Goal: Task Accomplishment & Management: Use online tool/utility

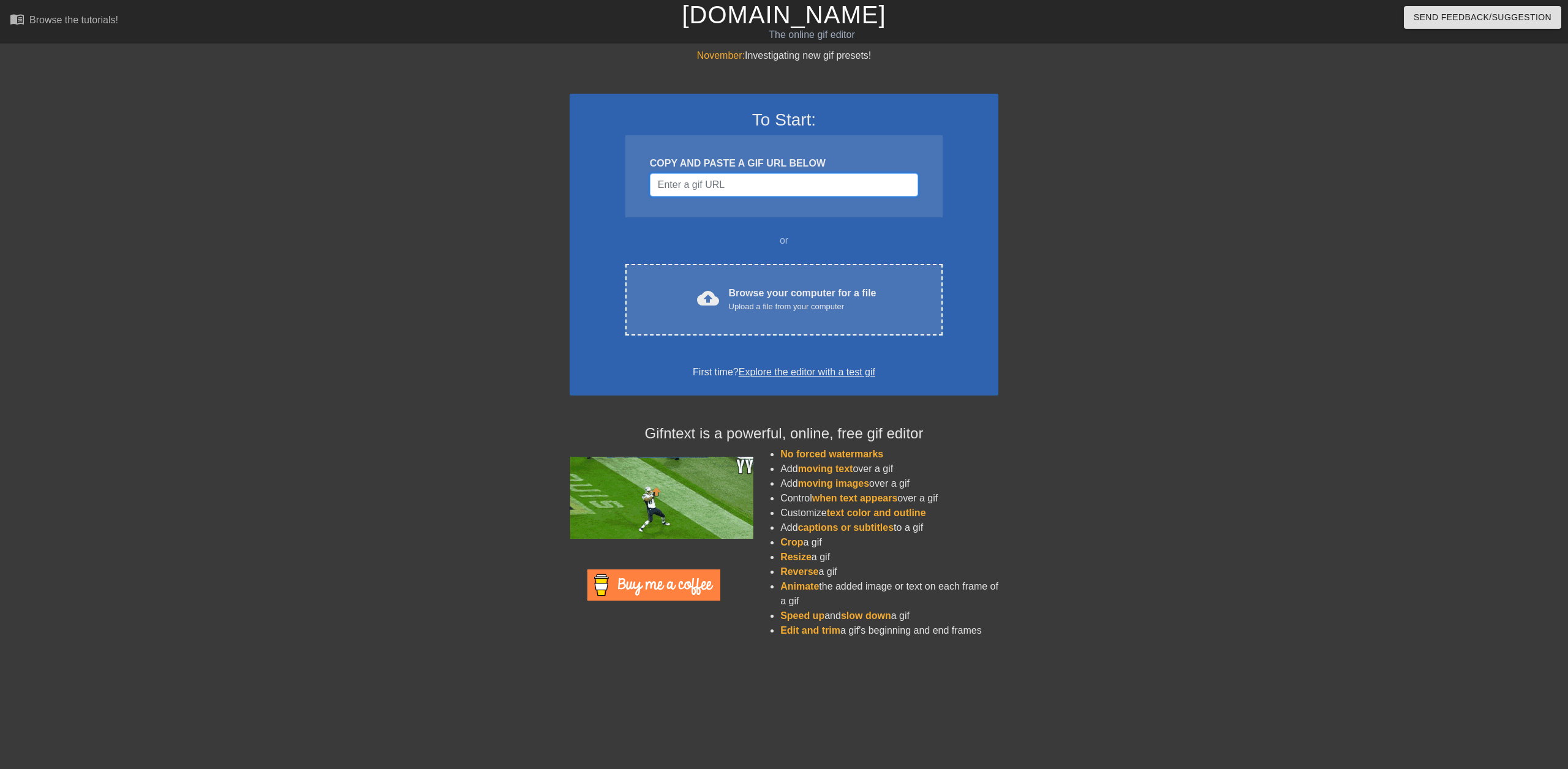
click at [727, 176] on input "Username" at bounding box center [784, 185] width 268 height 24
click at [768, 172] on div "COPY AND PASTE A GIF URL BELOW" at bounding box center [784, 176] width 317 height 82
click at [758, 188] on input "Username" at bounding box center [784, 185] width 268 height 24
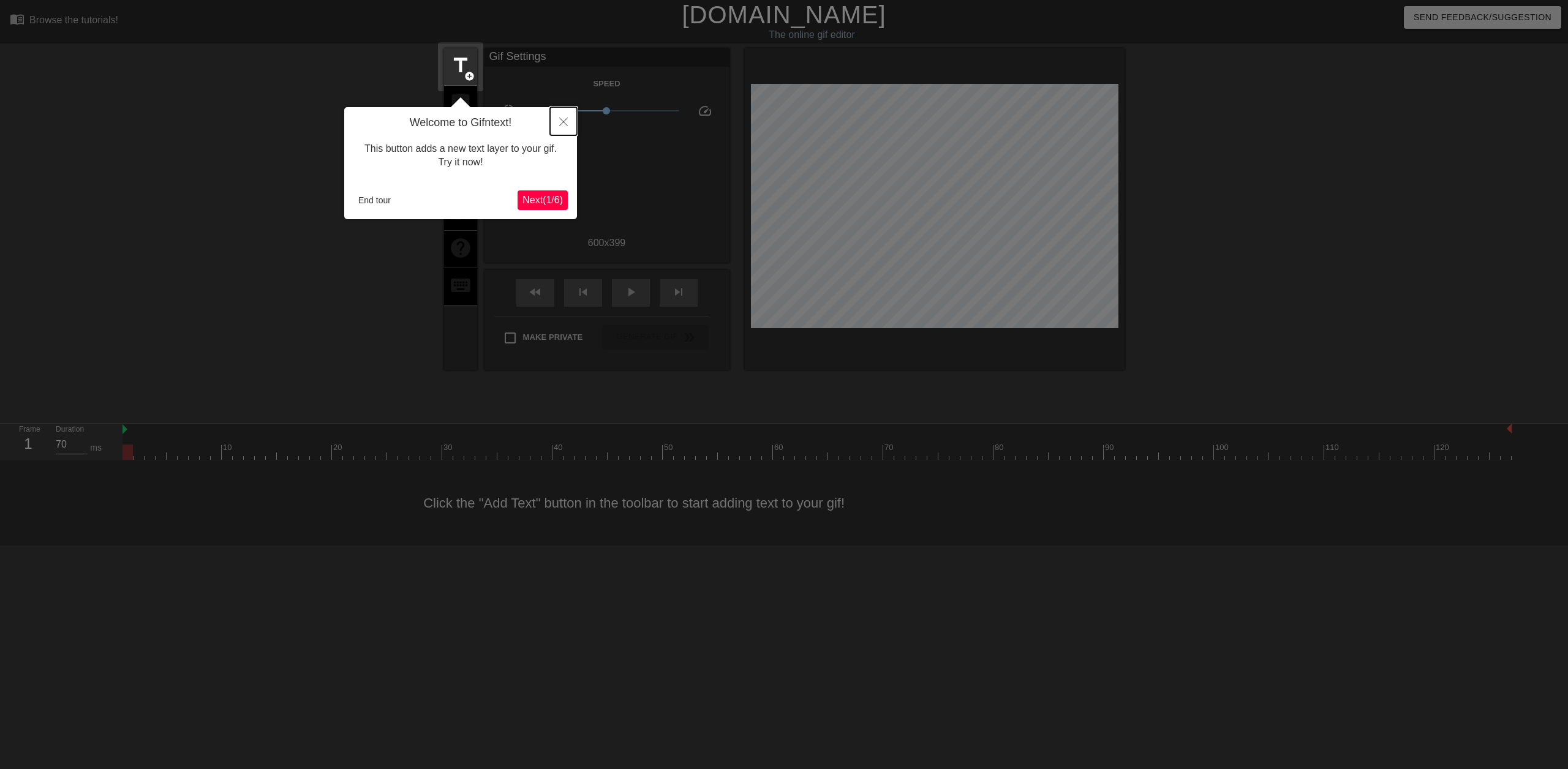
click at [572, 119] on button "Close" at bounding box center [563, 121] width 27 height 28
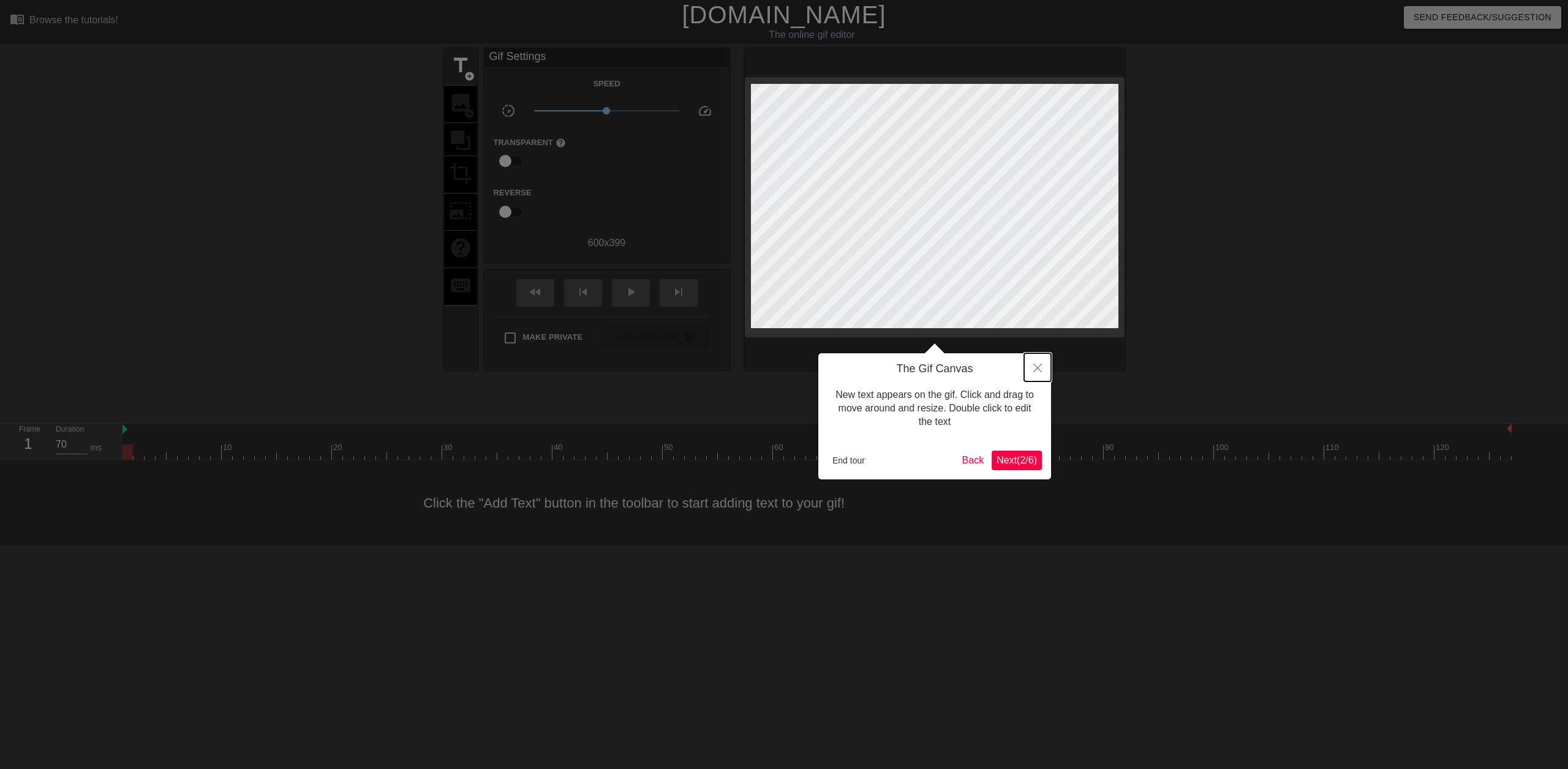
click at [1047, 367] on button "Close" at bounding box center [1037, 367] width 27 height 28
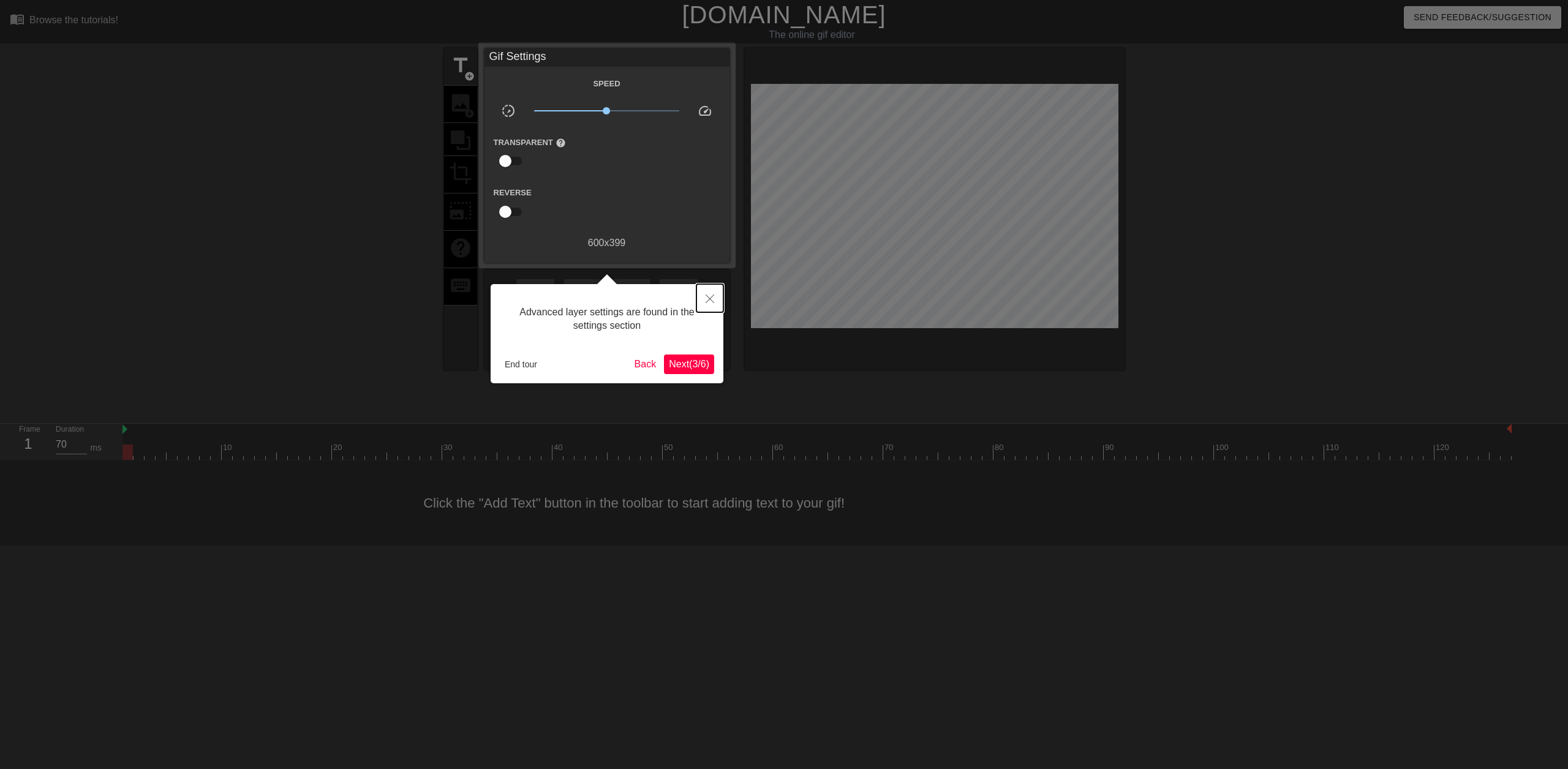
click at [712, 298] on icon "Close" at bounding box center [710, 298] width 9 height 9
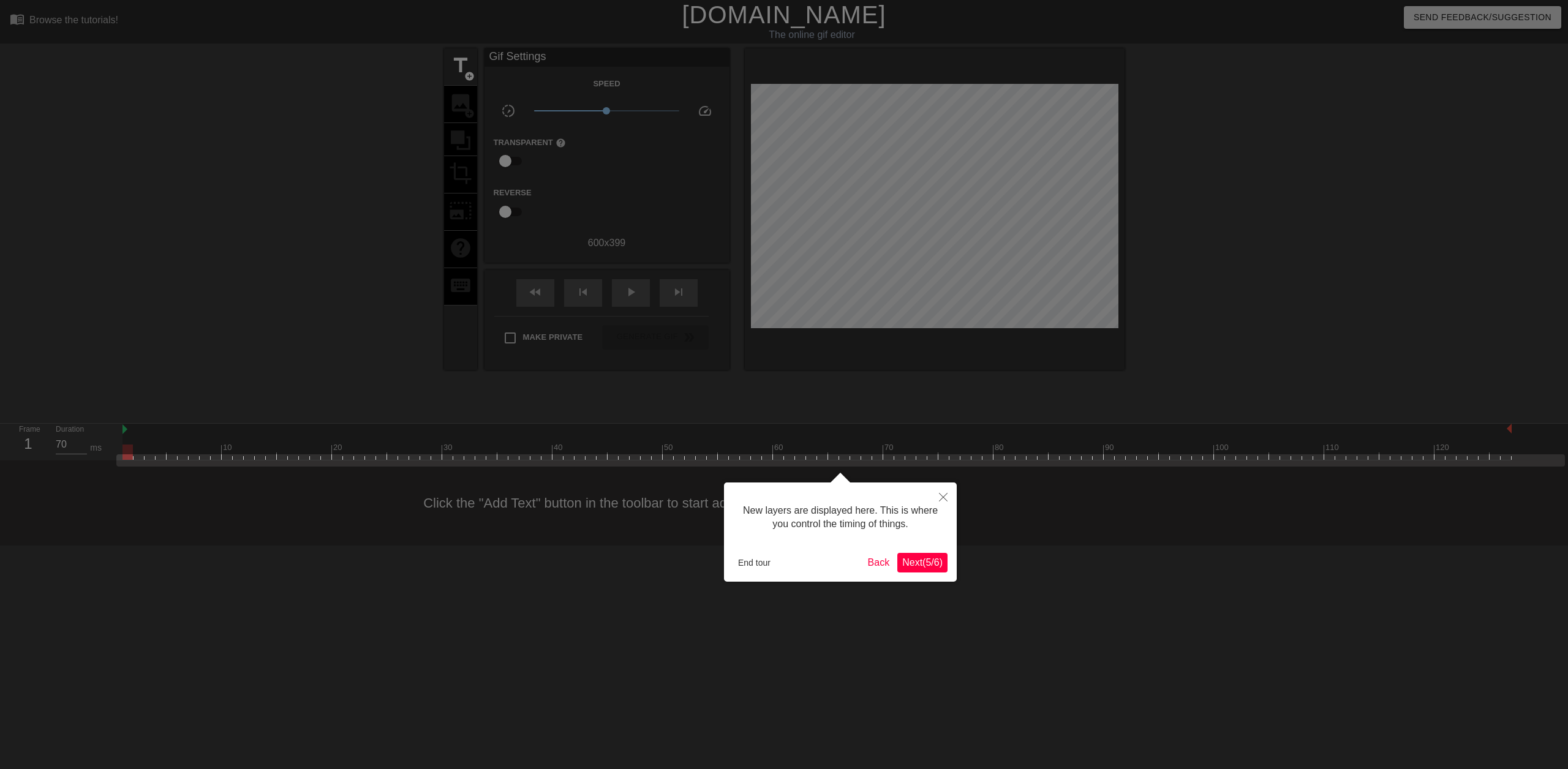
scroll to position [10, 0]
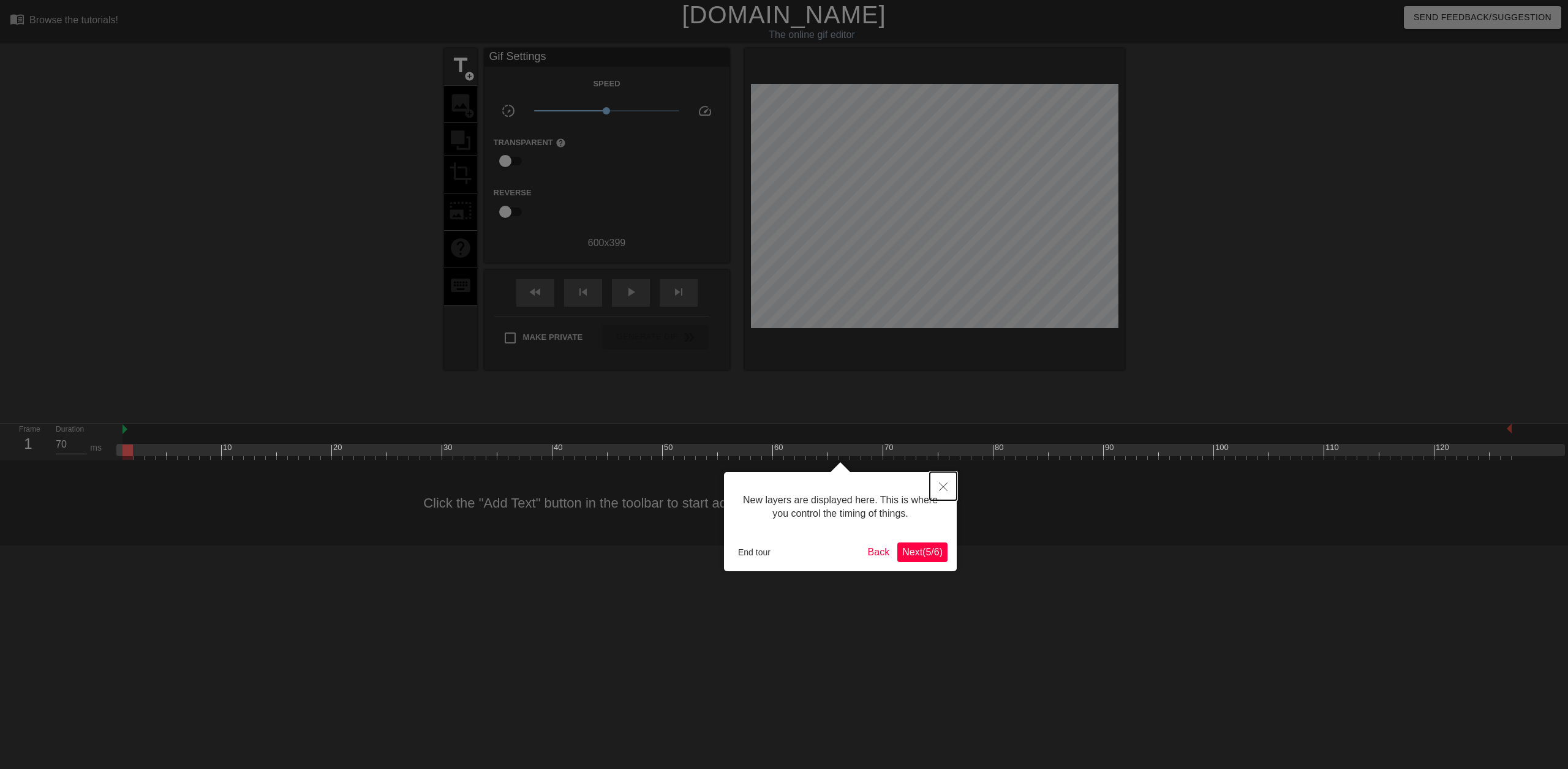
click at [944, 487] on icon "Close" at bounding box center [943, 486] width 9 height 9
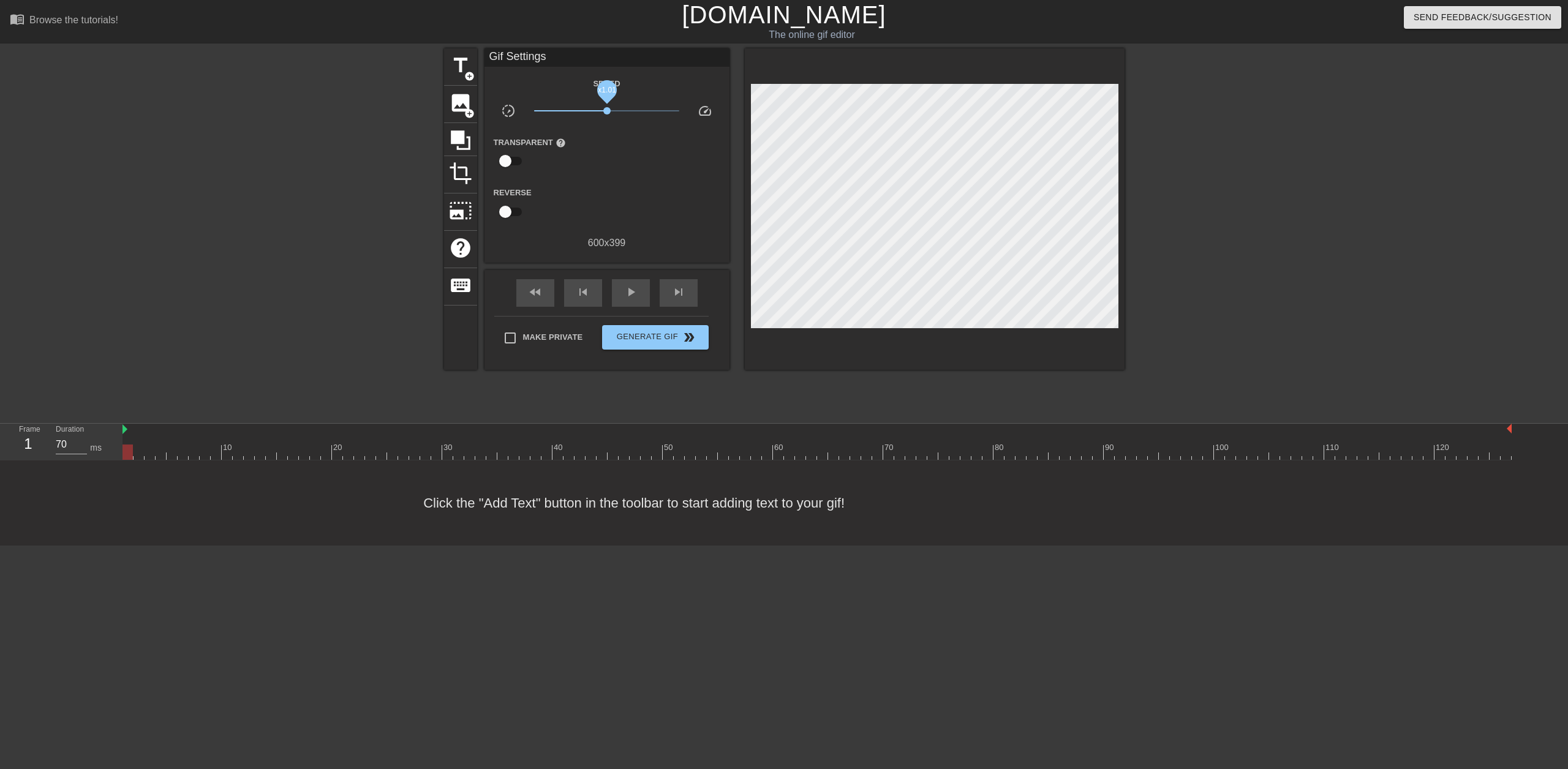
click at [607, 108] on span "x1.01" at bounding box center [606, 111] width 145 height 15
click at [605, 95] on span "x1.01" at bounding box center [606, 89] width 27 height 27
click at [605, 95] on span "x0.955" at bounding box center [604, 89] width 27 height 27
click at [606, 115] on span "x0.989" at bounding box center [606, 111] width 145 height 15
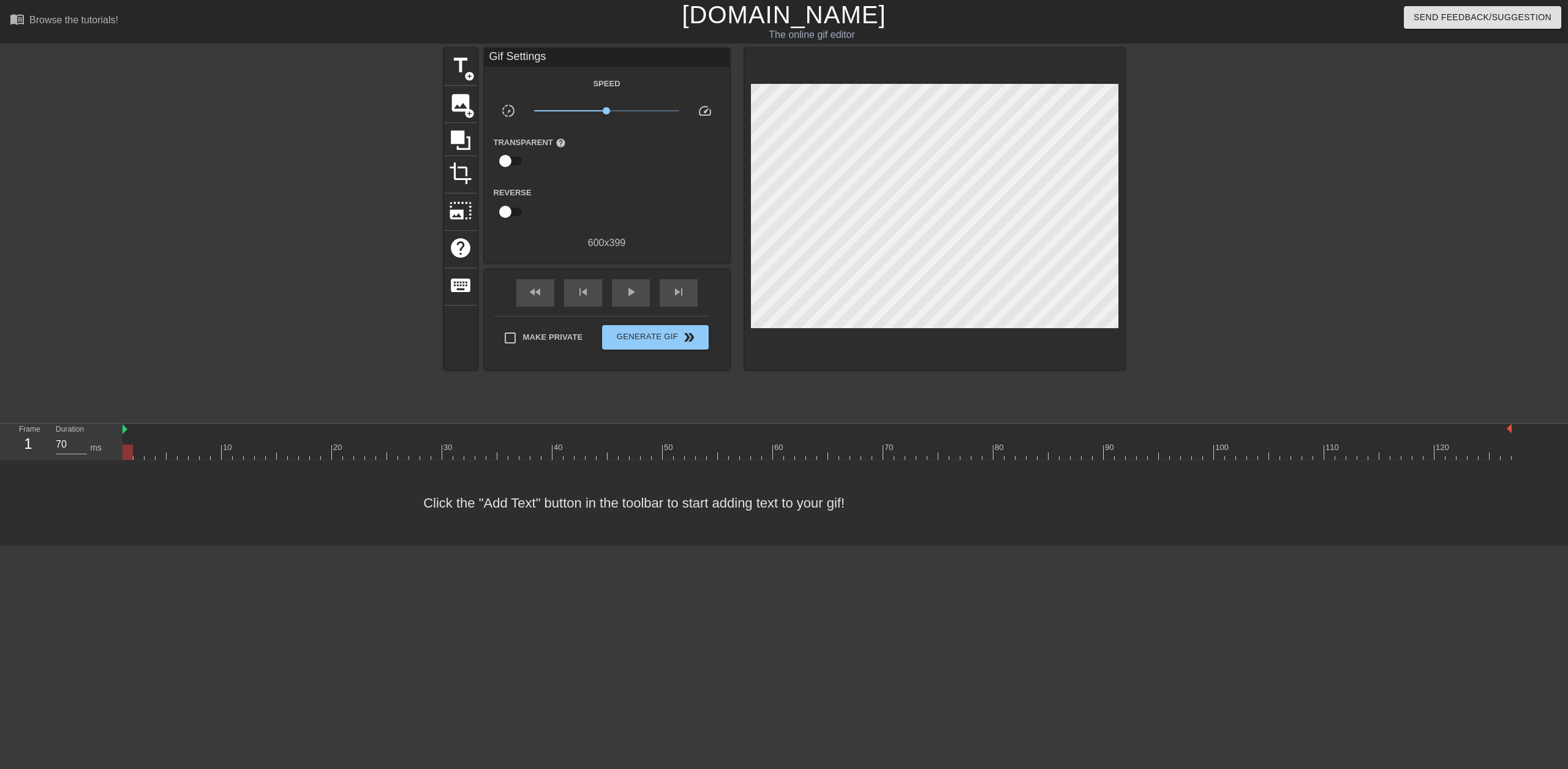
click at [607, 115] on span "x0.989" at bounding box center [606, 111] width 145 height 15
click at [460, 63] on span "title" at bounding box center [460, 65] width 24 height 24
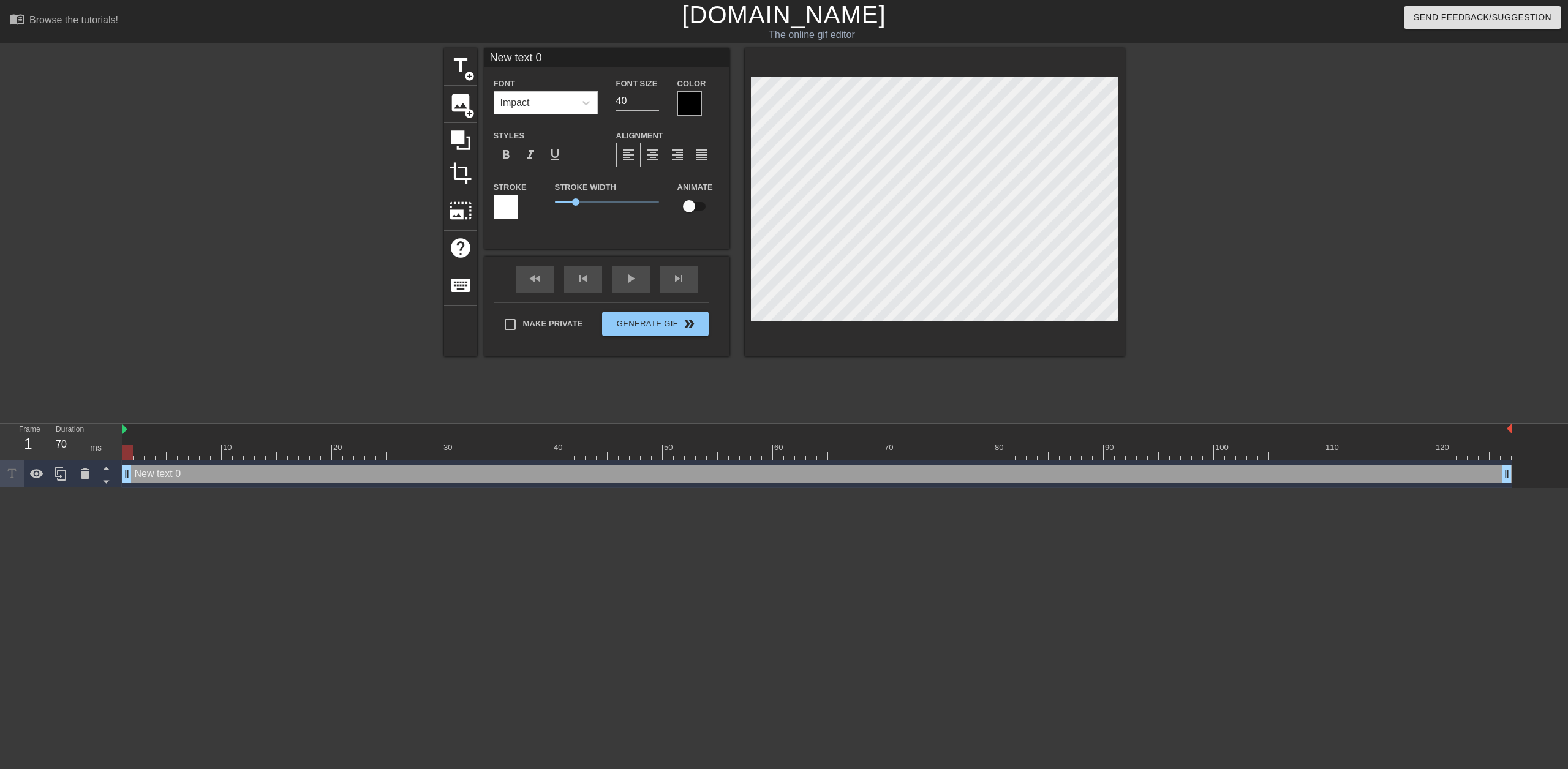
type input "W"
type textarea "W"
type input "Wa"
type textarea "Wa"
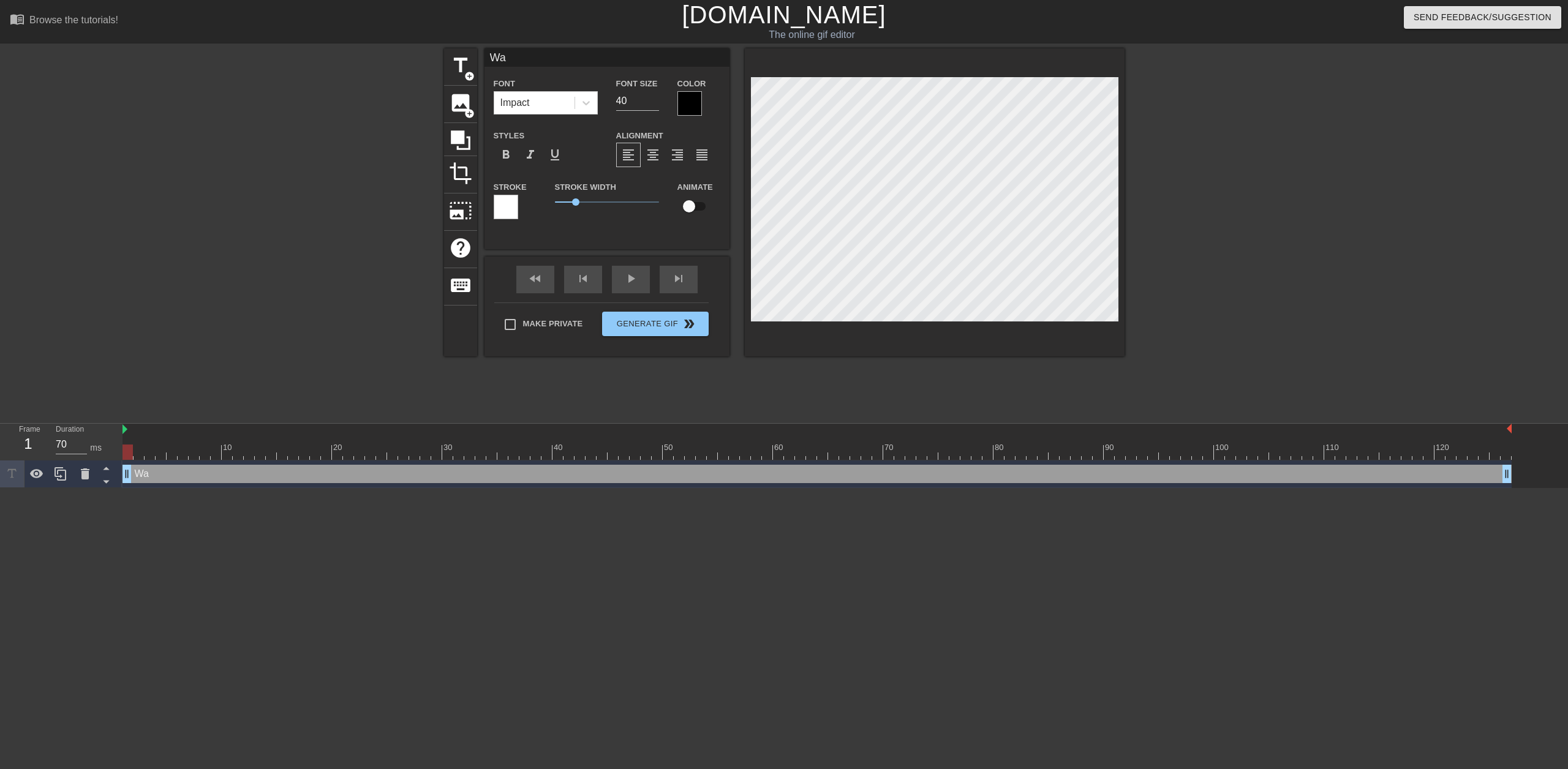
type input "Wal"
type textarea "Wal"
type input "Walk"
type textarea "Walk"
type input "Walki"
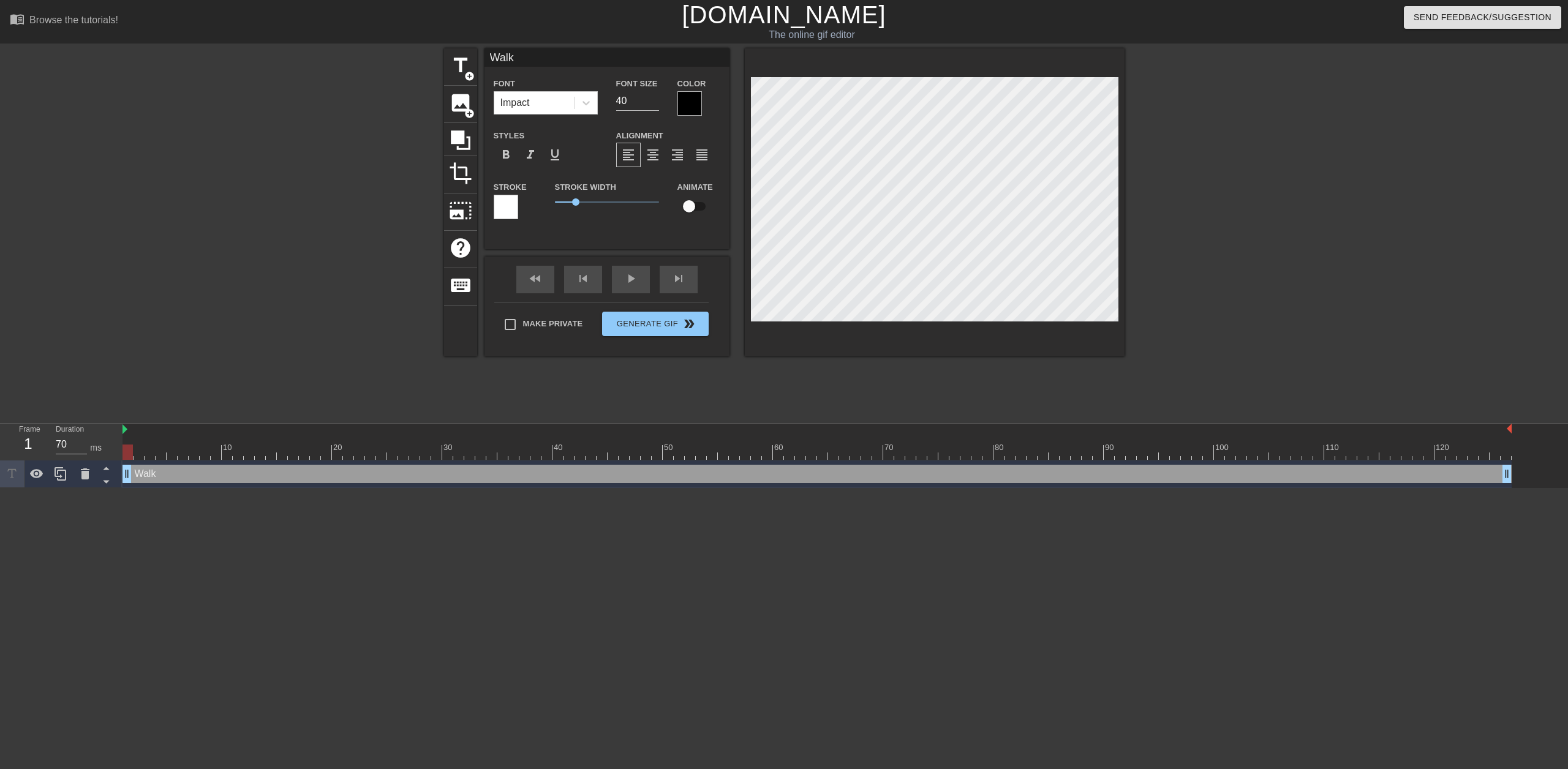
type textarea "Walki"
type input "Walkin"
type textarea "Walkin"
type input "Walking"
type textarea "Walking"
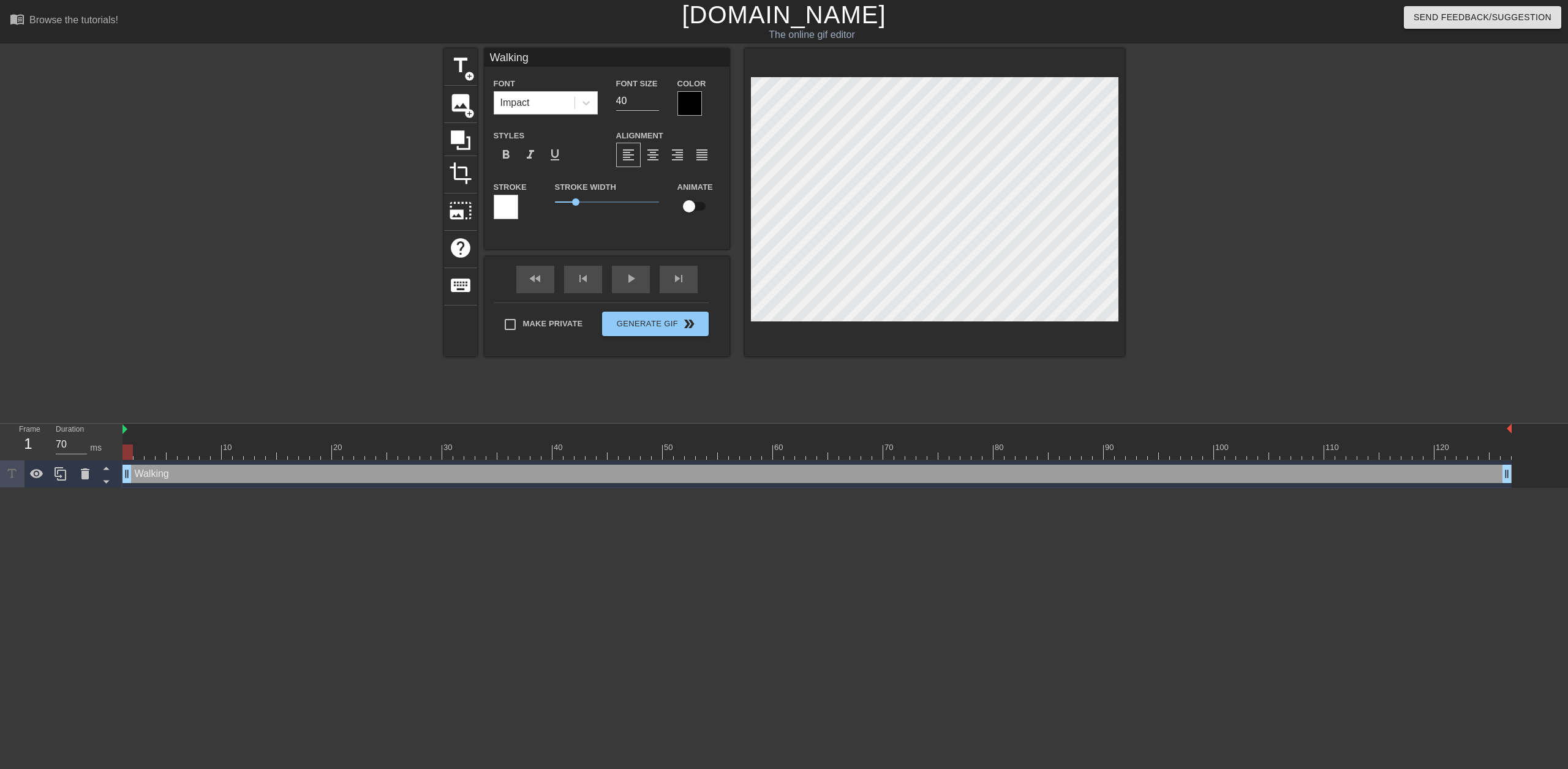
type input "Walking"
type textarea "Walking"
type input "Walking o"
type textarea "Walking o"
type input "Walking ou"
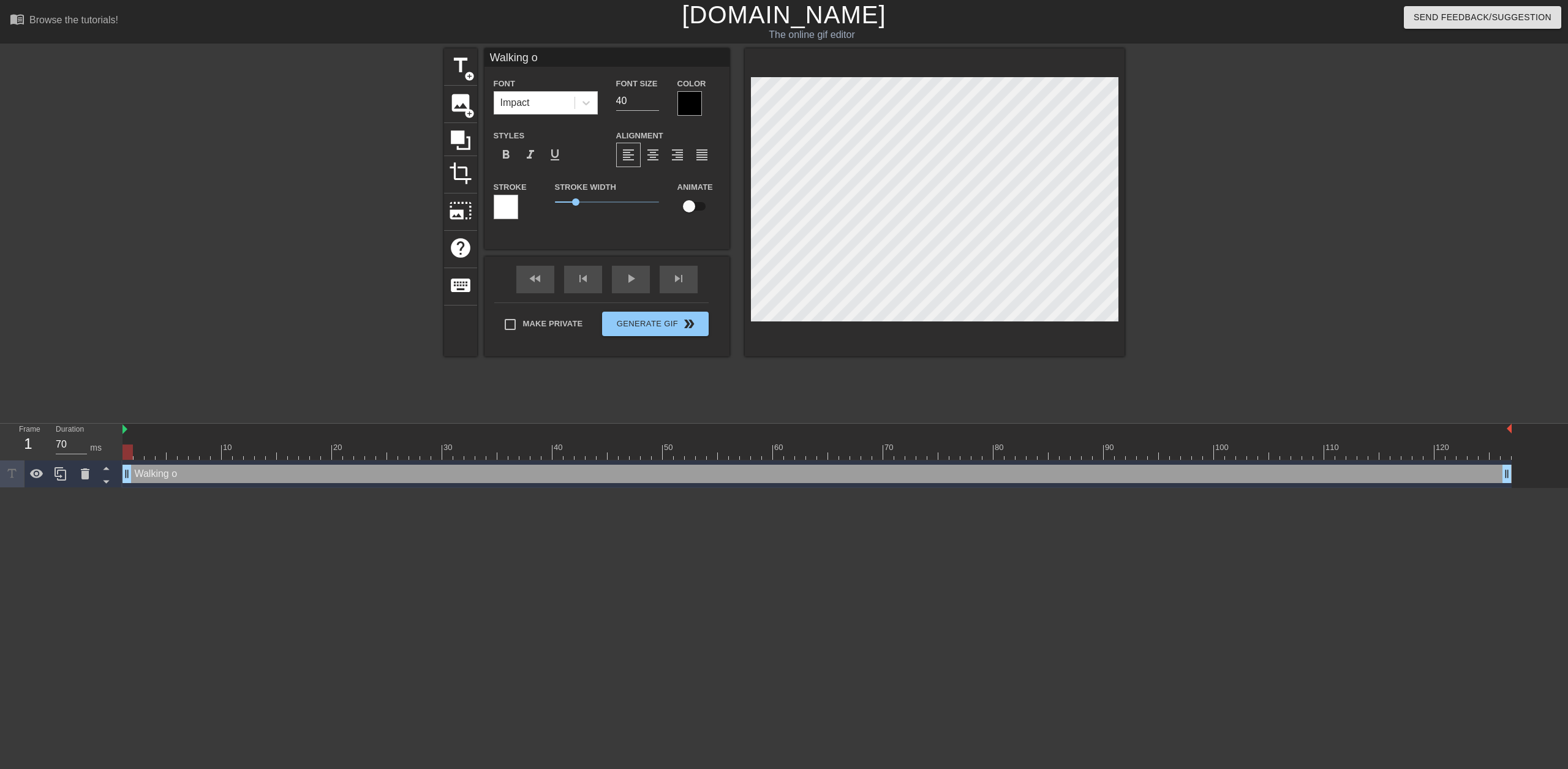
type textarea "Walking ou"
type input "Walking out"
type textarea "Walking out"
type input "Walking out"
type textarea "Walking out"
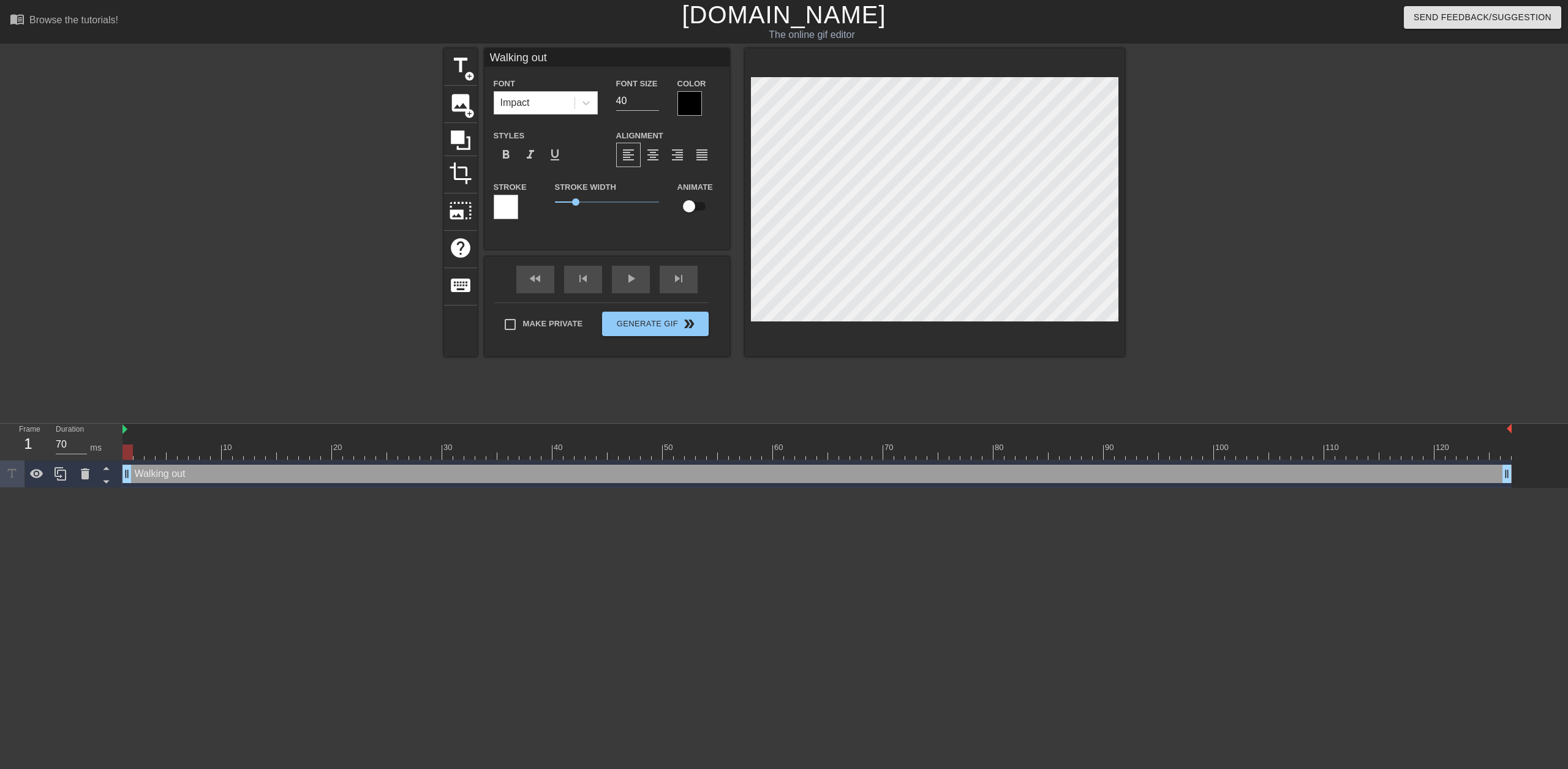
type input "Walking out o"
type textarea "Walking out o"
type input "Walking out of"
type textarea "Walking out of"
type input "Walking out of"
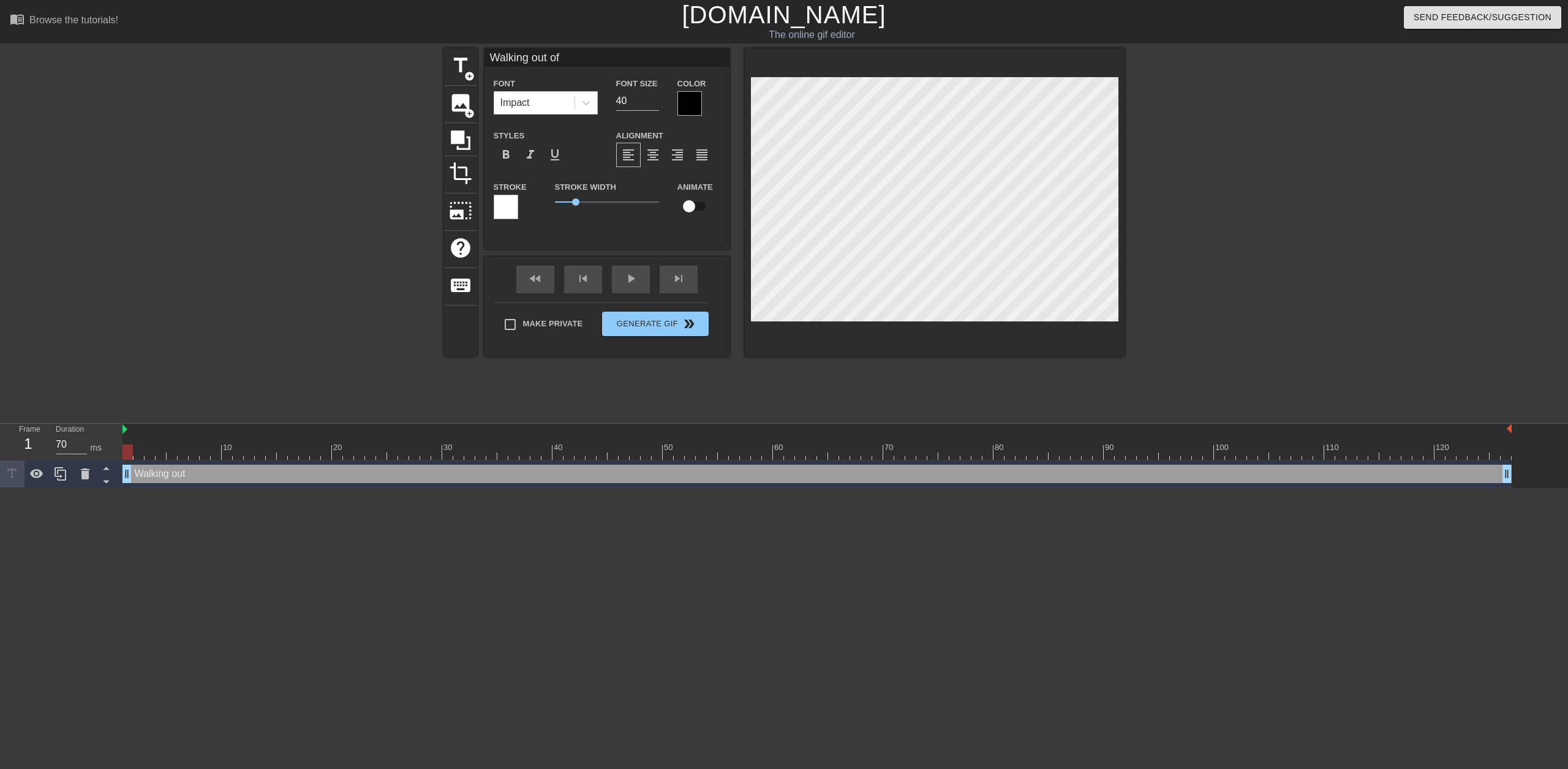
type textarea "Walking out of"
type input "Walking out of L"
type textarea "Walking out of L"
type input "Walking out of Lo"
type textarea "Walking out of Lo"
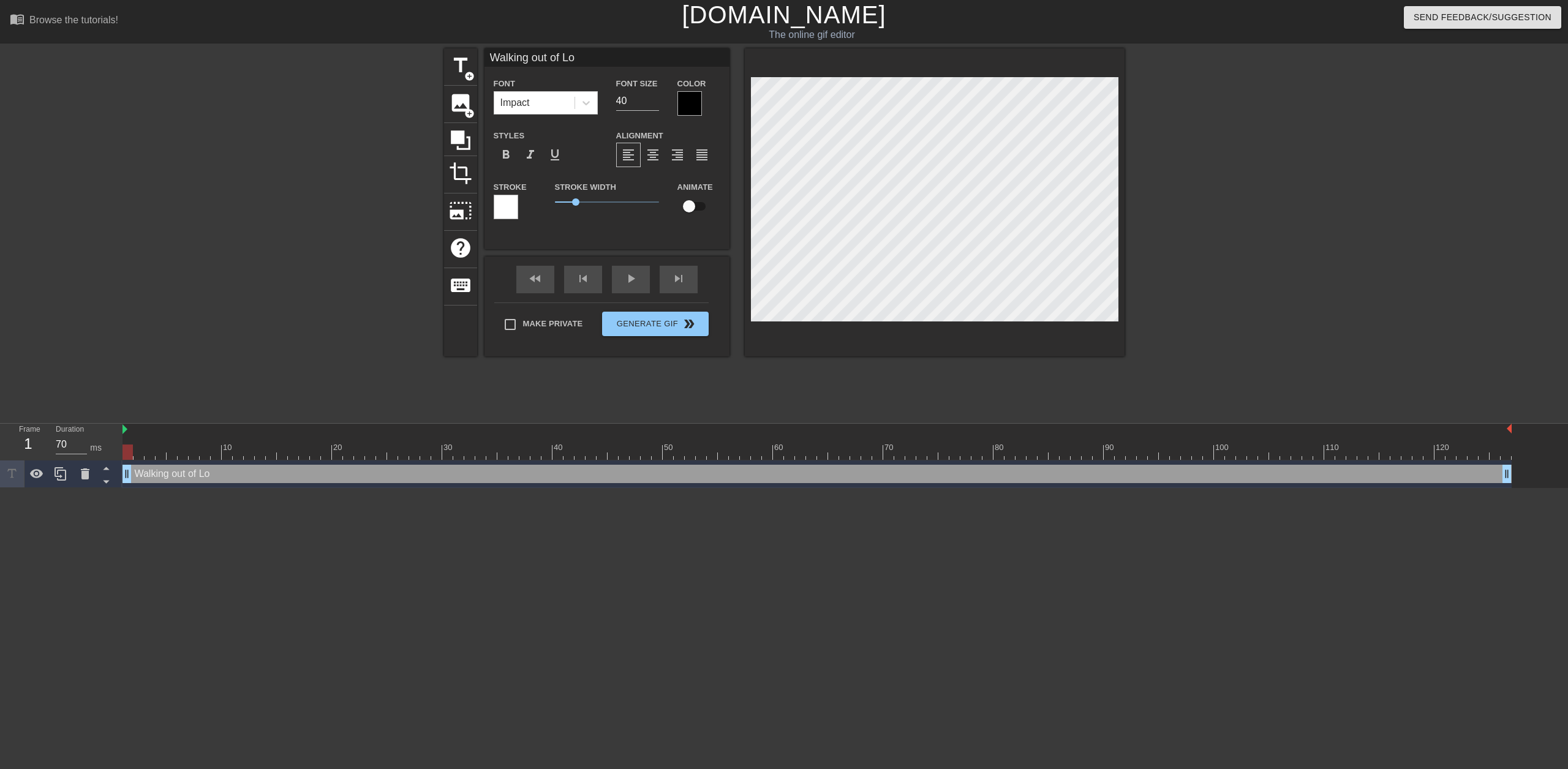
type input "Walking out of Loo"
type textarea "Walking out of Loo"
type input "Walking out of Loom"
type textarea "Walking out of Loom"
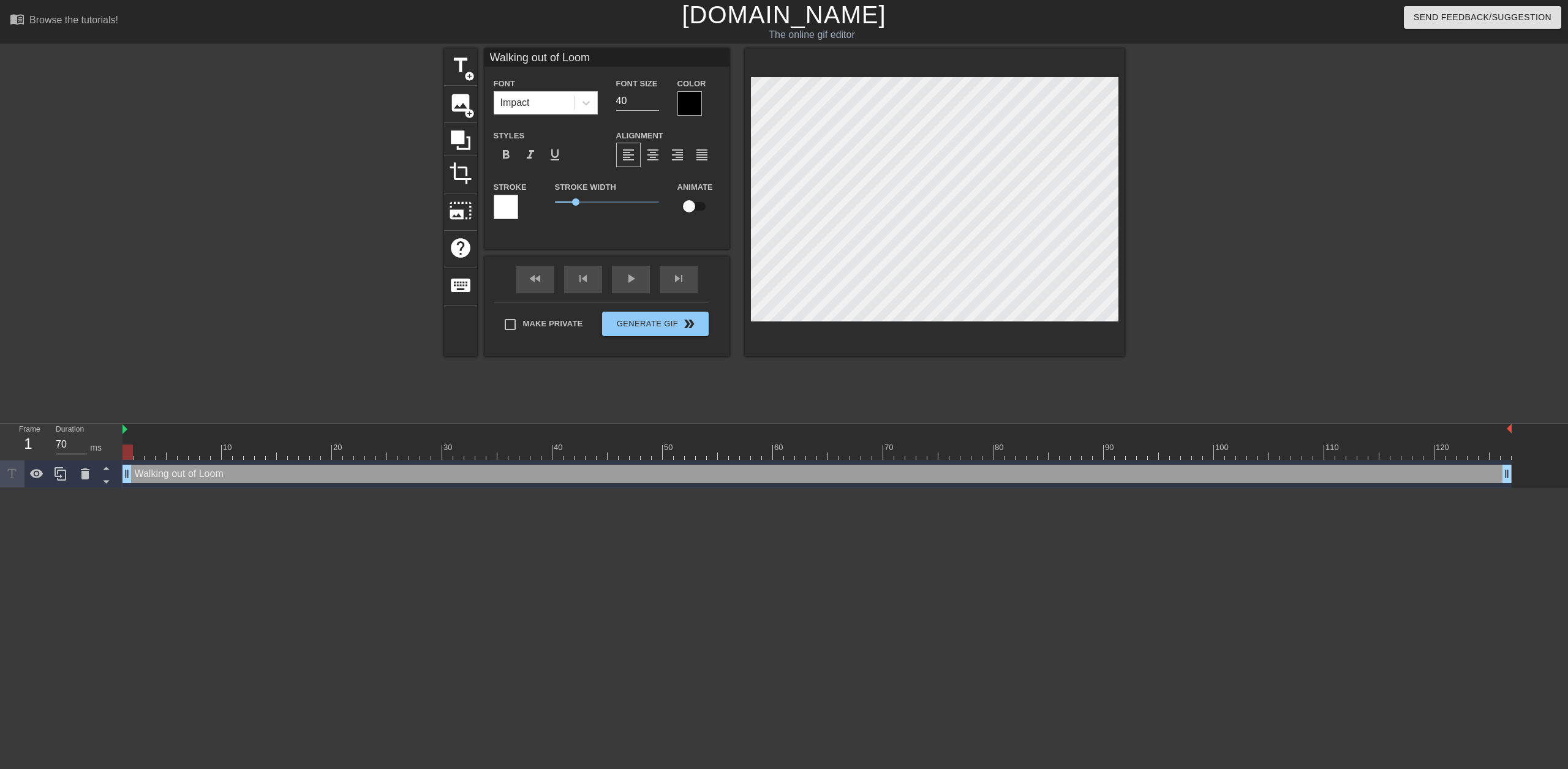
type input "Walking out of Loomi"
type textarea "Walking out of Loomi"
type input "Walking out of Loomis"
type textarea "Walking out of Loomis"
type input "Walking out of Loomi"
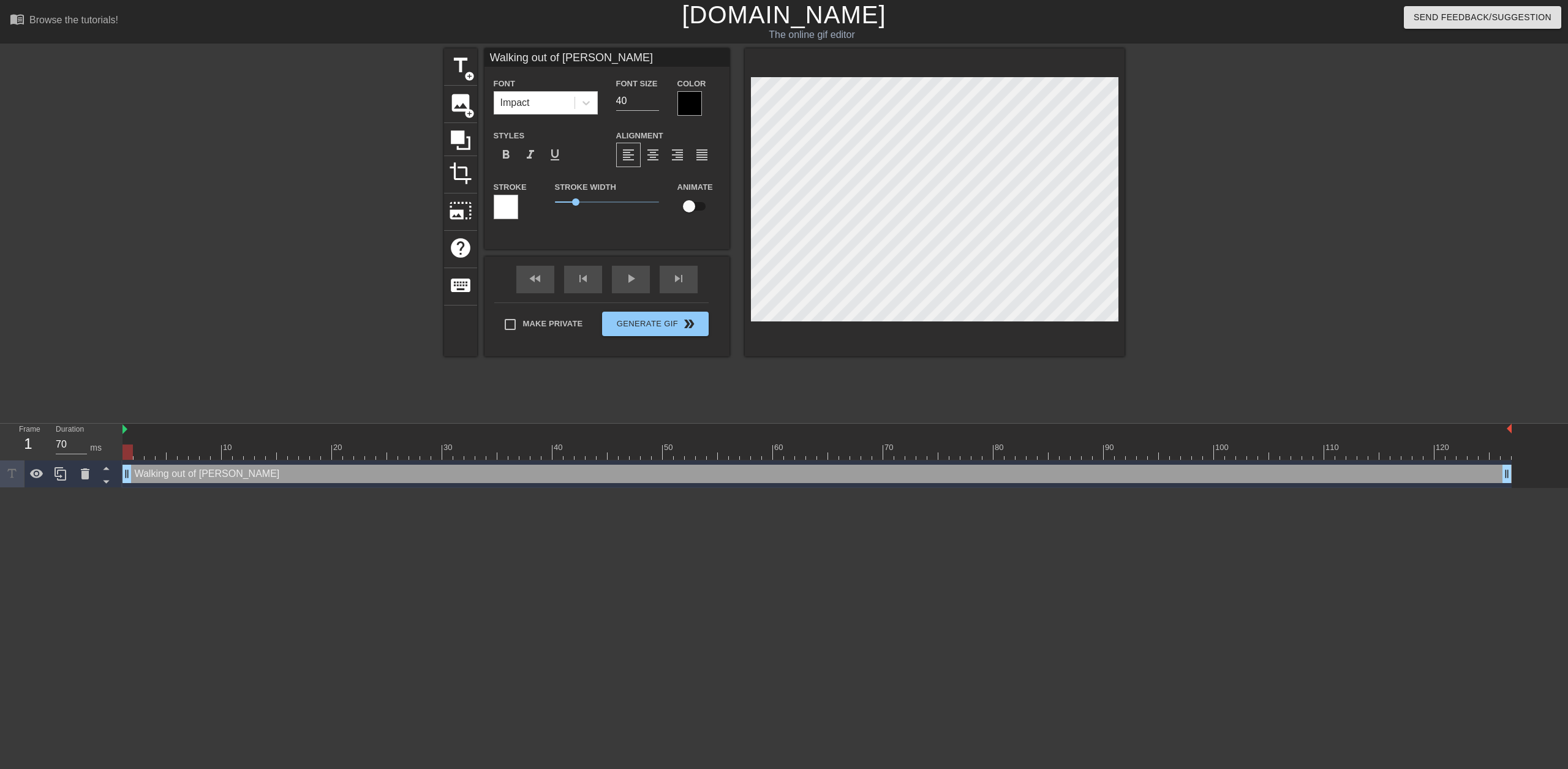
type textarea "Walking out of Loomi"
type input "Walking out of Loom"
type textarea "Walking out of Loom"
type input "Walking out of Loo"
type textarea "Walking out of Loo"
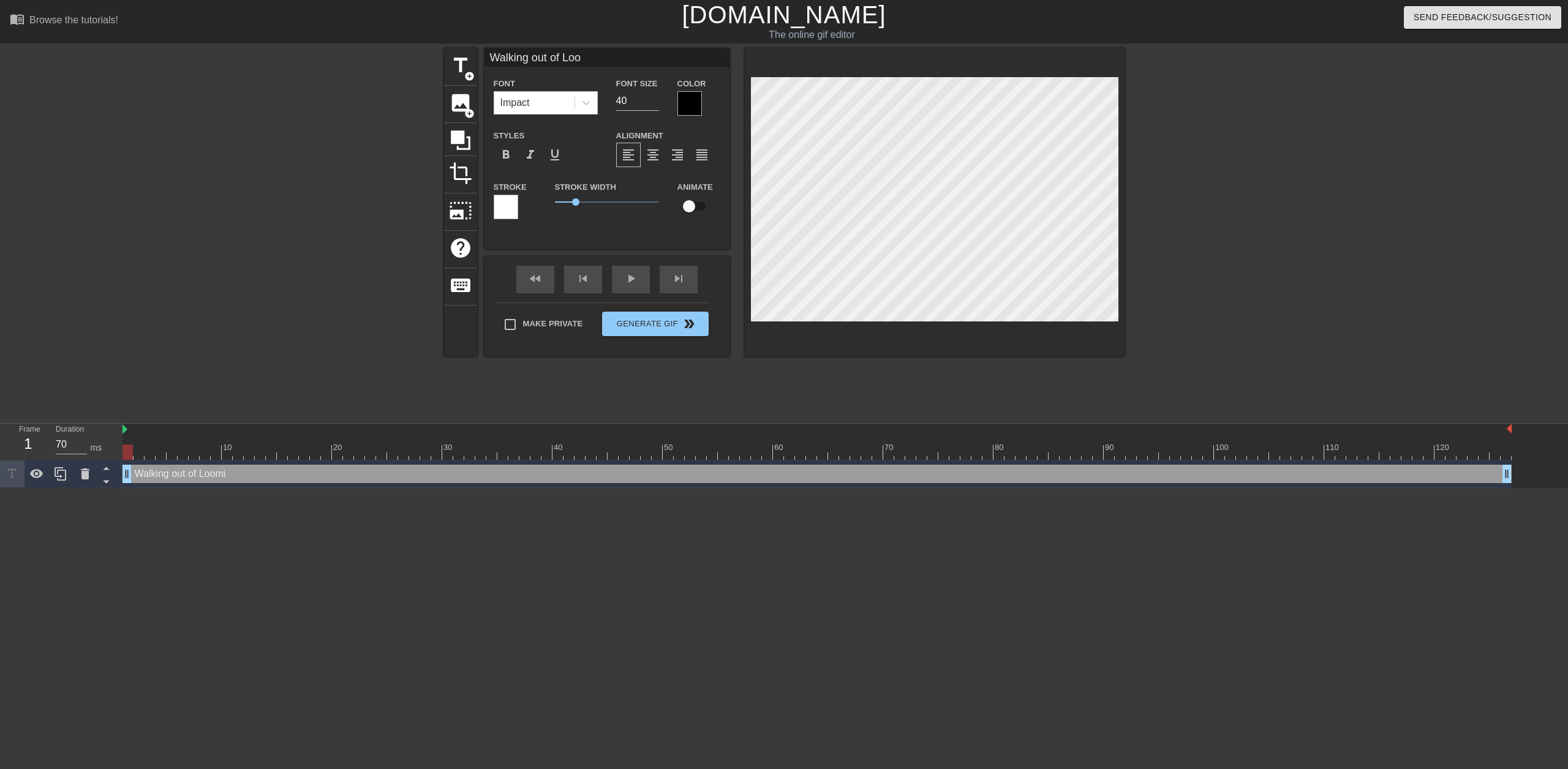
type input "Walking out of Lo"
type textarea "Walking out of Lo"
type input "Walking out of L"
type textarea "Walking out of L"
type input "Walking out of"
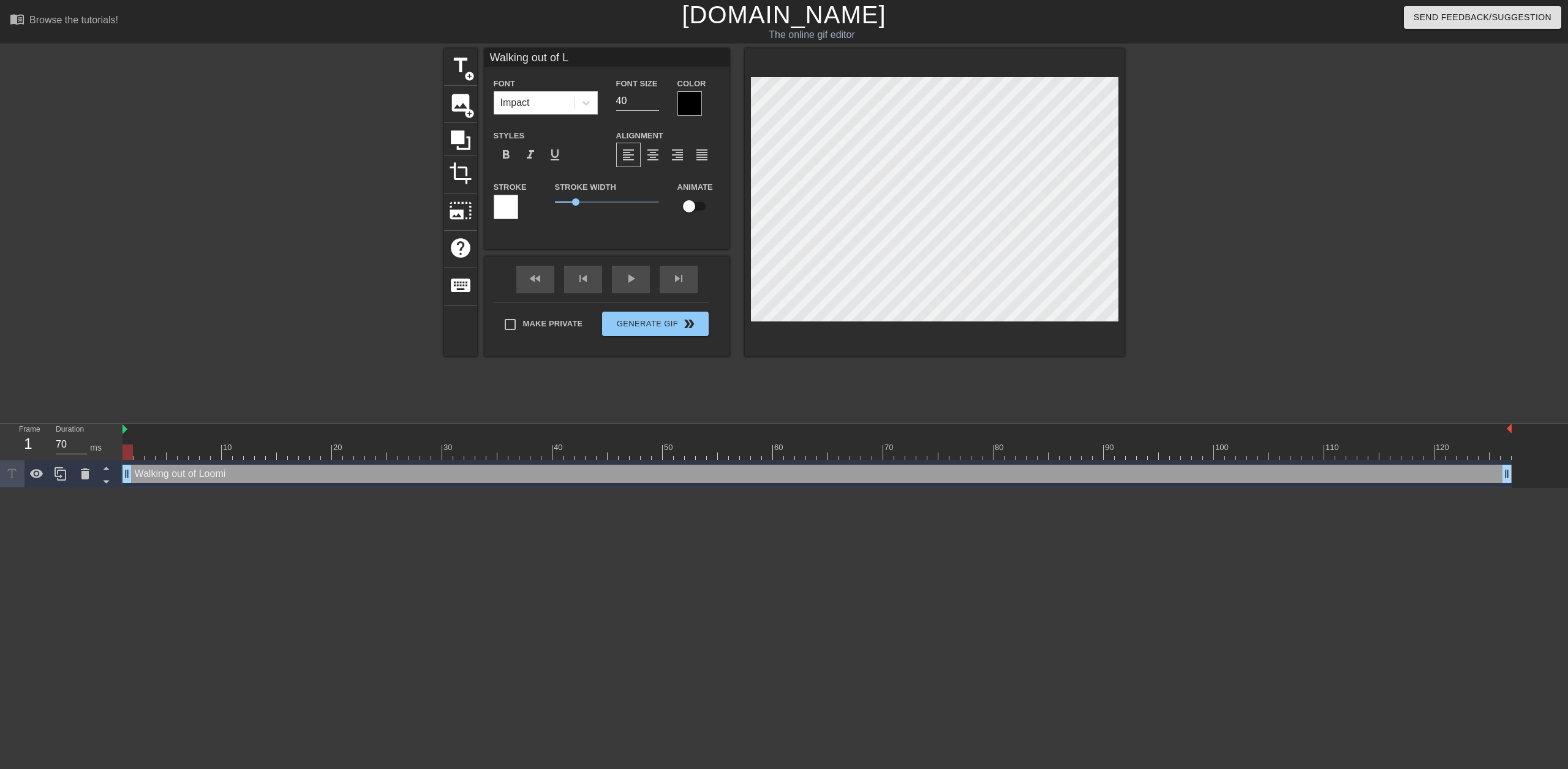
type textarea "Walking out of"
type input "Walking out of"
type textarea "Walking out of"
type input "Walking out o"
type textarea "Walking out o"
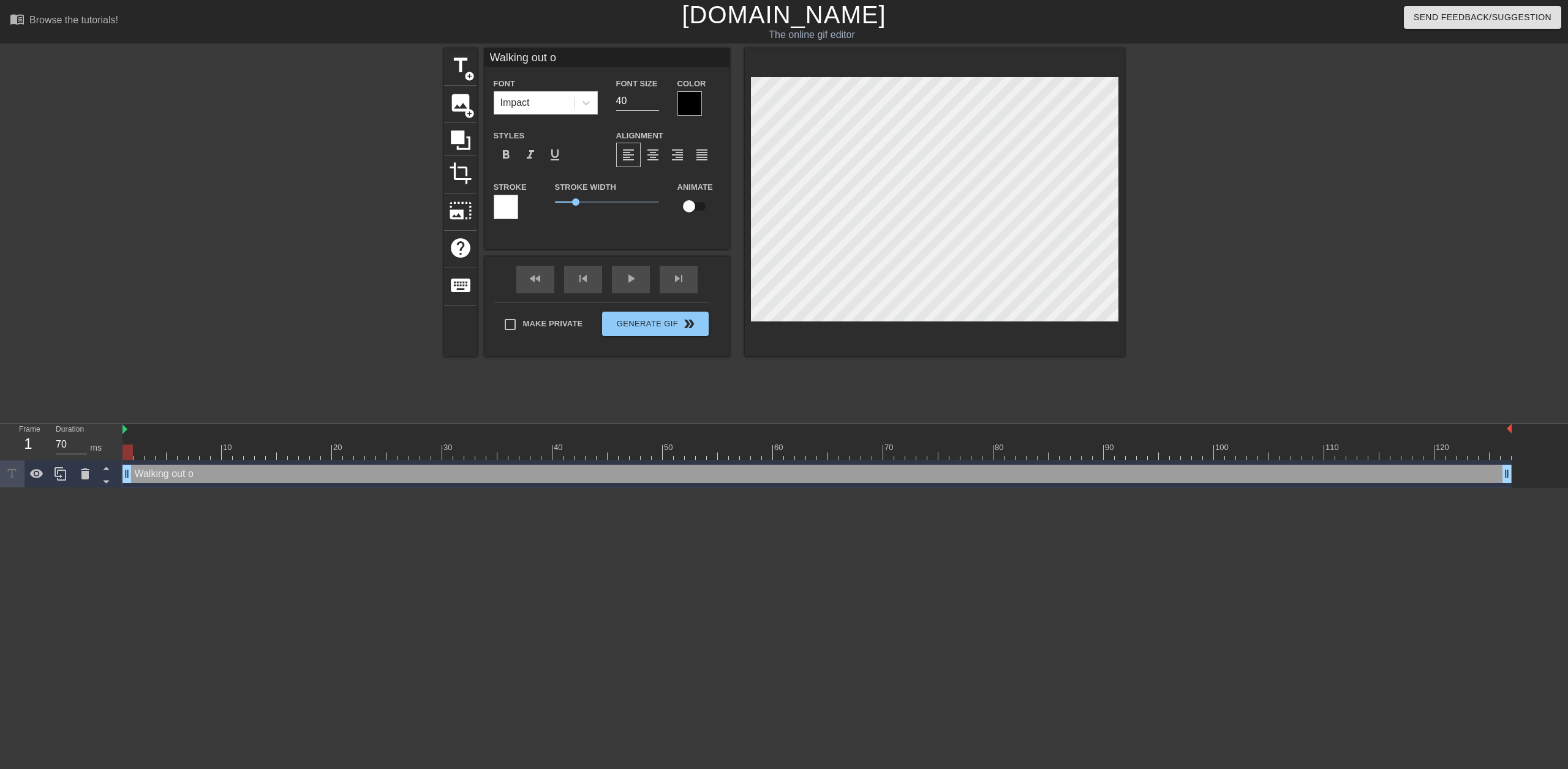
type input "Walking out"
type textarea "Walking out"
type input "Walking out"
type textarea "Walking out"
type input "Walking ou"
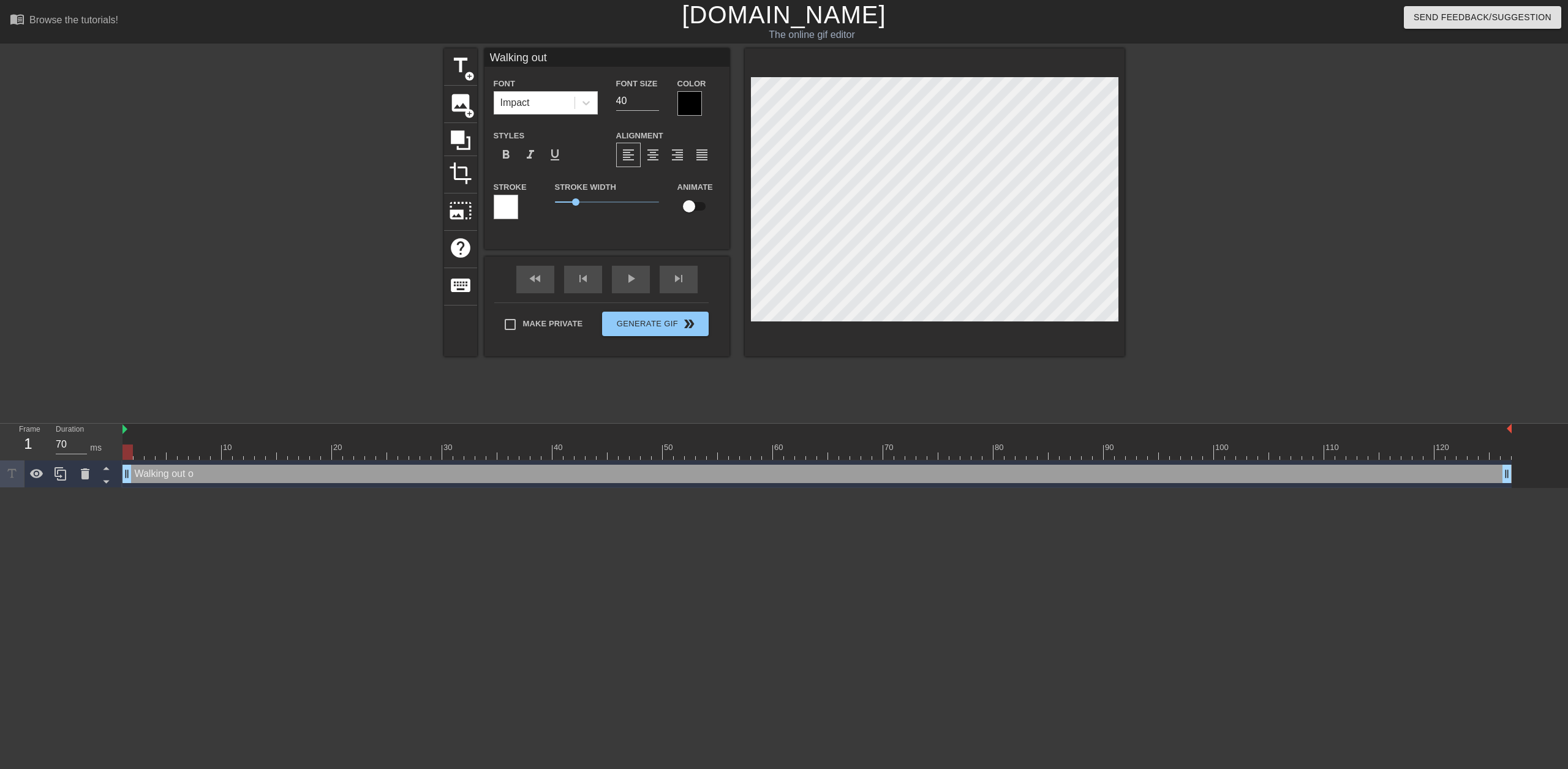
type textarea "Walking ou"
type input "Walking o"
type textarea "Walking o"
type input "Walking"
type textarea "Walking"
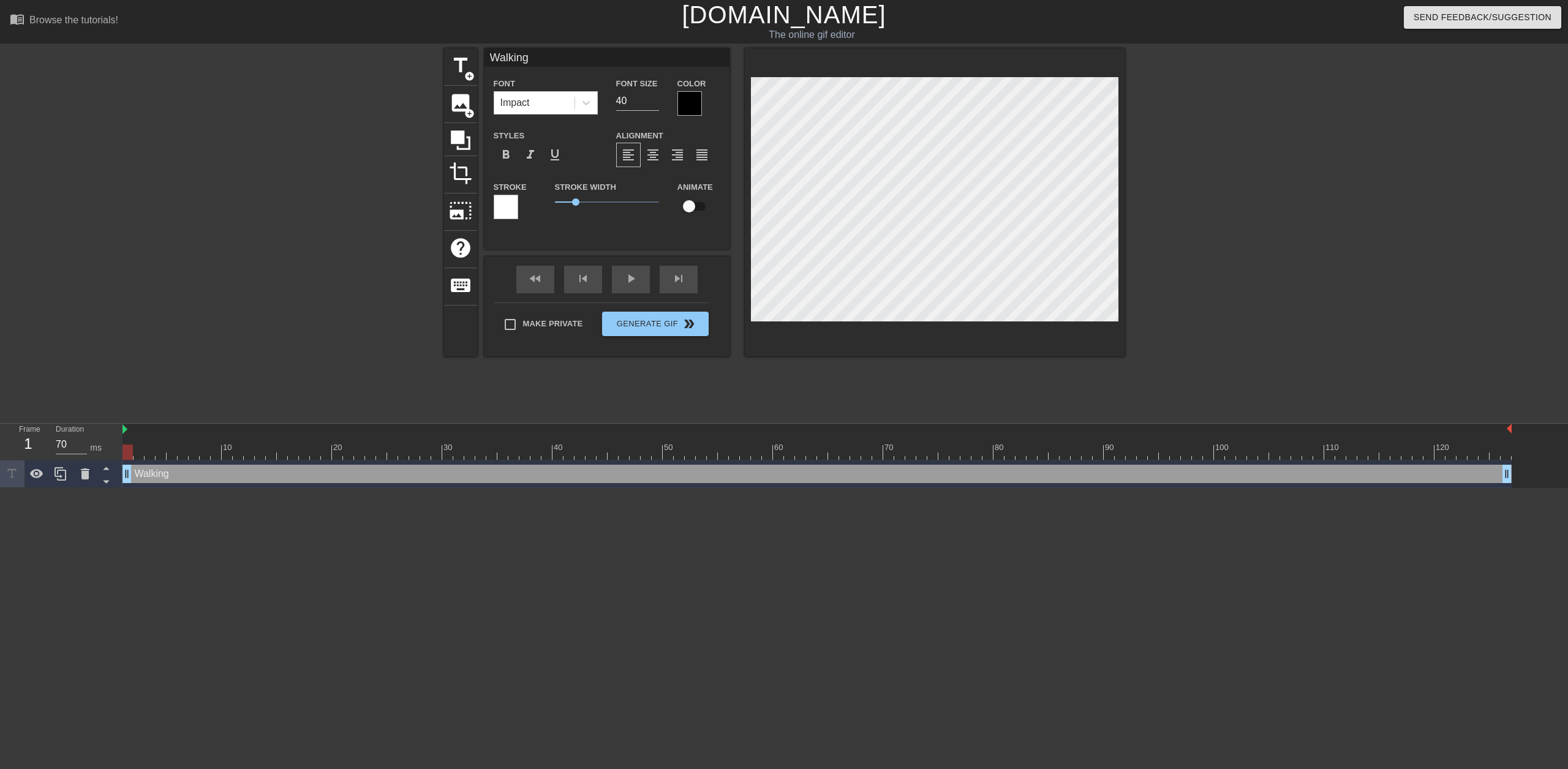
type input "Walking"
type textarea "Walking"
type input "Walkin"
type textarea "Walkin"
type input "Walki"
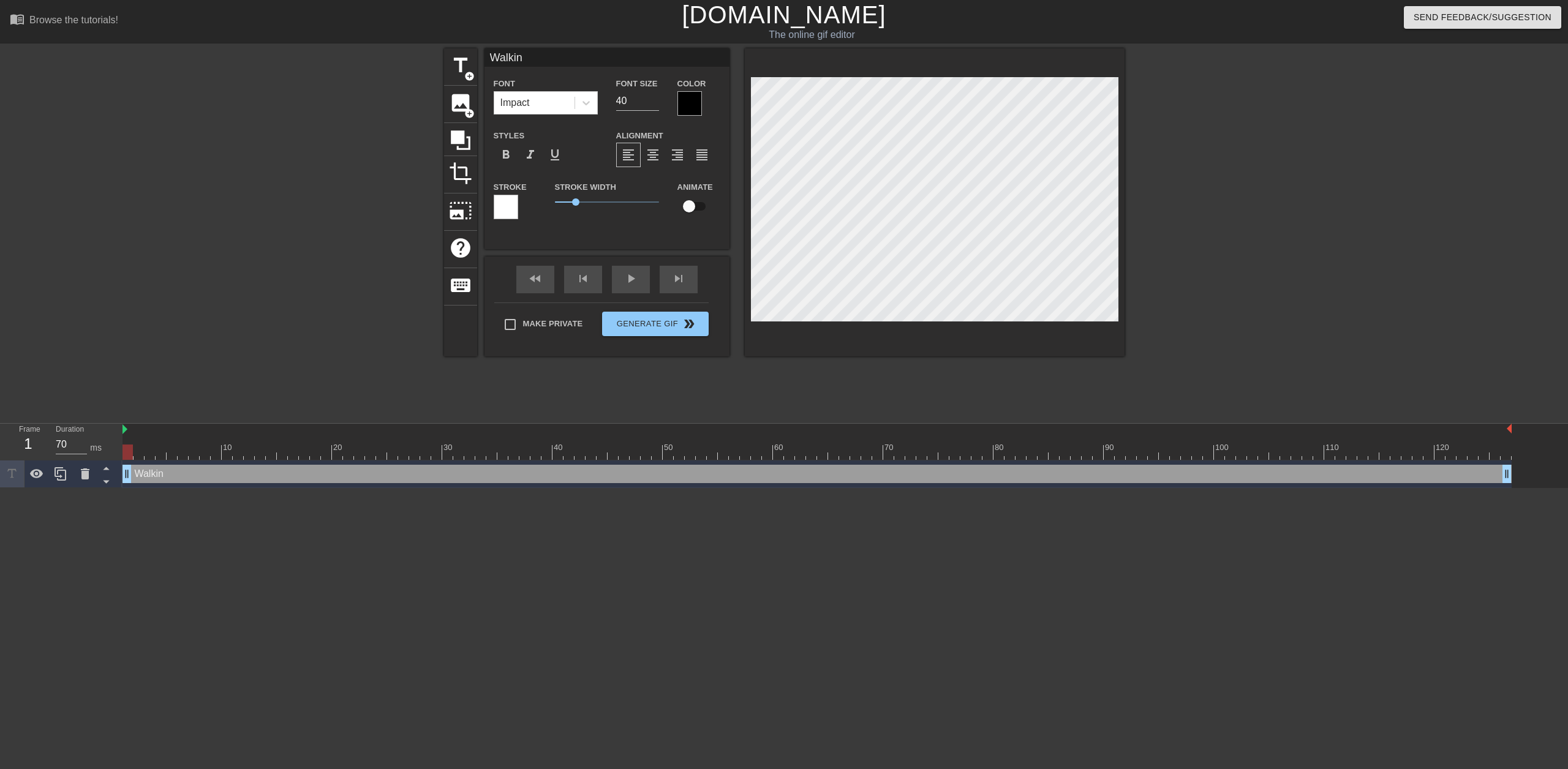
type textarea "Walki"
type input "Walk"
type textarea "Walk"
type input "Wal"
type textarea "Wal"
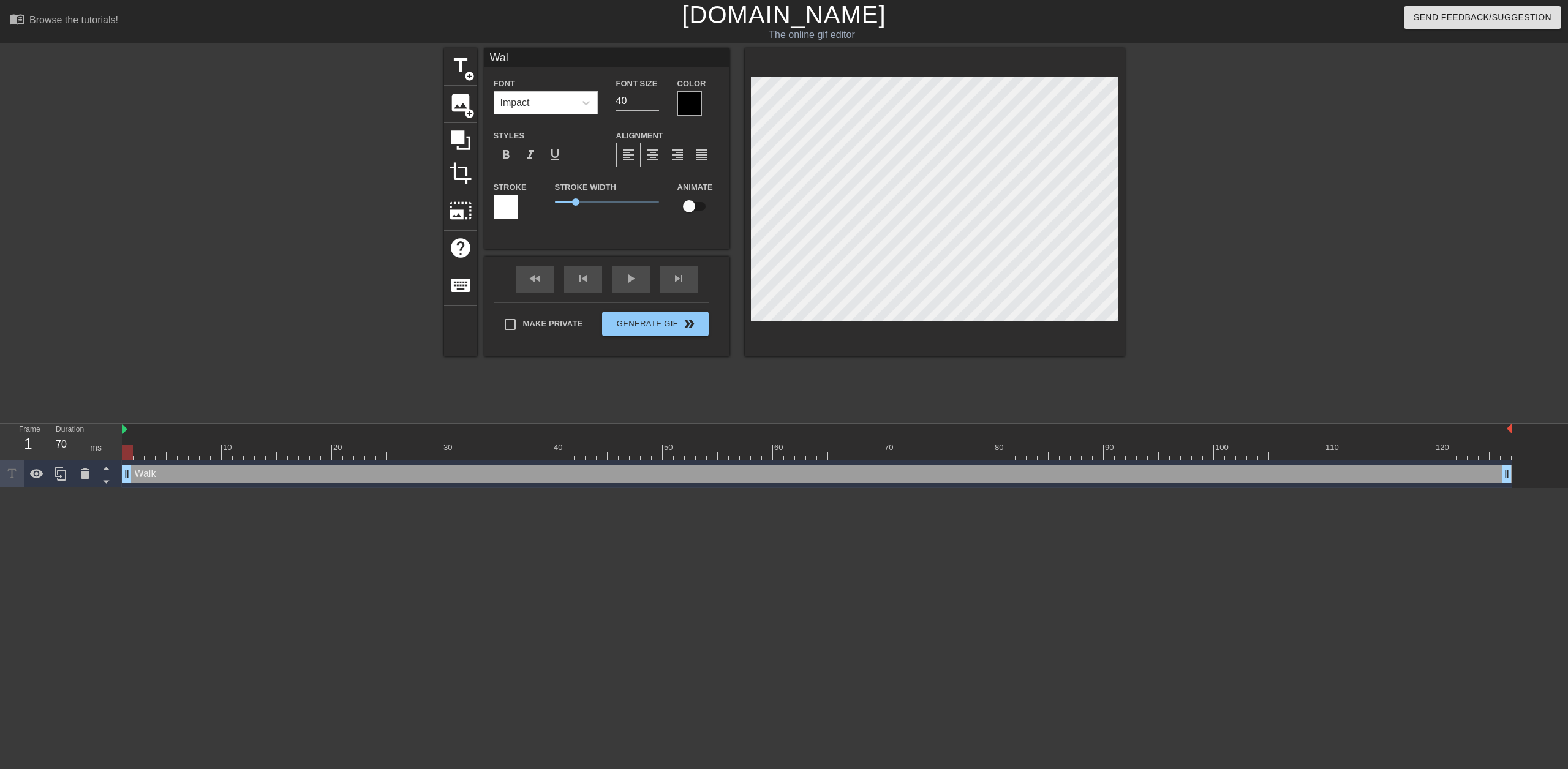
type input "Wa"
type textarea "Wa"
type input "W"
type textarea "W"
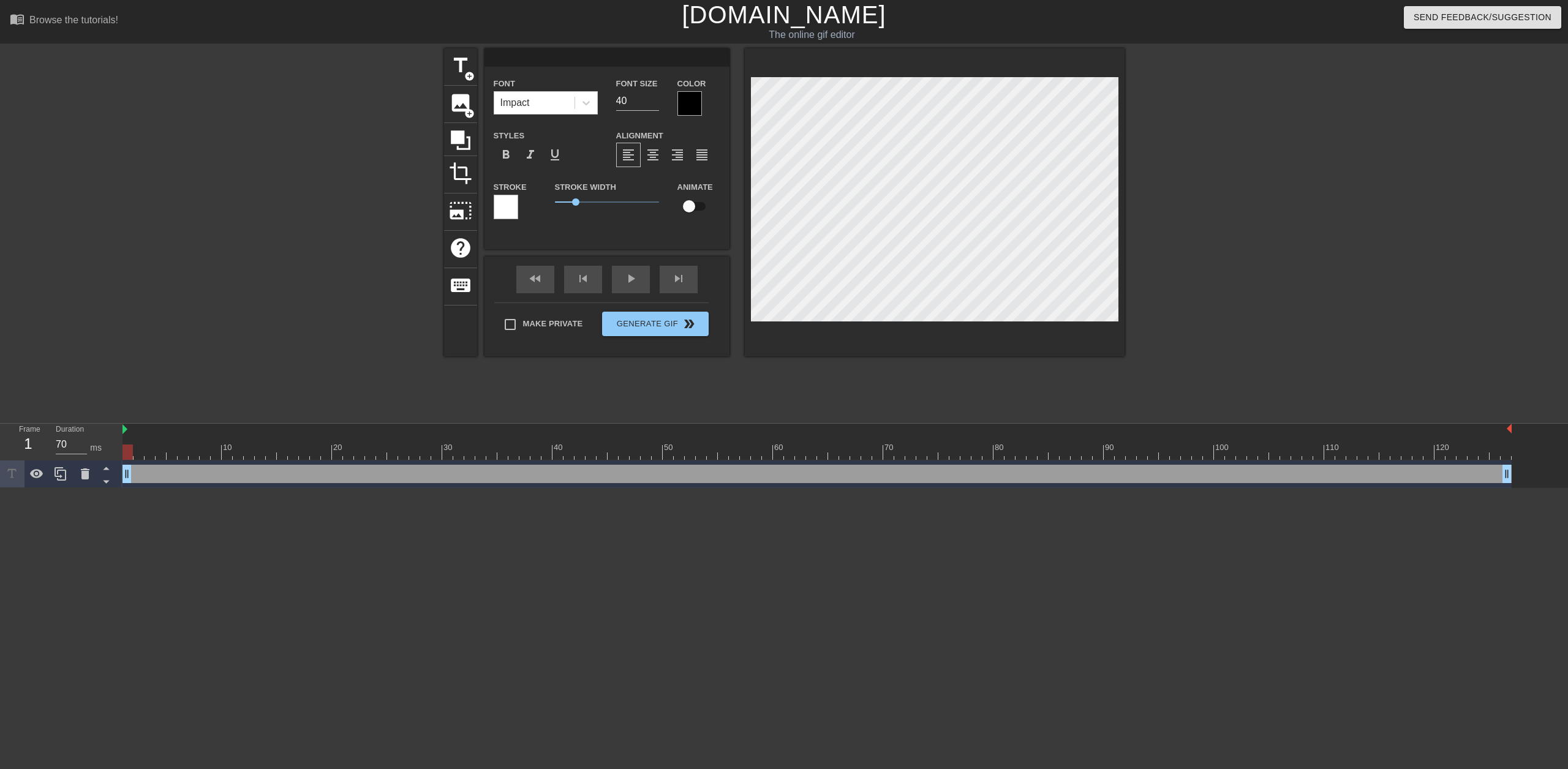
type input "M"
type textarea "M"
type input "Me"
type textarea "Me"
type input "Me"
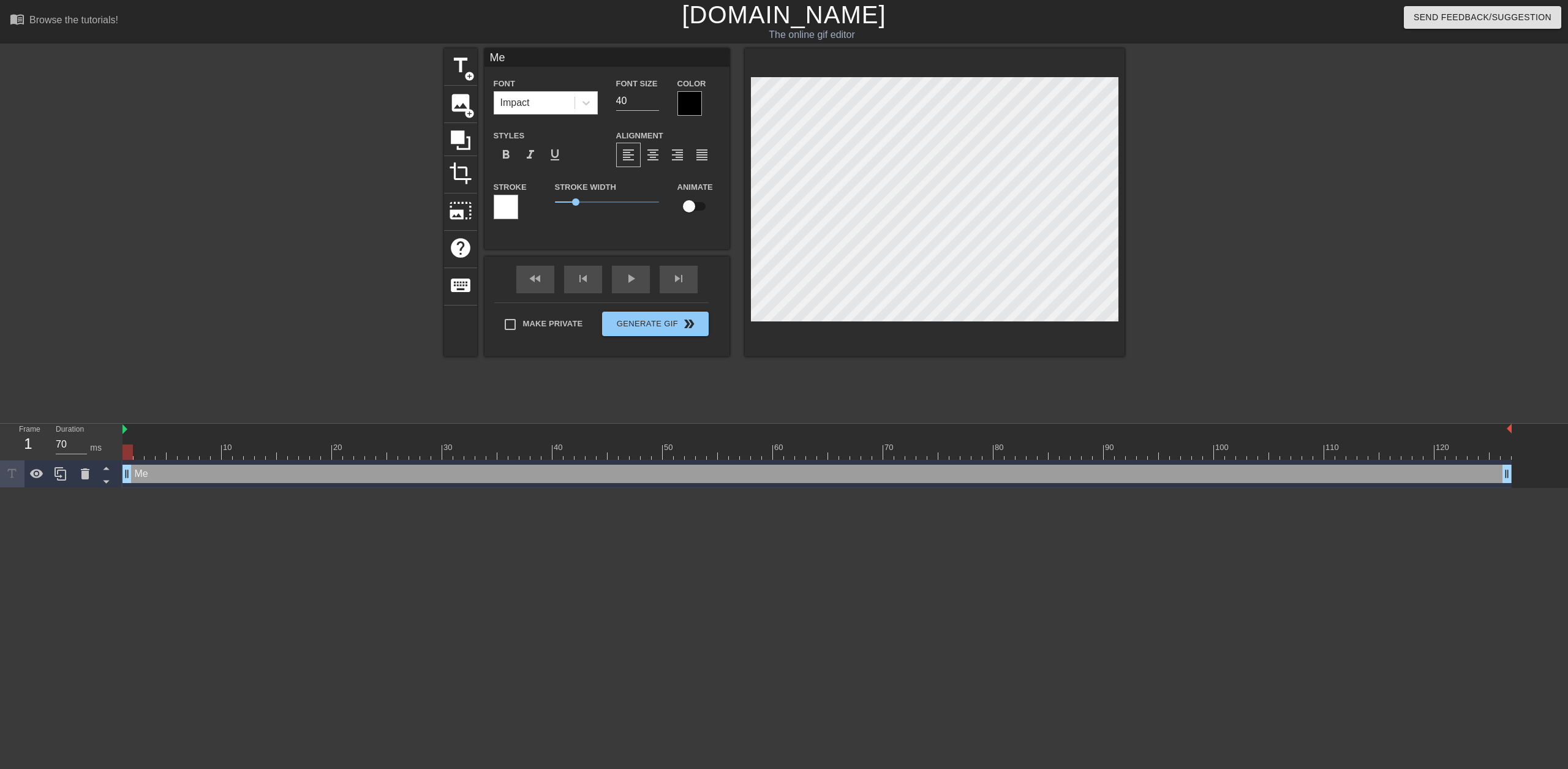
type textarea "Me"
type input "Me a"
type textarea "Me ab"
type input "Me abn"
type textarea "Me abn"
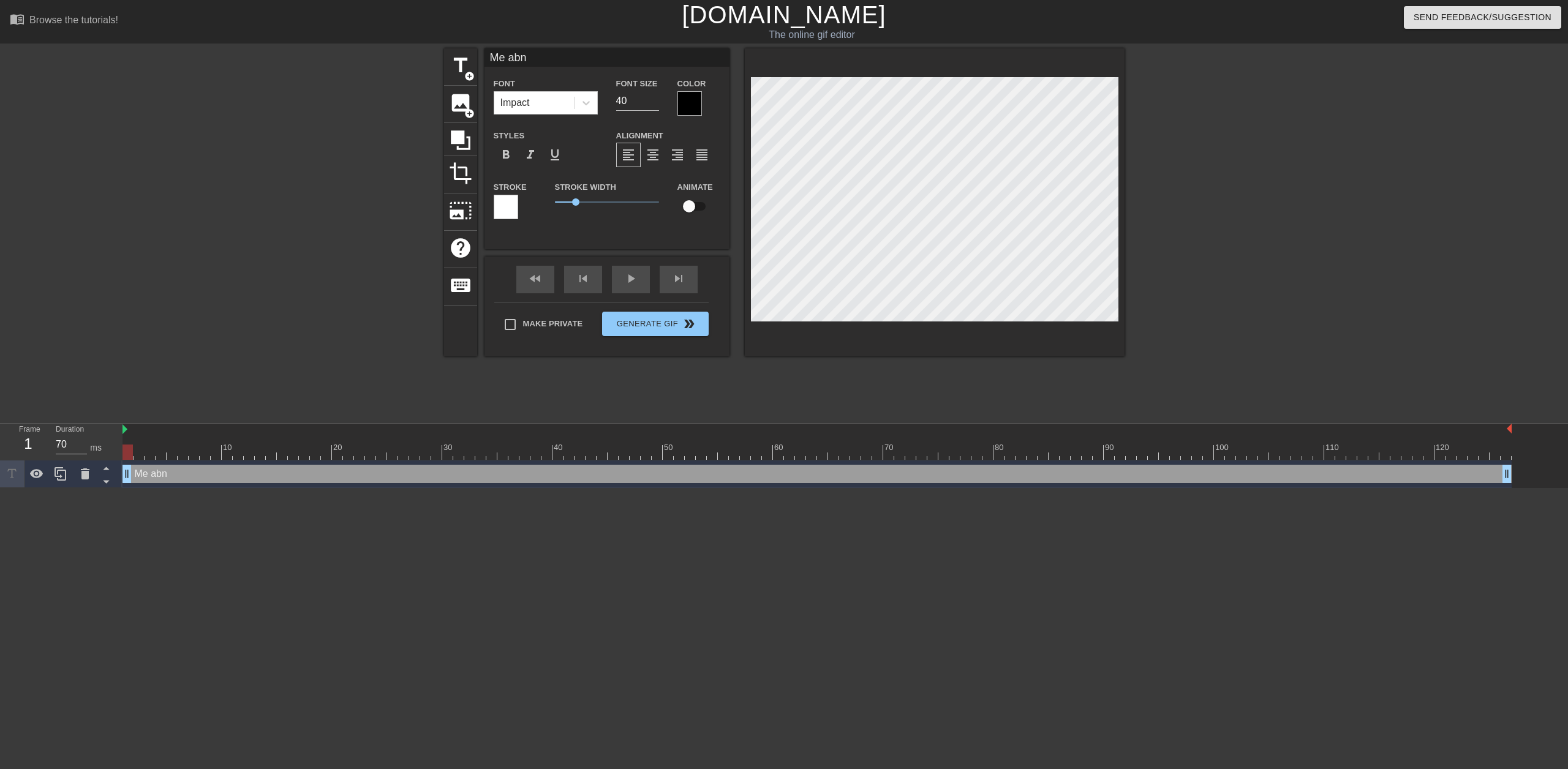
type input "Me abnd"
type textarea "Me abnd"
type input "Me abnd"
type textarea "Me abnd"
type input "Me abnd"
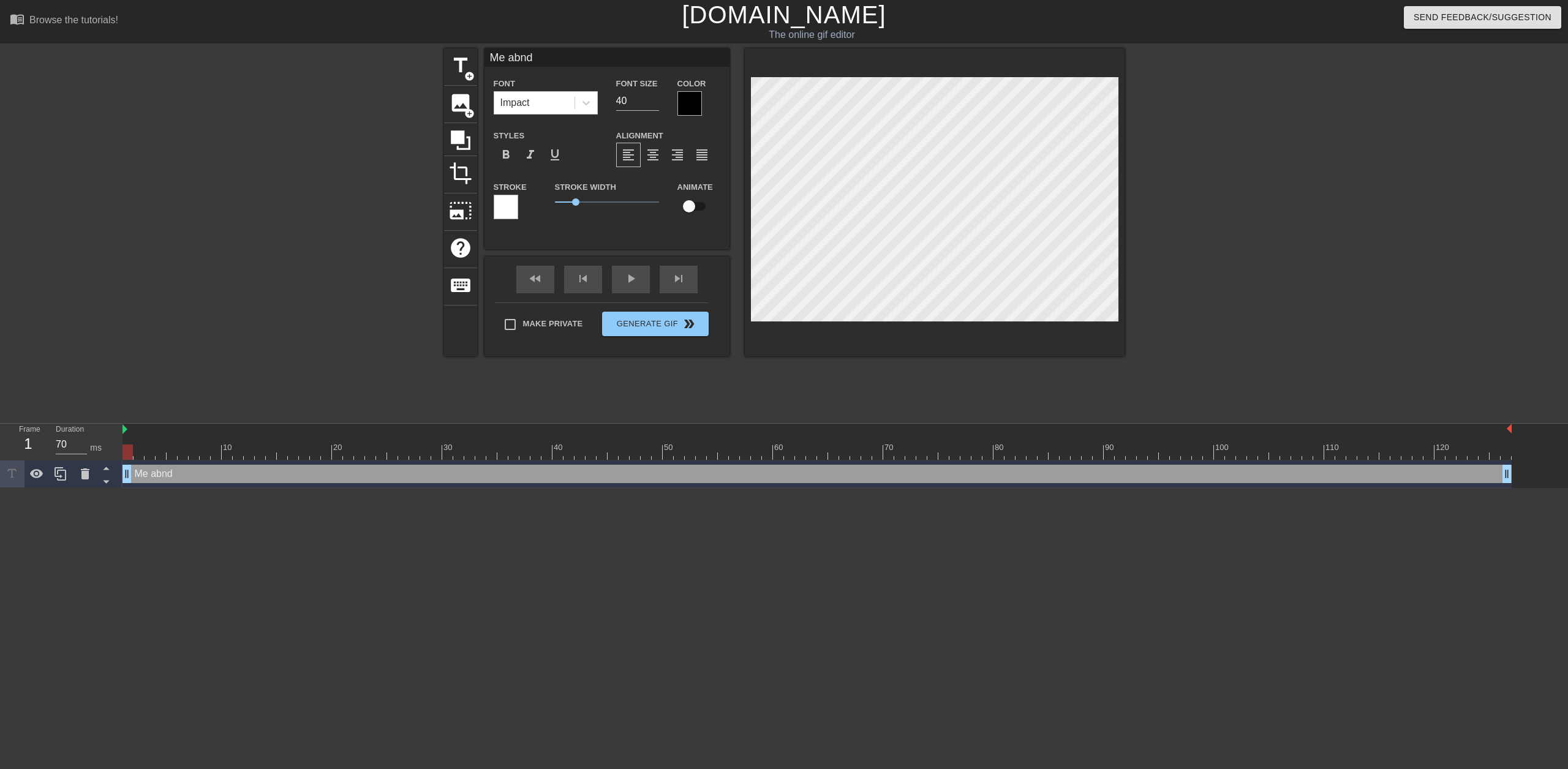
type textarea "Me abnd"
type input "Me abn"
type textarea "Me abn"
type input "Me ab"
type textarea "Me ab"
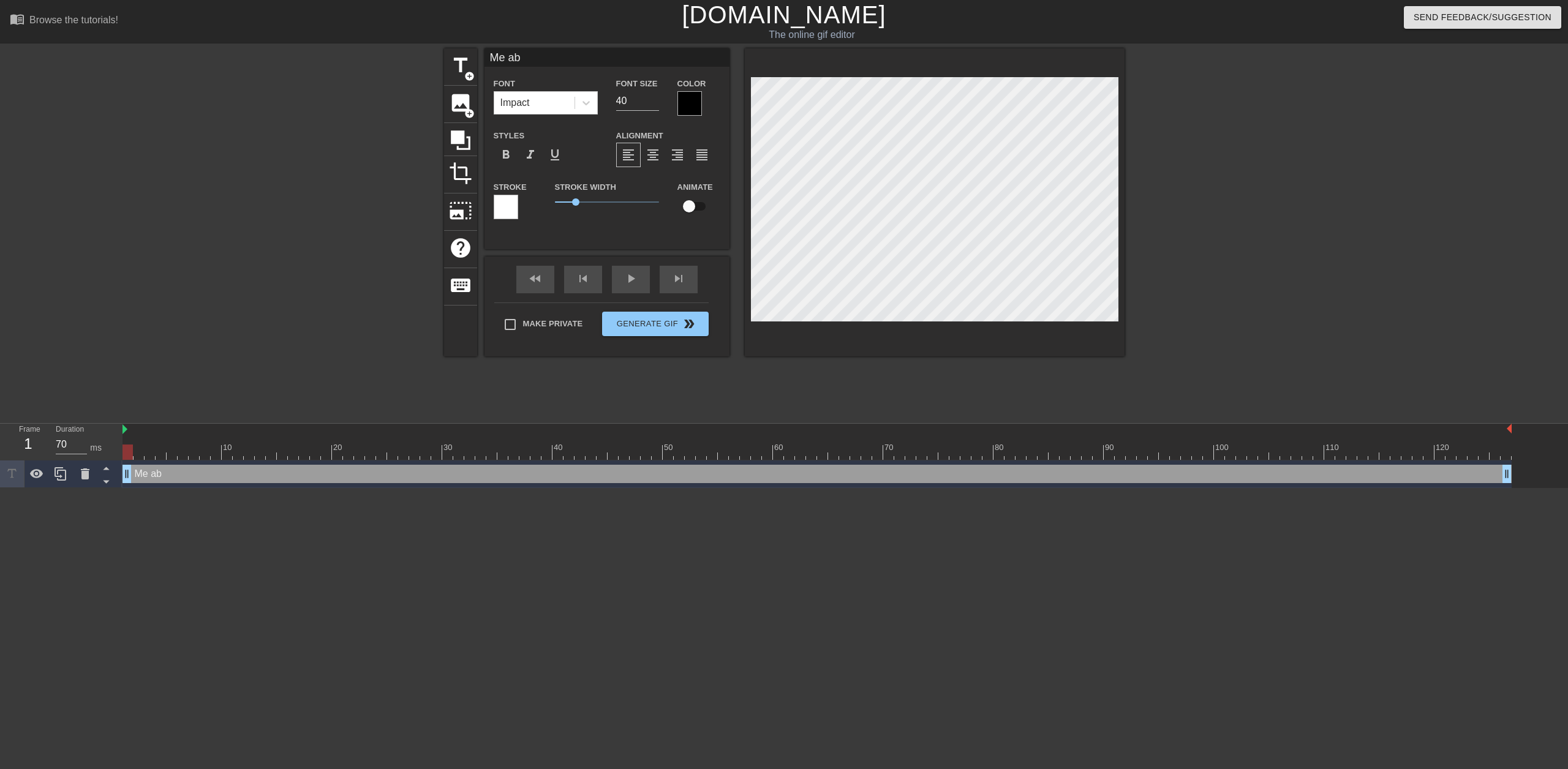
type input "Me a"
type textarea "Me a"
type input "Me an"
type textarea "Me an"
type input "Me and"
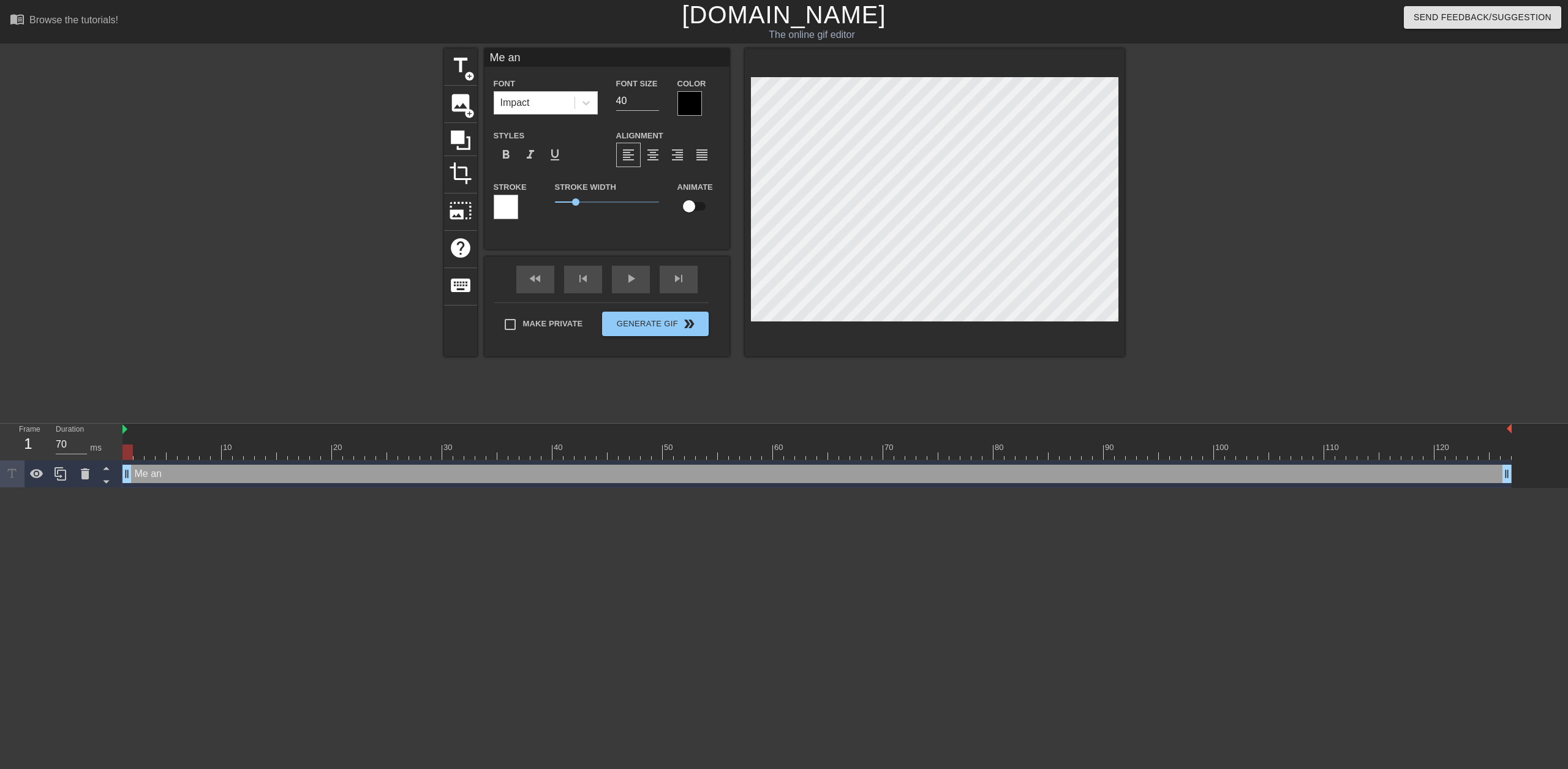
type textarea "Me and"
type input "Me and"
type textarea "Me and"
type input "Me and t"
type textarea "Me and t"
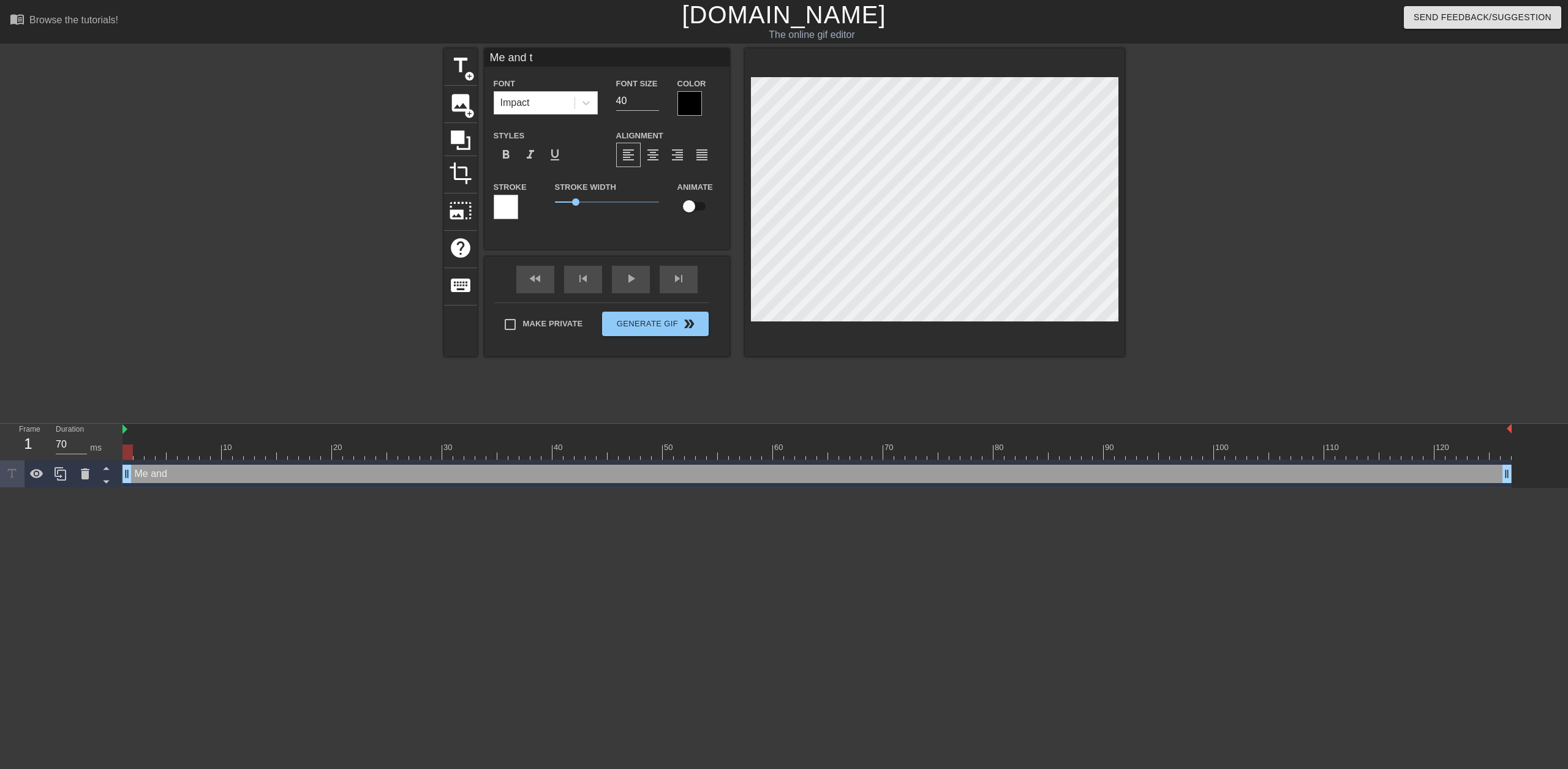
type input "Me and th"
type textarea "Me and th"
type input "Me and the"
type textarea "Me and the"
type input "Me and the"
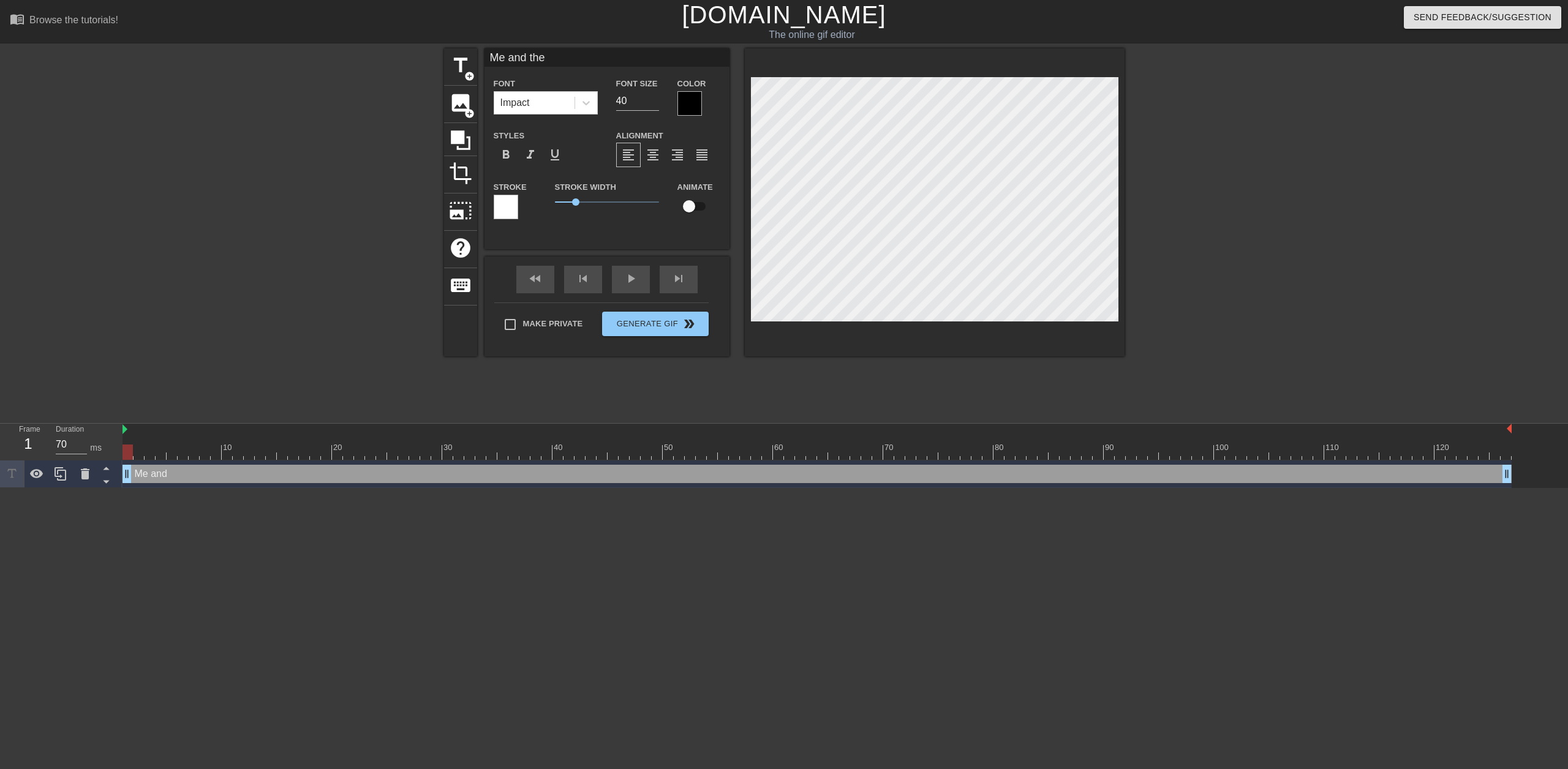
type textarea "Me and the"
type input "Me and the h"
type textarea "Me and the h"
type input "Me and the ho"
type textarea "Me and the ho"
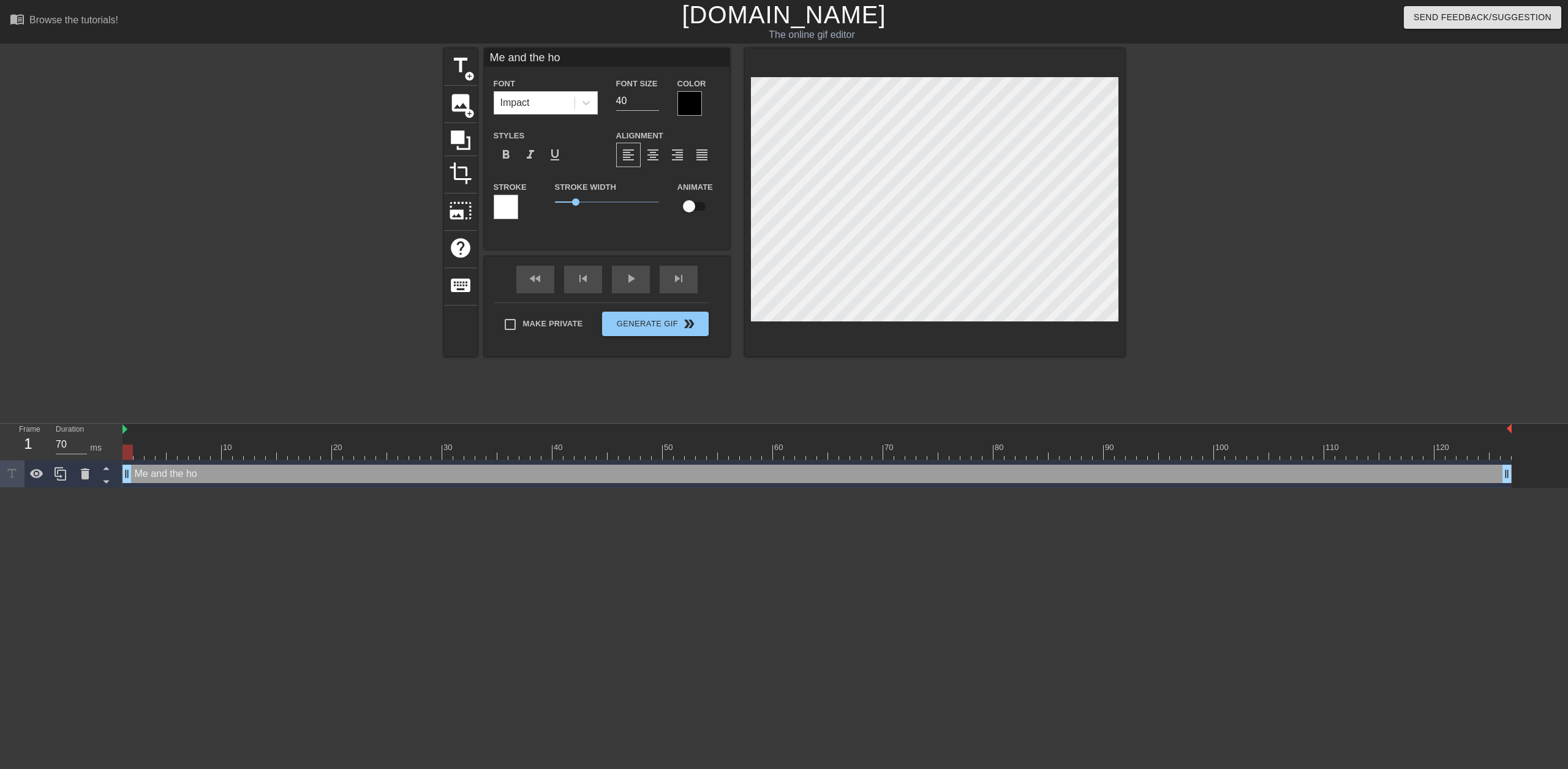
type input "Me and the hom"
type textarea "Me and the hom"
type input "Me and the homi"
type textarea "Me and the homi"
type input "Me and the homie"
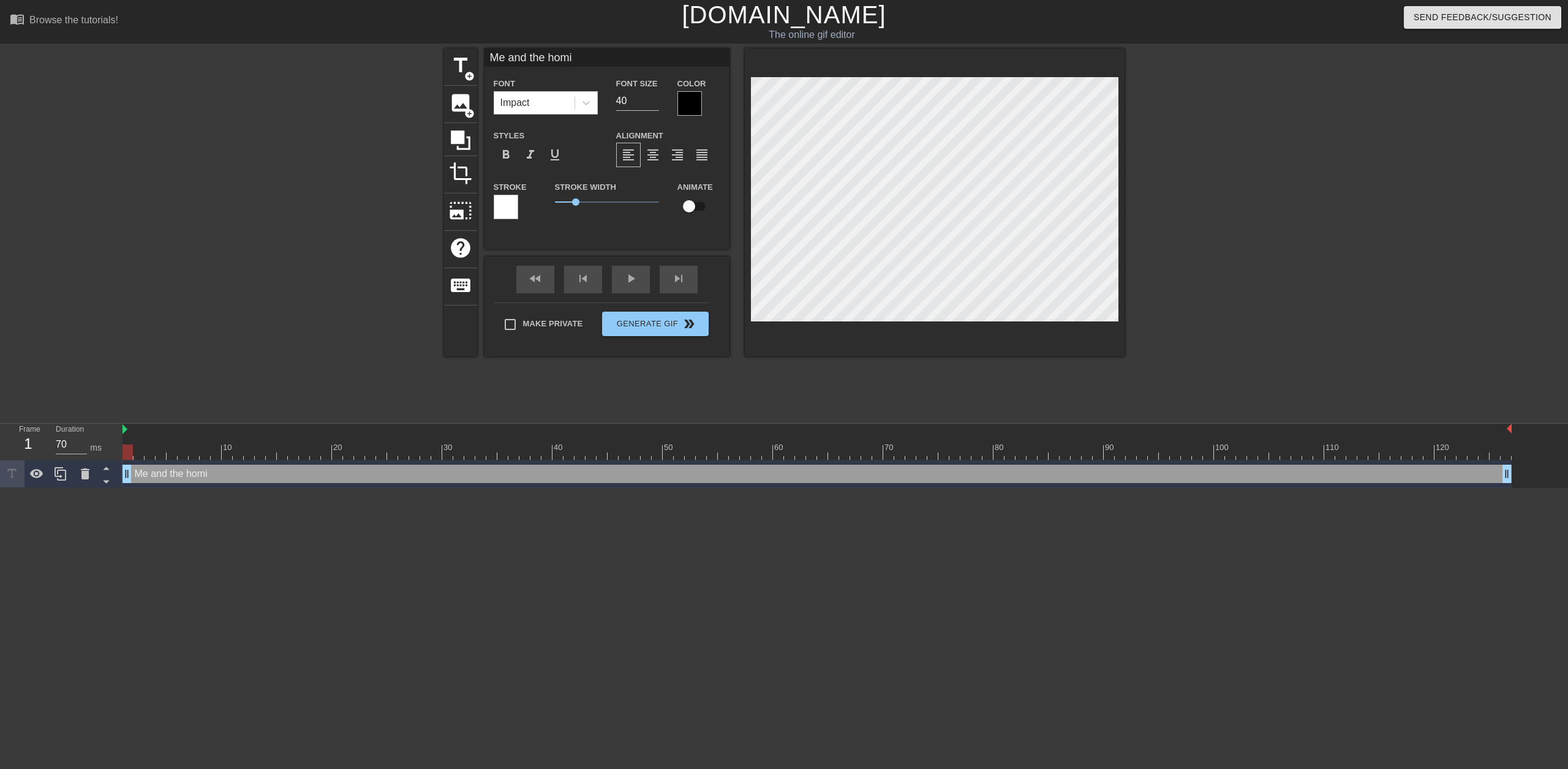
type textarea "Me and the homie"
type input "Me and the homies"
type textarea "Me and the homies"
type input "Me and the homies"
type textarea "Me and the homies"
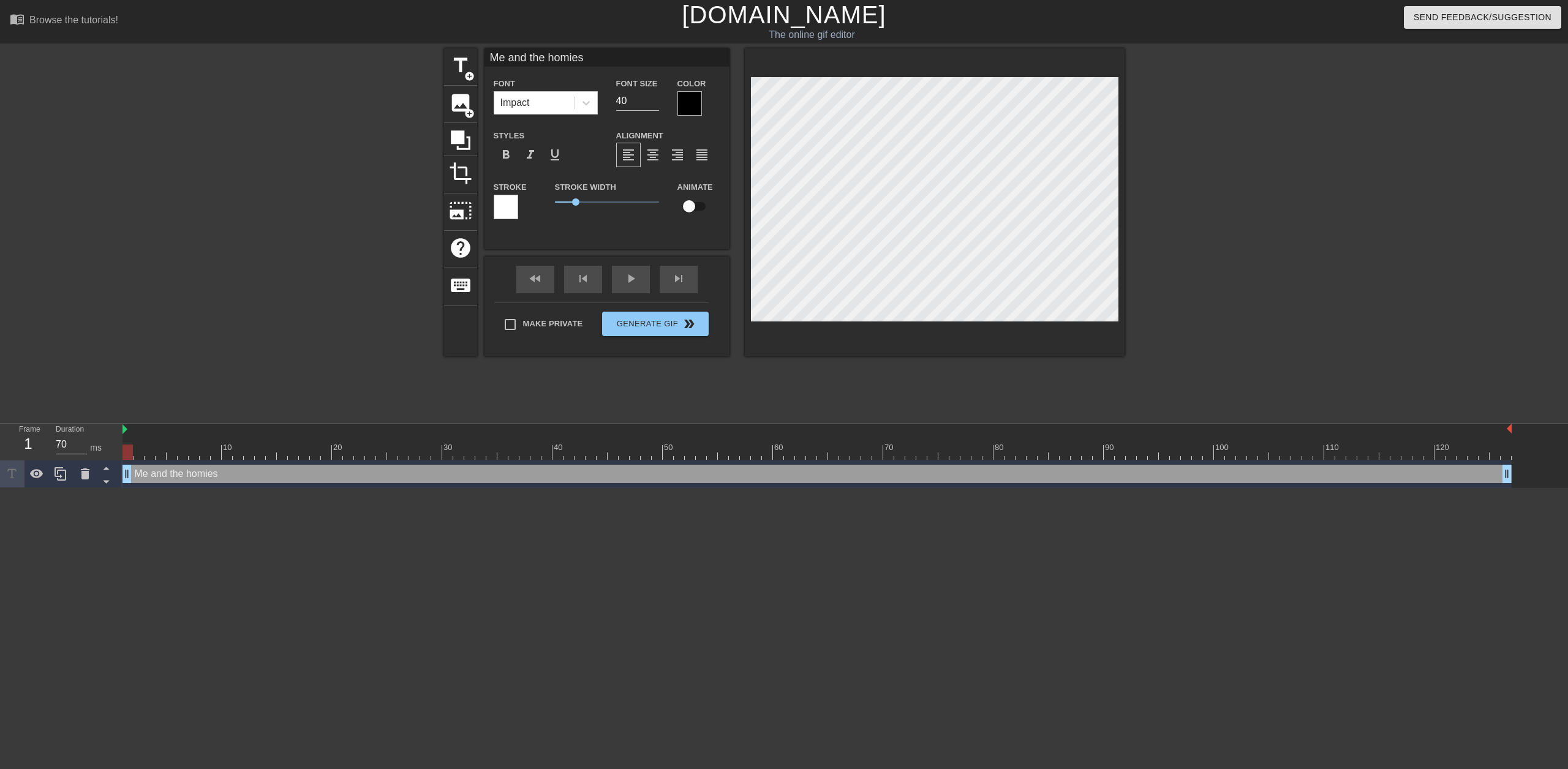
type input "Me and the homies l"
type textarea "Me and the homies l"
type input "Me and the homies le"
type textarea "Me and the homies le"
type input "Me and the homies lea"
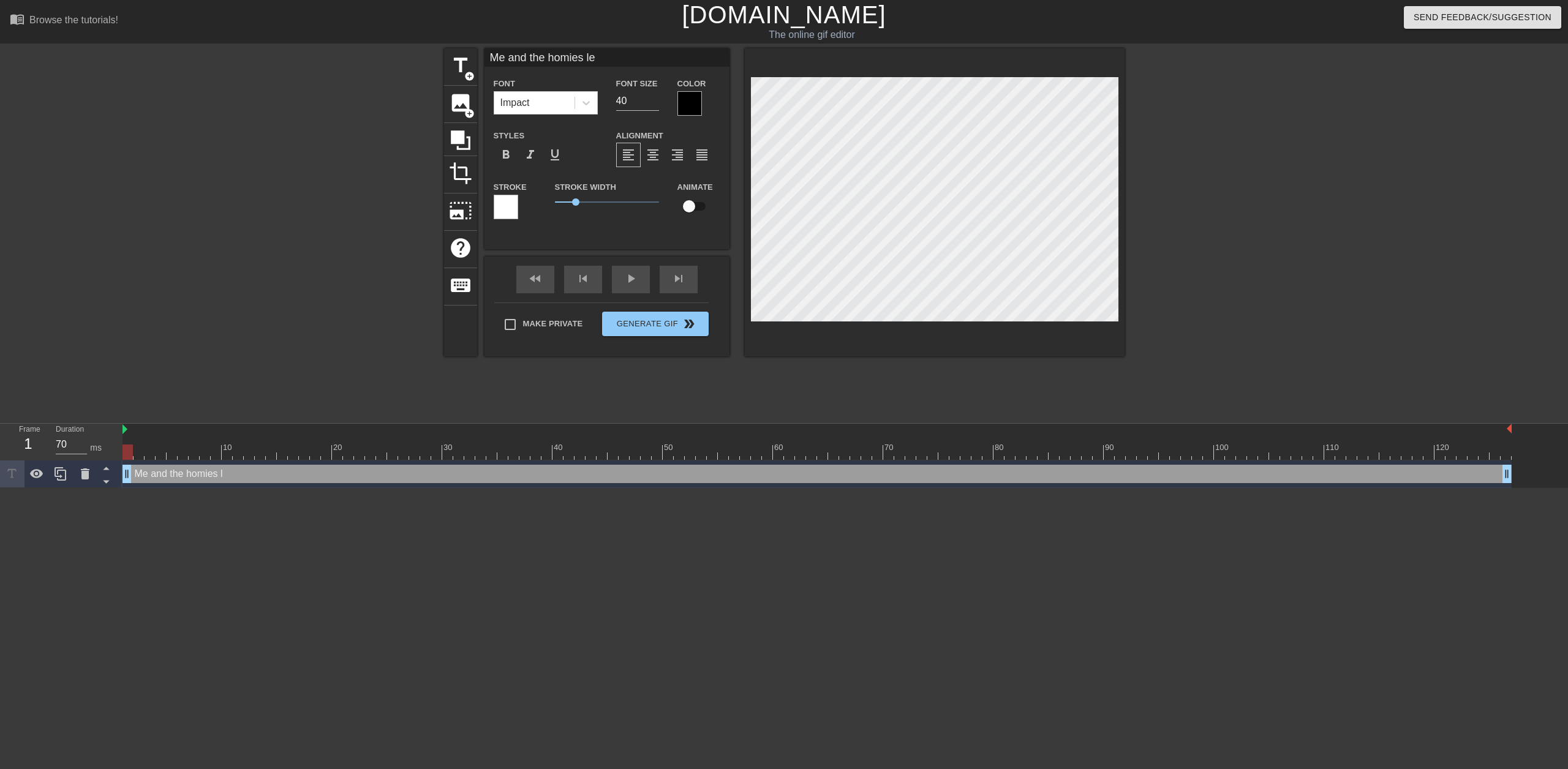
type textarea "Me and the homies lea"
type input "Me and the homies leav"
type textarea "Me and the homies leav"
type input "Me and the homies leavi"
type textarea "Me and the homies leavi"
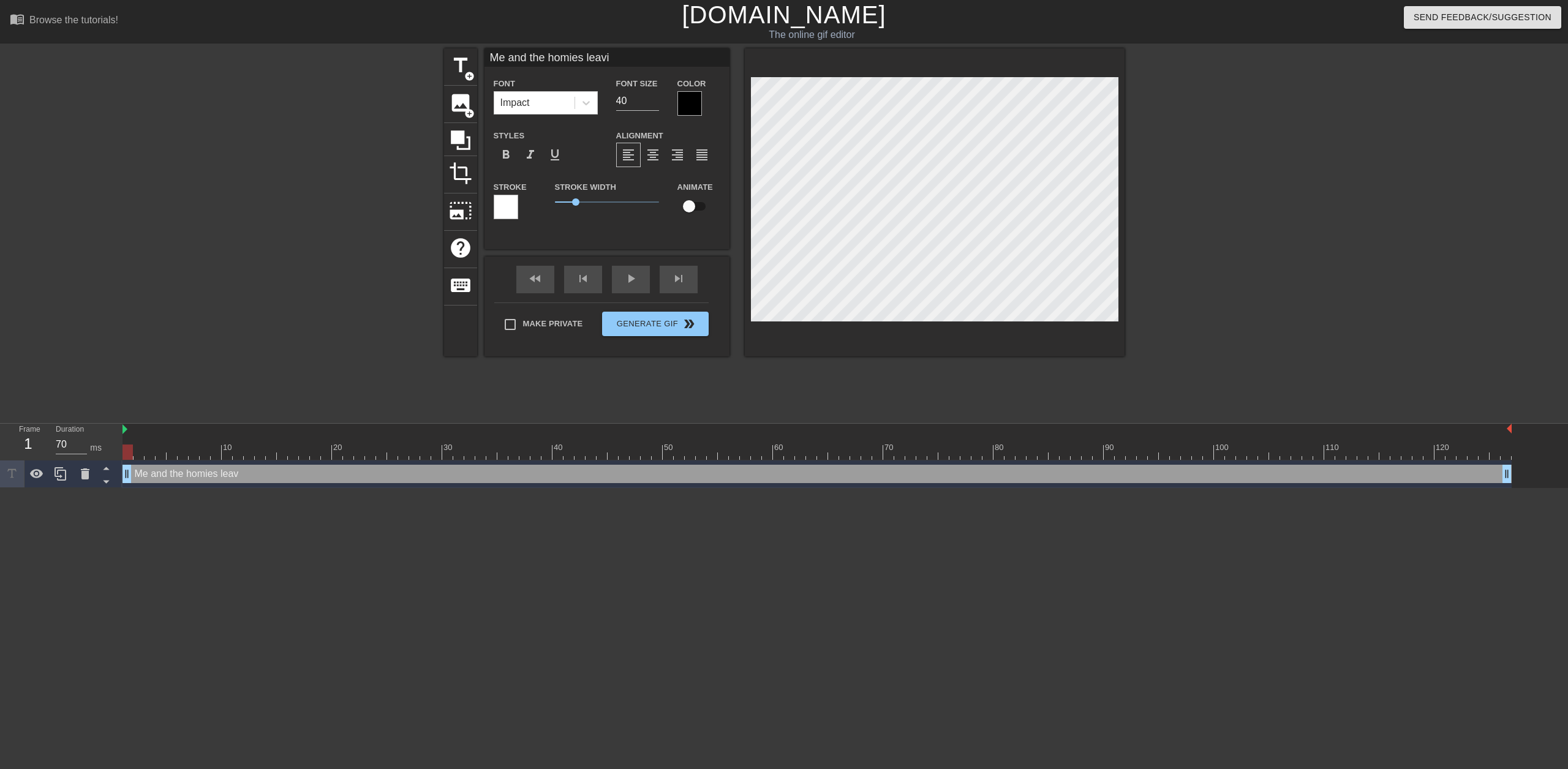
type input "Me and the homies leavin"
type textarea "Me and the homies leavin"
type input "Me and the homies leaving"
type textarea "Me and the homies leaving"
type input "Me and the homies leaving"
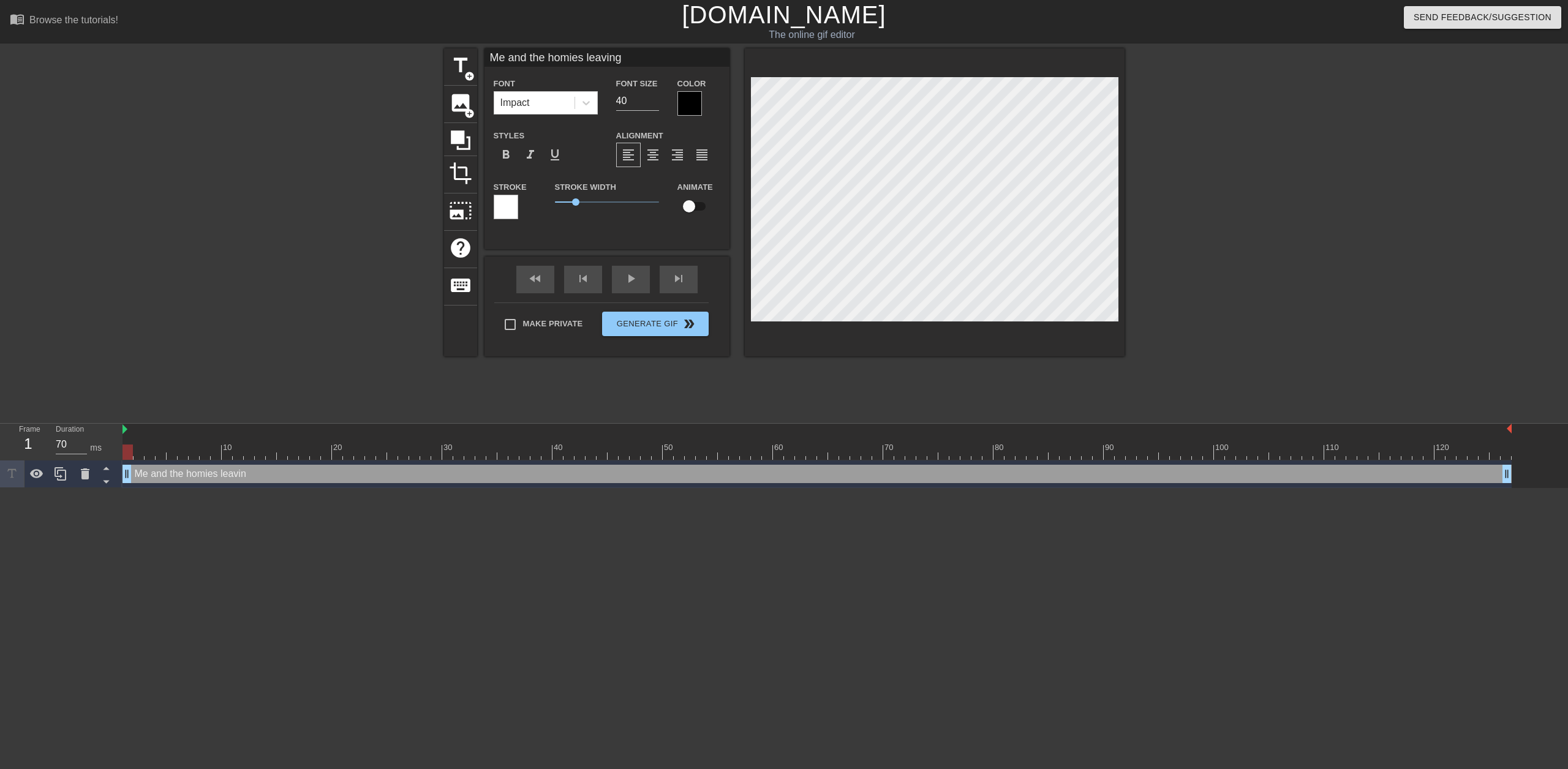
type textarea "Me and the homies leaving"
type input "Me and the homies leaving l"
type textarea "Me and the homies leaving l"
type input "Me and the homies leaving"
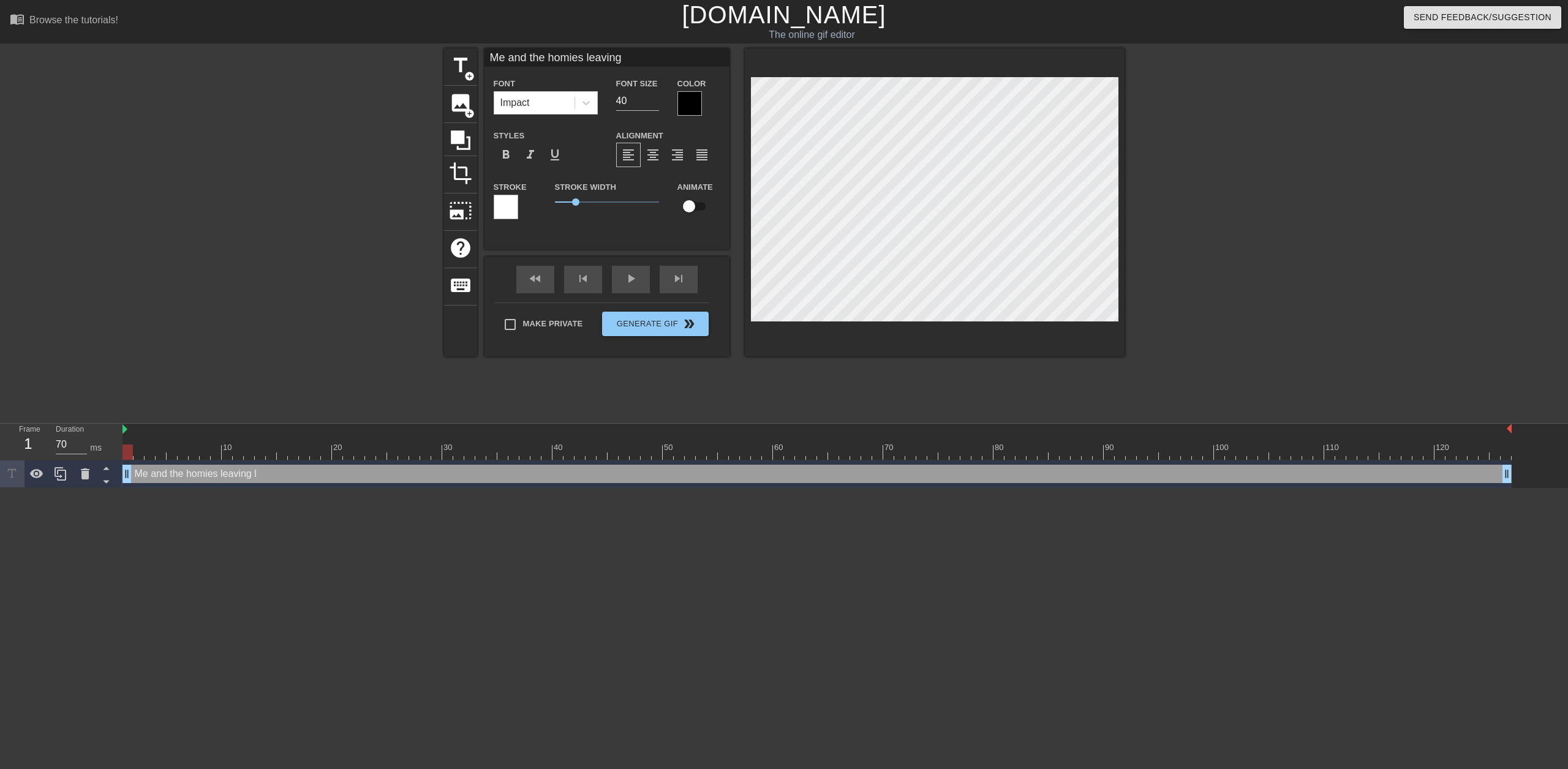
type textarea "Me and the homies leaving"
type input "Me and the homies leaving L"
type textarea "Me and the homies leaving L"
type input "Me and the homies leaving Lo"
type textarea "Me and the homies leaving Lo"
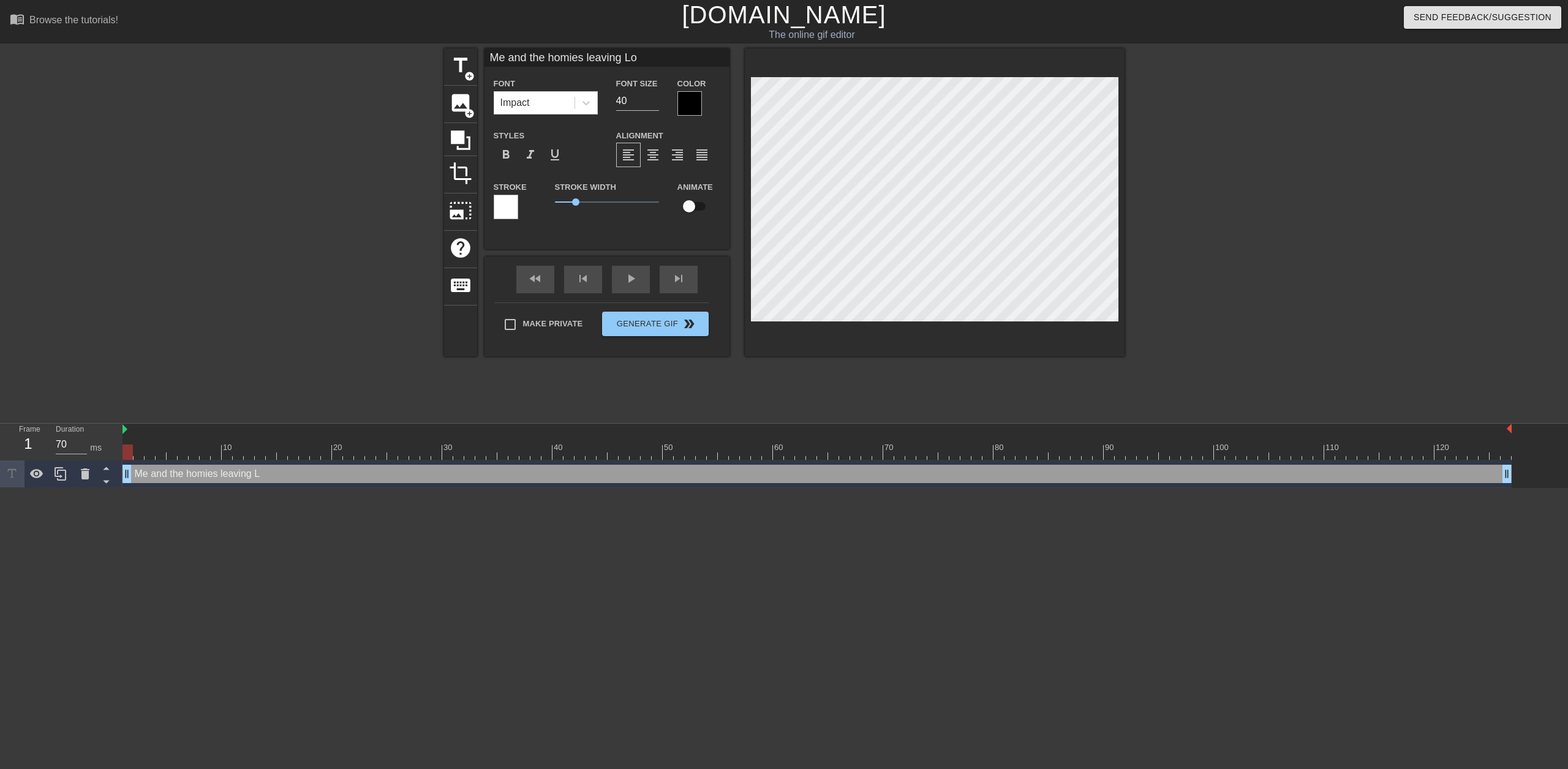
type input "Me and the homies leaving Loo"
type textarea "Me and the homies leaving Loo"
type input "Me and the homies leaving Loom"
type textarea "Me and the homies leaving Loom"
type input "Me and the homies leaving Loomi"
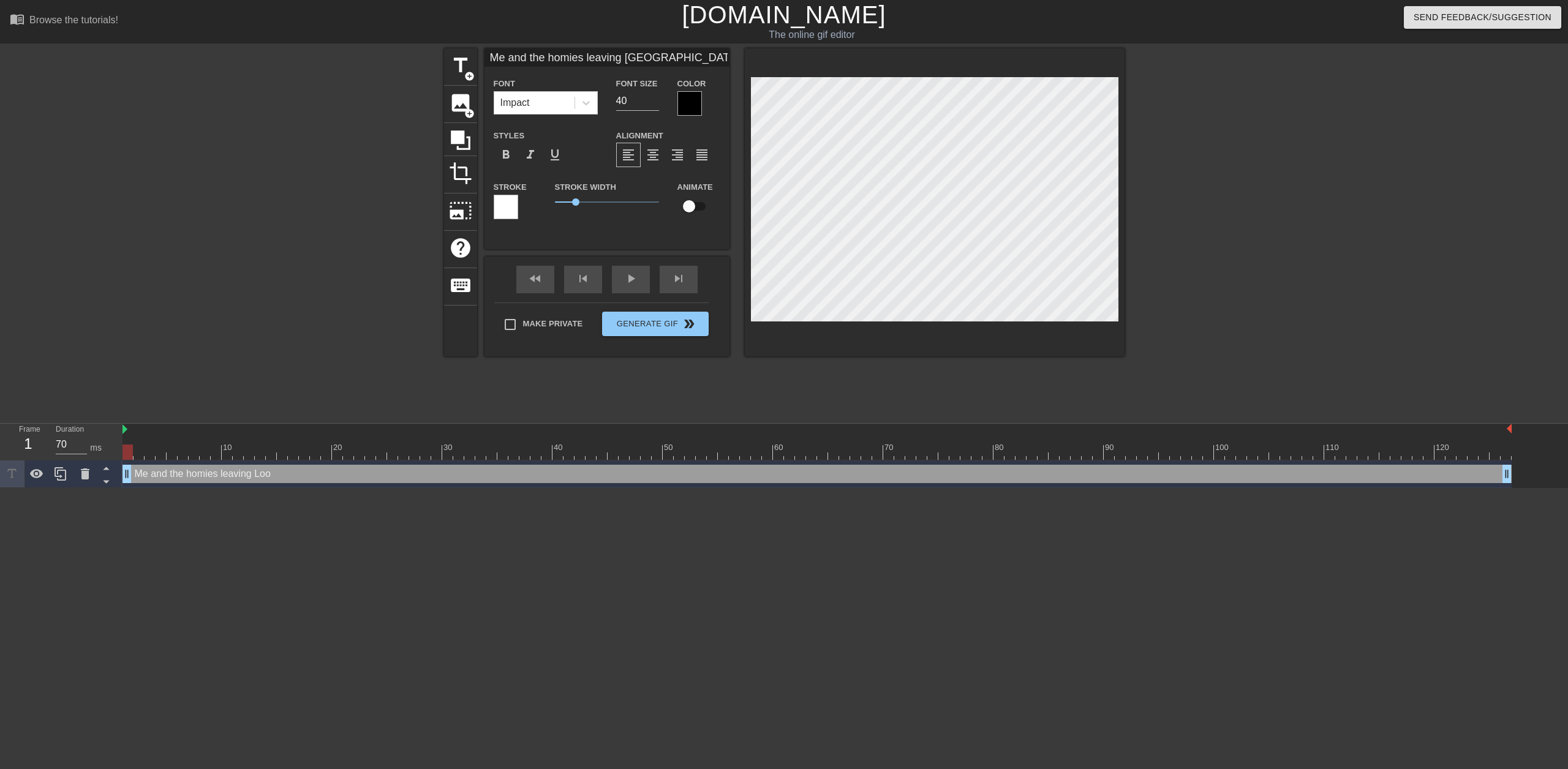
type textarea "Me and the homies leaving Loomi"
type input "Me and the homies leaving Loomis"
type textarea "Me and the homies leaving Loomis"
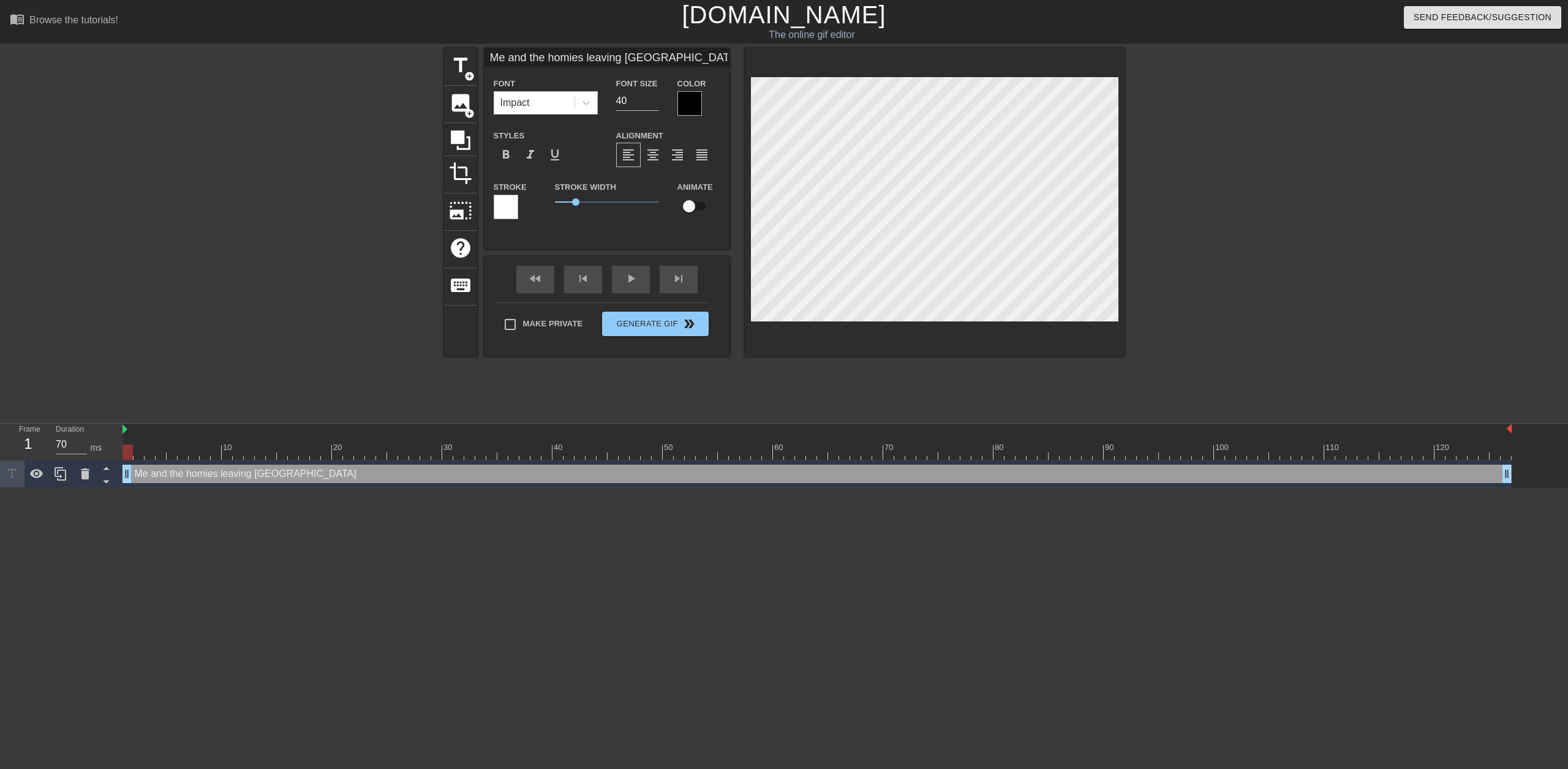
click at [693, 105] on div at bounding box center [690, 103] width 25 height 25
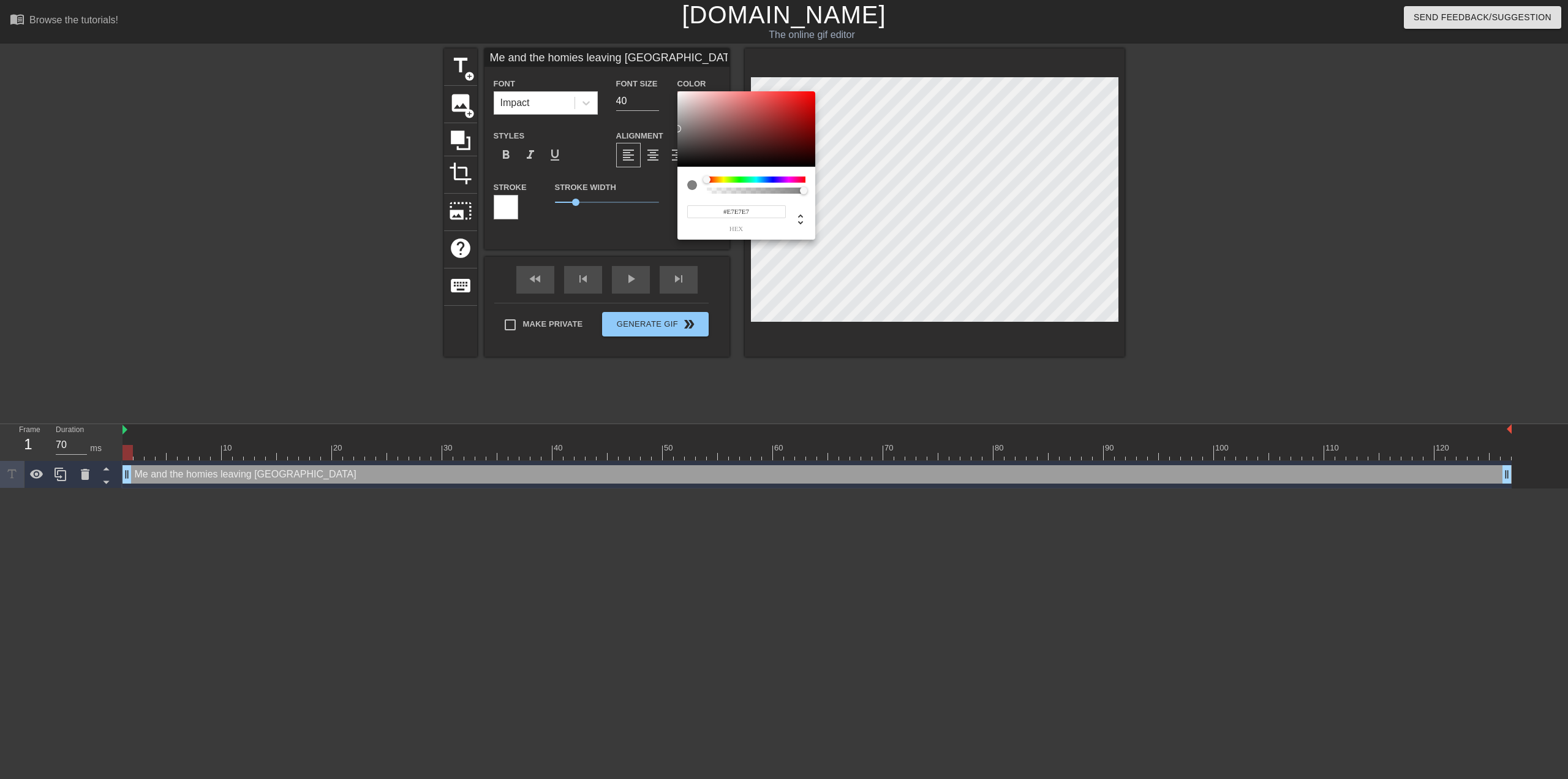
type input "#FFFFFF"
drag, startPoint x: 703, startPoint y: 150, endPoint x: 657, endPoint y: 62, distance: 99.3
click at [657, 62] on div "#FFFFFF hex" at bounding box center [784, 390] width 1568 height 779
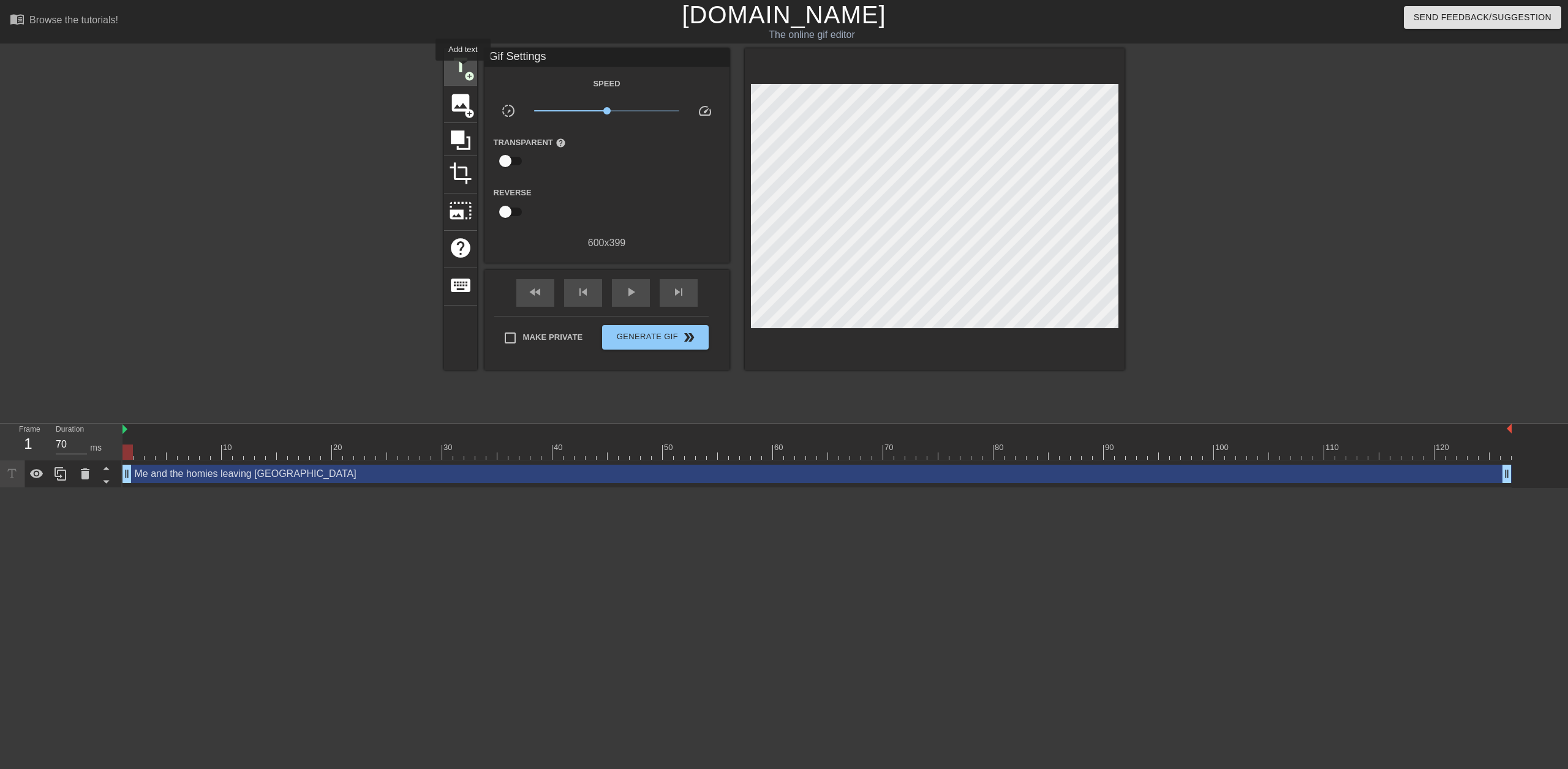
click at [462, 68] on span "title" at bounding box center [460, 65] width 24 height 24
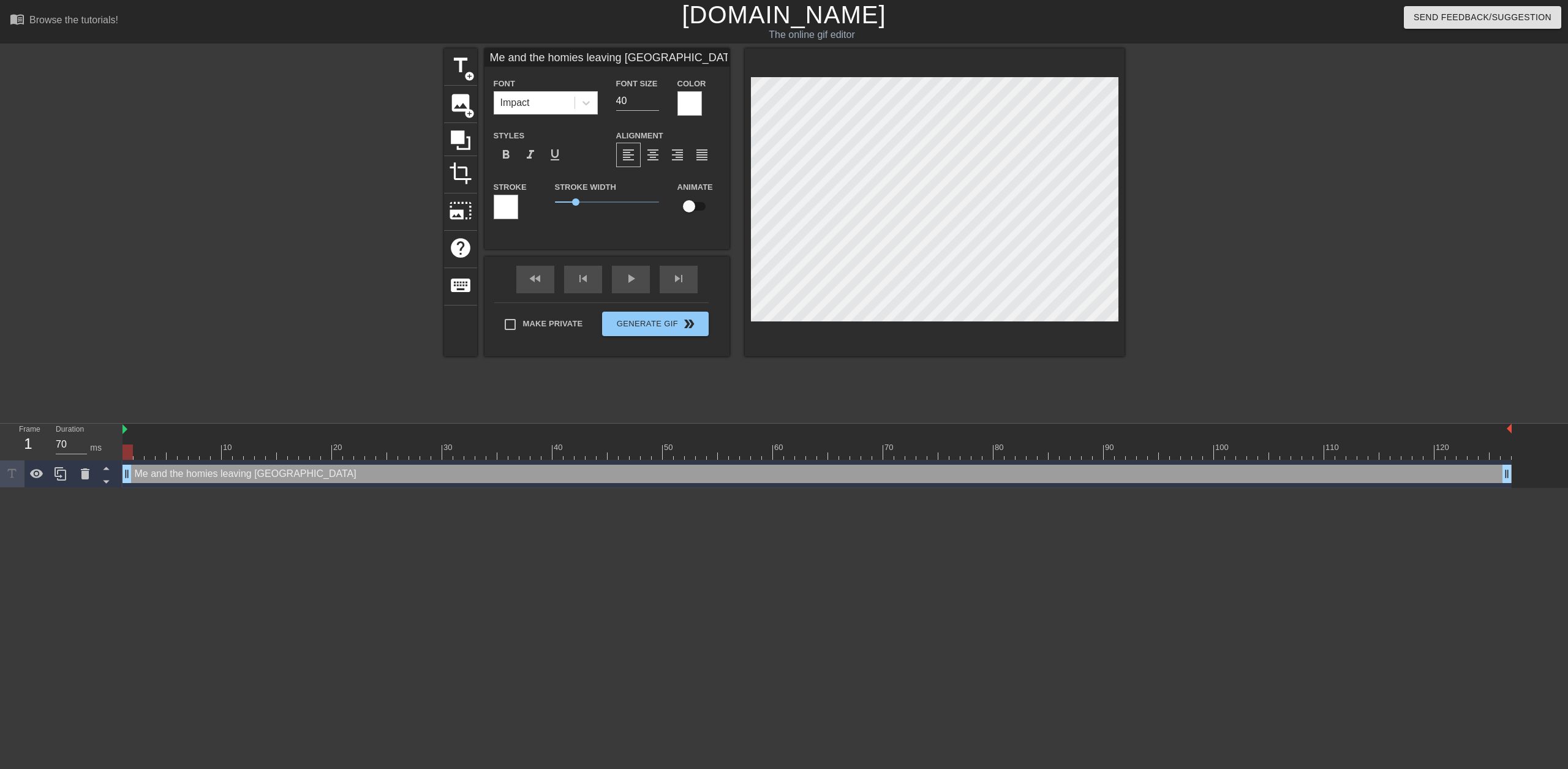
scroll to position [2, 6]
click at [697, 105] on div at bounding box center [690, 103] width 25 height 25
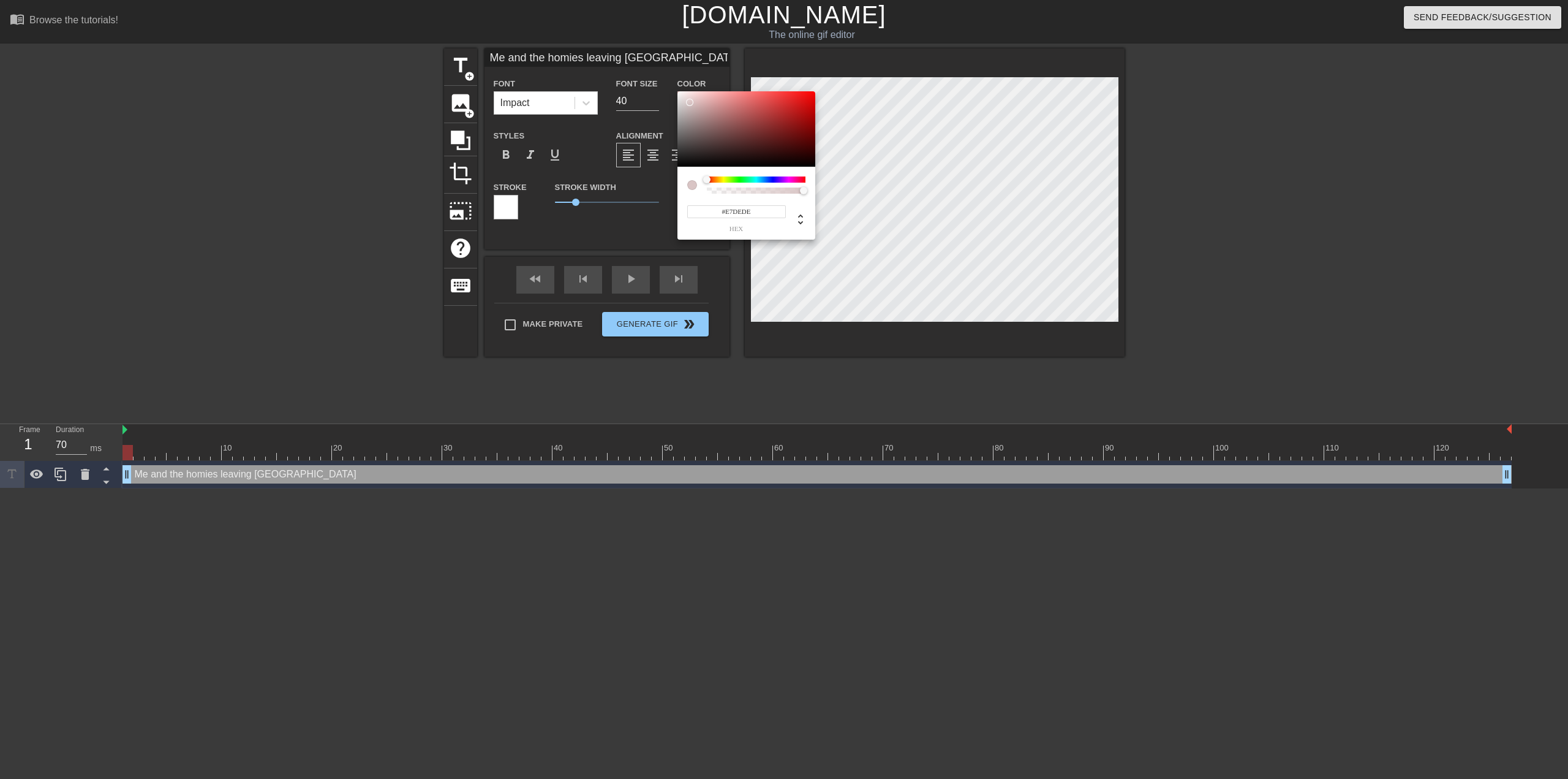
type input "#FFFFFF"
drag, startPoint x: 697, startPoint y: 126, endPoint x: 663, endPoint y: 80, distance: 57.2
click at [671, 82] on div "#FFFFFF hex" at bounding box center [784, 390] width 1568 height 779
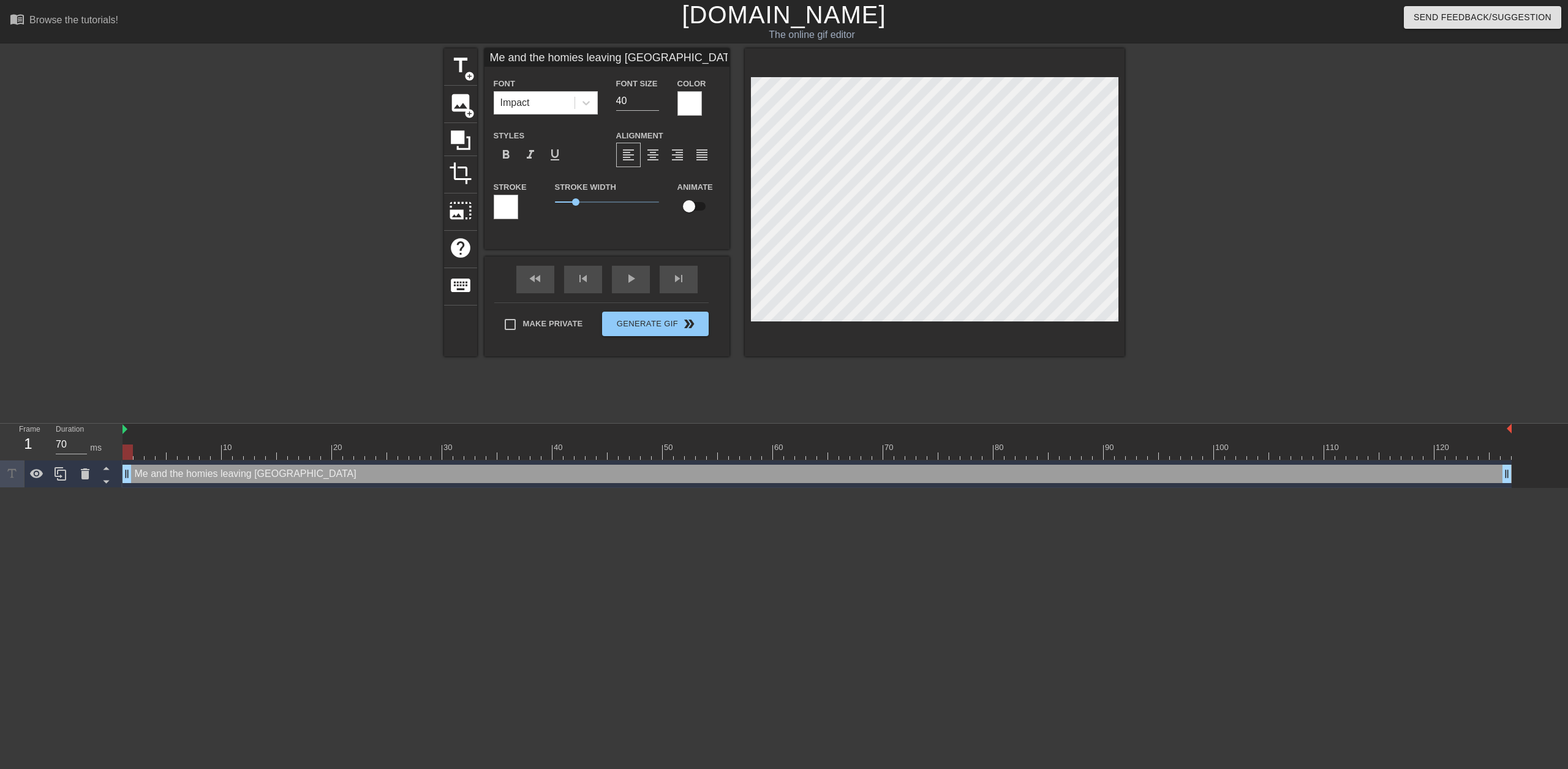
click at [514, 197] on div at bounding box center [506, 207] width 25 height 25
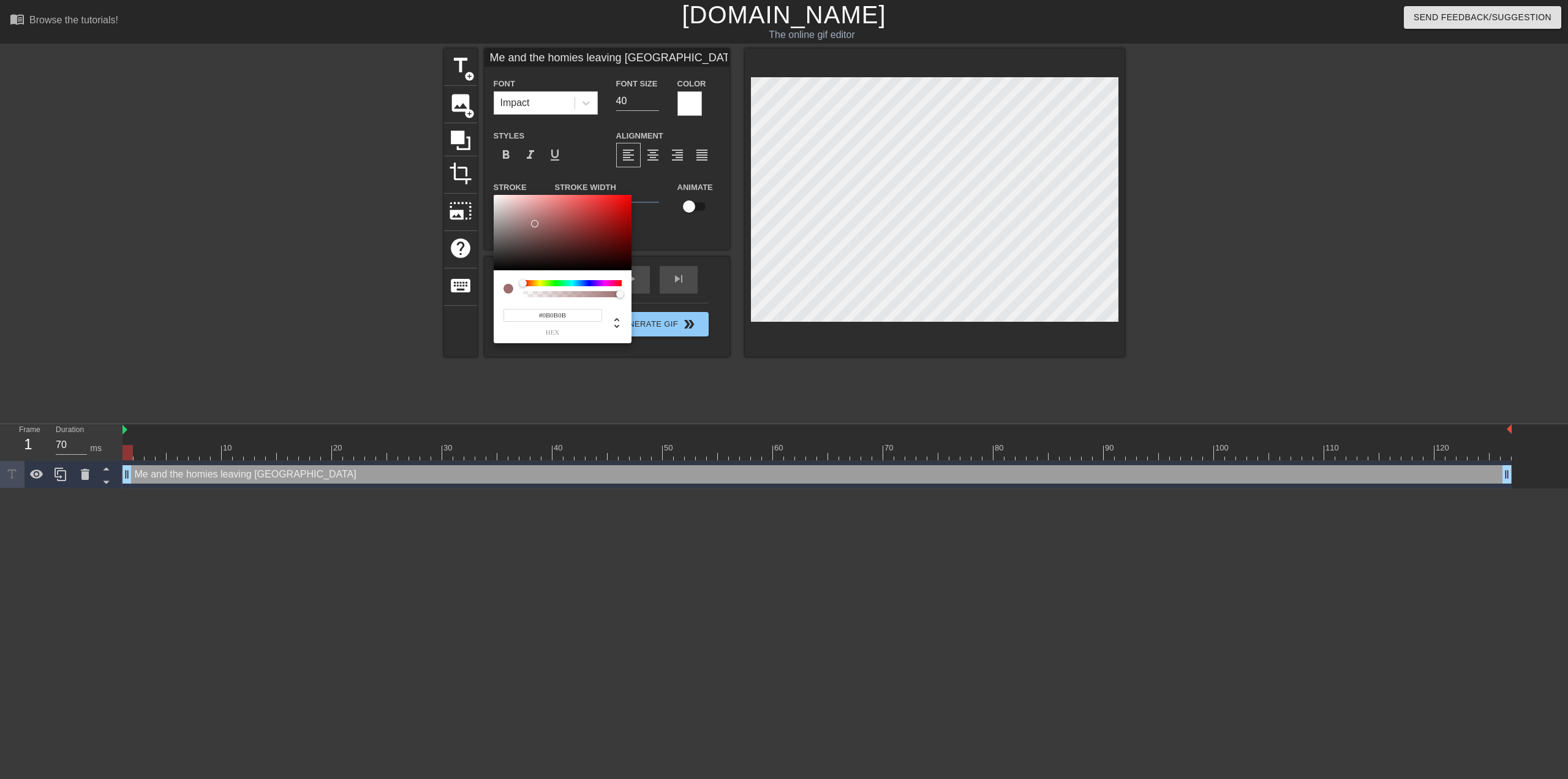
type input "#000000"
drag, startPoint x: 528, startPoint y: 230, endPoint x: 382, endPoint y: 288, distance: 157.1
click at [440, 322] on div "#000000 hex" at bounding box center [784, 390] width 1568 height 779
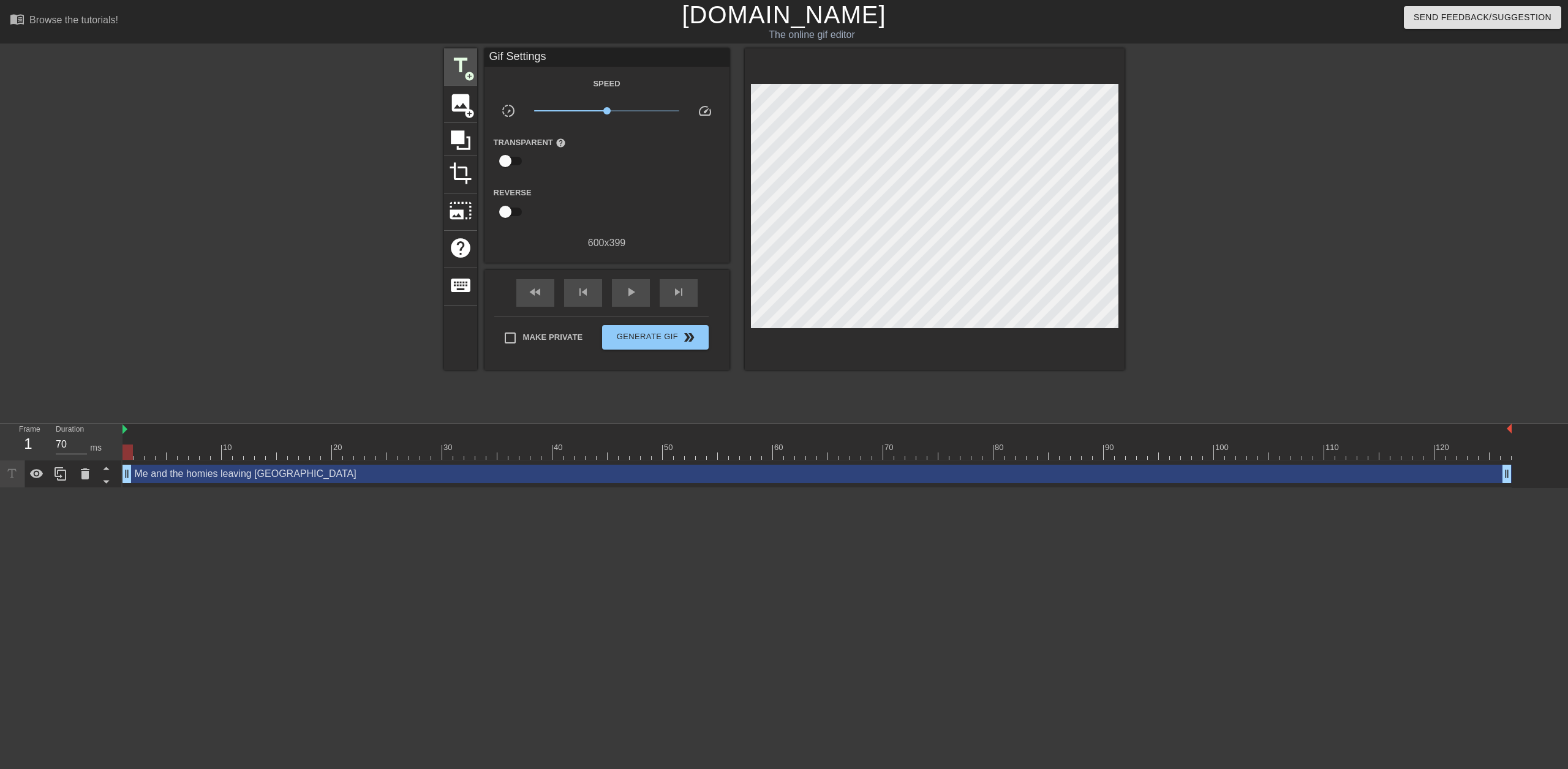
click at [461, 58] on span "title" at bounding box center [460, 65] width 24 height 24
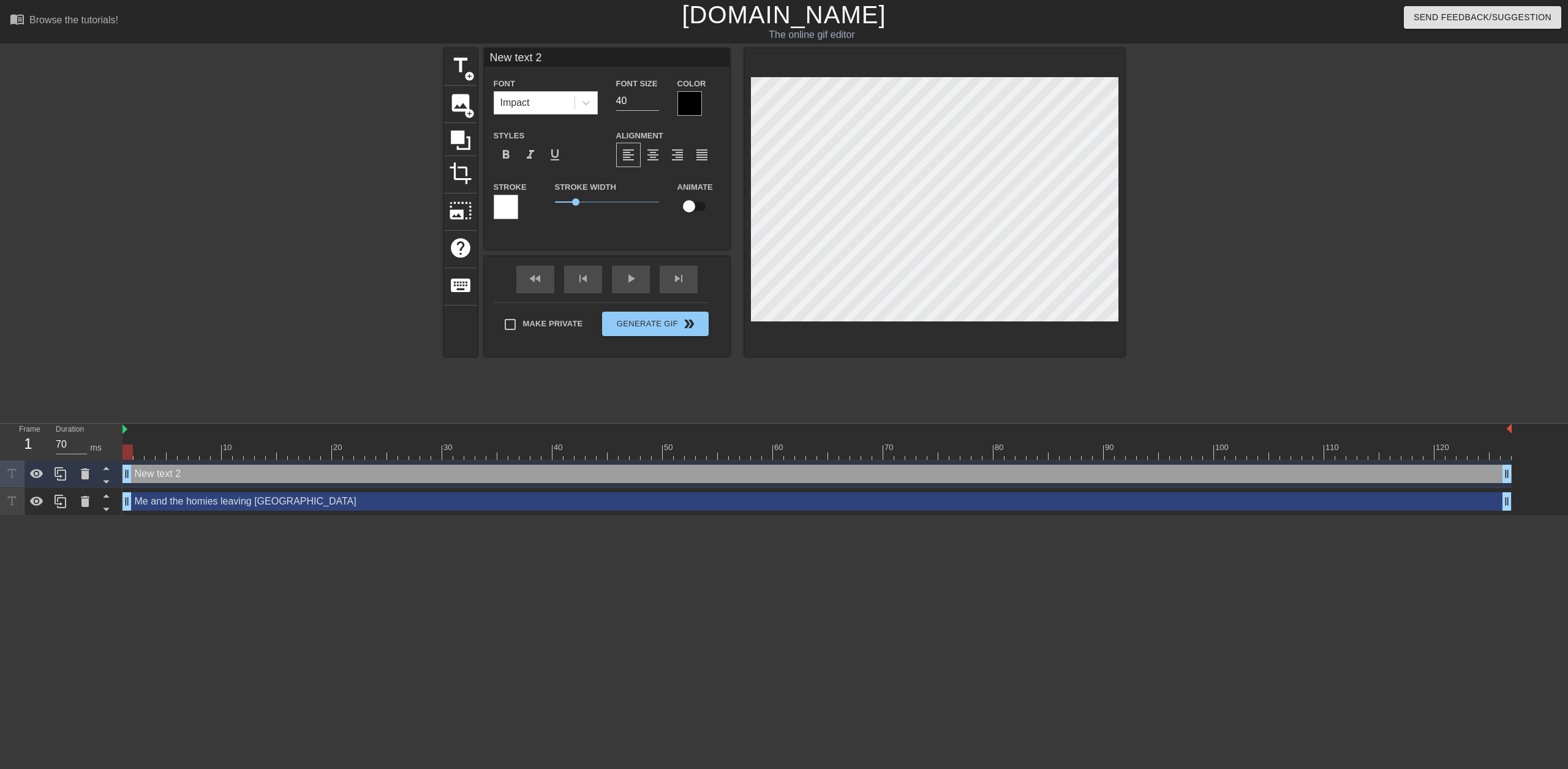
click at [501, 196] on div at bounding box center [506, 207] width 25 height 25
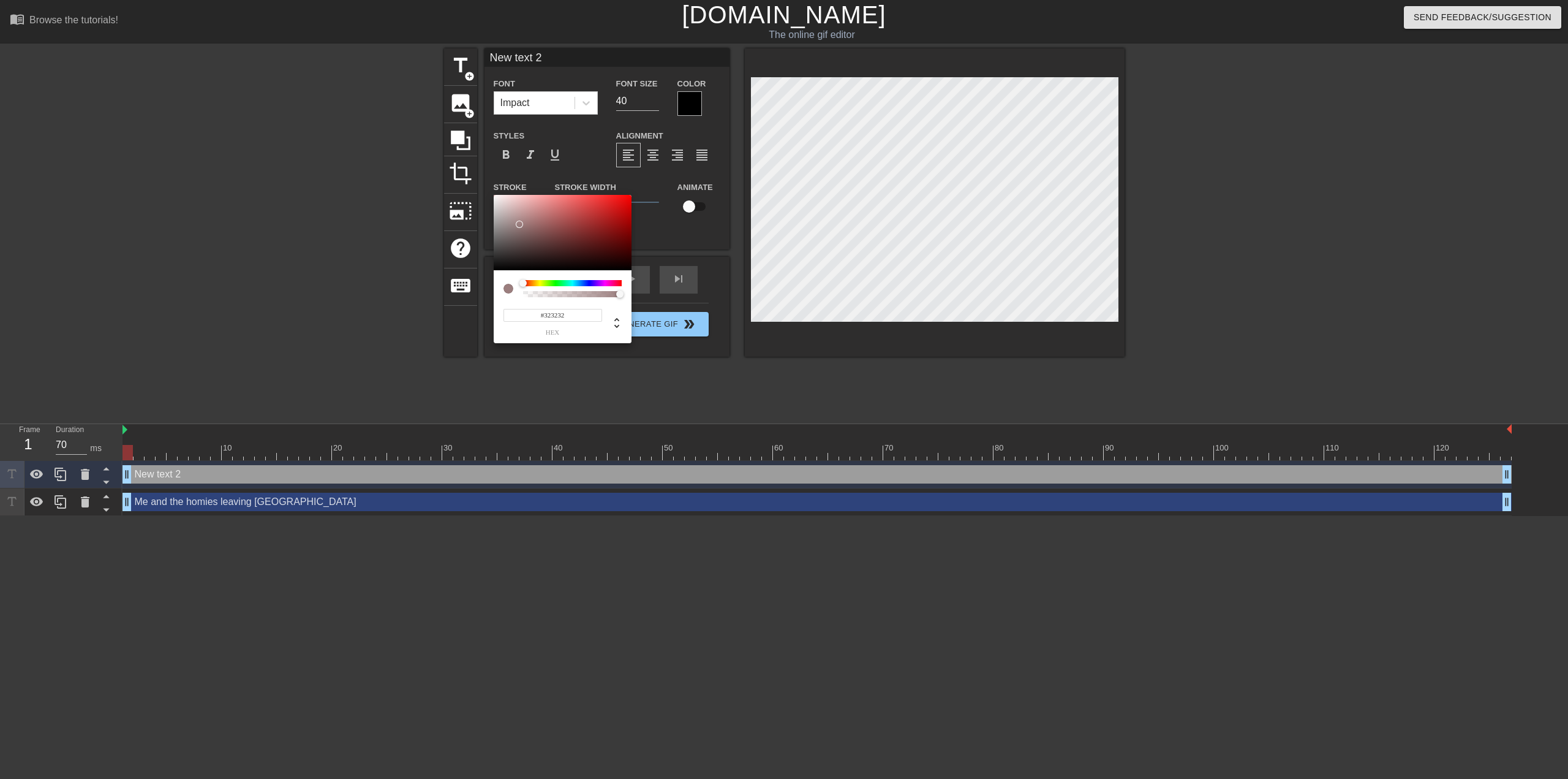
type input "#000000"
drag, startPoint x: 514, startPoint y: 229, endPoint x: 465, endPoint y: 315, distance: 99.0
click at [465, 315] on div "#000000 hex" at bounding box center [784, 390] width 1568 height 779
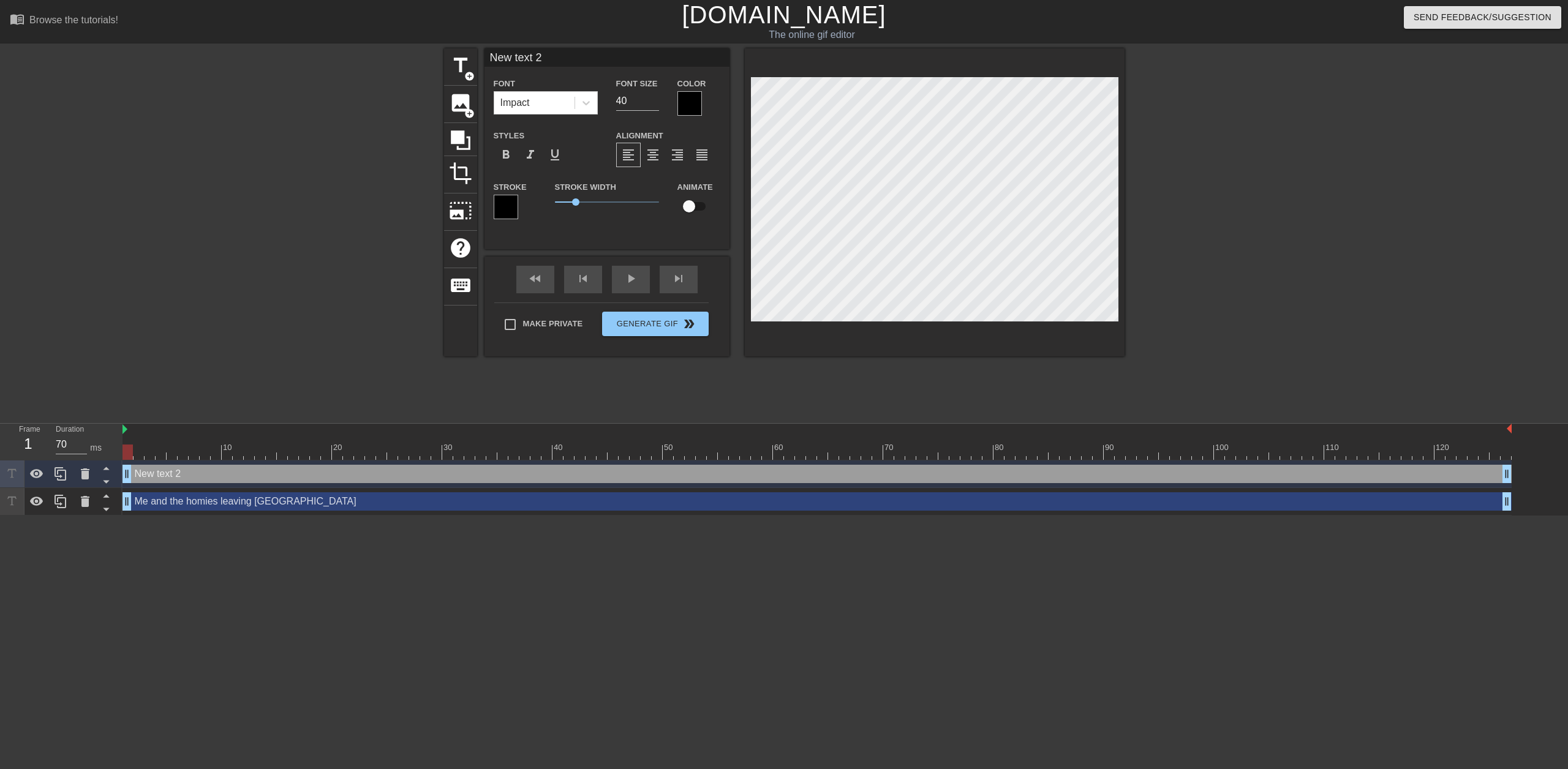
click at [680, 101] on div at bounding box center [690, 103] width 25 height 25
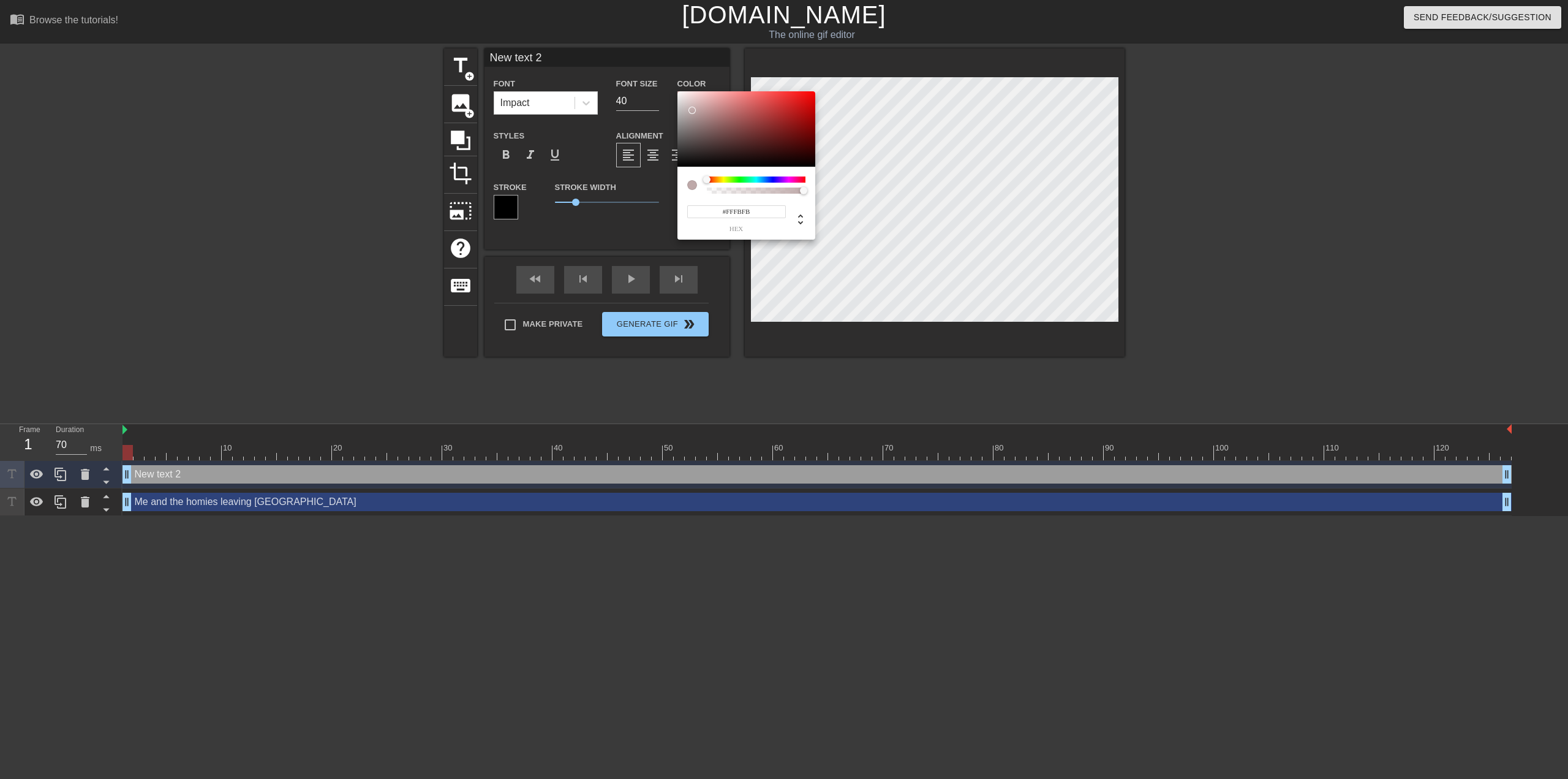
type input "#FFFFFF"
drag, startPoint x: 702, startPoint y: 131, endPoint x: 714, endPoint y: 82, distance: 50.4
click at [634, 57] on div "#FFFFFF hex" at bounding box center [784, 390] width 1568 height 779
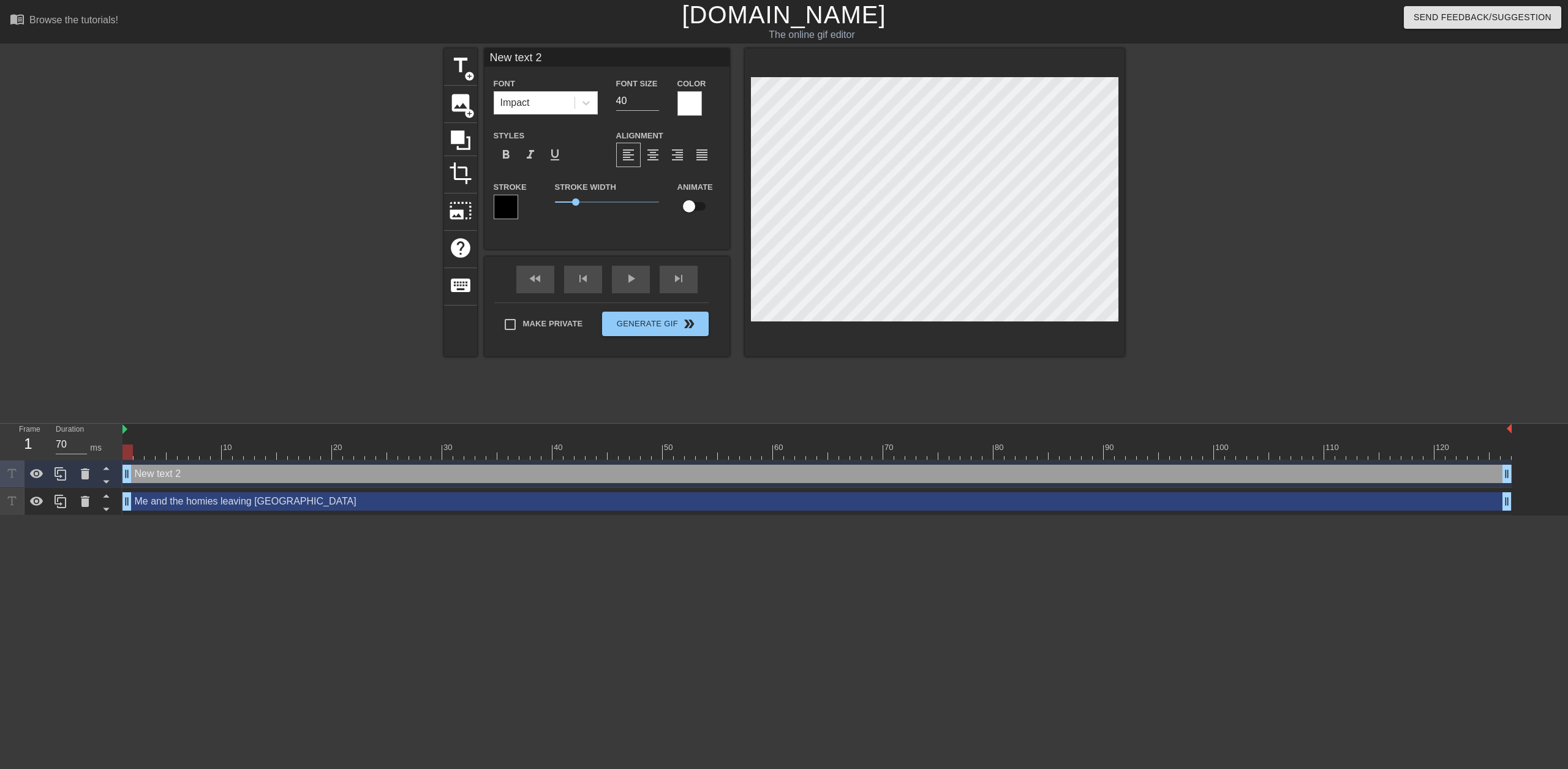
scroll to position [1, 3]
type input "a"
type textarea "a"
type input "af"
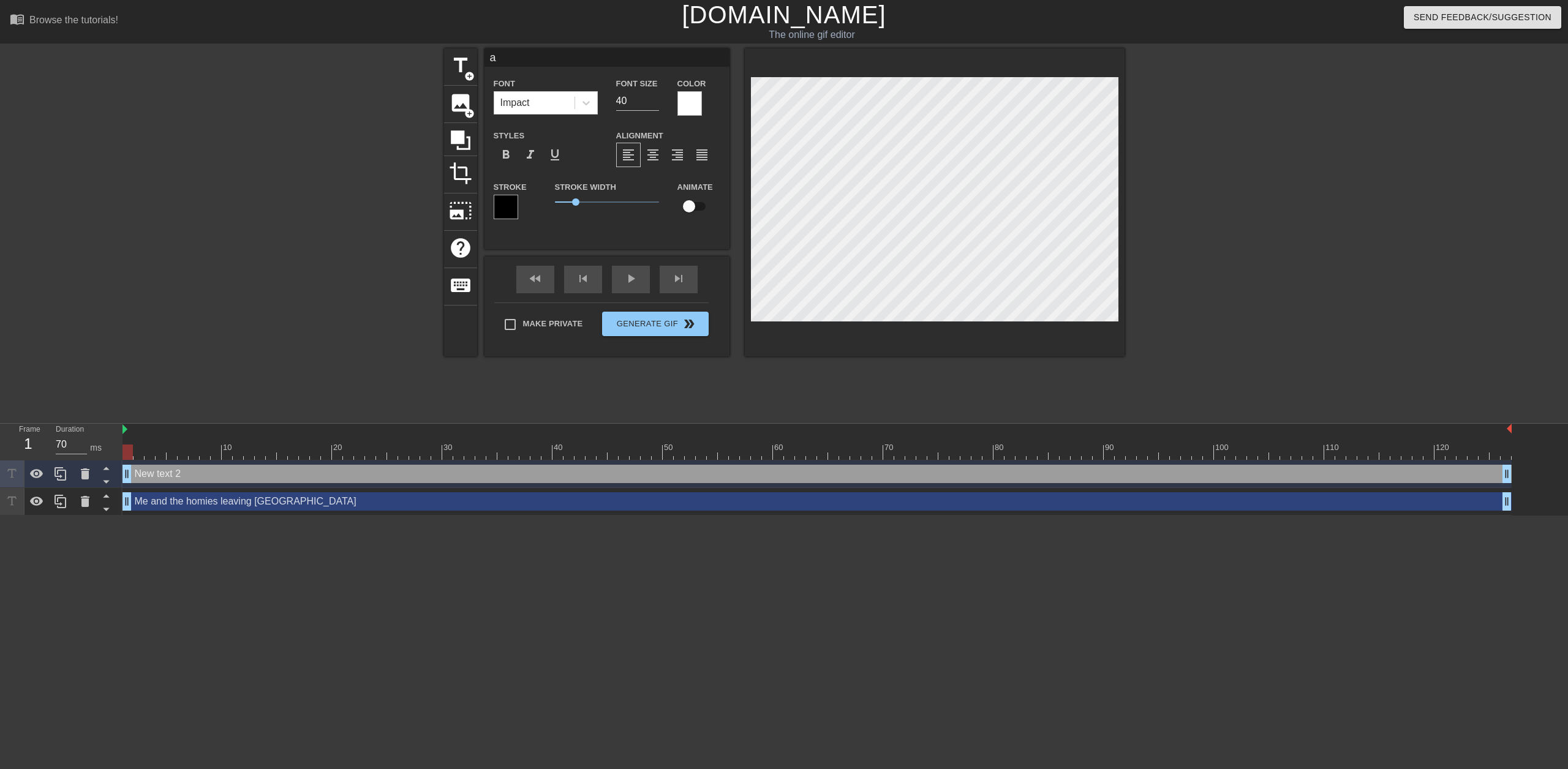
type textarea "af"
type input "aft"
type textarea "aft"
type input "aftr"
type textarea "aftr"
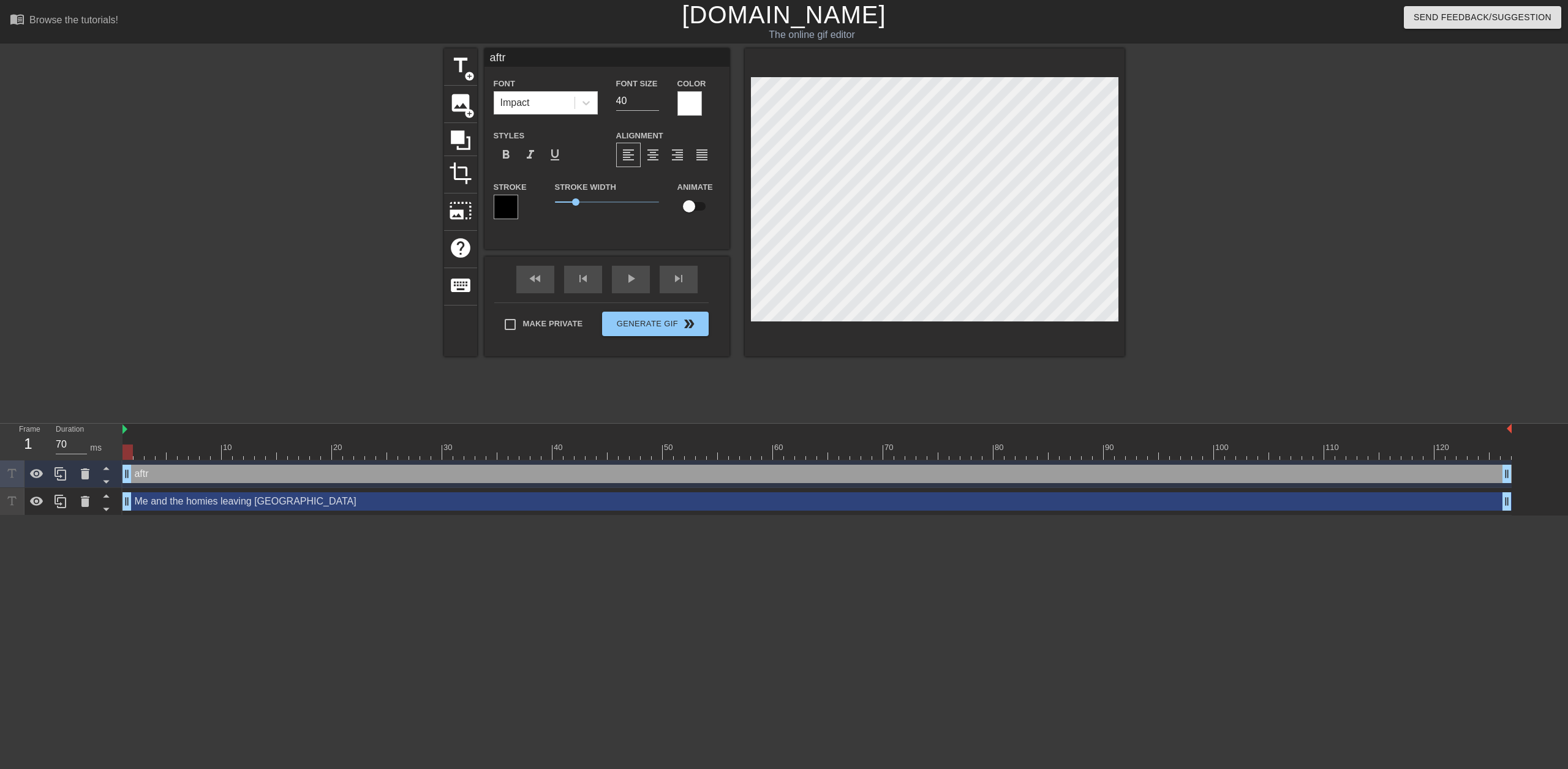
type input "aft"
type textarea "aft"
type input "af"
type textarea "af"
type input "aft"
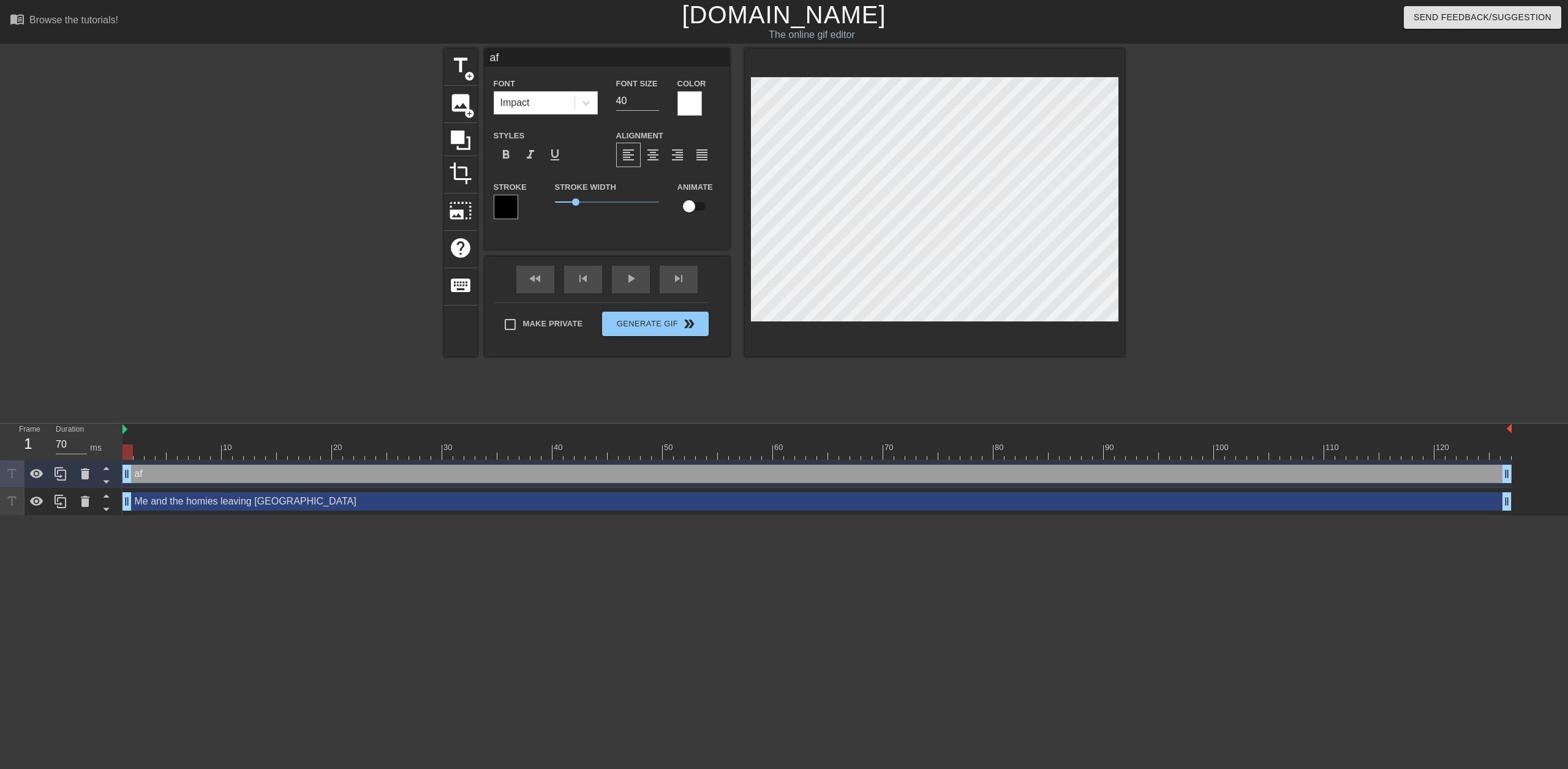
type textarea "aft"
type input "afte"
type textarea "afte"
type input "after"
type textarea "after"
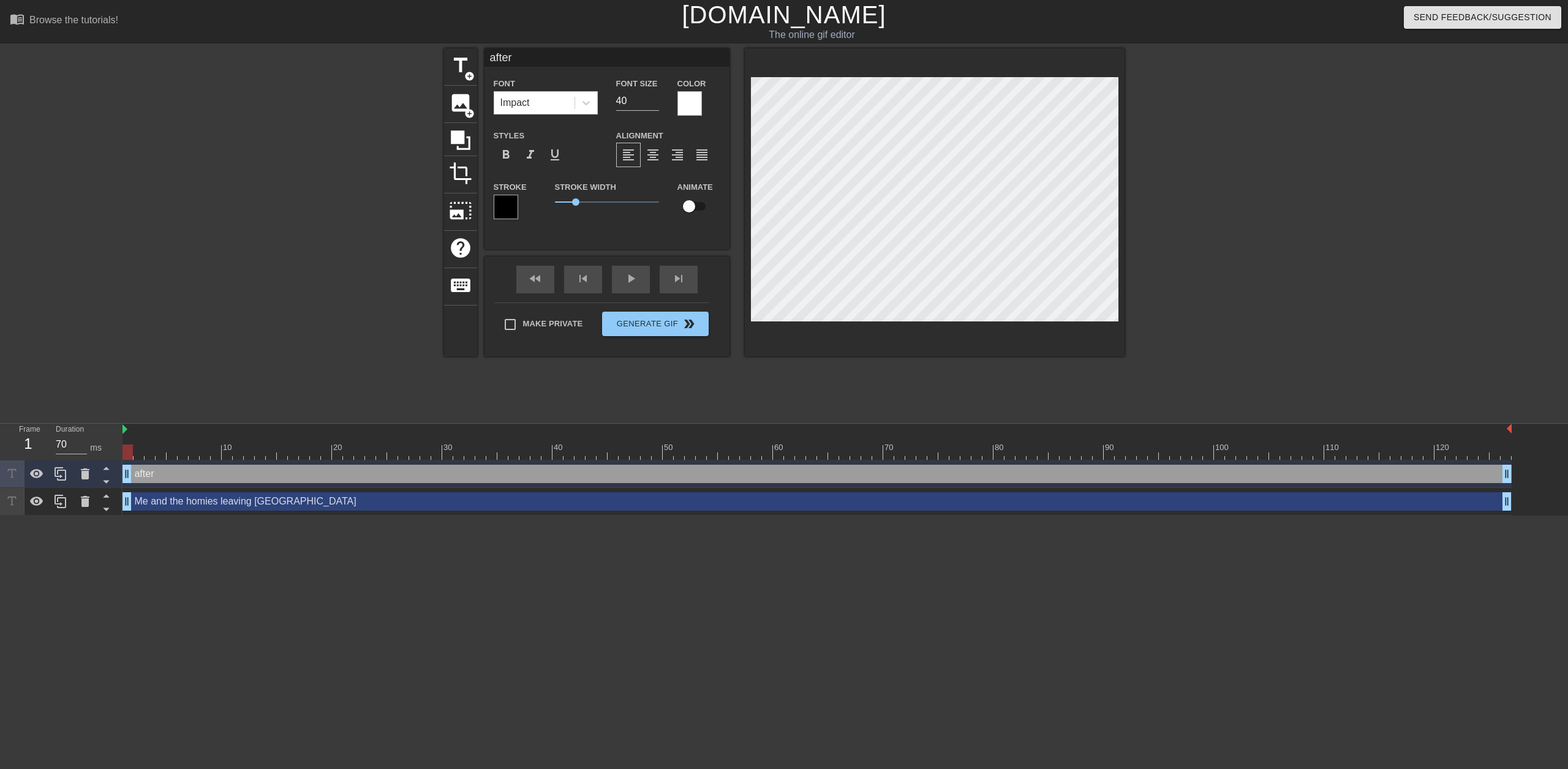
type input "after"
type textarea "after"
type input "after d"
type textarea "after d"
type input "after do"
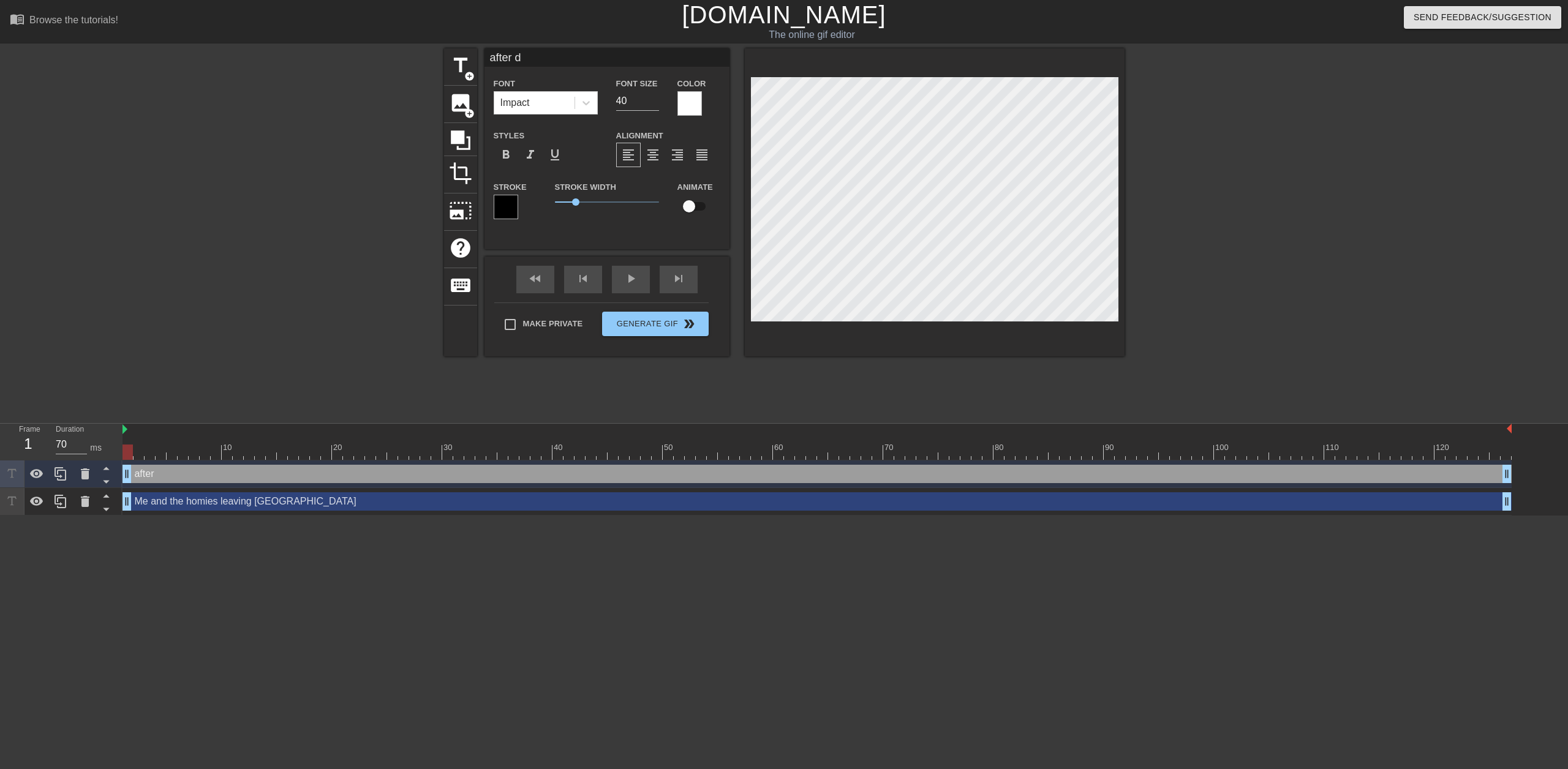
type textarea "after do"
type input "after doi"
type textarea "after doi"
type input "after doin"
type textarea "after doin"
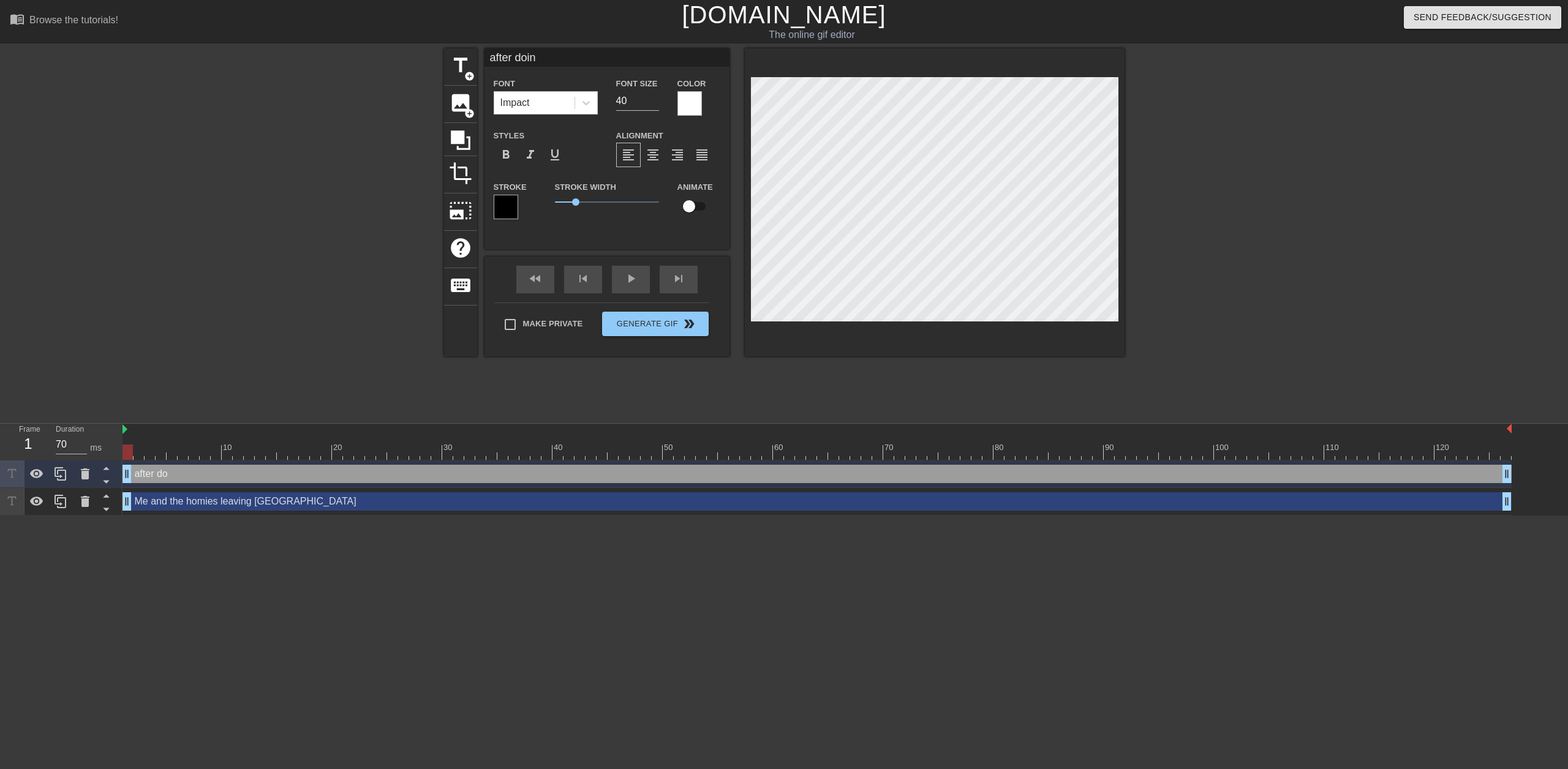
type input "after doing"
click at [227, 214] on div "title add_circle image add_circle crop photo_size_select_large help keyboard af…" at bounding box center [784, 232] width 1568 height 367
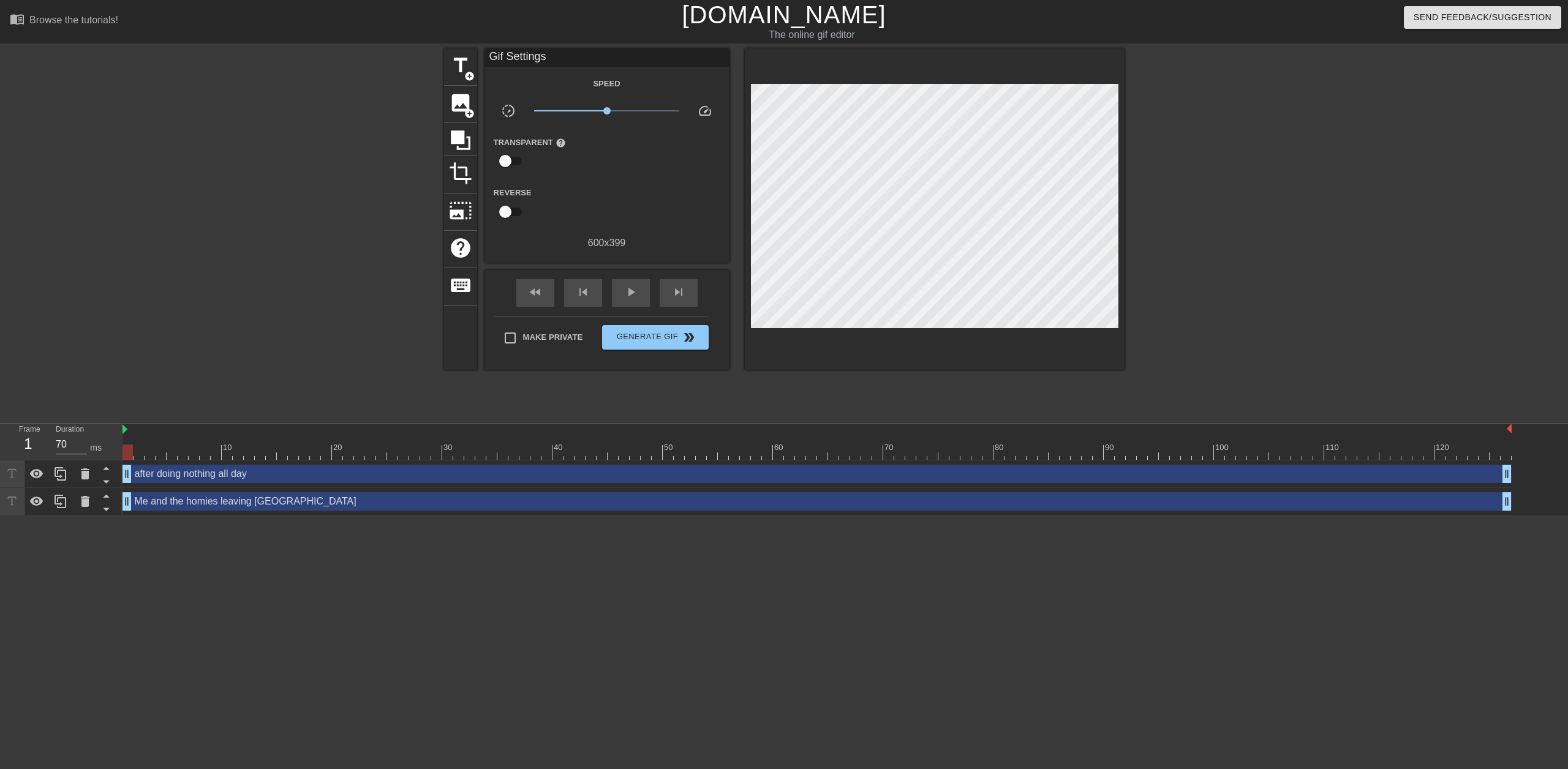
click at [1181, 156] on div at bounding box center [1231, 232] width 184 height 367
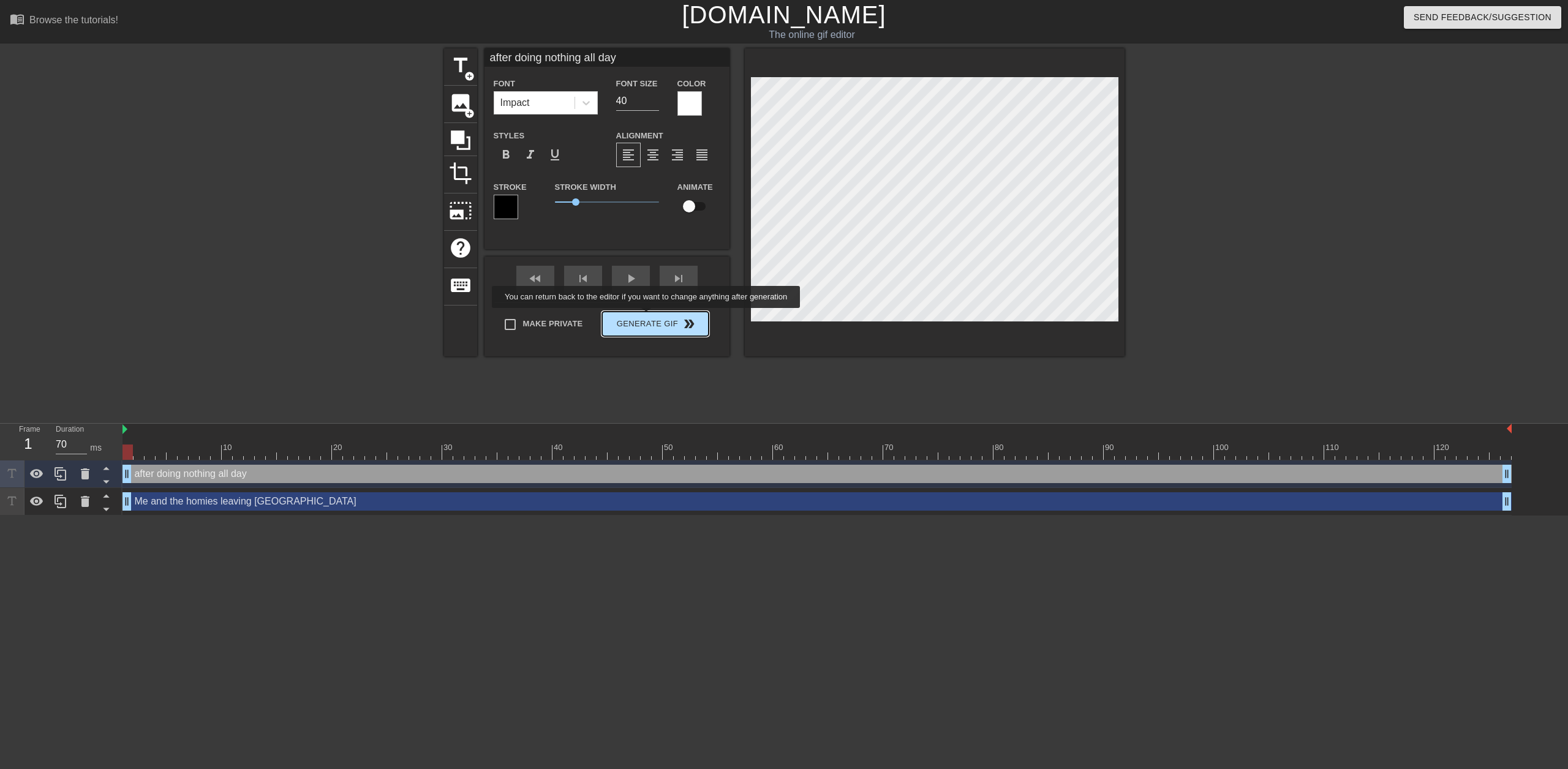
click at [647, 316] on div "Make Private Generate Gif double_arrow" at bounding box center [602, 326] width 214 height 48
click at [1218, 269] on div at bounding box center [1231, 232] width 184 height 367
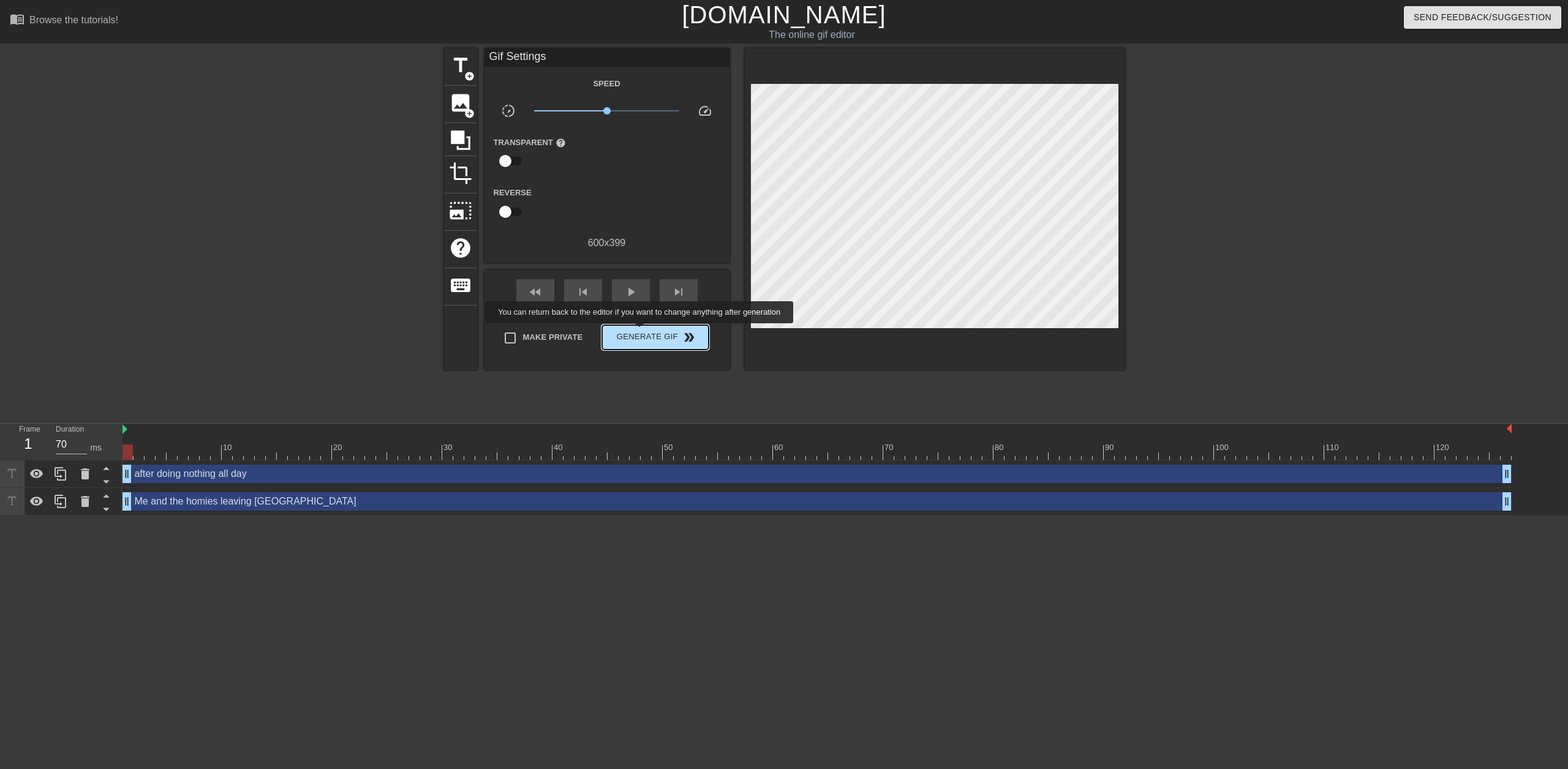
click at [640, 331] on span "Generate Gif double_arrow" at bounding box center [655, 337] width 96 height 15
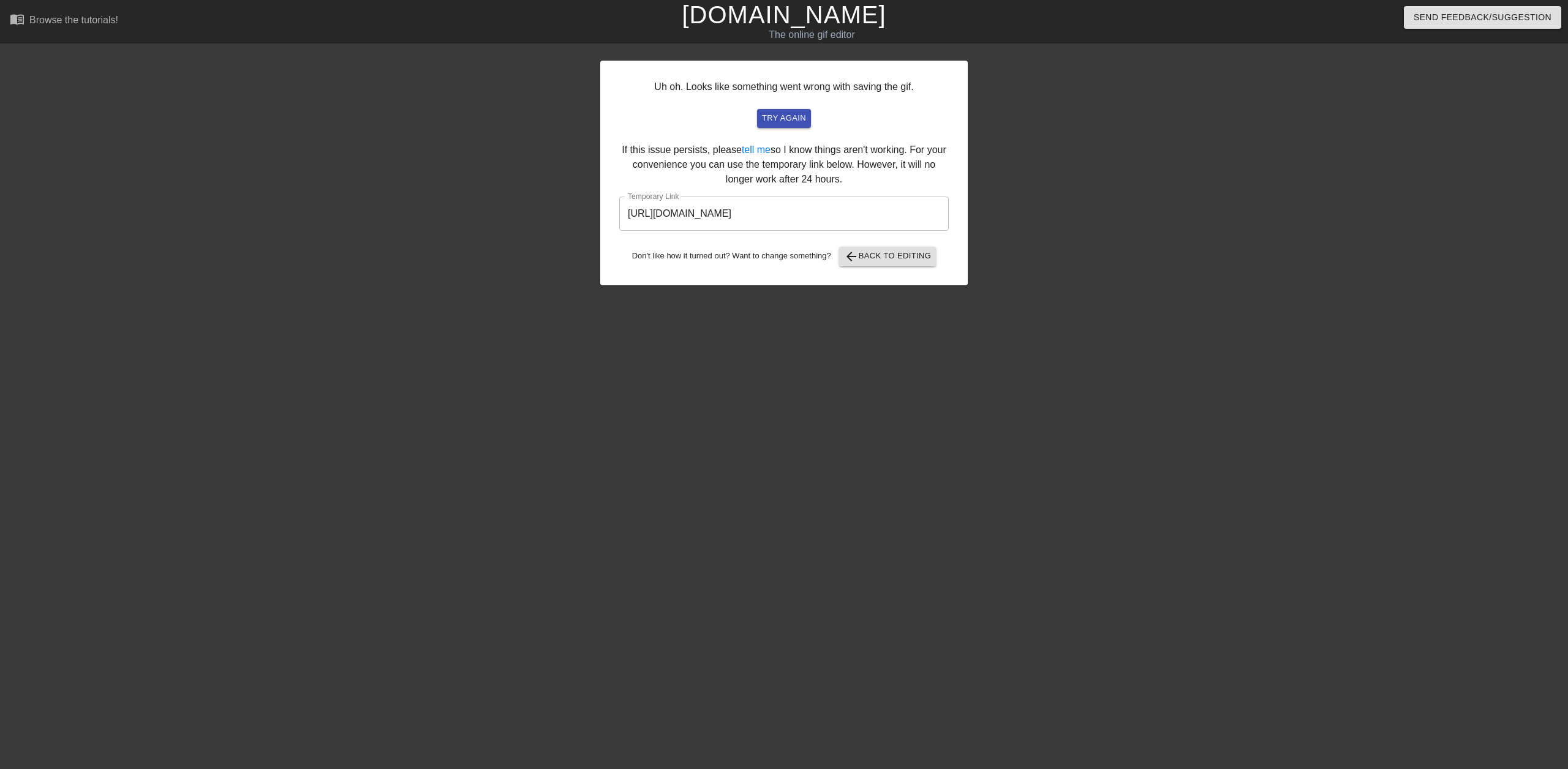
click at [787, 217] on input "https://www.gifntext.com/temp_generations/Mpz8NisA.gif" at bounding box center [784, 213] width 330 height 34
click at [366, 105] on div "Uh oh. Looks like something went wrong with saving the gif. try again If this i…" at bounding box center [784, 232] width 1568 height 367
click at [775, 122] on span "try again" at bounding box center [784, 118] width 45 height 14
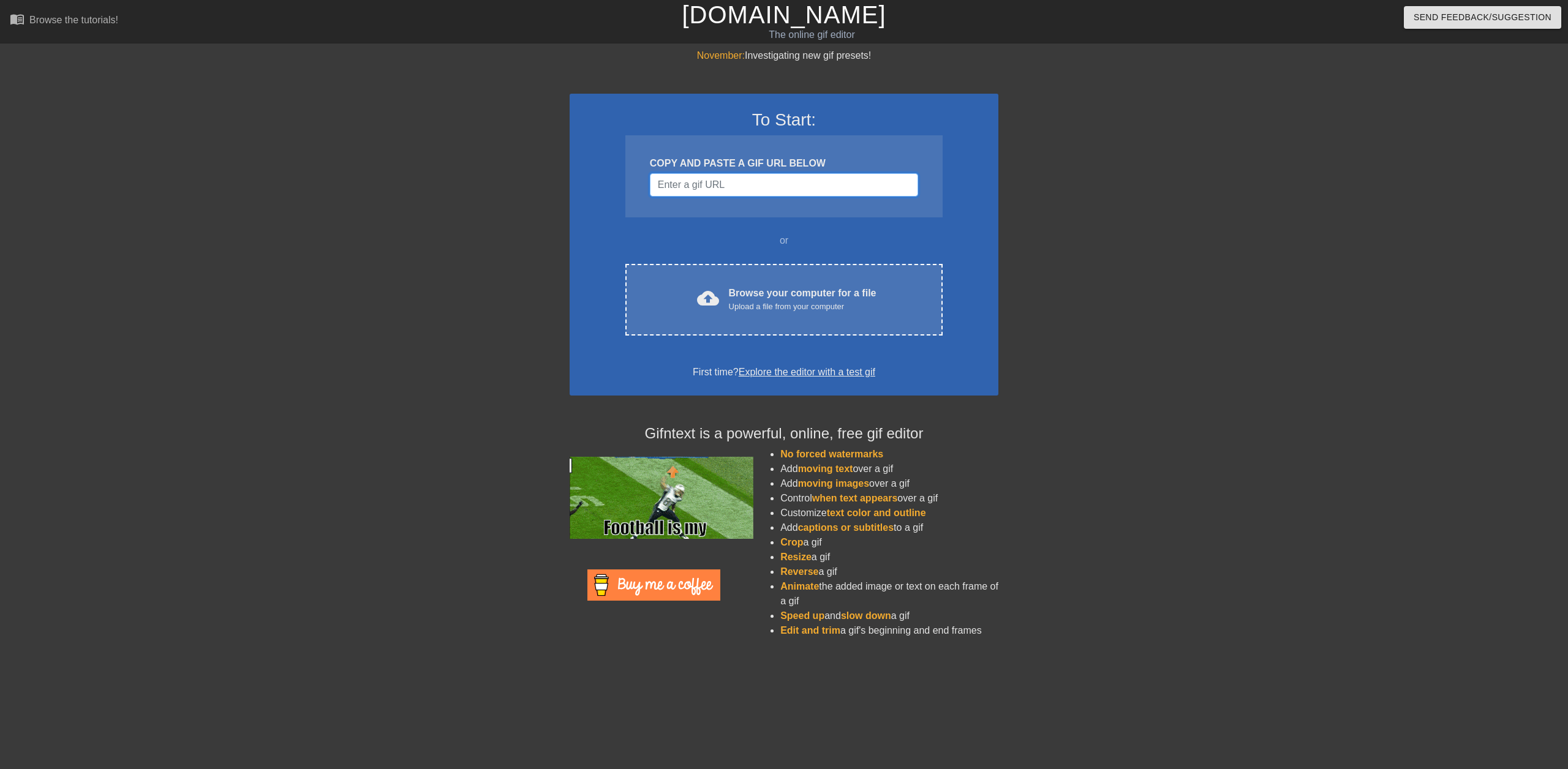
click at [744, 183] on input "Username" at bounding box center [784, 185] width 268 height 24
click at [769, 189] on input "Username" at bounding box center [784, 185] width 268 height 24
paste input "https://tenor.com/view/writing-fire-gif-523038869044733220"
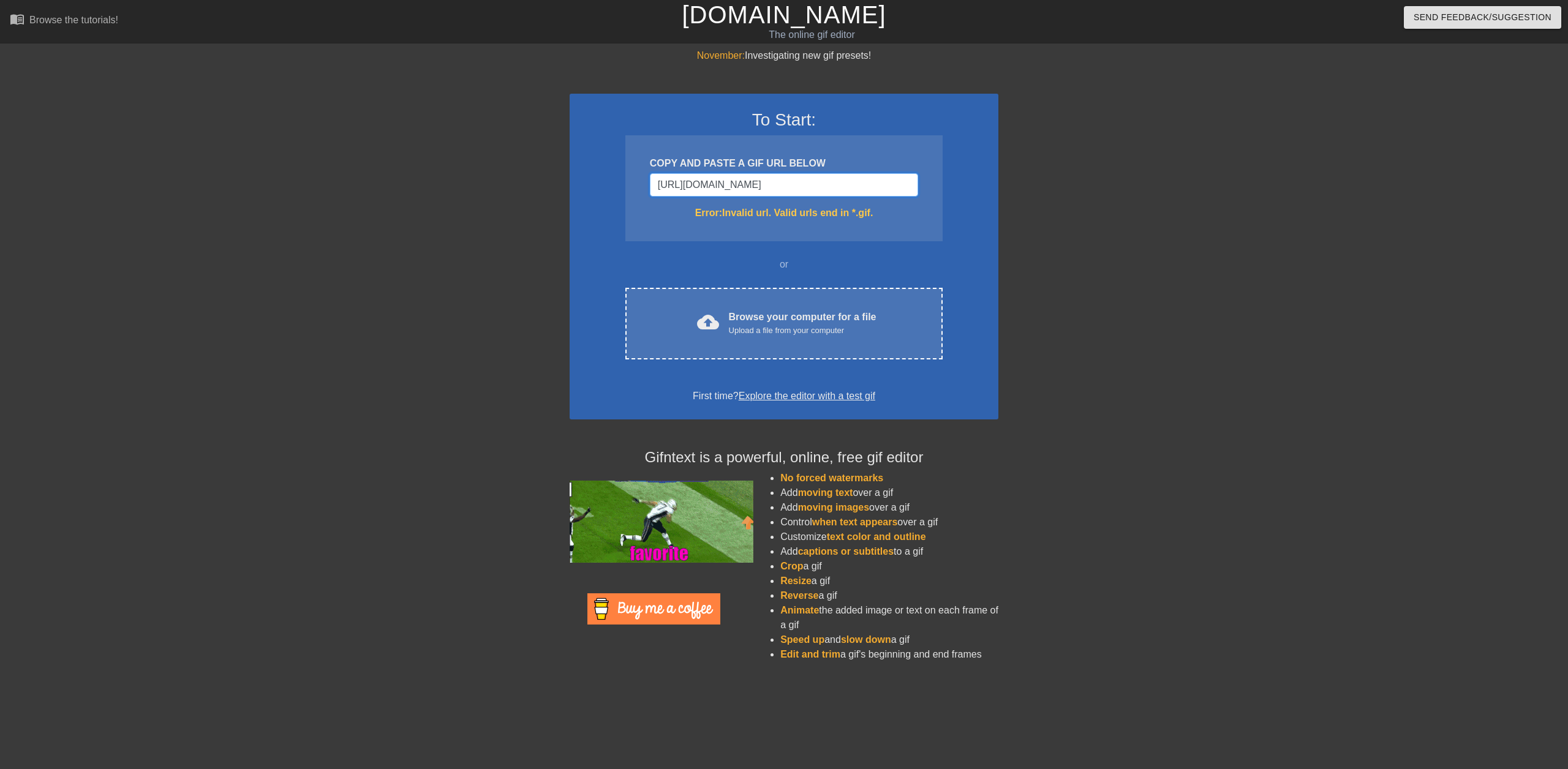
scroll to position [0, 12]
type input "https://tenor.com/view/writing-fire-gif-523038869044733220"
click at [835, 172] on div "COPY AND PASTE A GIF URL BELOW https://tenor.com/view/writing-fire-gif-52303886…" at bounding box center [784, 188] width 317 height 106
click at [842, 185] on input "https://tenor.com/view/writing-fire-gif-523038869044733220" at bounding box center [784, 185] width 268 height 24
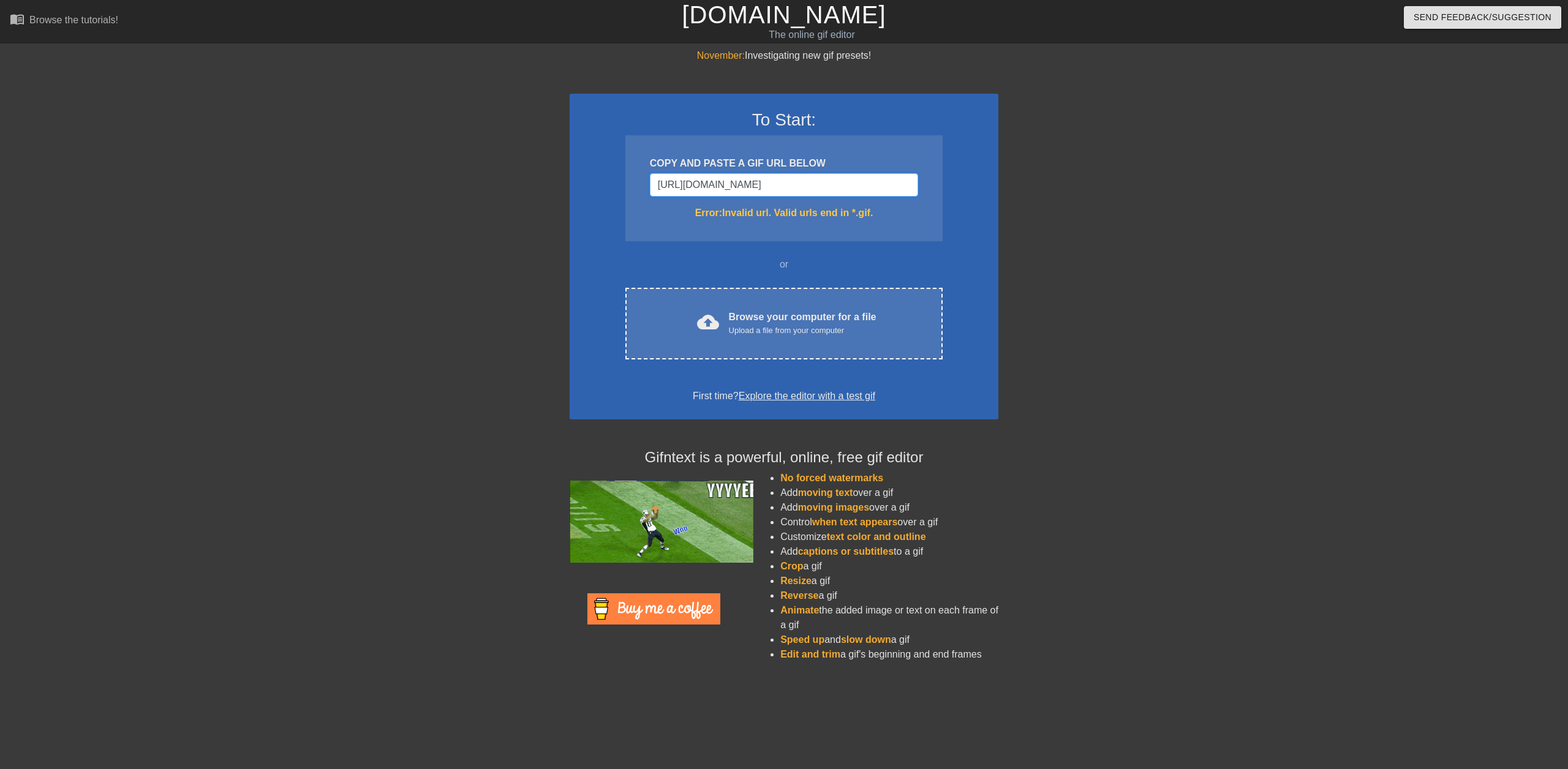
click at [842, 185] on input "https://tenor.com/view/writing-fire-gif-523038869044733220" at bounding box center [784, 185] width 268 height 24
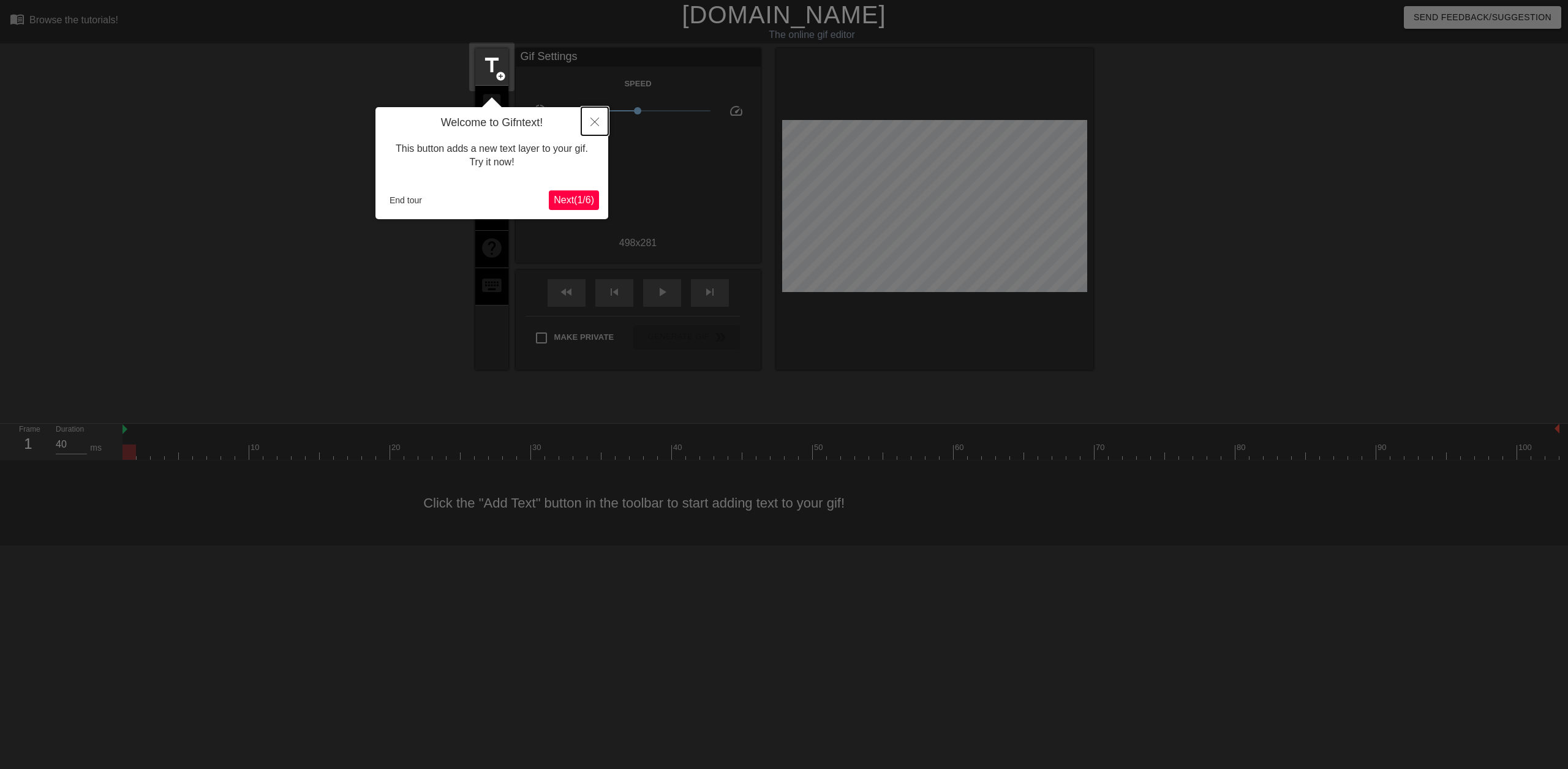
click at [591, 122] on icon "Close" at bounding box center [594, 121] width 9 height 9
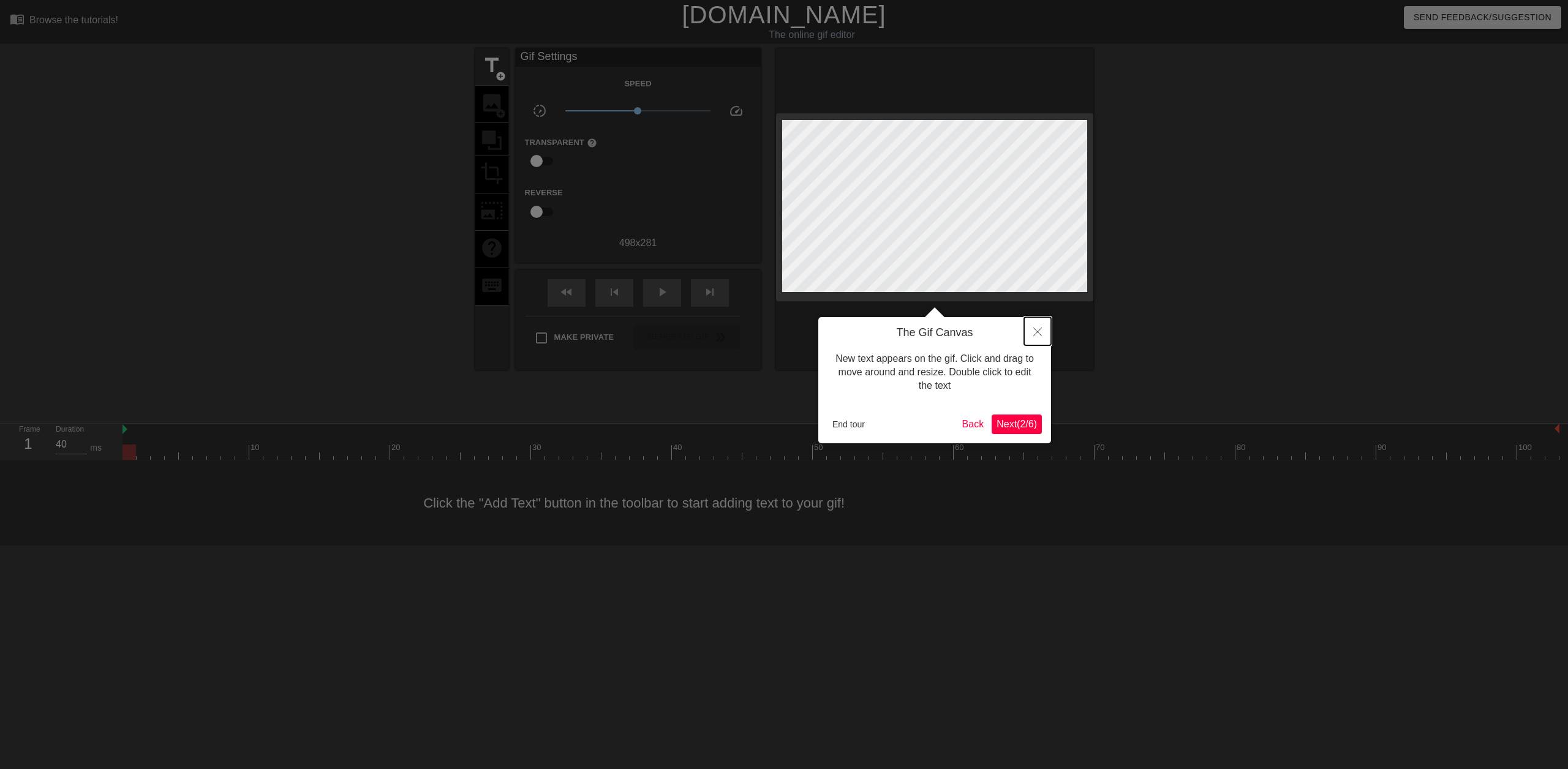
click at [1035, 327] on button "Close" at bounding box center [1037, 331] width 27 height 28
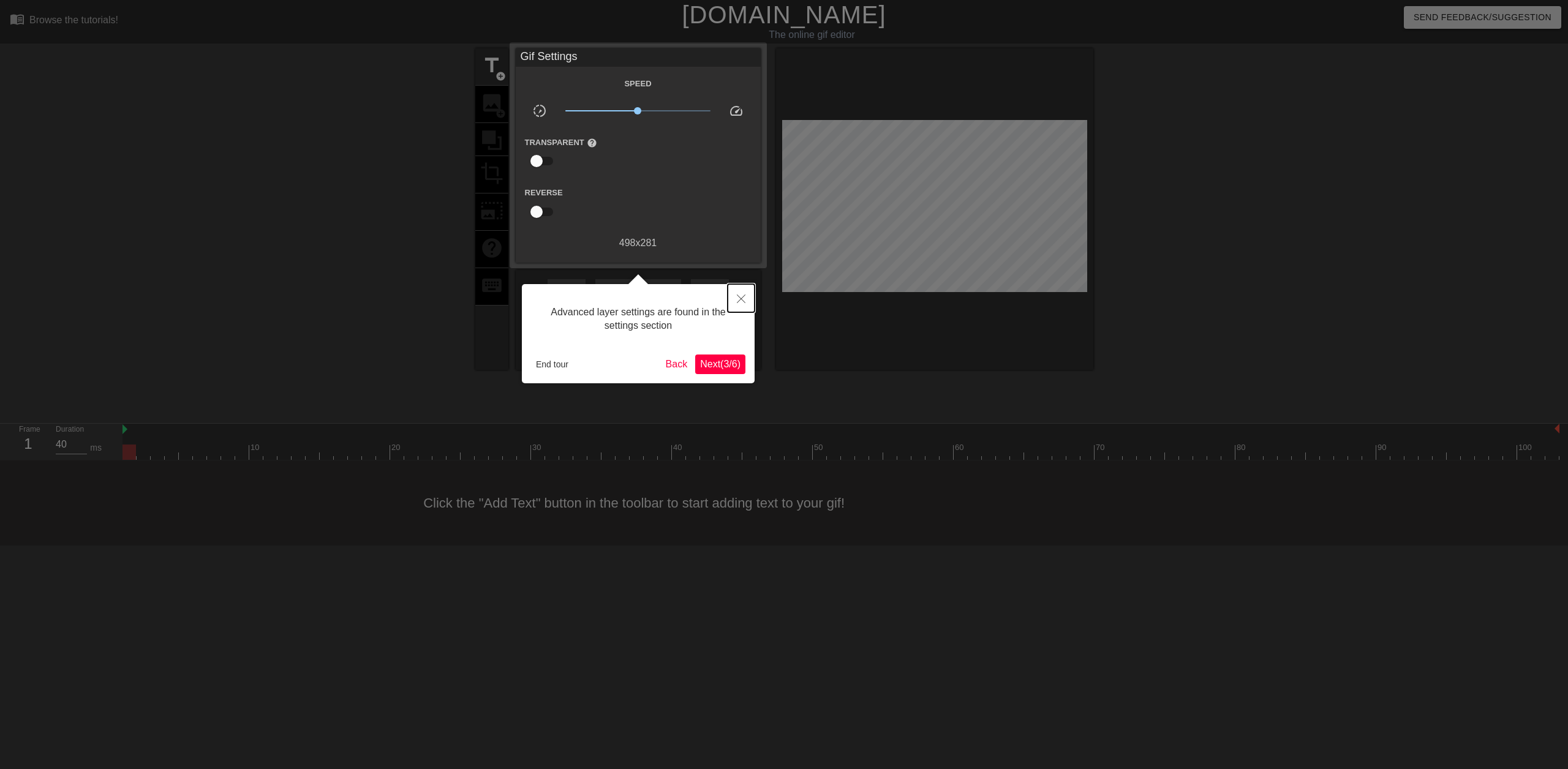
click at [739, 294] on button "Close" at bounding box center [741, 298] width 27 height 28
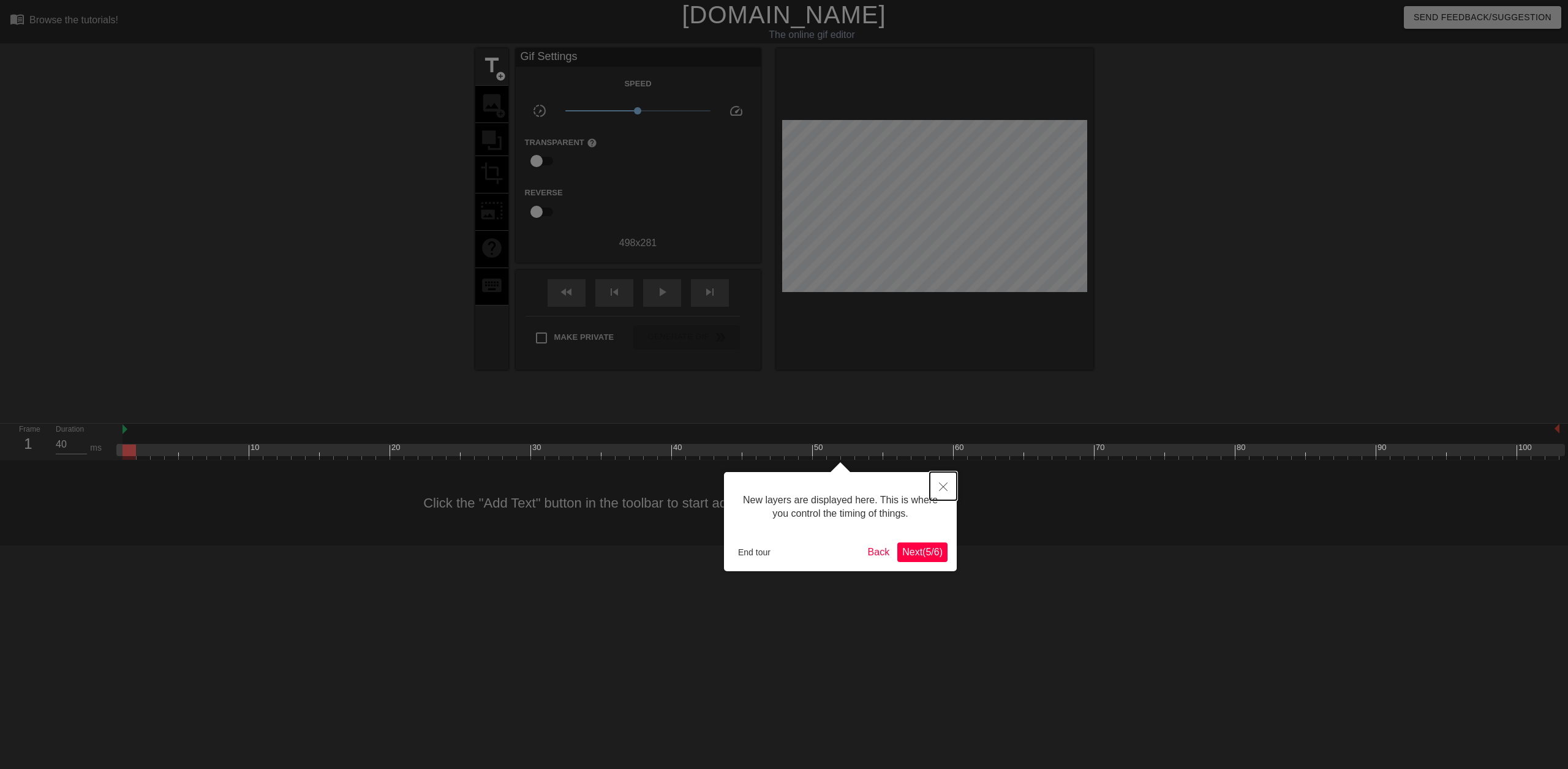
click at [943, 483] on icon "Close" at bounding box center [943, 486] width 9 height 9
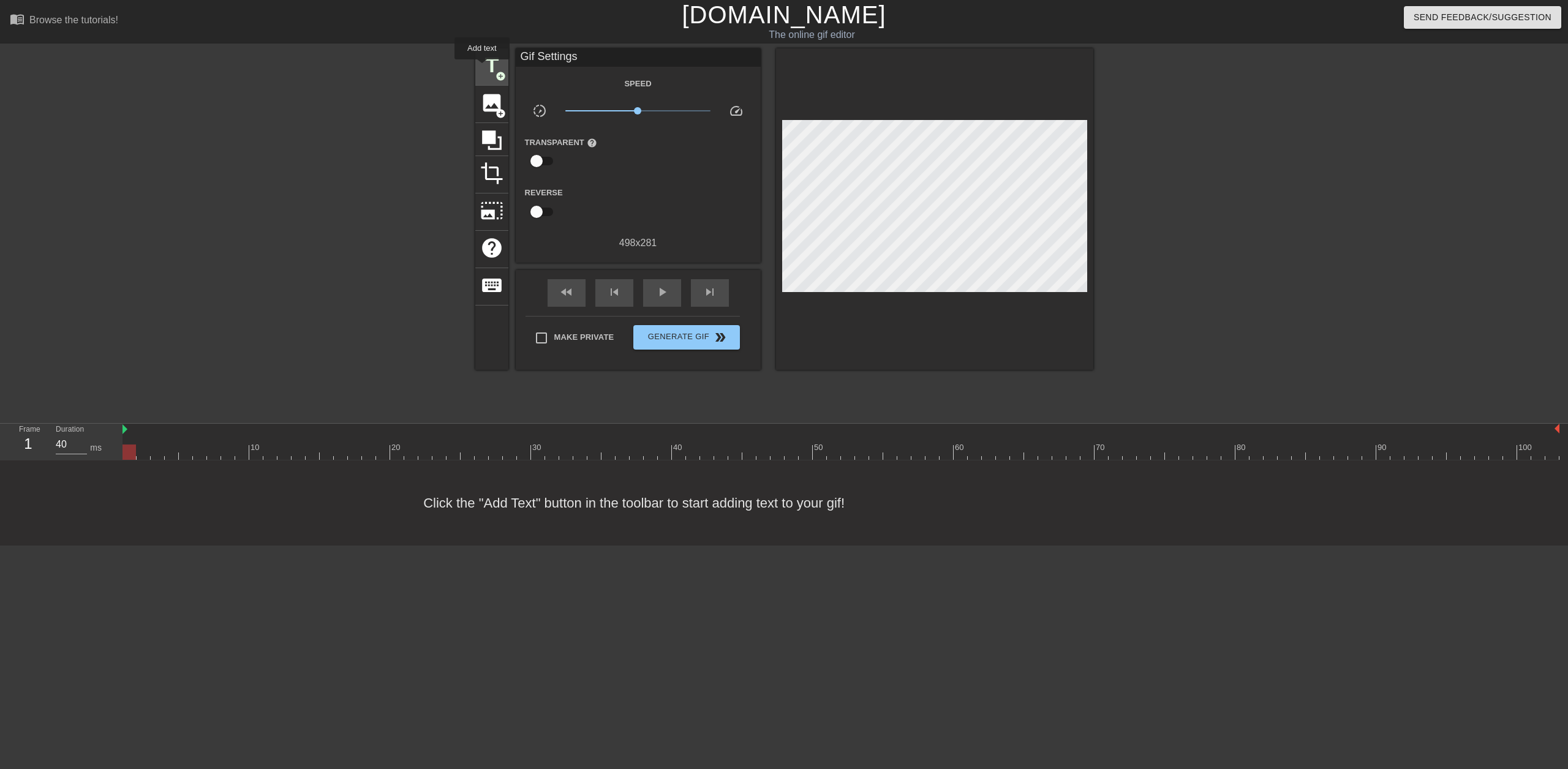
click at [482, 68] on span "title" at bounding box center [492, 65] width 24 height 24
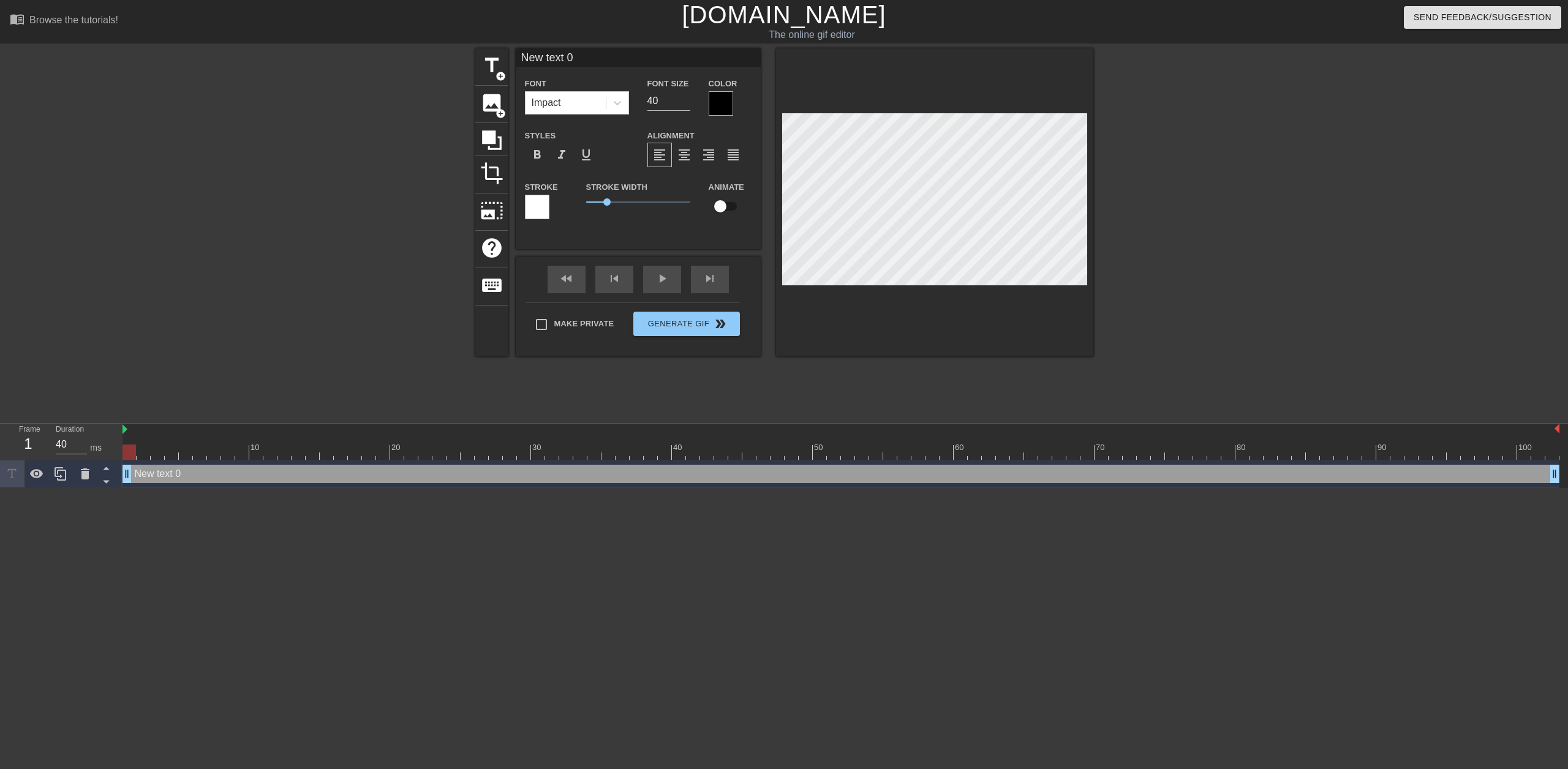
click at [721, 104] on div at bounding box center [721, 103] width 25 height 25
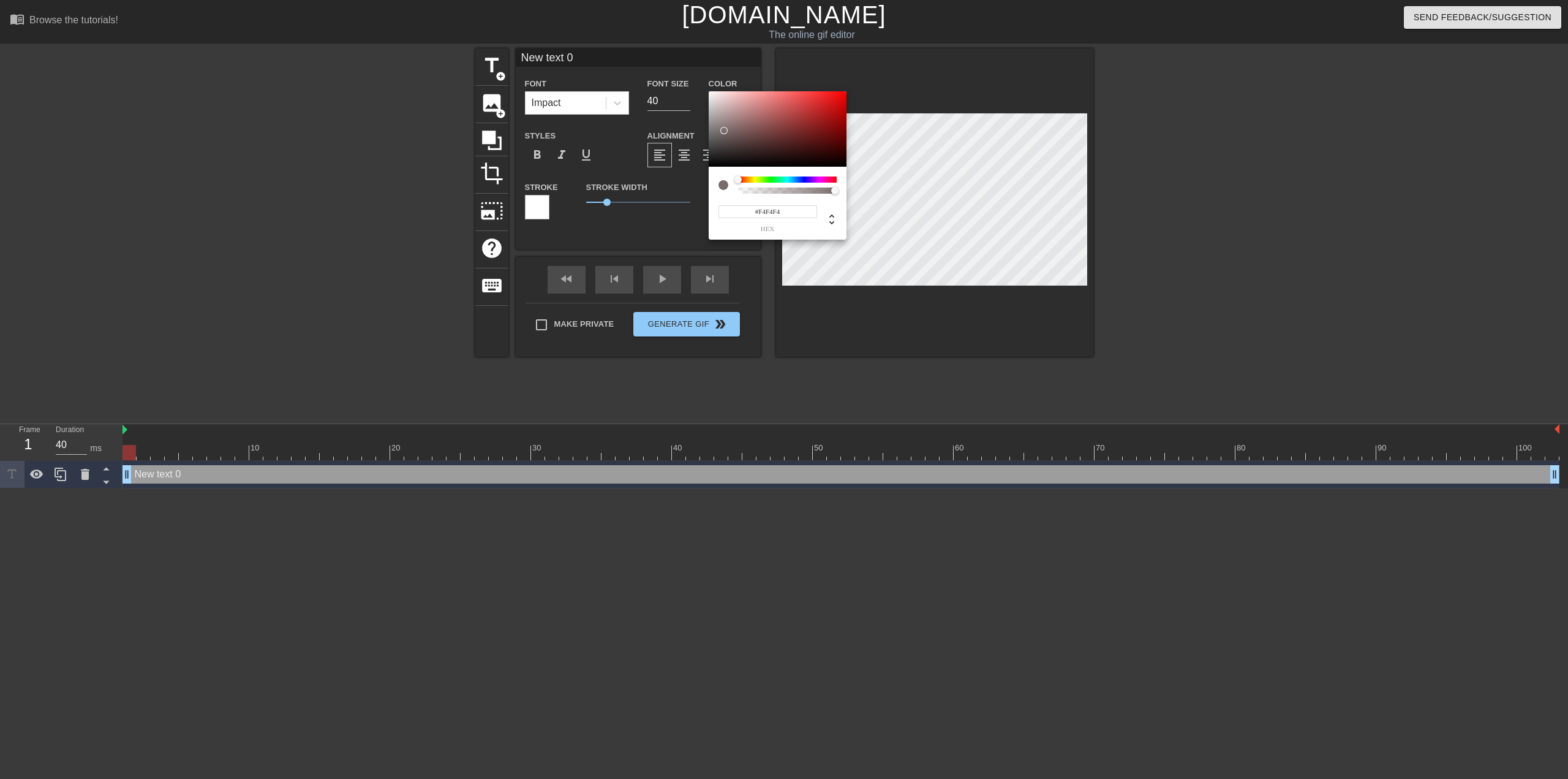
type input "#FFFFFF"
drag, startPoint x: 721, startPoint y: 127, endPoint x: 690, endPoint y: 72, distance: 63.1
click at [690, 72] on div "#FFFFFF hex" at bounding box center [784, 390] width 1568 height 779
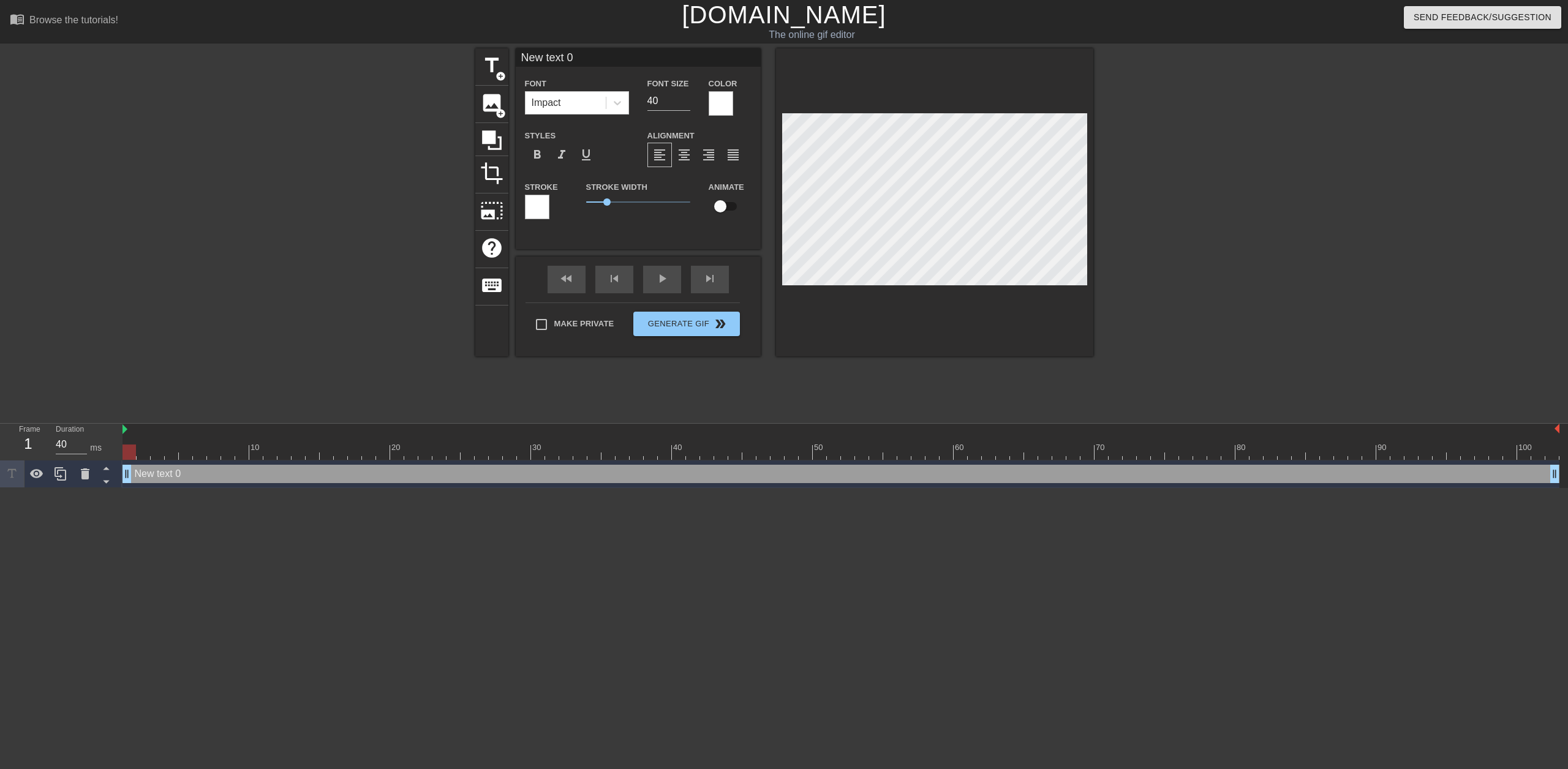
click at [532, 204] on div at bounding box center [537, 207] width 25 height 25
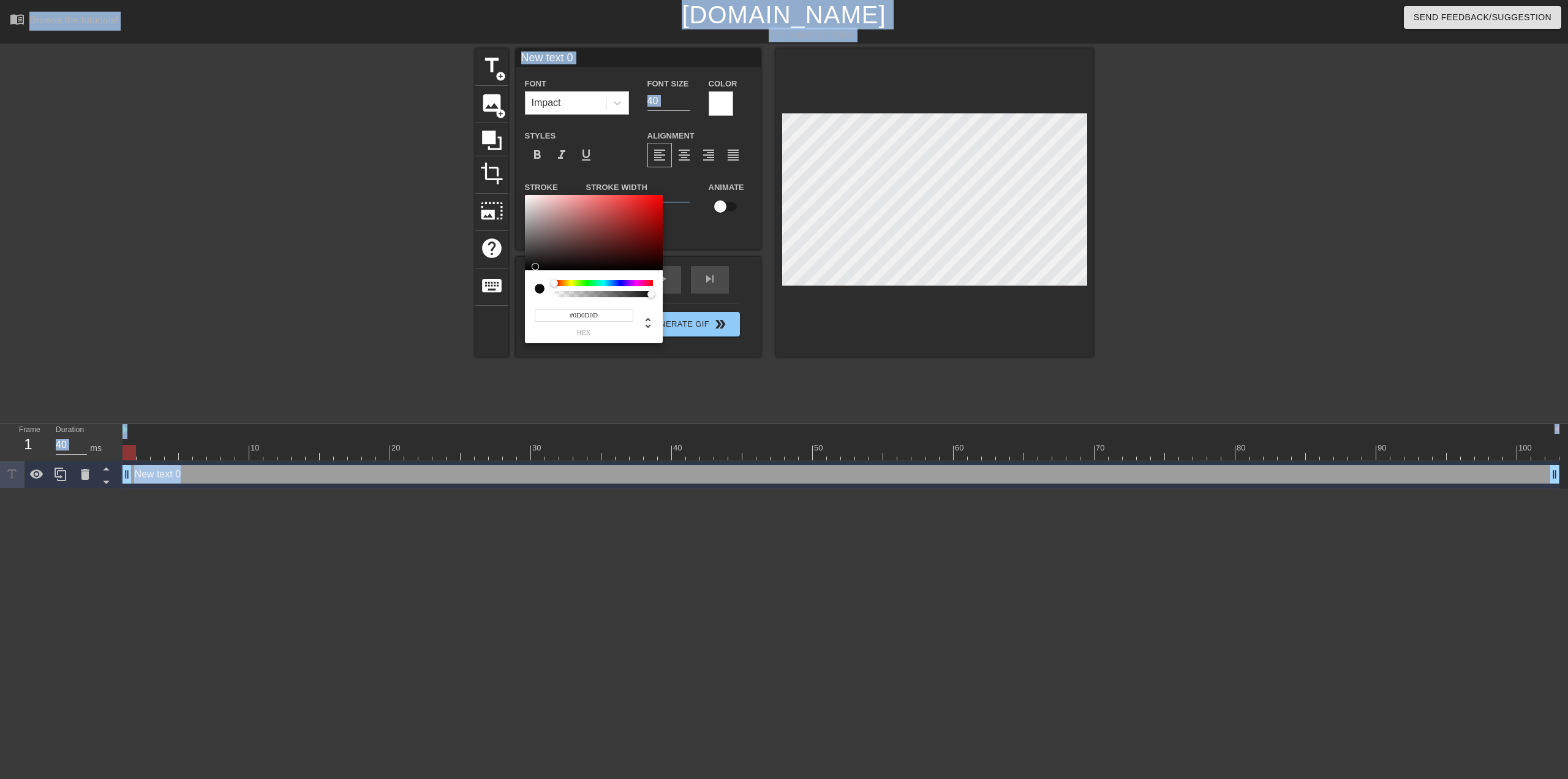
type input "#0B0B0B"
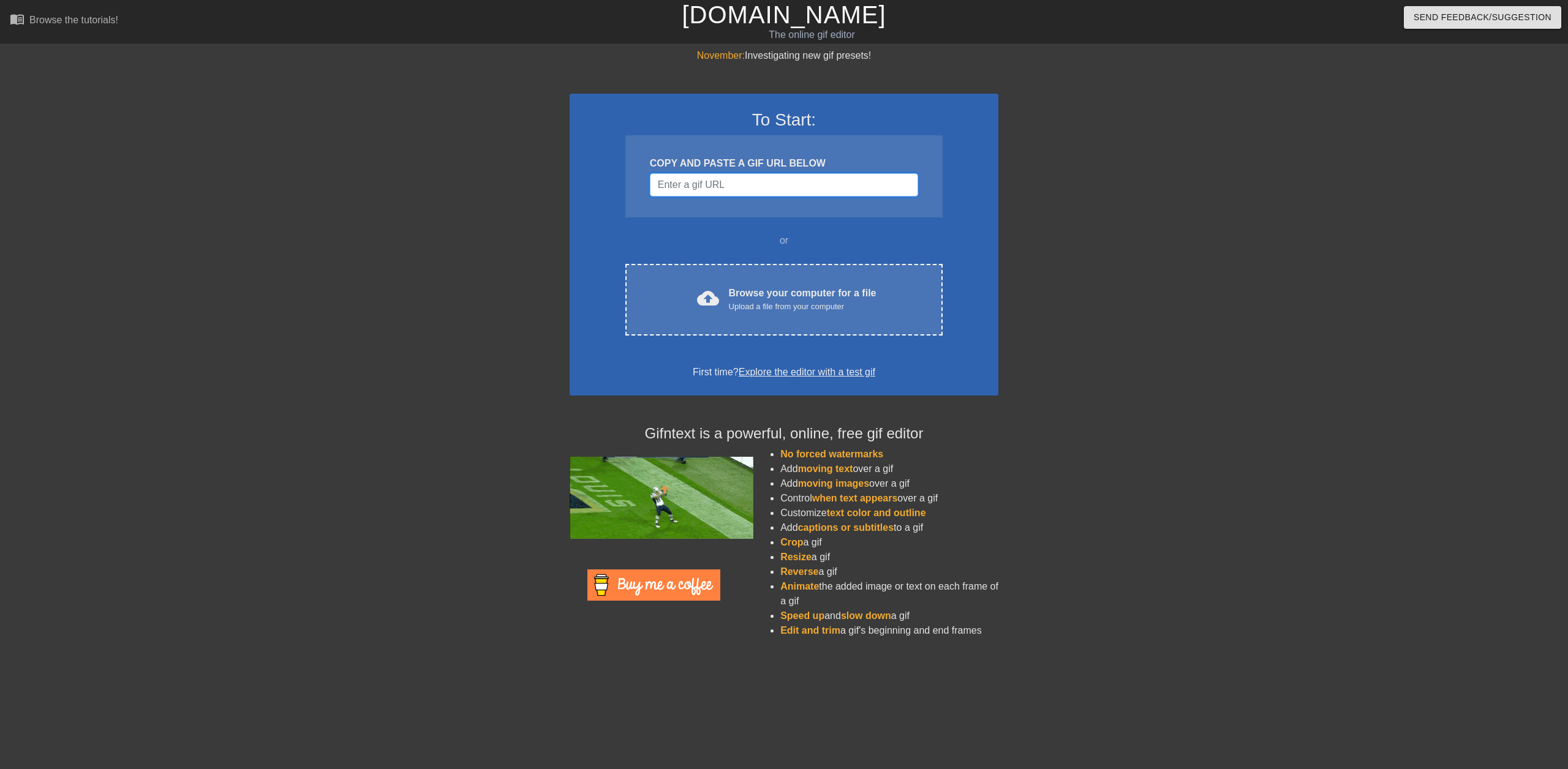
click at [702, 185] on input "Username" at bounding box center [784, 185] width 268 height 24
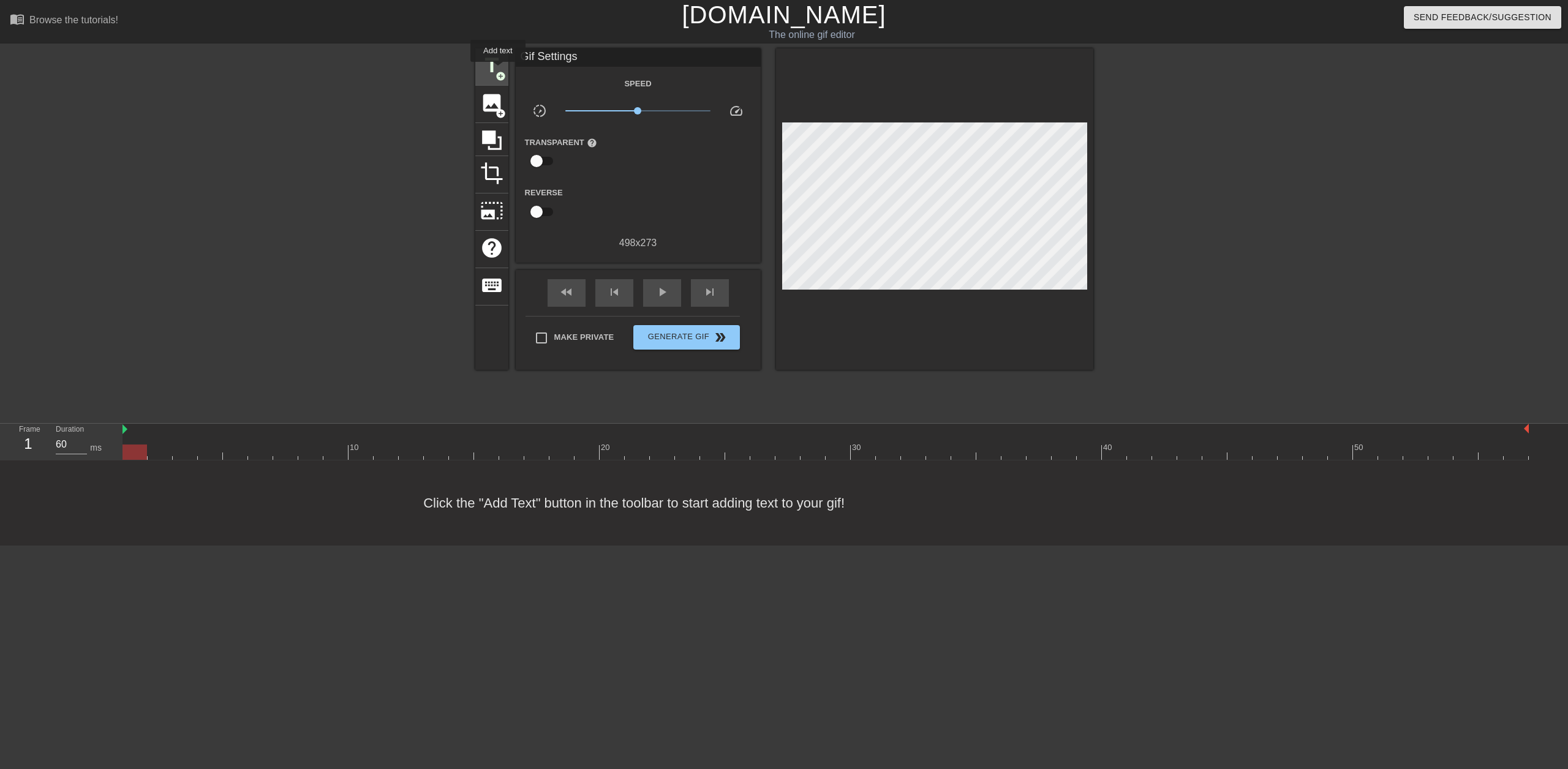
click at [497, 71] on span "add_circle" at bounding box center [500, 76] width 10 height 10
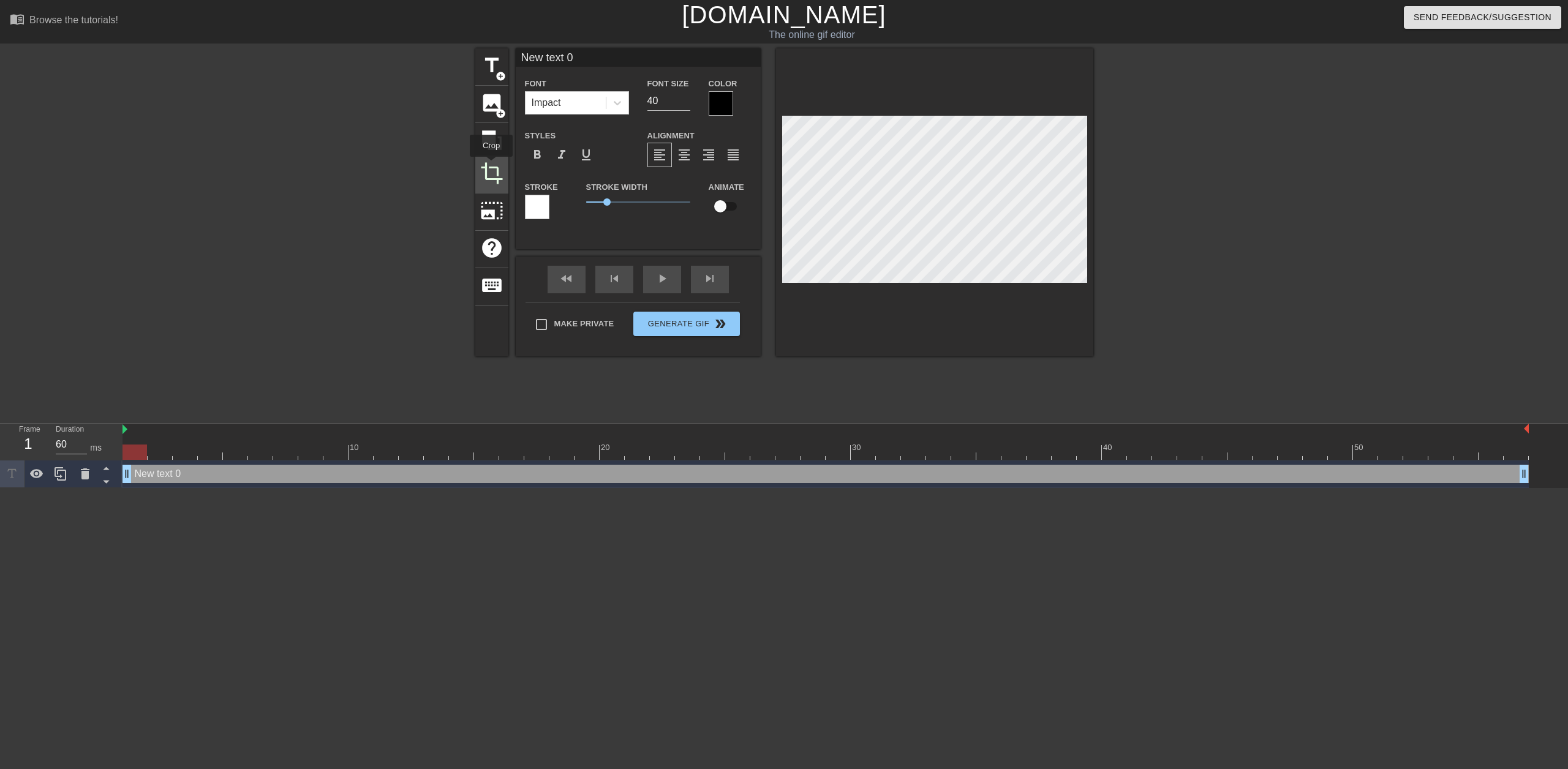
click at [491, 166] on span "crop" at bounding box center [492, 173] width 24 height 24
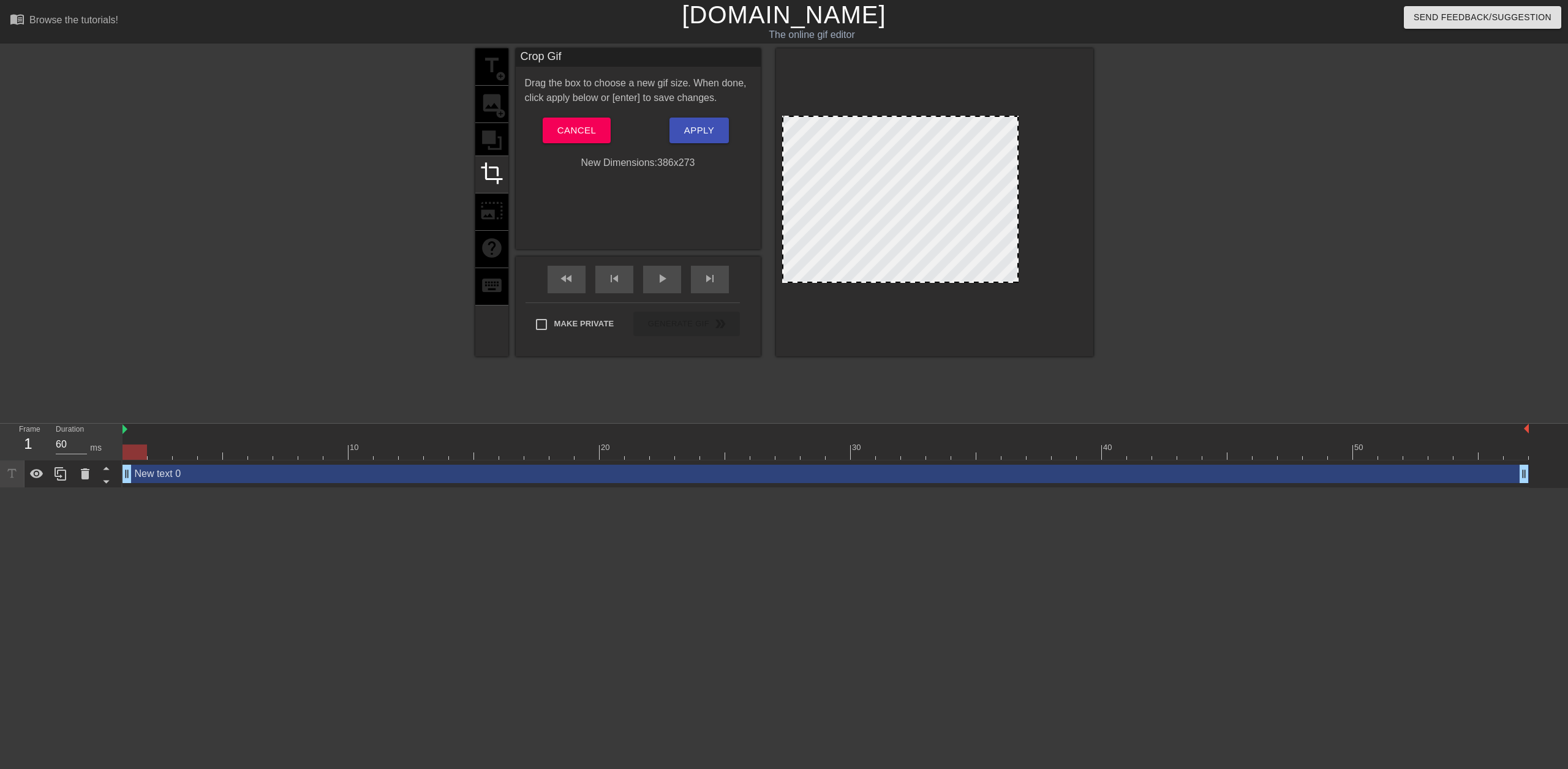
drag, startPoint x: 1087, startPoint y: 258, endPoint x: 1018, endPoint y: 256, distance: 69.0
click at [1018, 256] on div at bounding box center [1017, 199] width 6 height 165
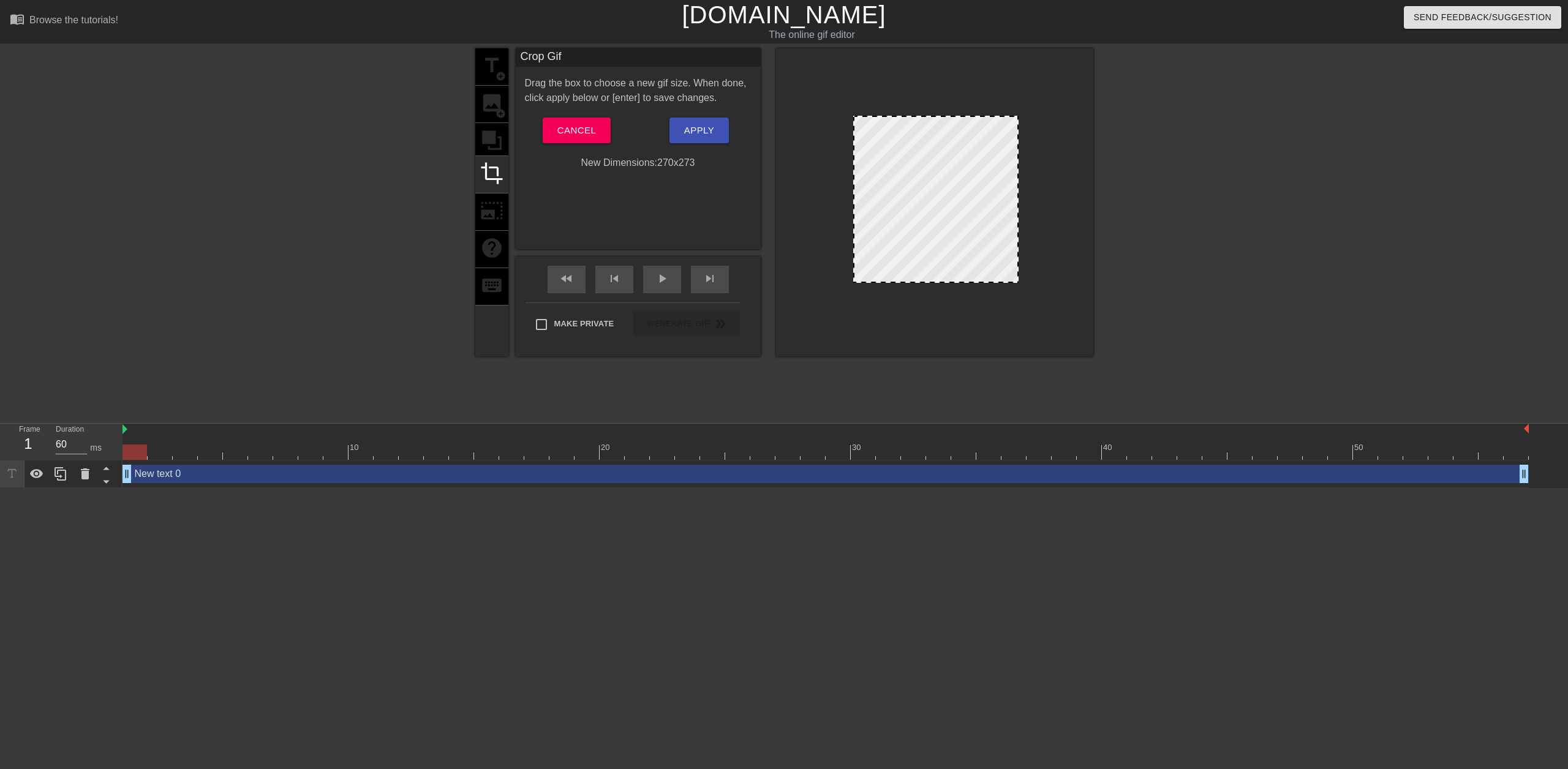
drag, startPoint x: 783, startPoint y: 205, endPoint x: 1013, endPoint y: 235, distance: 231.9
drag, startPoint x: 1016, startPoint y: 210, endPoint x: 1050, endPoint y: 210, distance: 34.0
drag, startPoint x: 853, startPoint y: 184, endPoint x: 834, endPoint y: 186, distance: 19.1
click at [838, 186] on div at bounding box center [840, 199] width 6 height 165
click at [122, 430] on div "Frame 1 Duration 60 ms" at bounding box center [61, 441] width 122 height 37
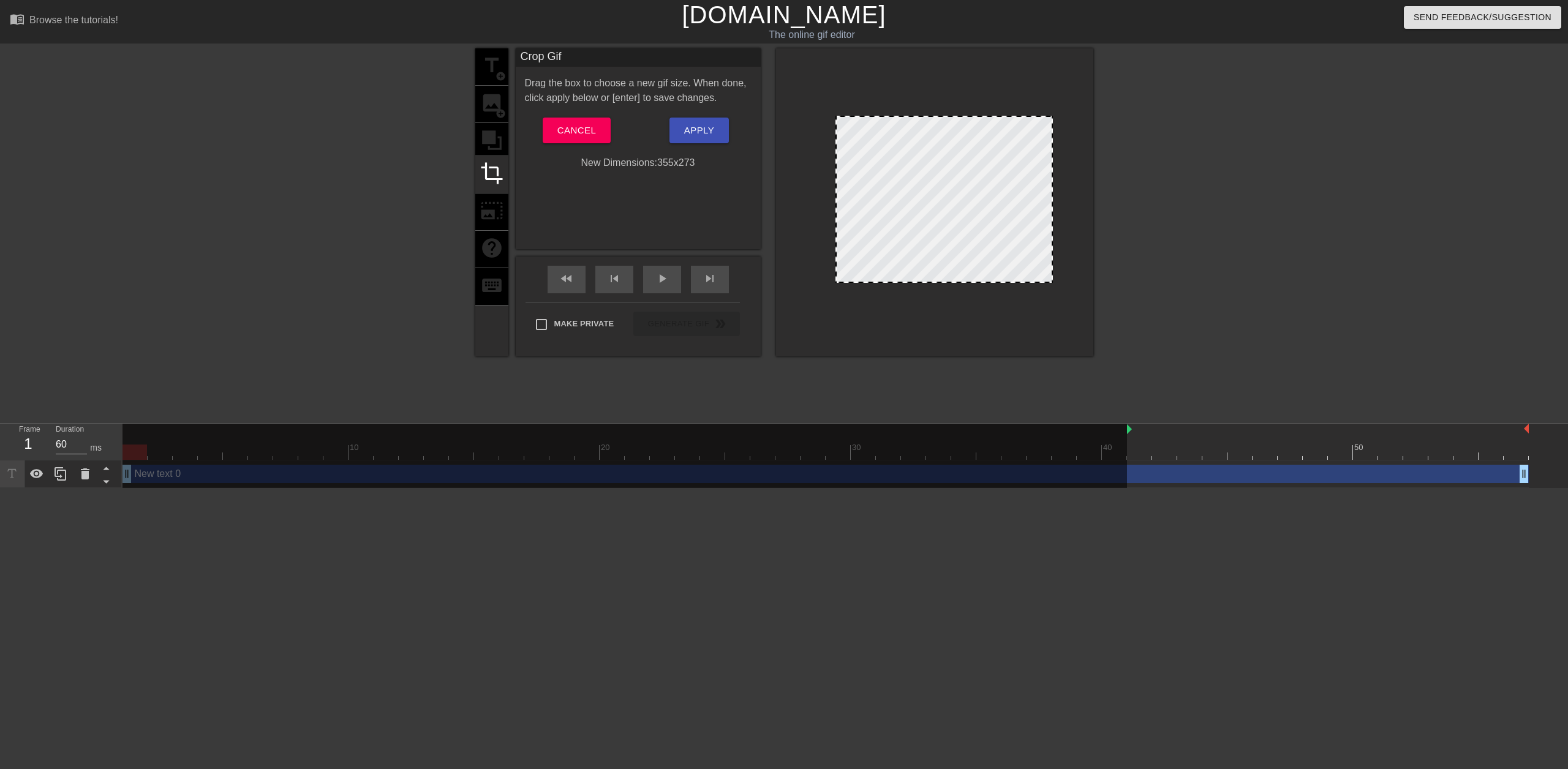
drag, startPoint x: 124, startPoint y: 430, endPoint x: 1152, endPoint y: 406, distance: 1028.3
click at [1152, 406] on div "menu_book Browse the tutorials! Gifntext.com The online gif editor Send Feedbac…" at bounding box center [784, 243] width 1568 height 488
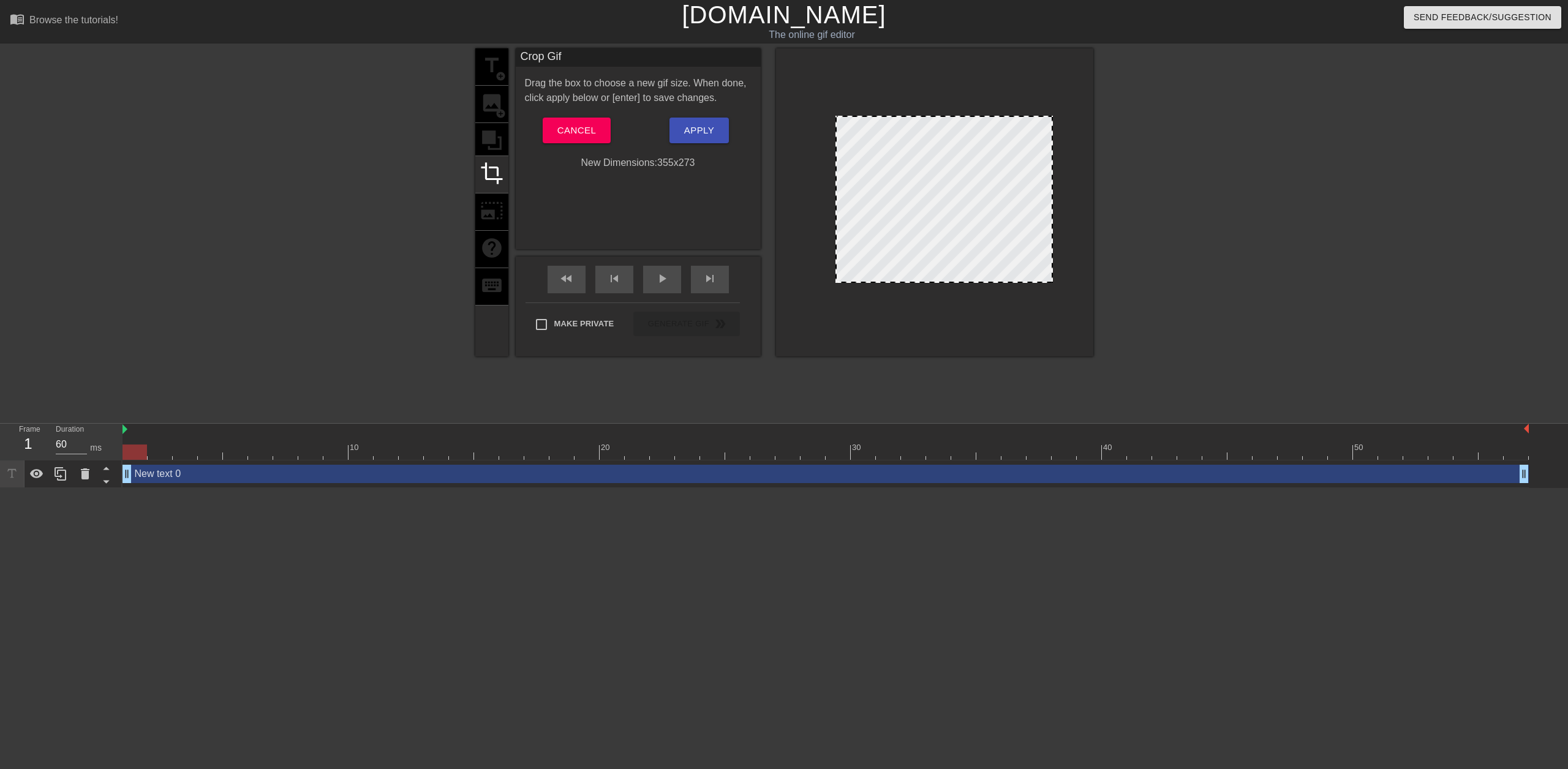
drag, startPoint x: 1154, startPoint y: 429, endPoint x: 45, endPoint y: 400, distance: 1109.4
click at [49, 397] on div "menu_book Browse the tutorials! Gifntext.com The online gif editor Send Feedbac…" at bounding box center [784, 243] width 1568 height 488
click at [657, 277] on span "play_arrow" at bounding box center [662, 278] width 15 height 15
click at [660, 286] on div "pause" at bounding box center [662, 279] width 38 height 27
click at [940, 195] on div at bounding box center [944, 199] width 217 height 167
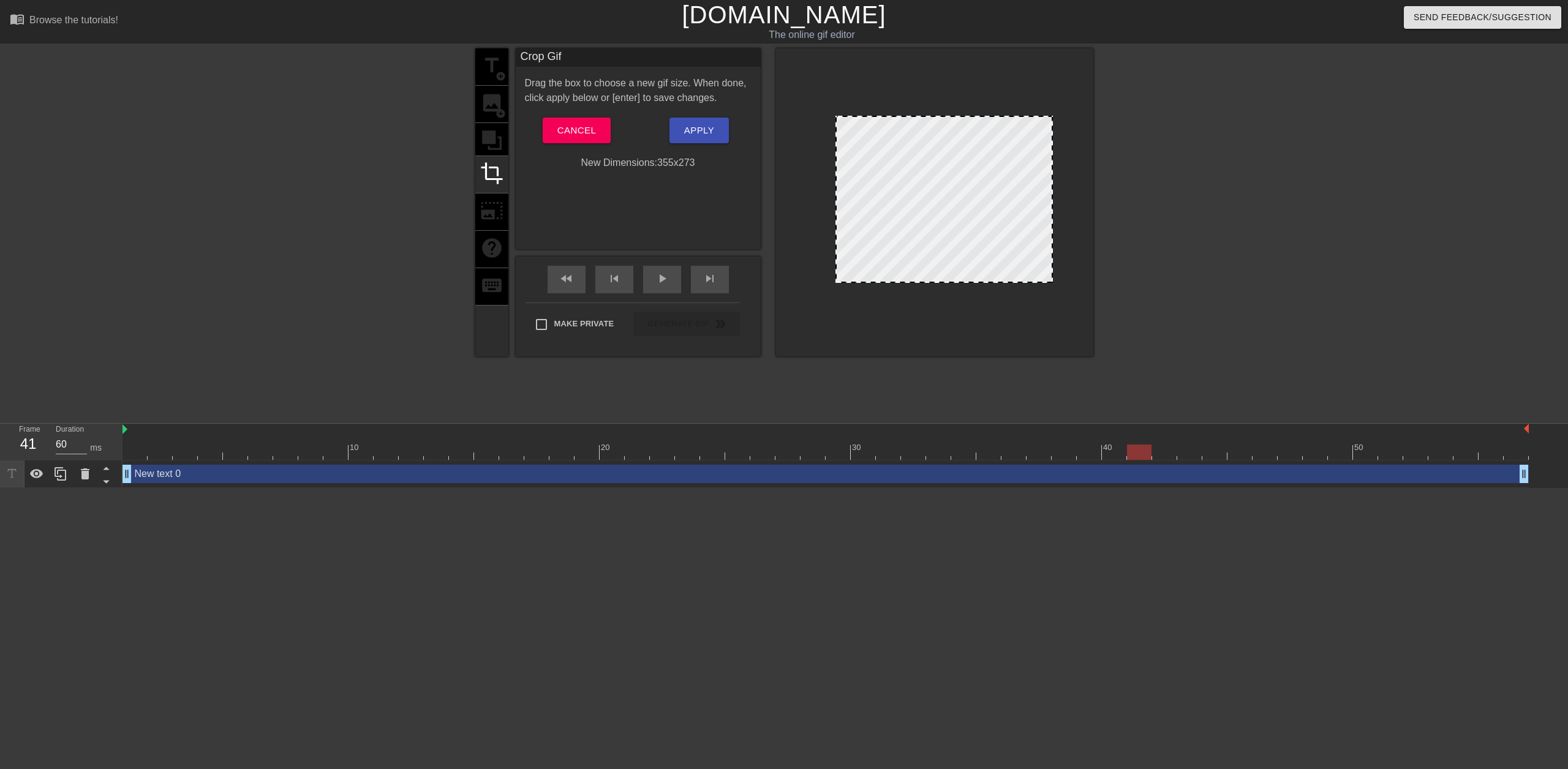
click at [946, 197] on div at bounding box center [944, 199] width 217 height 167
click at [495, 75] on div "title add_circle image add_circle crop photo_size_select_large help keyboard" at bounding box center [492, 202] width 33 height 308
click at [690, 134] on span "Apply" at bounding box center [699, 130] width 30 height 16
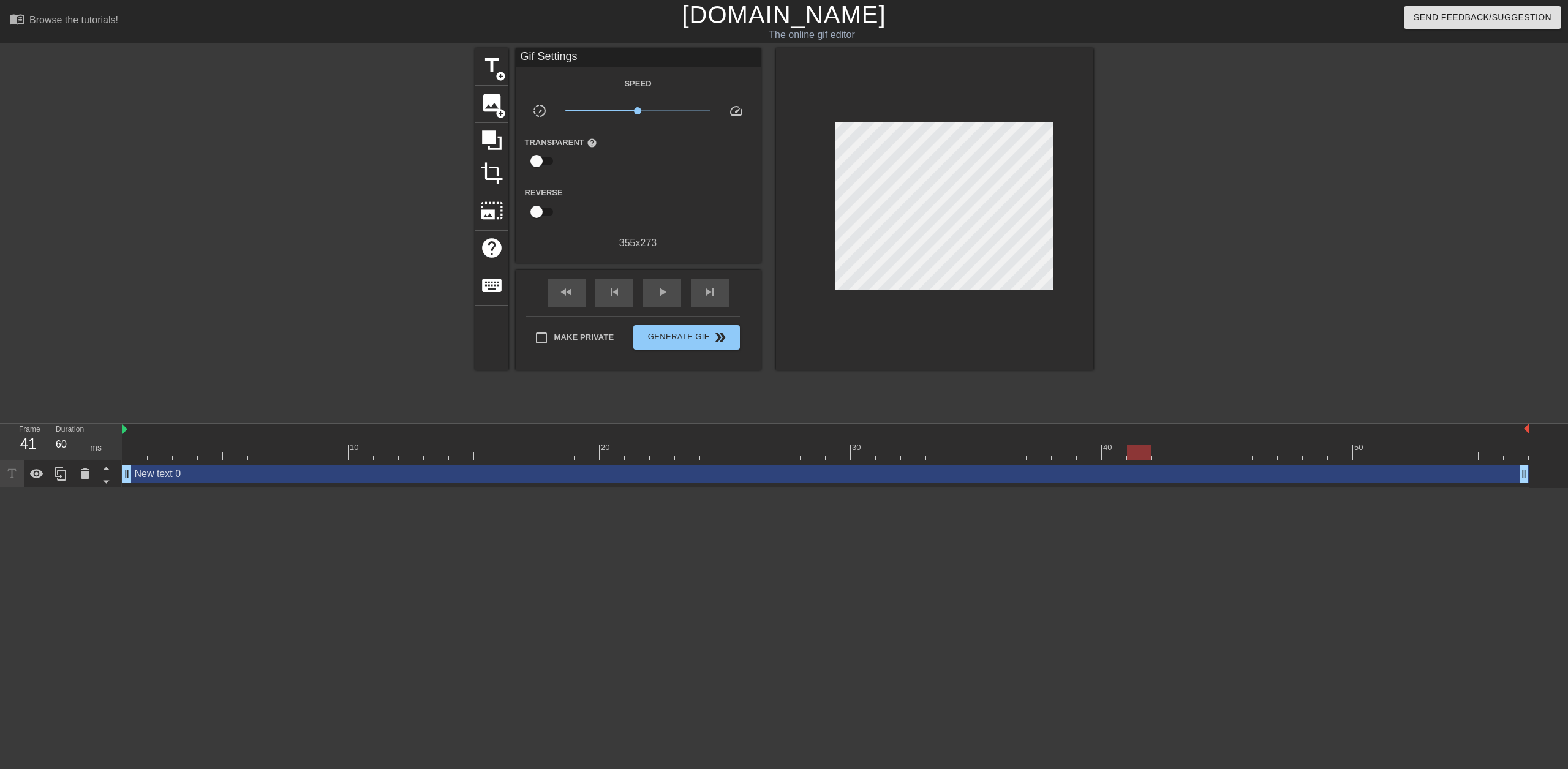
click at [509, 65] on div "title add_circle image add_circle crop photo_size_select_large help keyboard Gi…" at bounding box center [784, 208] width 618 height 321
click at [495, 63] on span "title" at bounding box center [492, 65] width 24 height 24
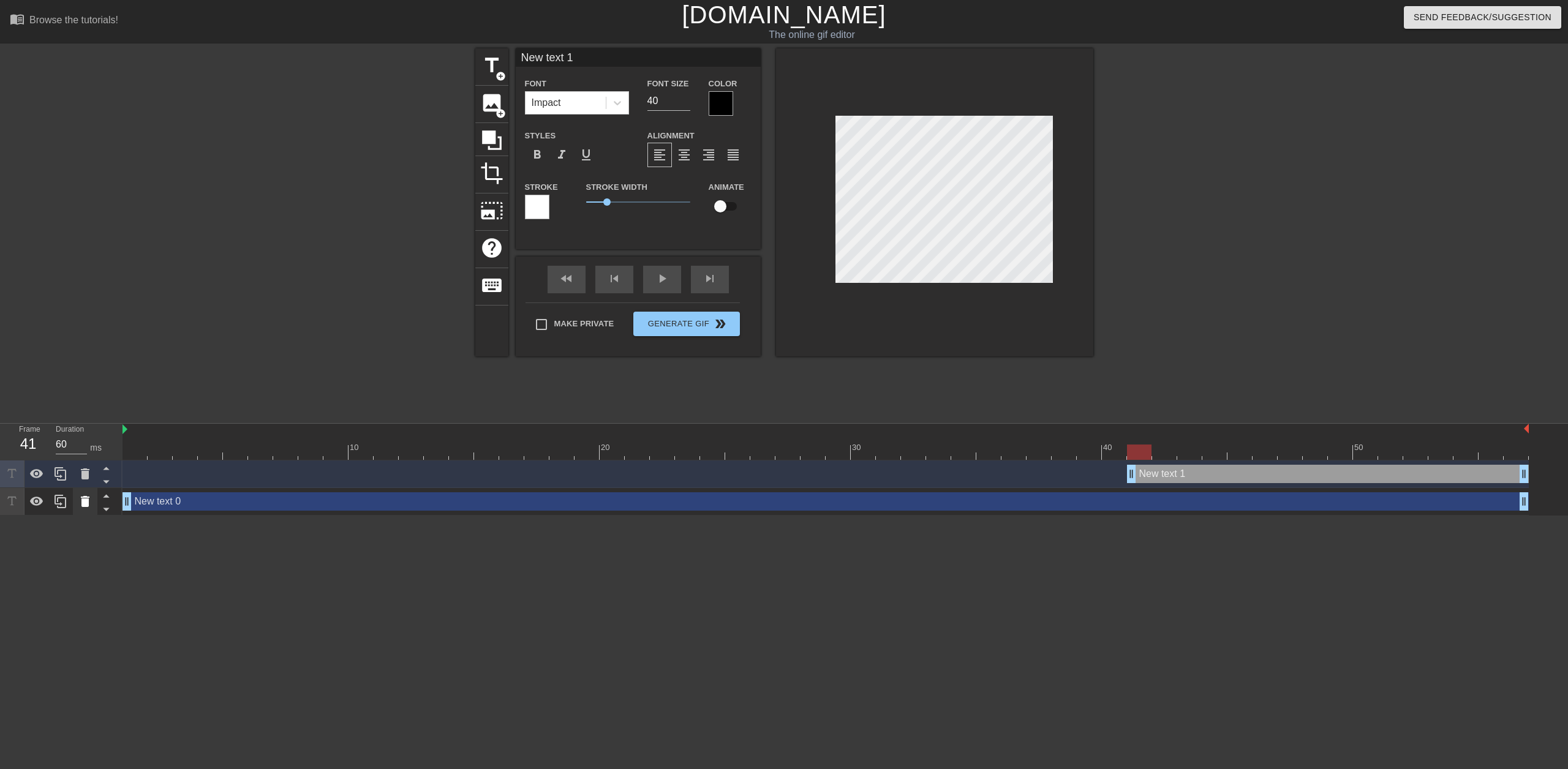
click at [87, 493] on div at bounding box center [85, 501] width 25 height 27
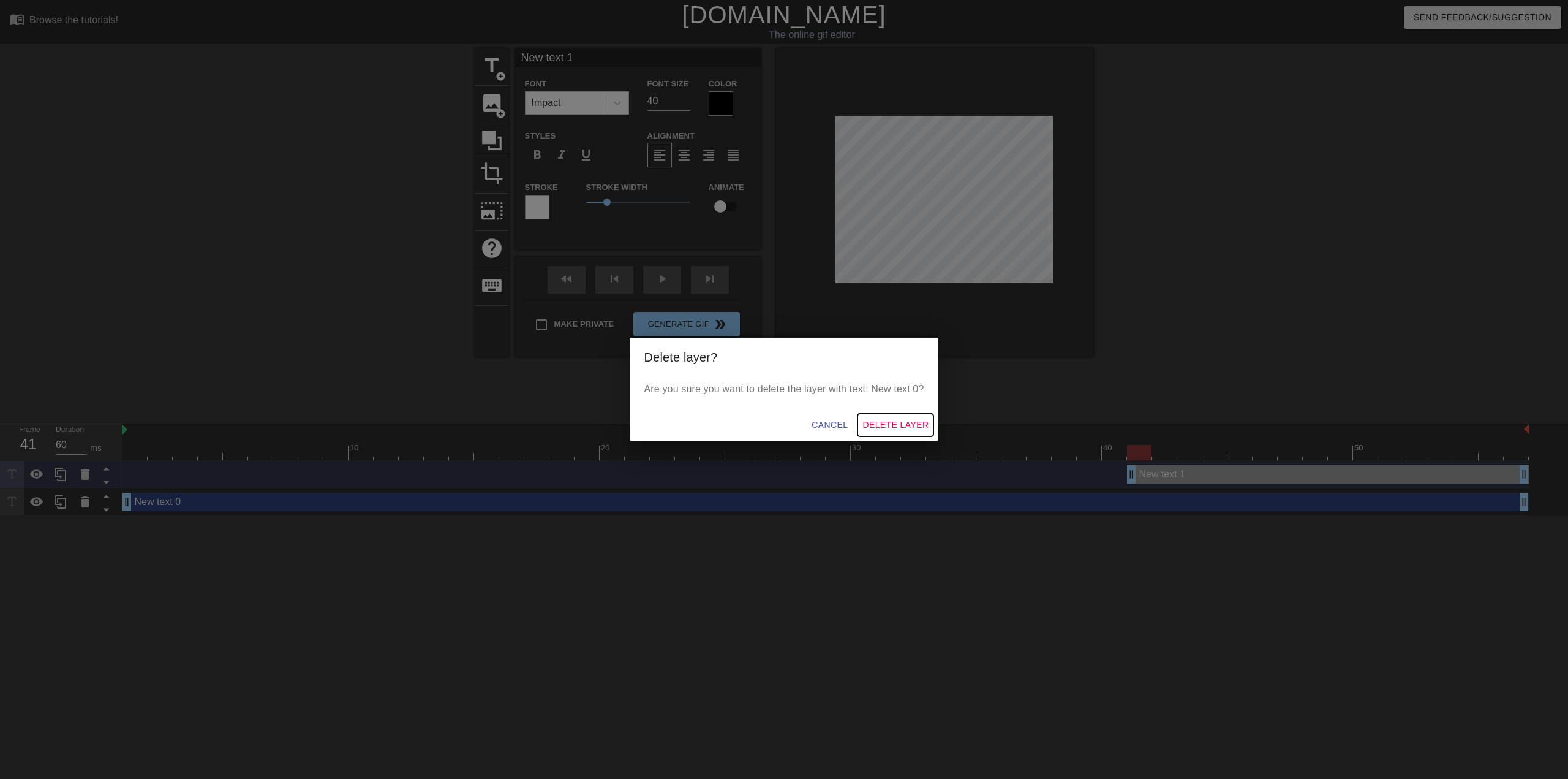
click at [893, 417] on span "Delete Layer" at bounding box center [895, 425] width 66 height 15
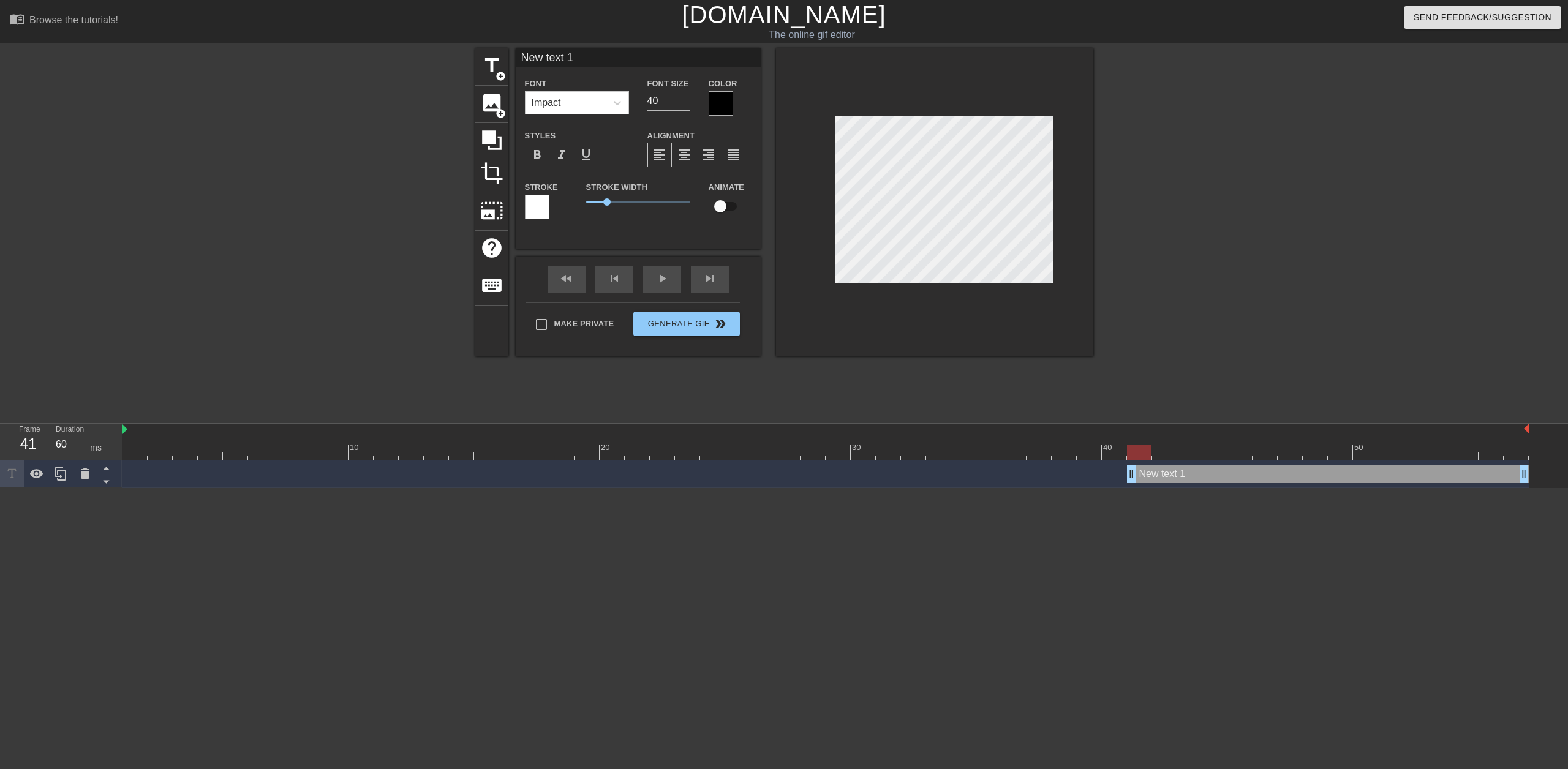
scroll to position [1, 2]
type input "W"
type textarea "W"
type input "Wh"
type textarea "Wh"
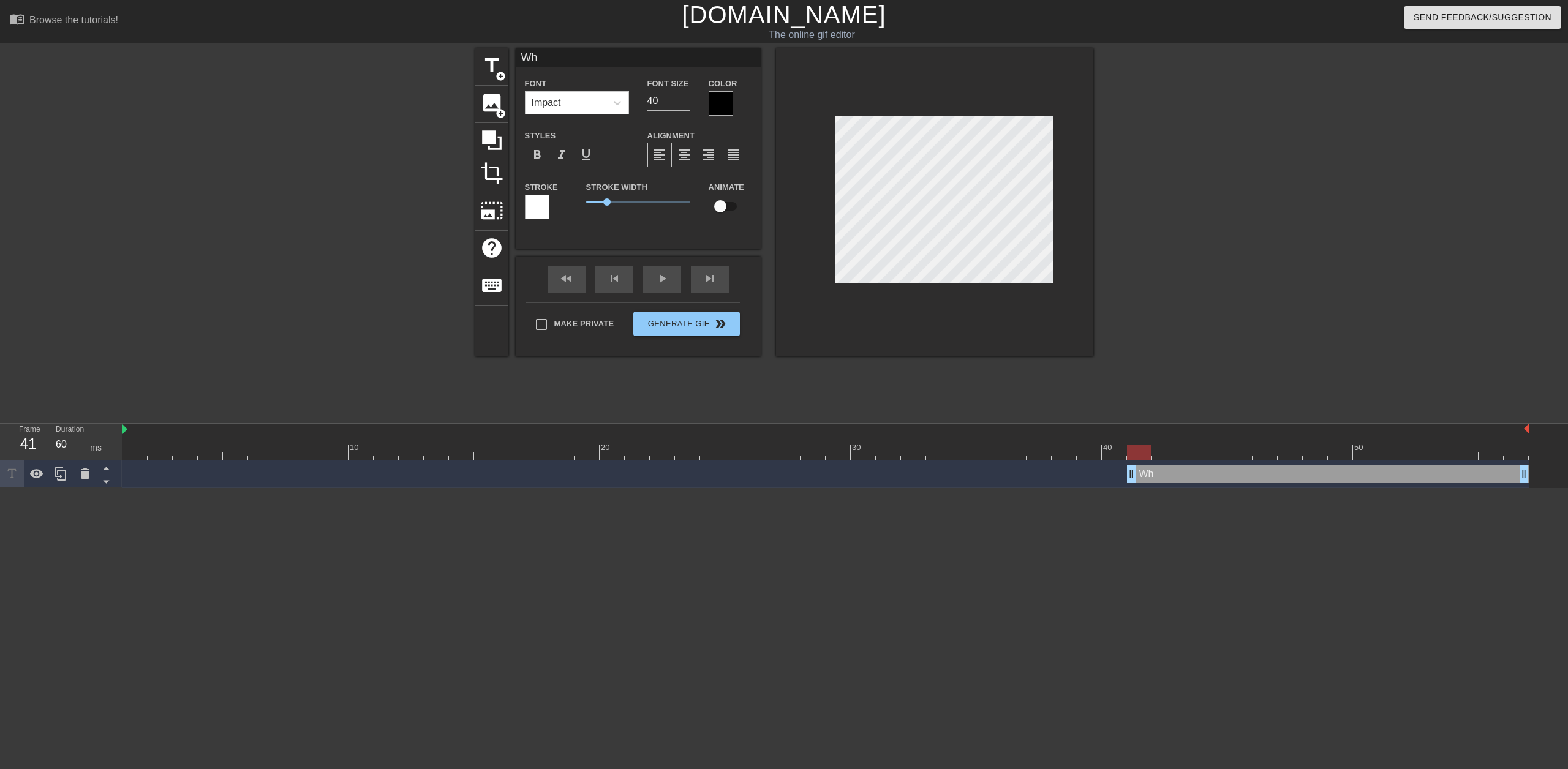
type input "Whe"
type textarea "Whe"
type input "When"
type textarea "When"
type input "When"
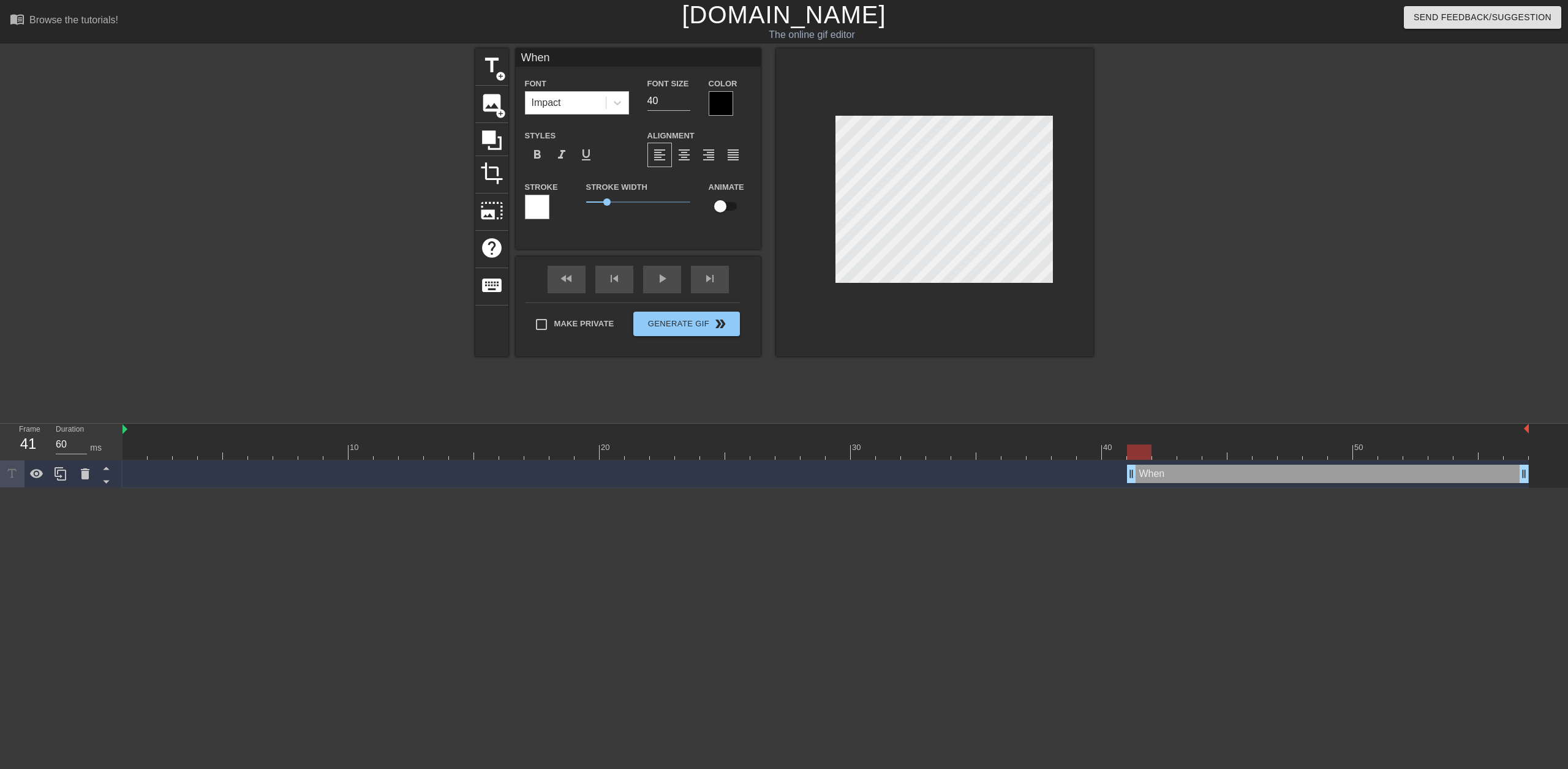
type textarea "When"
type input "When i"
type textarea "When i"
type input "When it"
type textarea "When it"
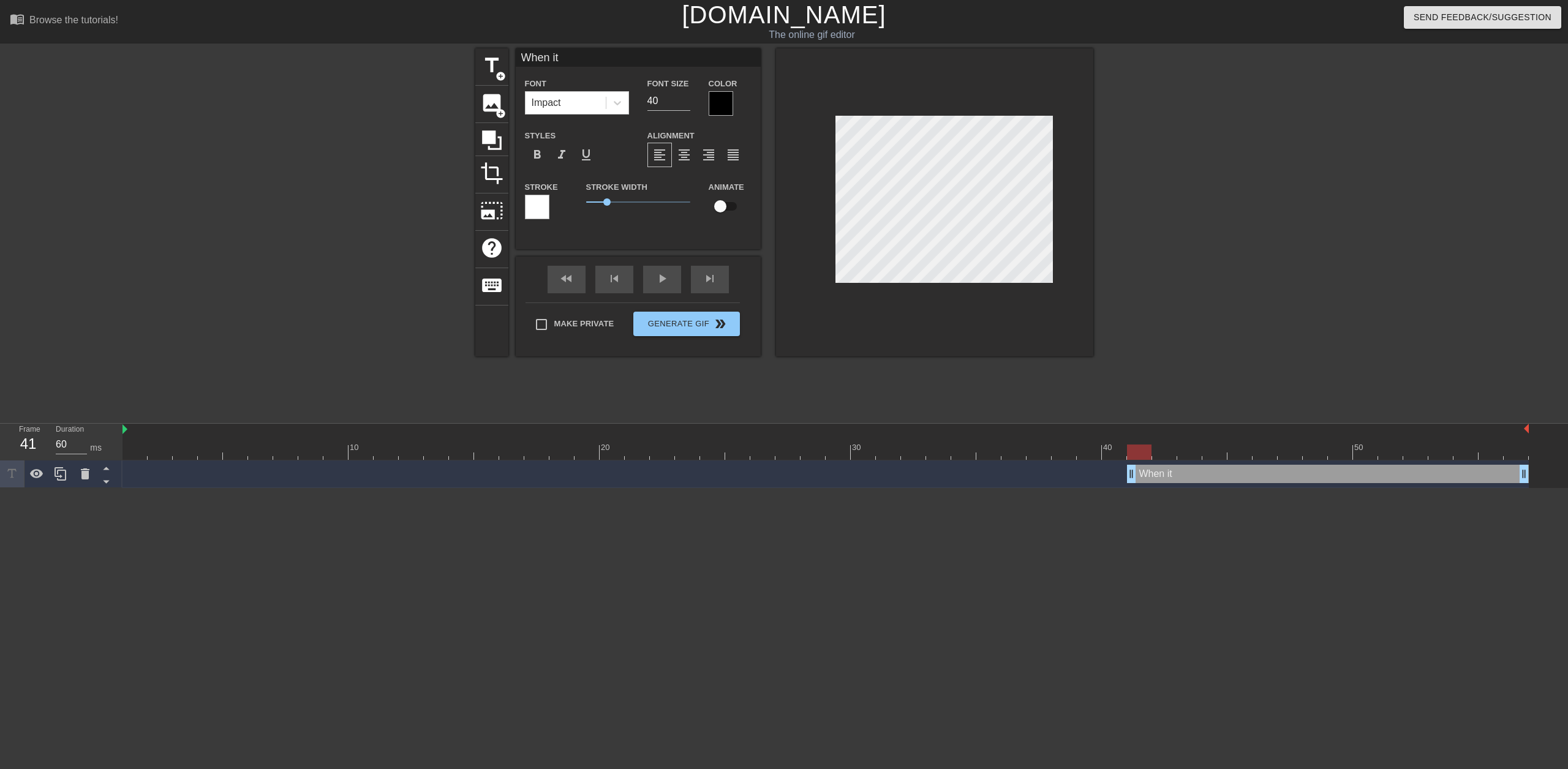
type input "When it'"
type textarea "When it'"
type input "When it's"
type textarea "When it's"
type input "When it's"
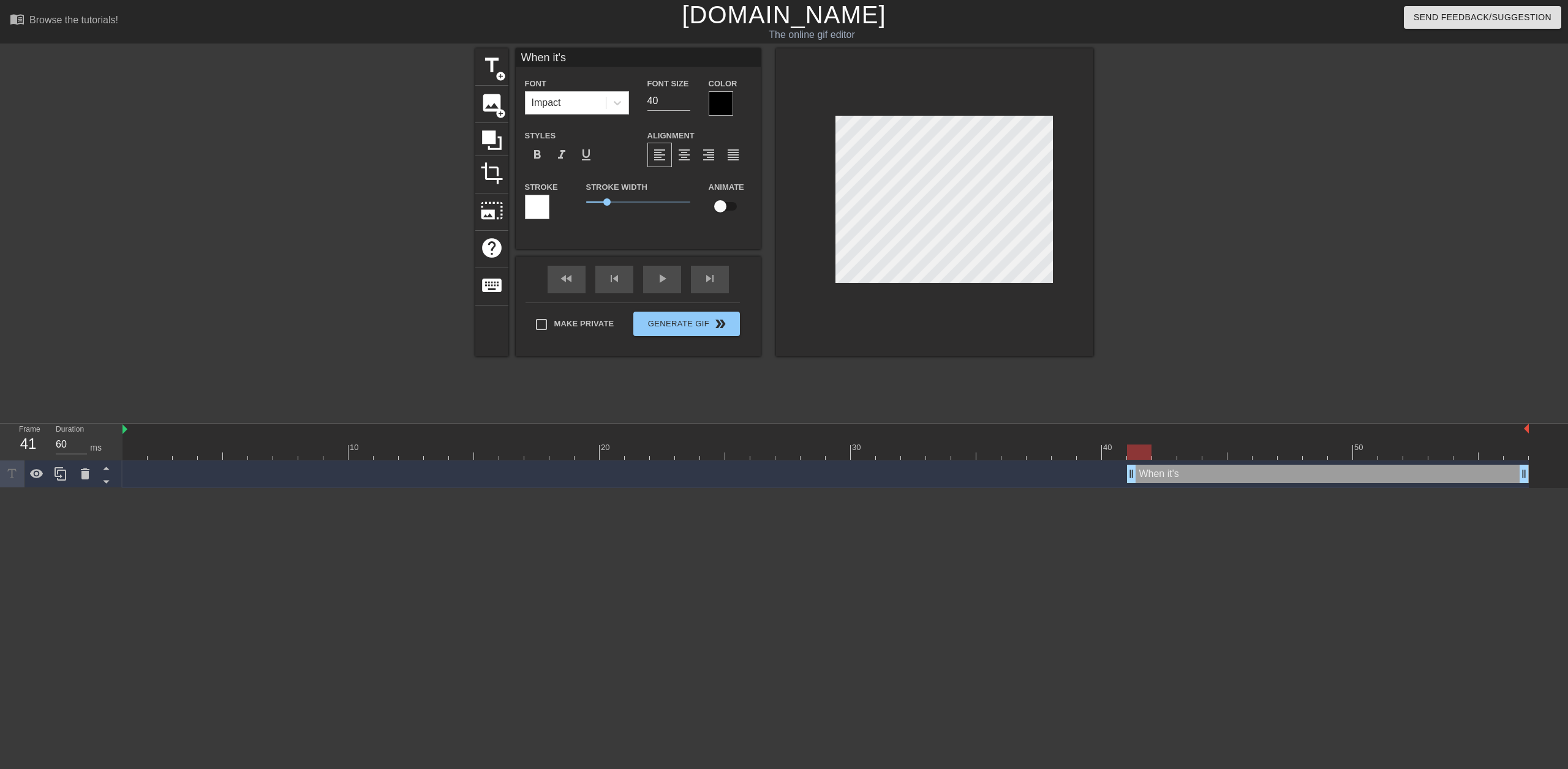
type textarea "When it's"
type input "When it's t"
type textarea "When it's t"
type input "When it's th"
type textarea "When it's th"
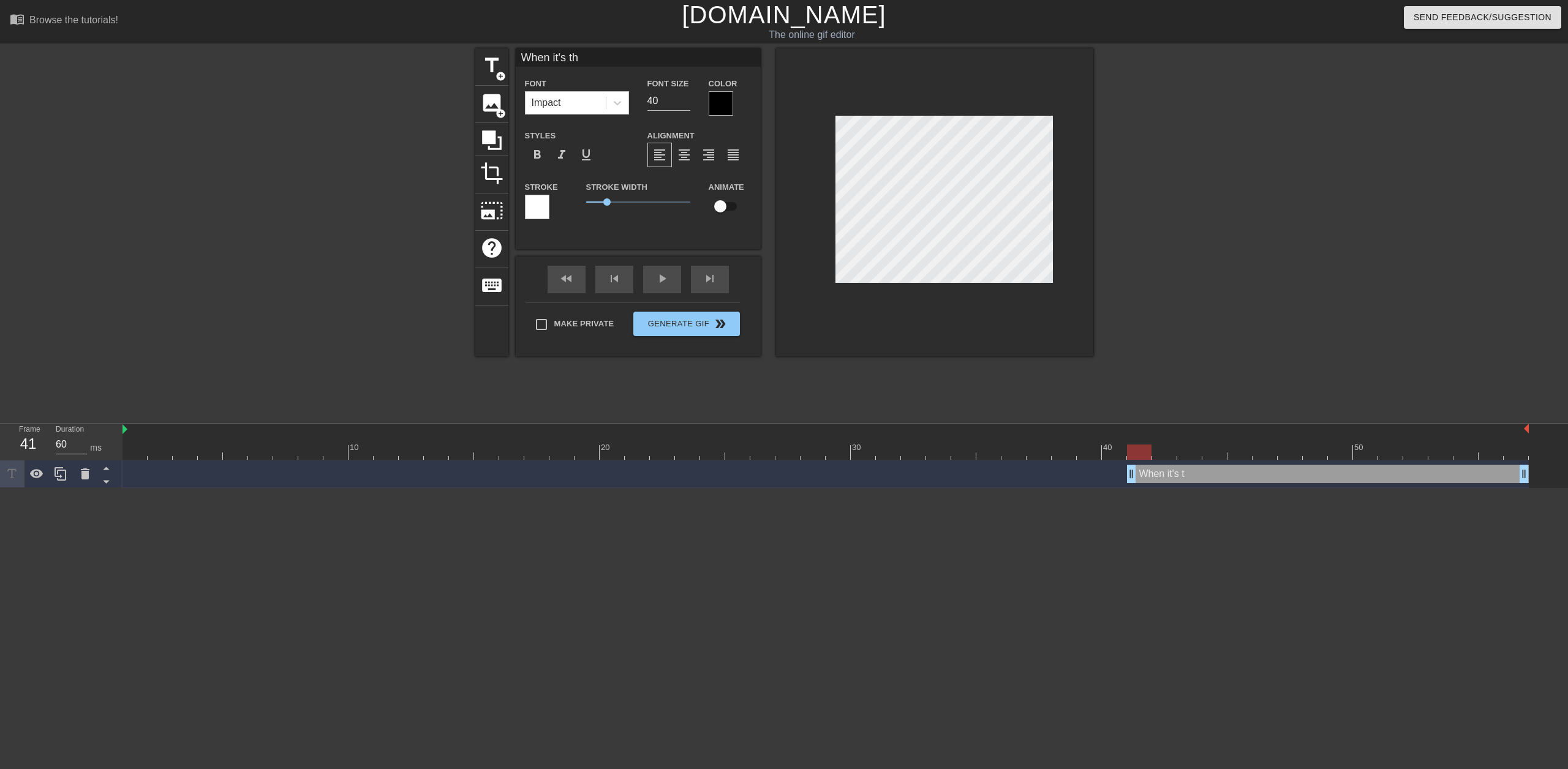
type input "When it's the"
type textarea "When it's the"
type input "When it's the"
type textarea "When it's the"
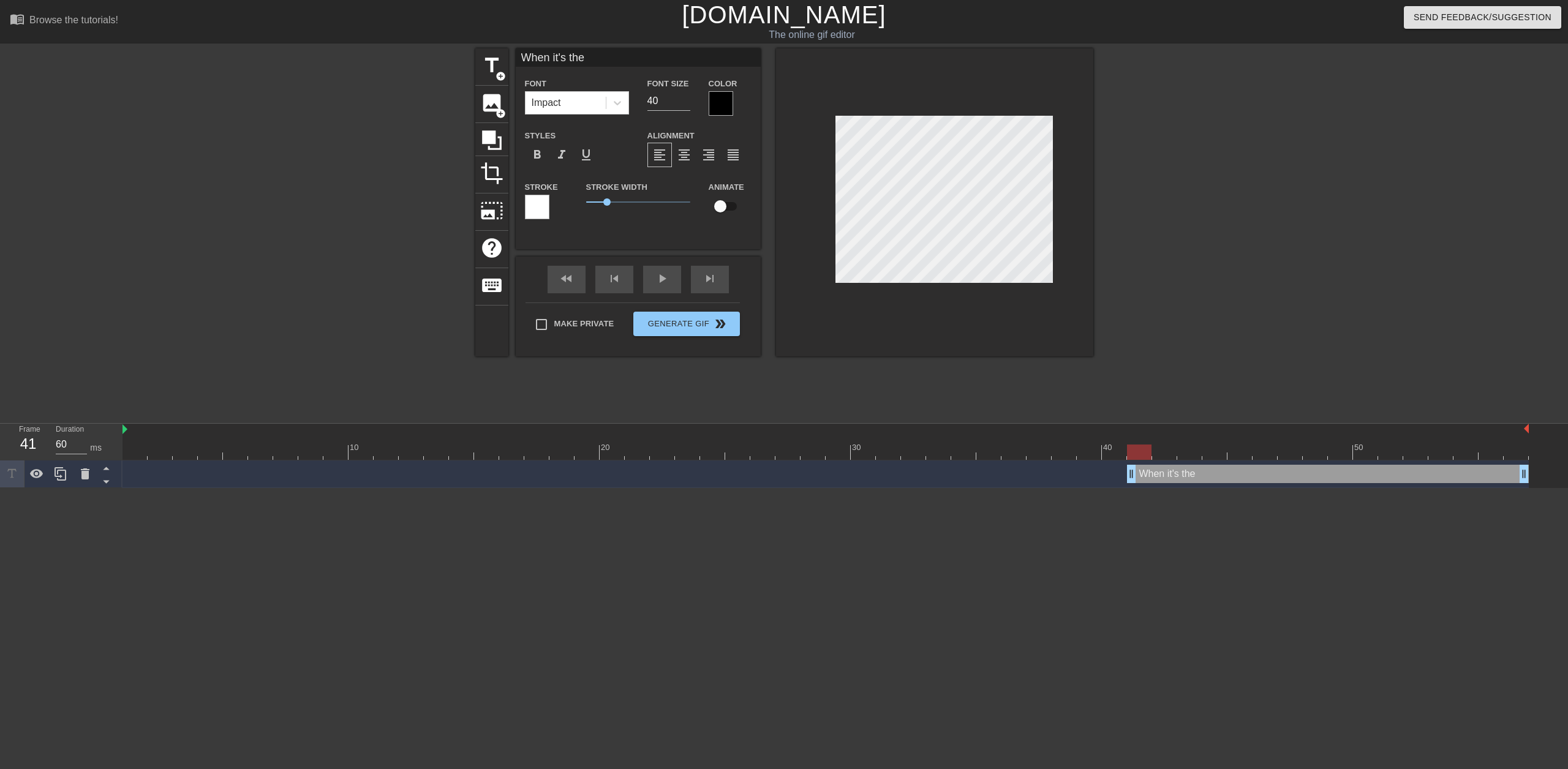
type input "When it's the 1"
type textarea "When it's the 1"
type input "When it's the 16"
type textarea "When it's the 16"
type input "When it's the 16t"
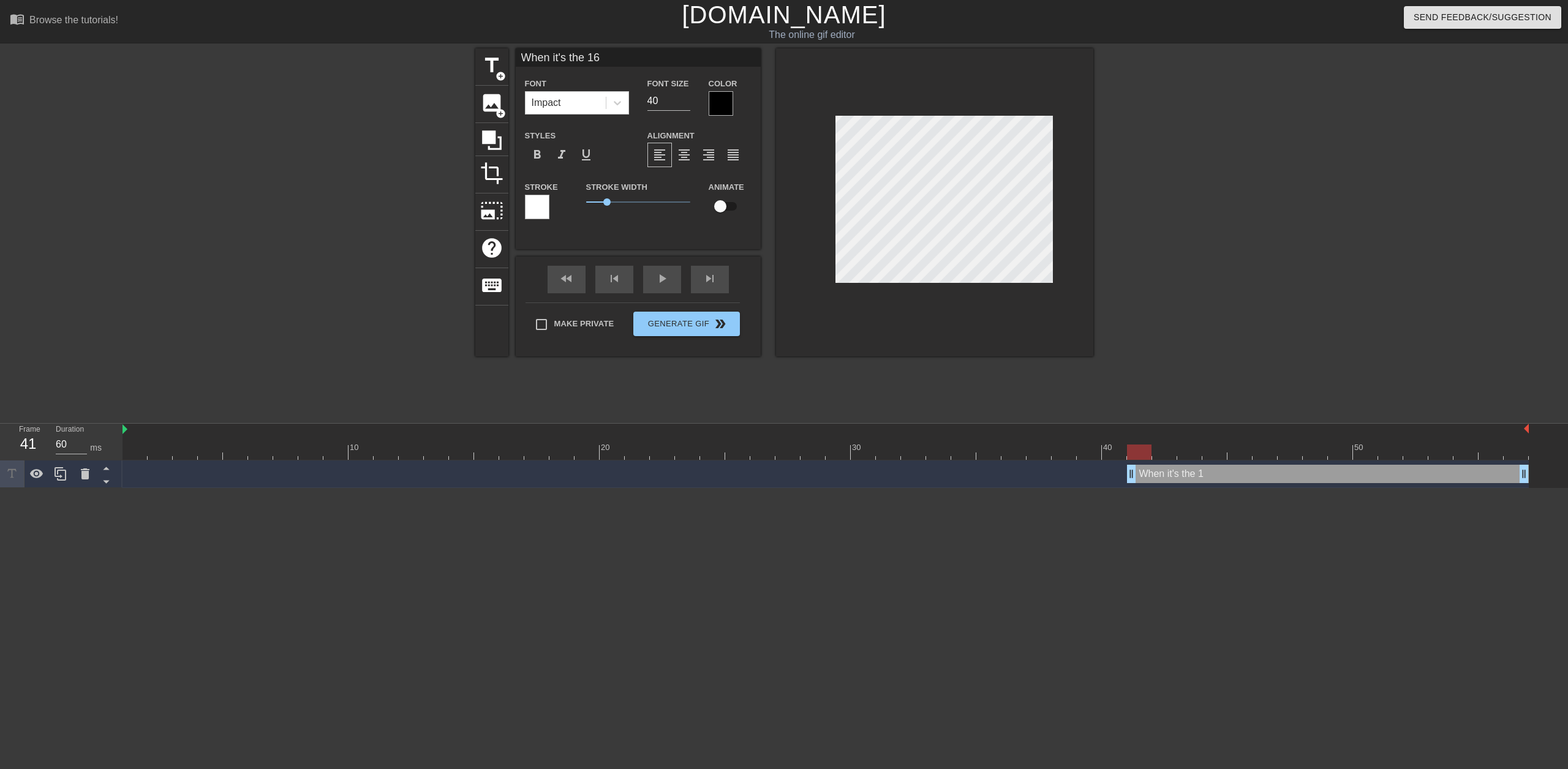
type textarea "When it's the 16t"
type input "When it's the 16th"
type textarea "When it's the 16th"
type input "When it's the 16th"
type textarea "When it's the 16th"
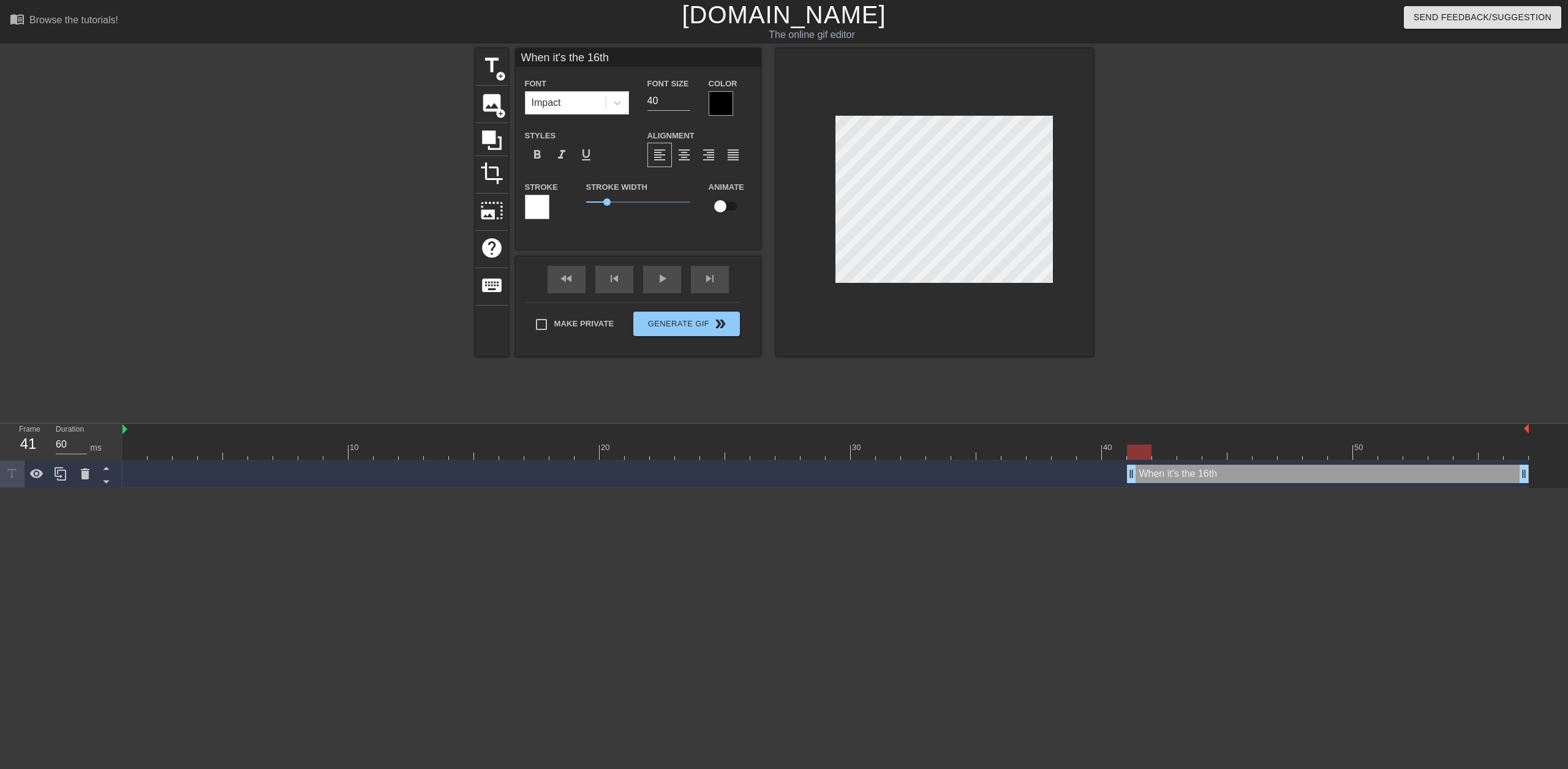
scroll to position [1, 6]
type input "When it's the 16th"
type textarea "When it's the 16th"
click at [1181, 183] on div at bounding box center [1199, 232] width 184 height 367
type input "T"
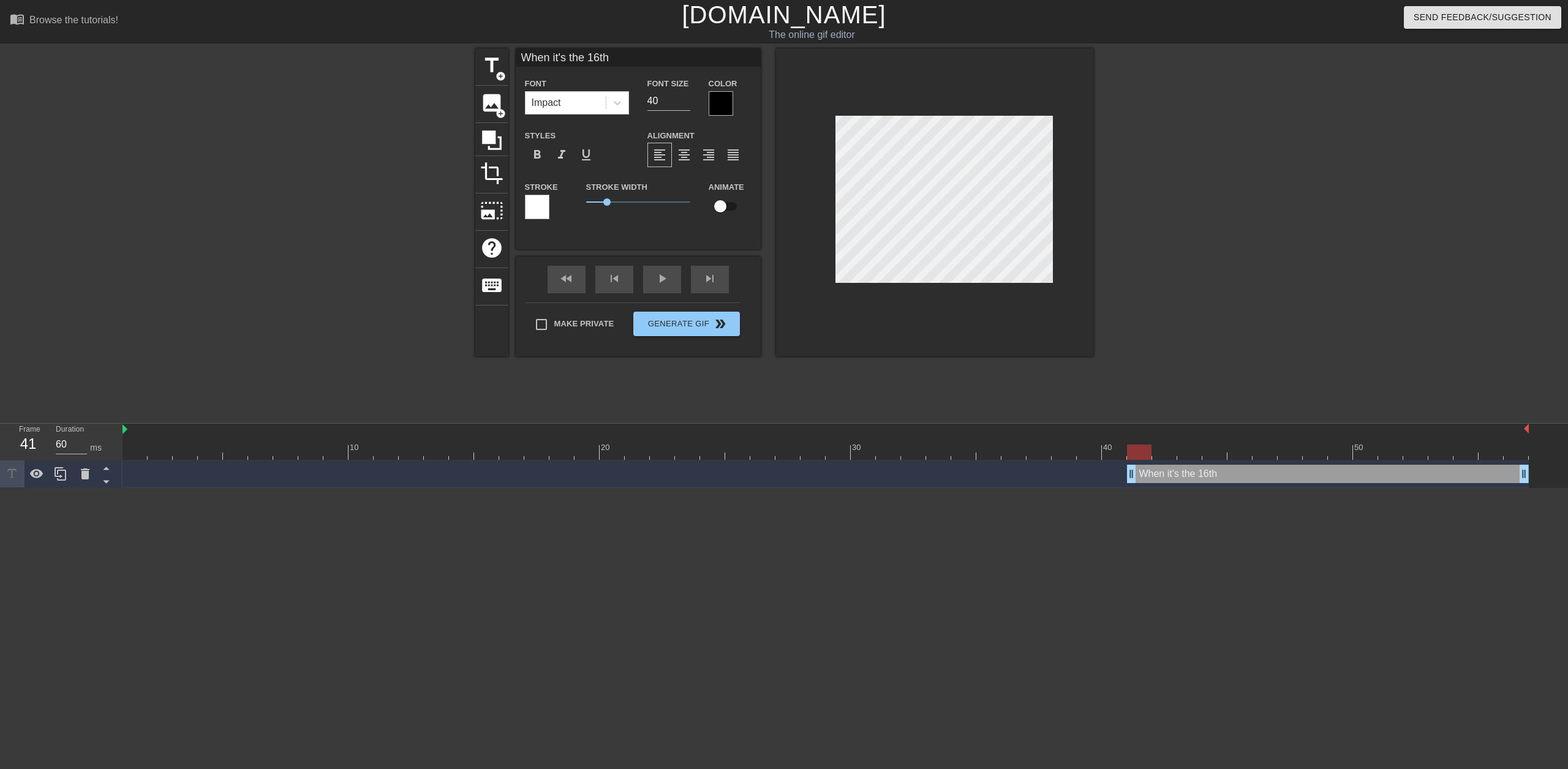
type textarea "T"
type input "Th"
type textarea "Th"
type input "The"
type textarea "The"
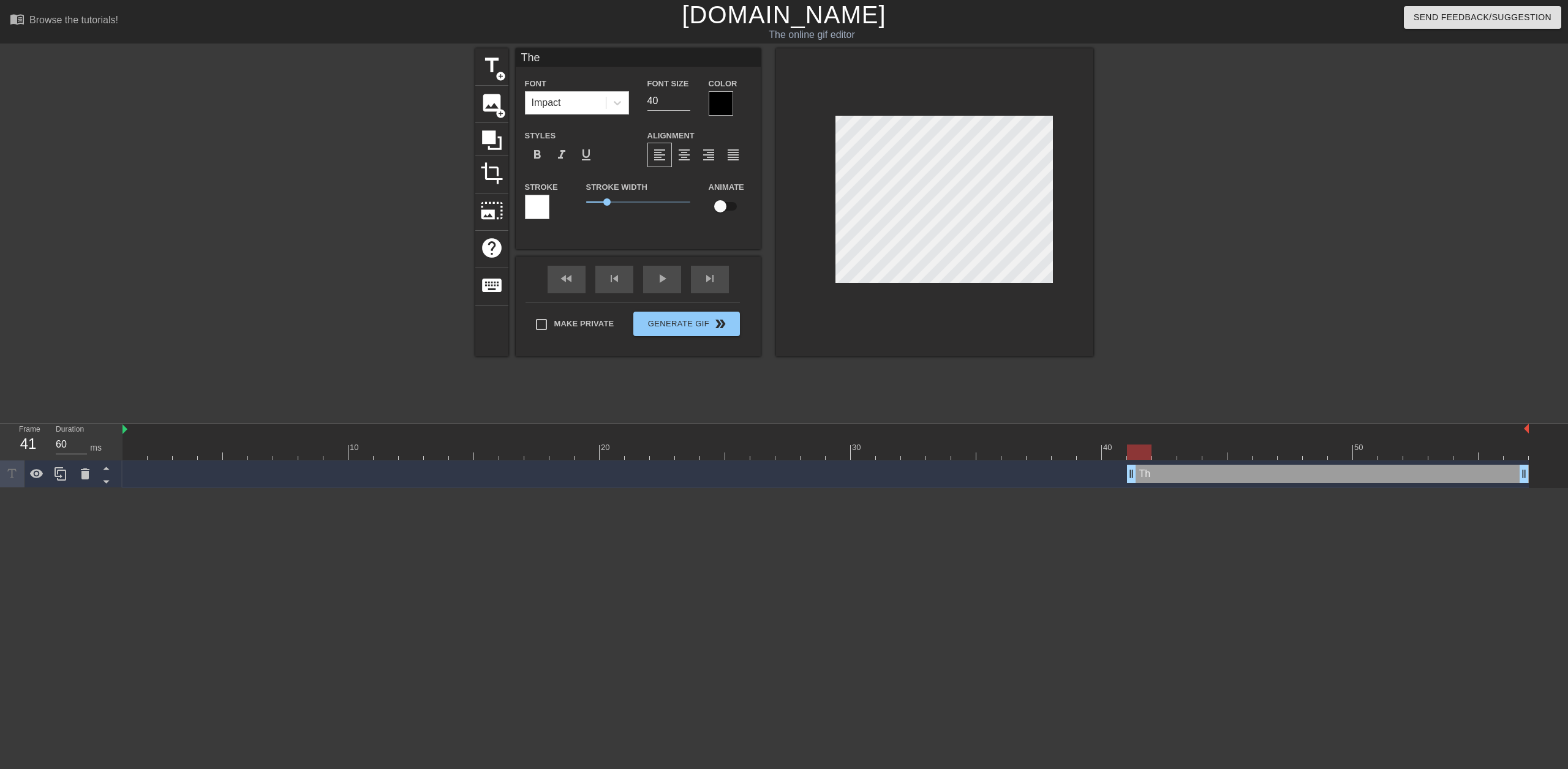
type input "The"
type textarea "The"
type input "The p"
type textarea "The p"
type input "The pa"
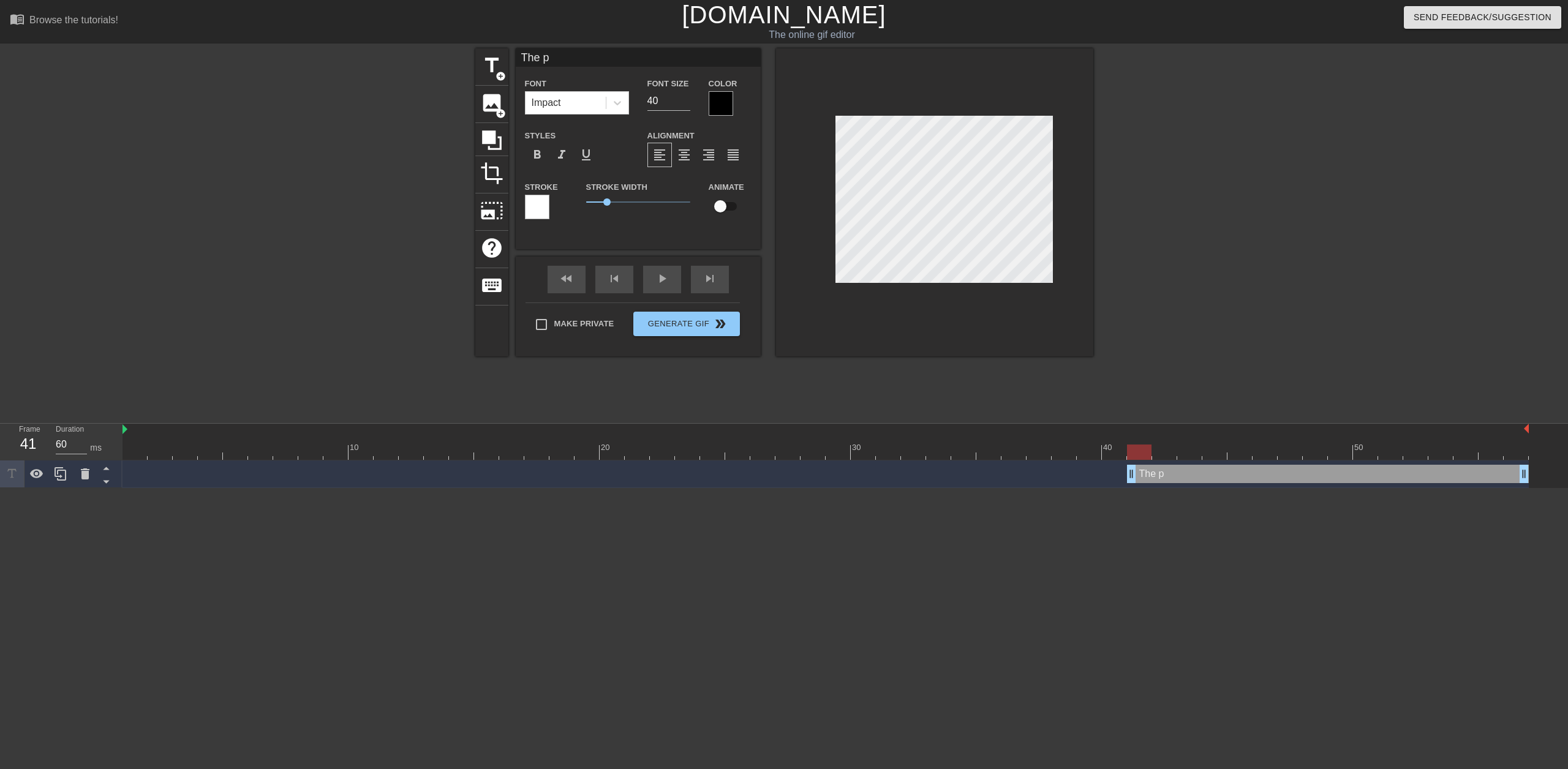
type textarea "The pa"
type input "The pay"
type textarea "The pay"
type input "The payc"
type textarea "The payc"
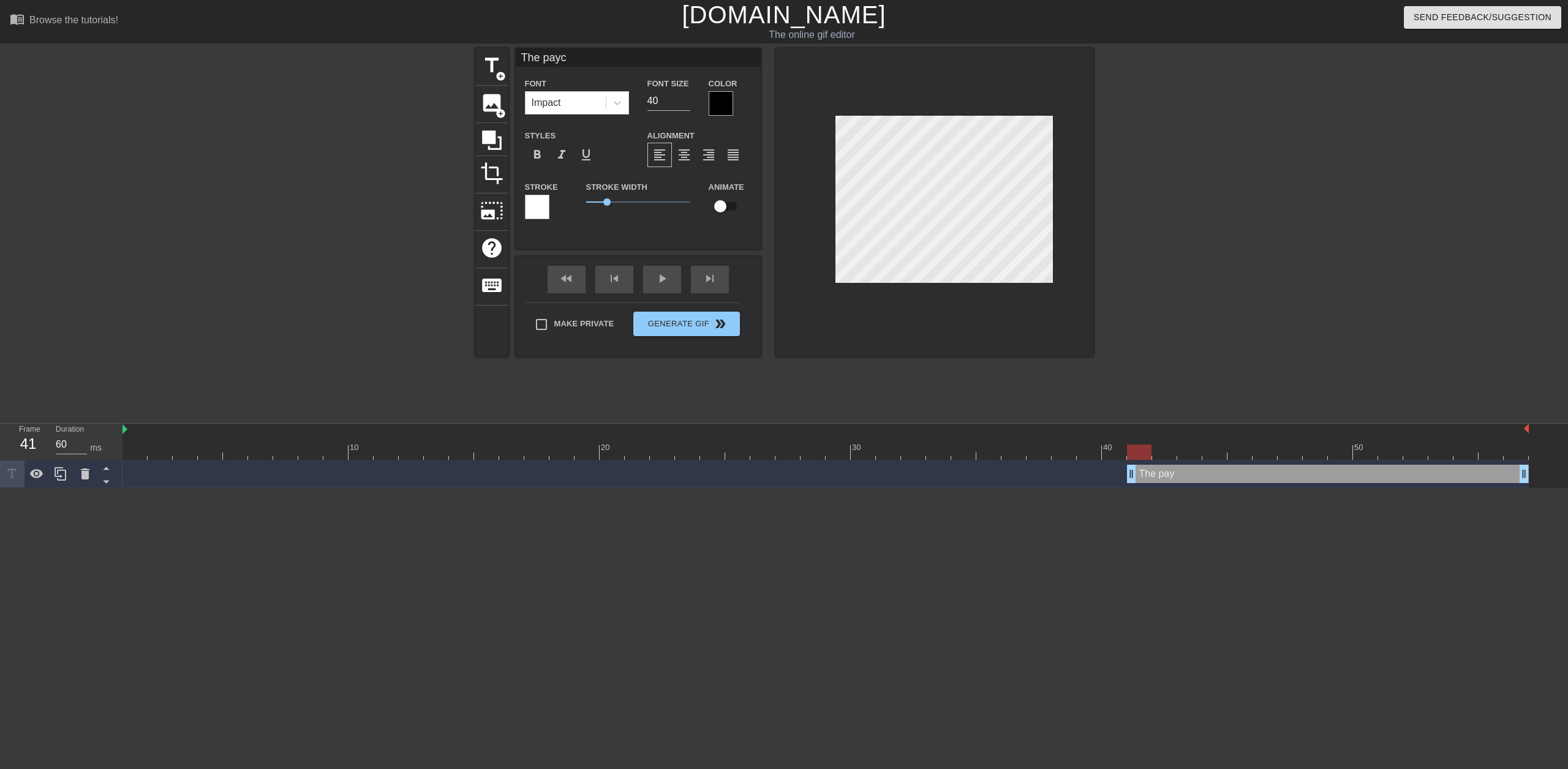
type input "The paych"
type textarea "The paych"
type input "The payche"
type textarea "The payche"
type input "The paychec"
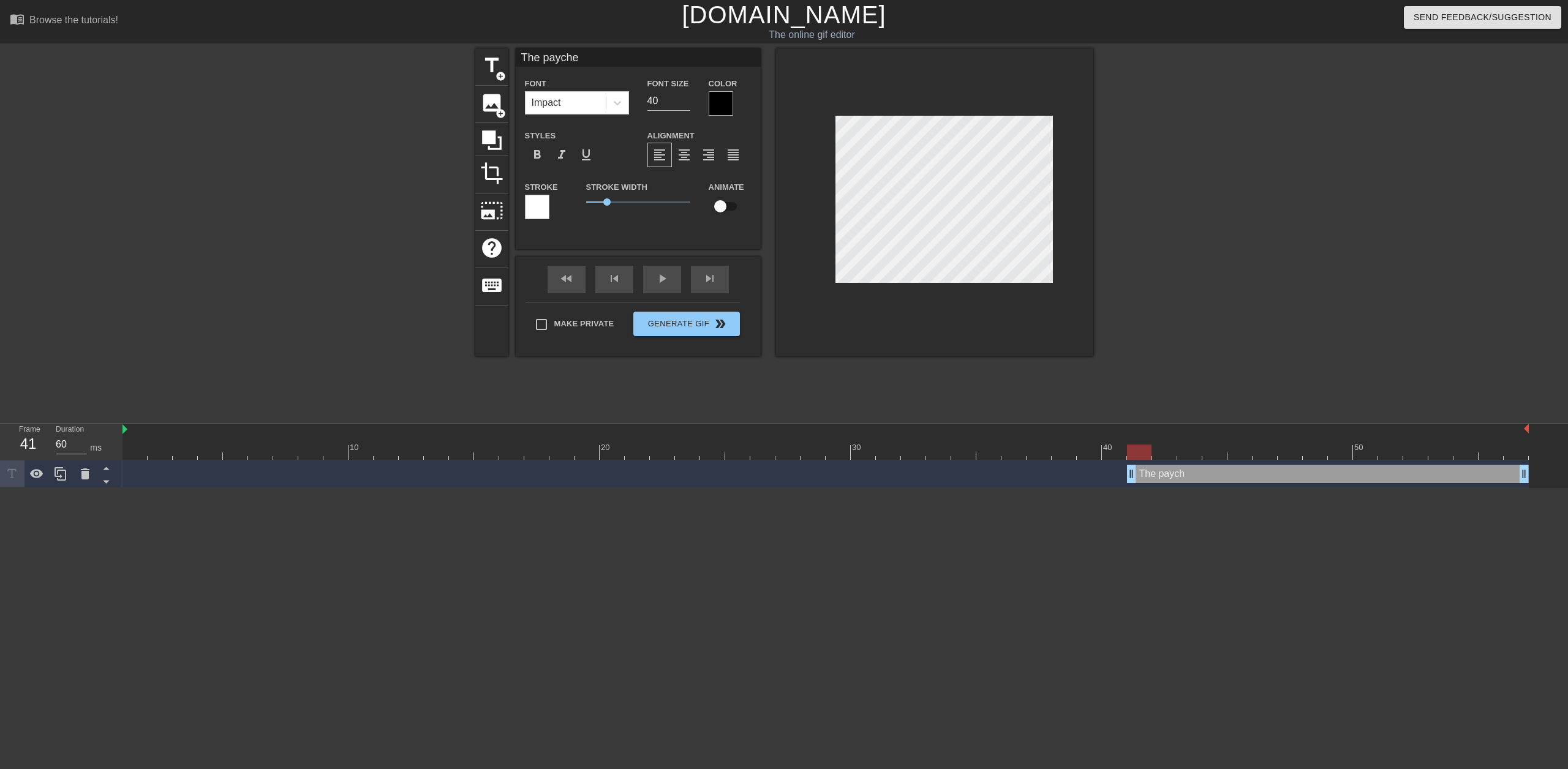
type textarea "The paychec"
type input "The paycheck"
type textarea "The paycheck"
type input "The paycheck"
type textarea "The paycheck"
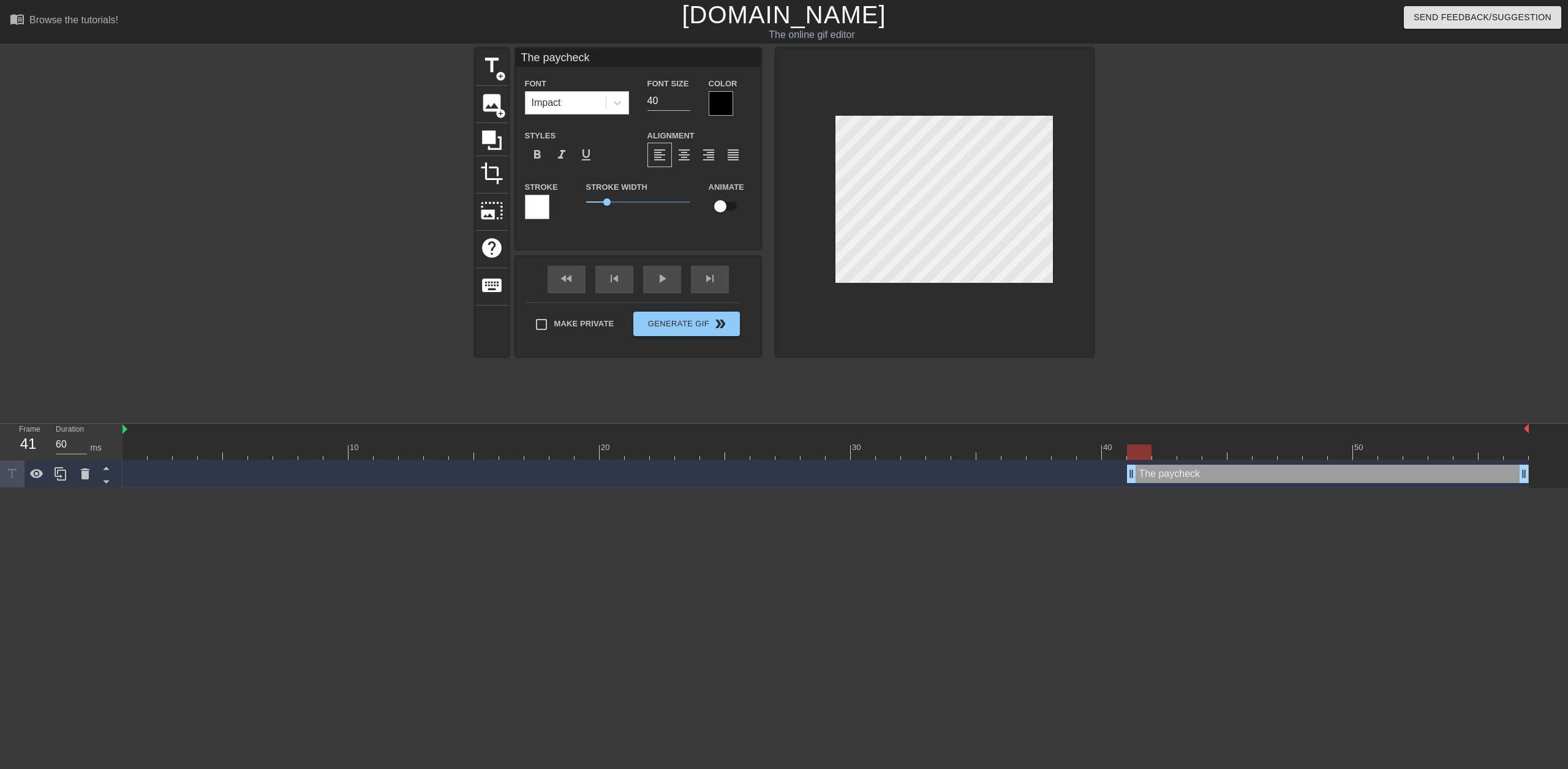
type input "The paycheck h"
type textarea "The paycheck h"
type input "The paycheck hi"
type textarea "The paycheck hi"
type input "The paycheck hit"
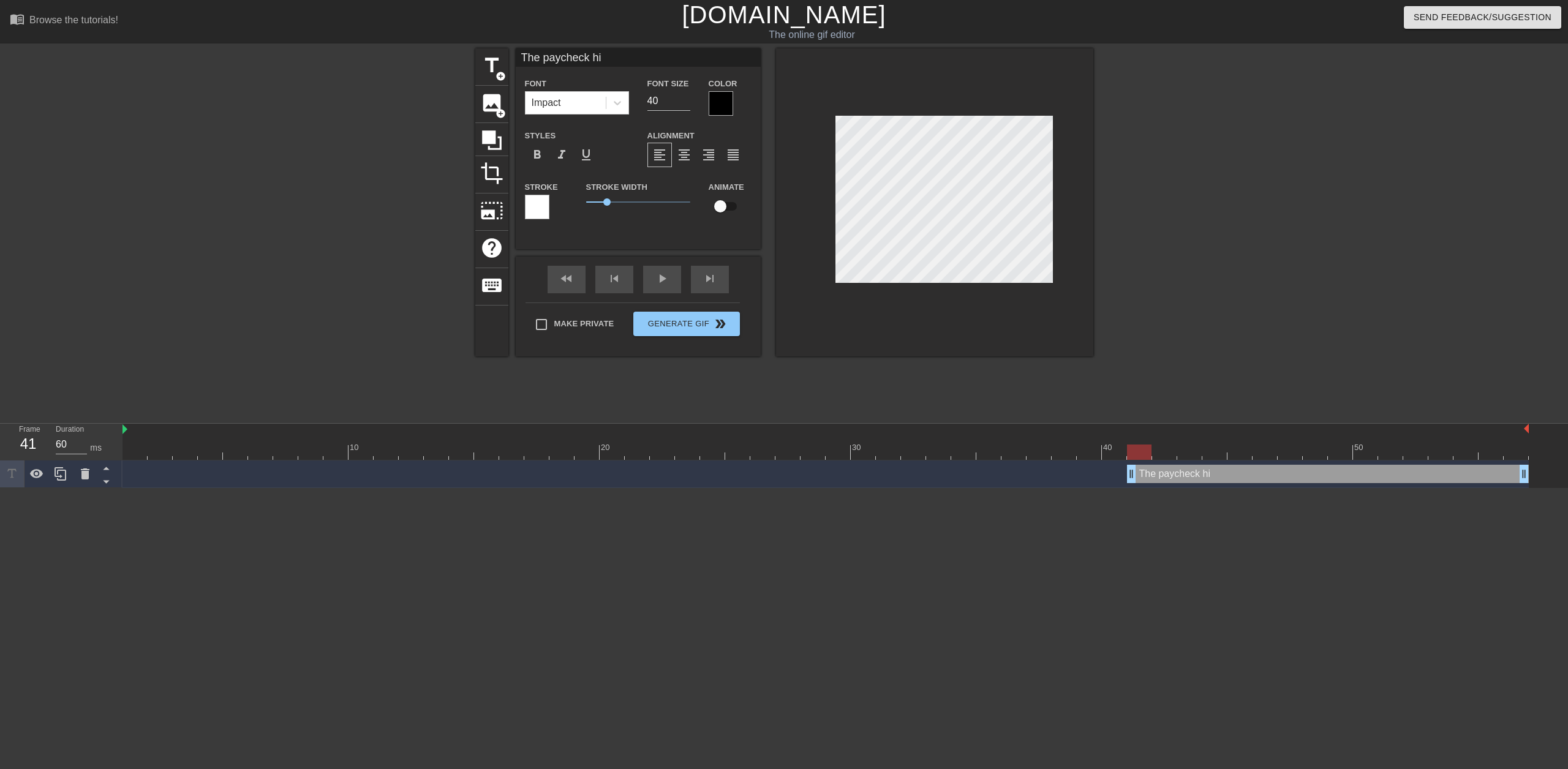
type textarea "The paycheck hit"
type input "The paycheck hitt"
type textarea "The paycheck hitt"
type input "The paycheck hitti"
type textarea "The paycheck hitti"
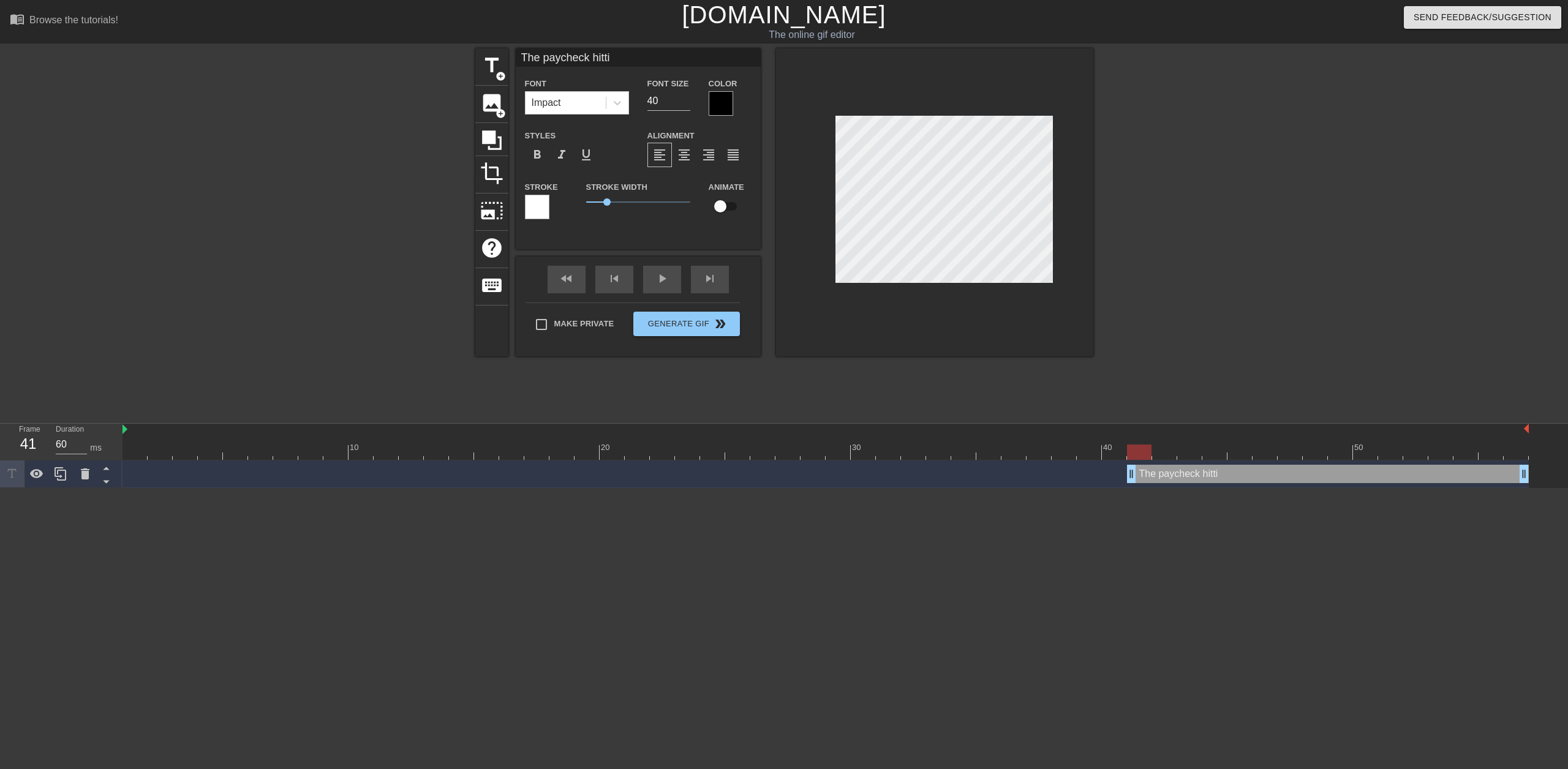
type input "The paycheck hittin"
type textarea "The paycheck hittin"
type input "The paycheck hitting"
type textarea "The paycheck hitting"
click at [1091, 146] on div at bounding box center [934, 202] width 317 height 308
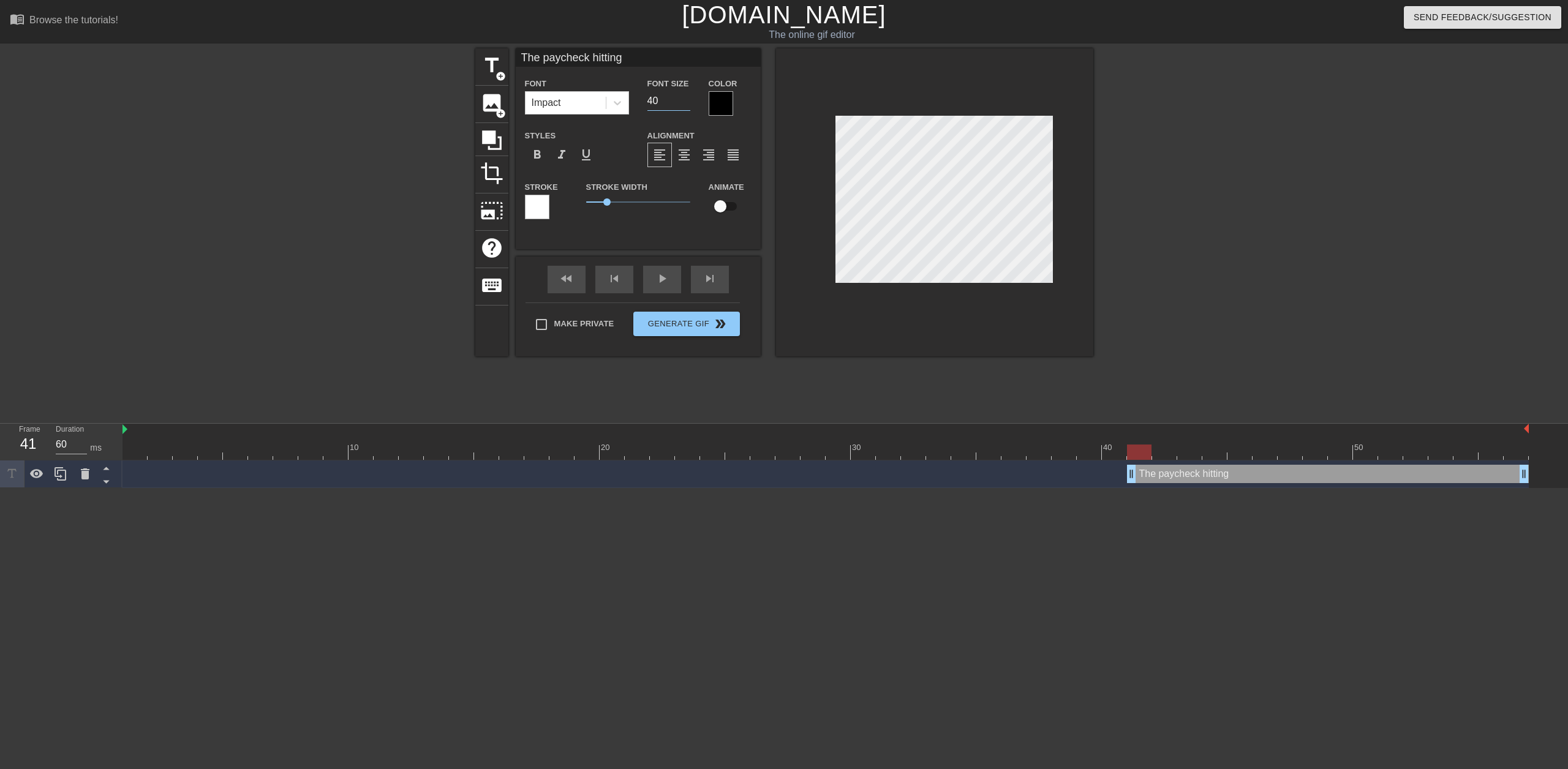
click at [671, 98] on input "40" at bounding box center [668, 100] width 43 height 20
click at [684, 103] on input "39" at bounding box center [668, 100] width 43 height 20
click at [684, 103] on input "38" at bounding box center [668, 100] width 43 height 20
click at [684, 103] on input "37" at bounding box center [668, 100] width 43 height 20
type input "36"
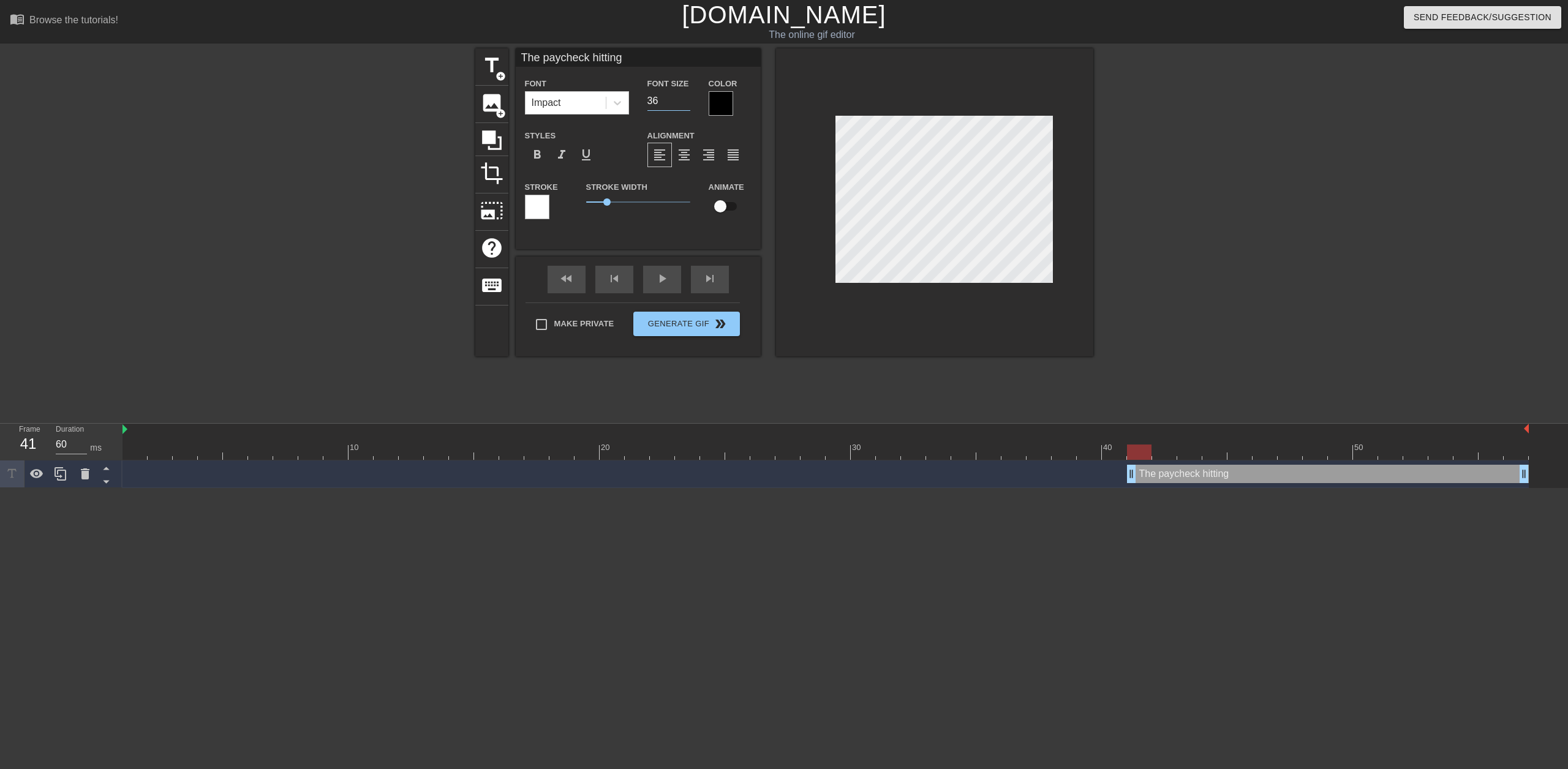
click at [684, 105] on input "36" at bounding box center [668, 100] width 43 height 20
click at [489, 63] on span "title" at bounding box center [492, 65] width 24 height 24
type input "New text 2"
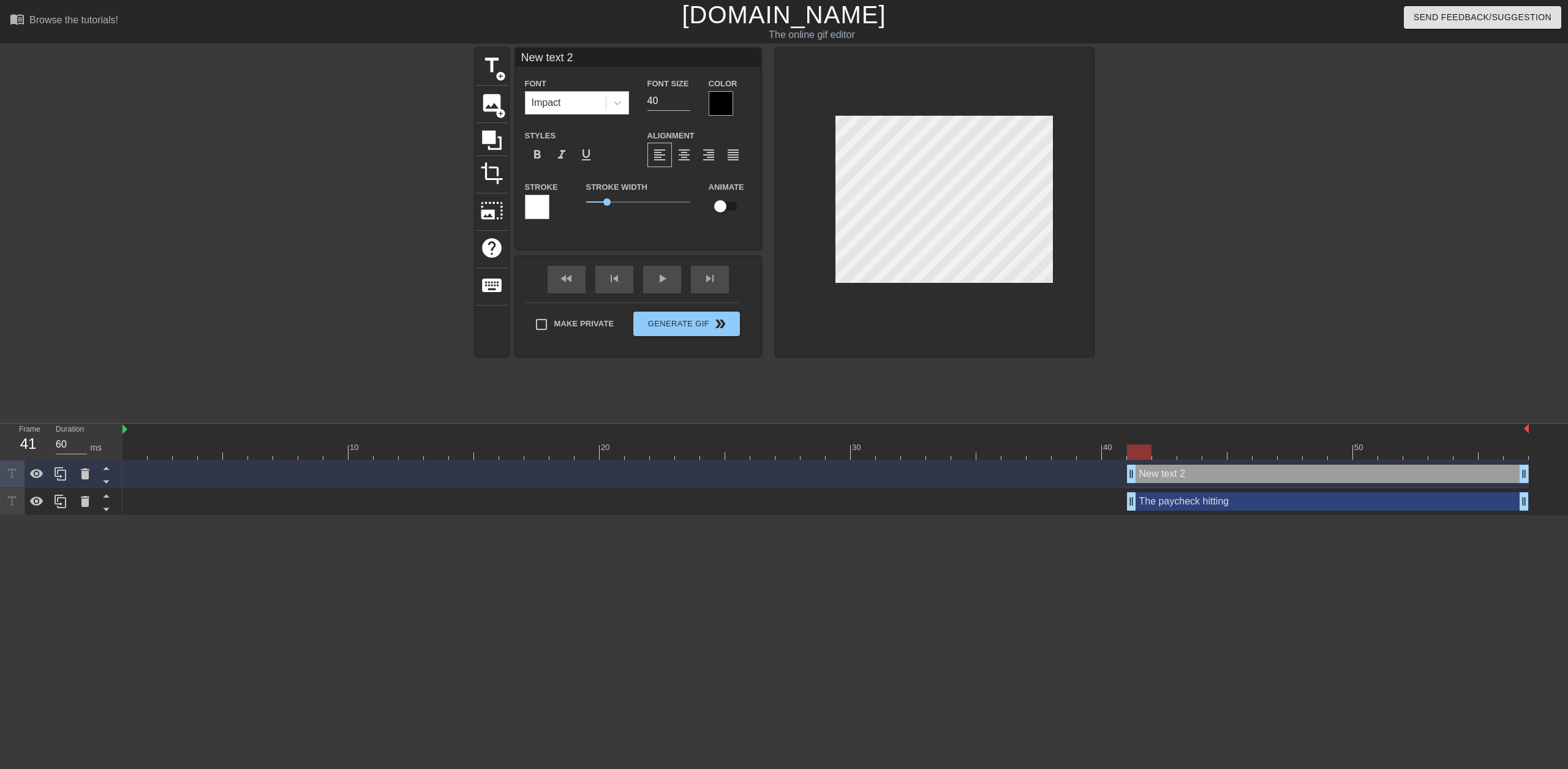
scroll to position [2, 1]
click at [664, 104] on input "40" at bounding box center [668, 100] width 43 height 20
click at [683, 103] on input "39" at bounding box center [668, 100] width 43 height 20
click at [683, 103] on input "38" at bounding box center [668, 100] width 43 height 20
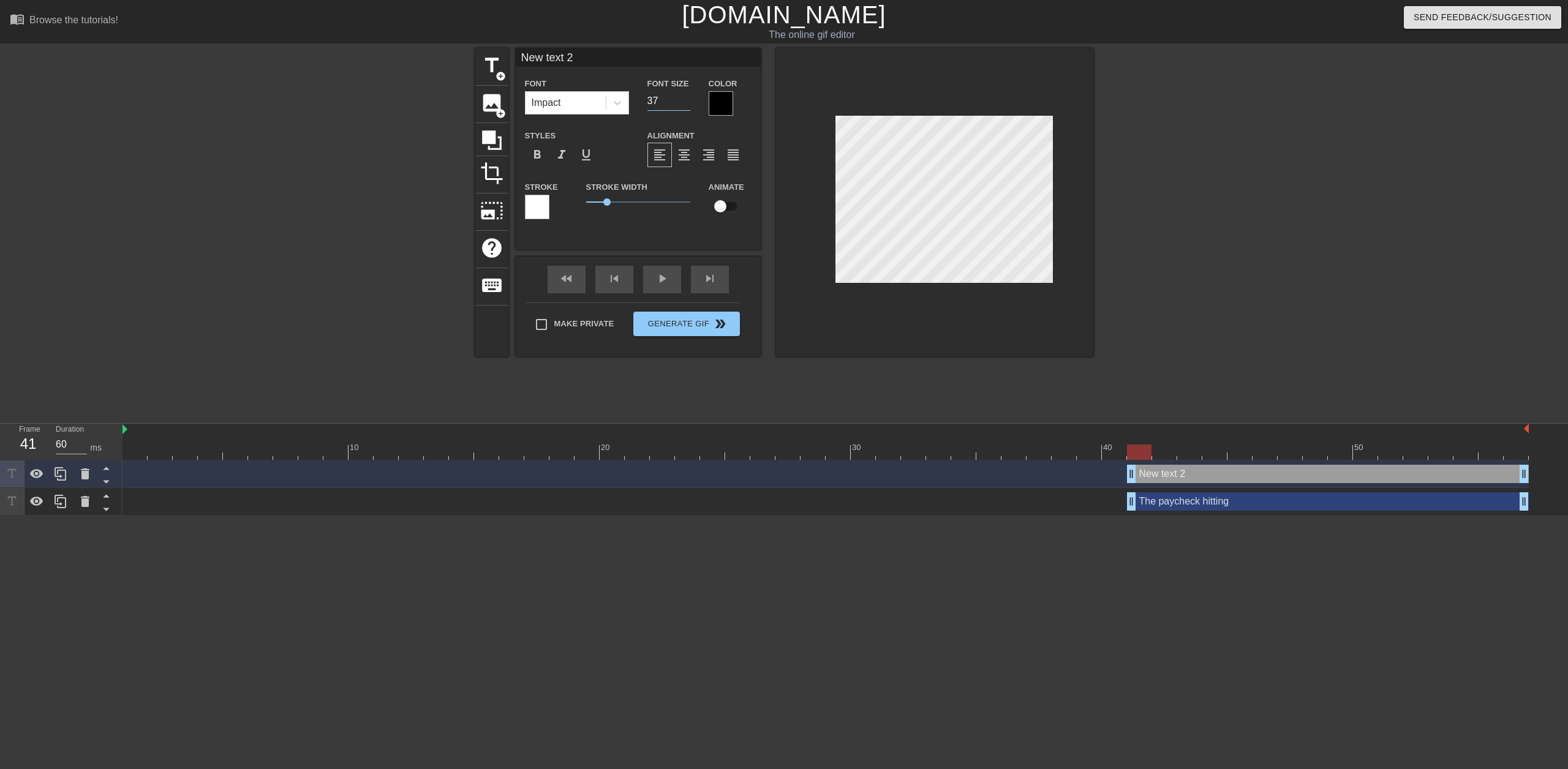
click at [683, 103] on input "37" at bounding box center [668, 100] width 43 height 20
type input "36"
click at [683, 103] on input "36" at bounding box center [668, 100] width 43 height 20
type input "y"
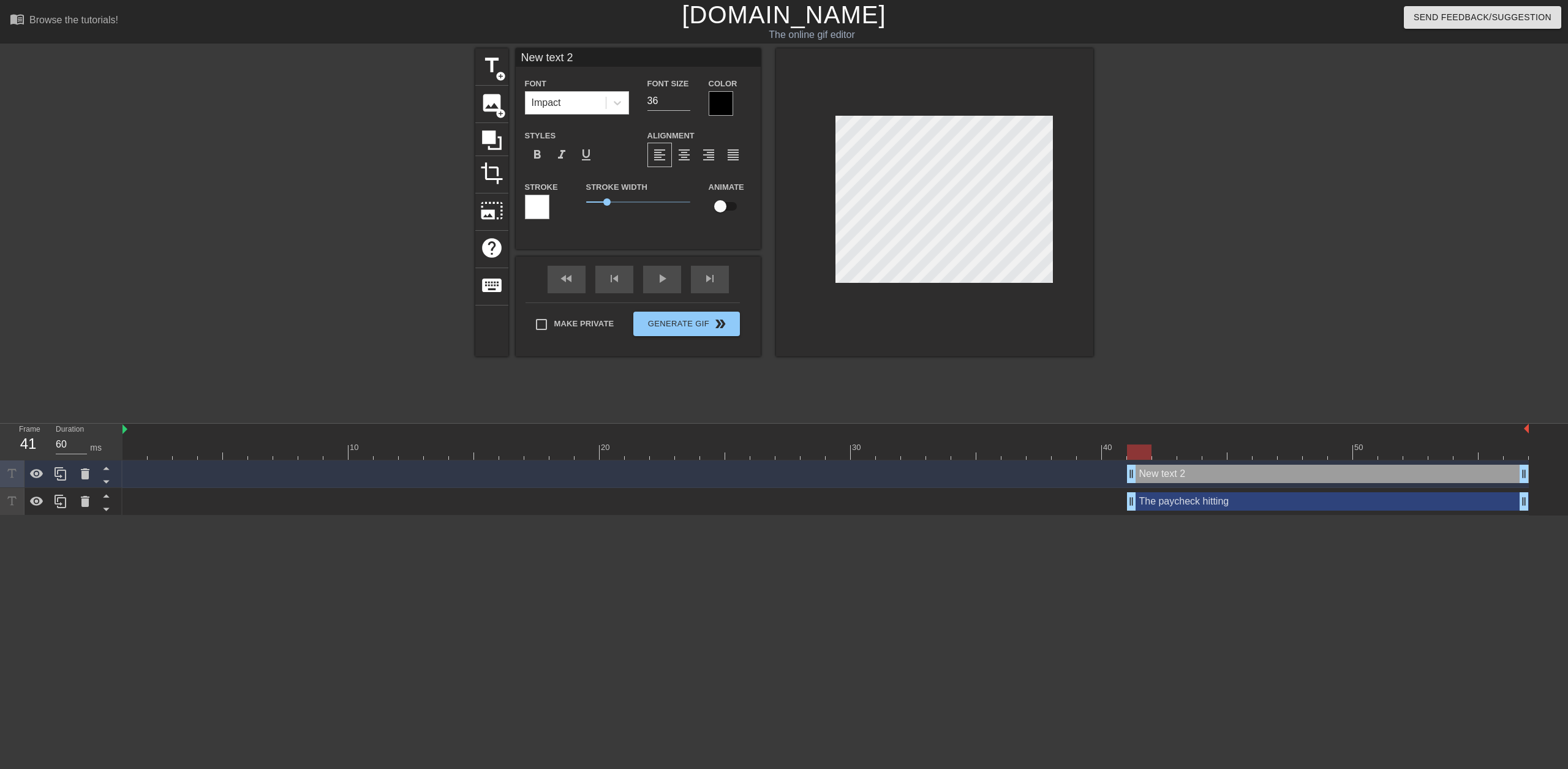
type textarea "y"
type input "yo"
type textarea "yo"
type input "you"
type textarea "you"
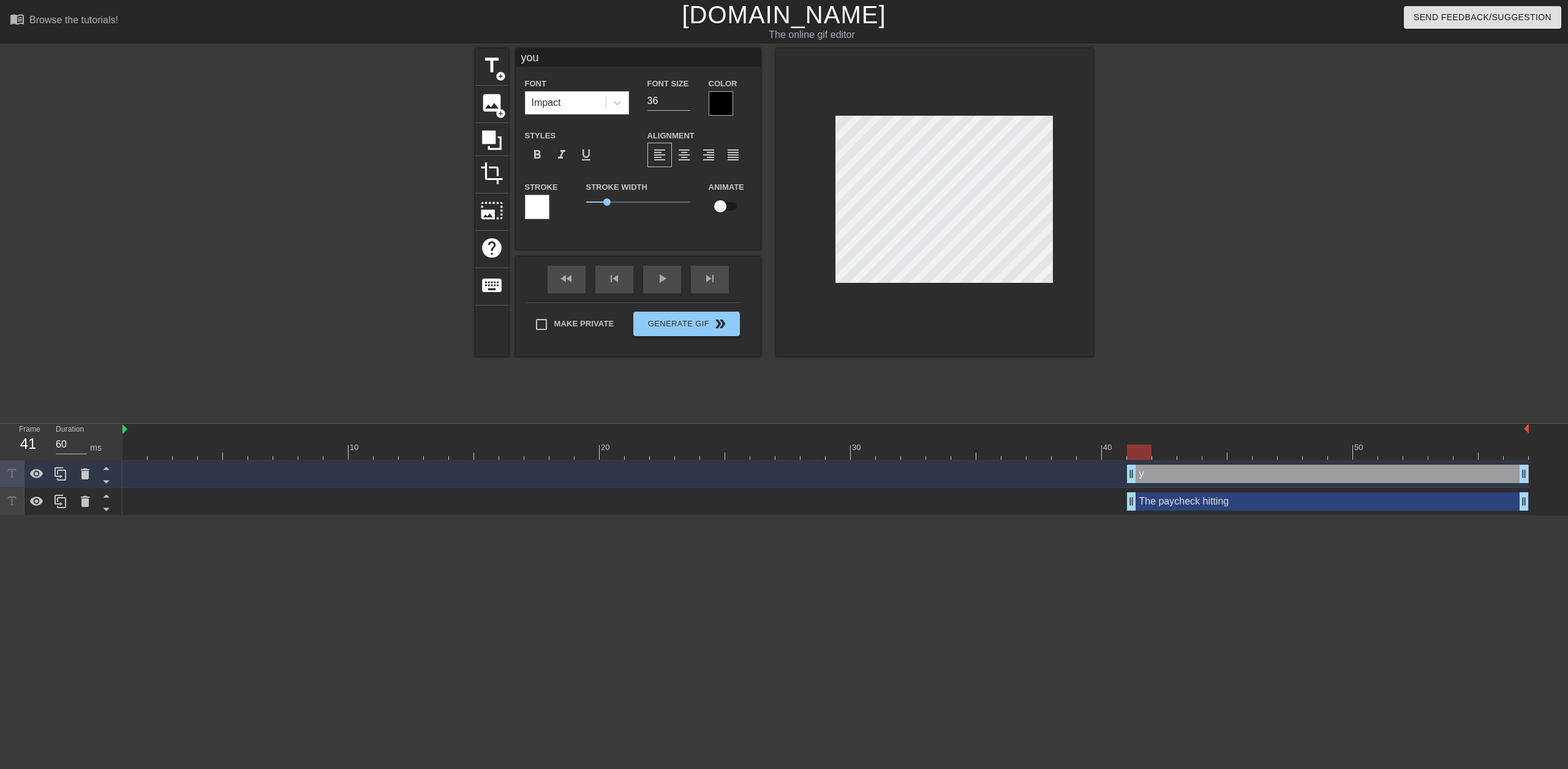
type input "your"
type textarea "your"
type input "your"
type textarea "your"
type input "your a"
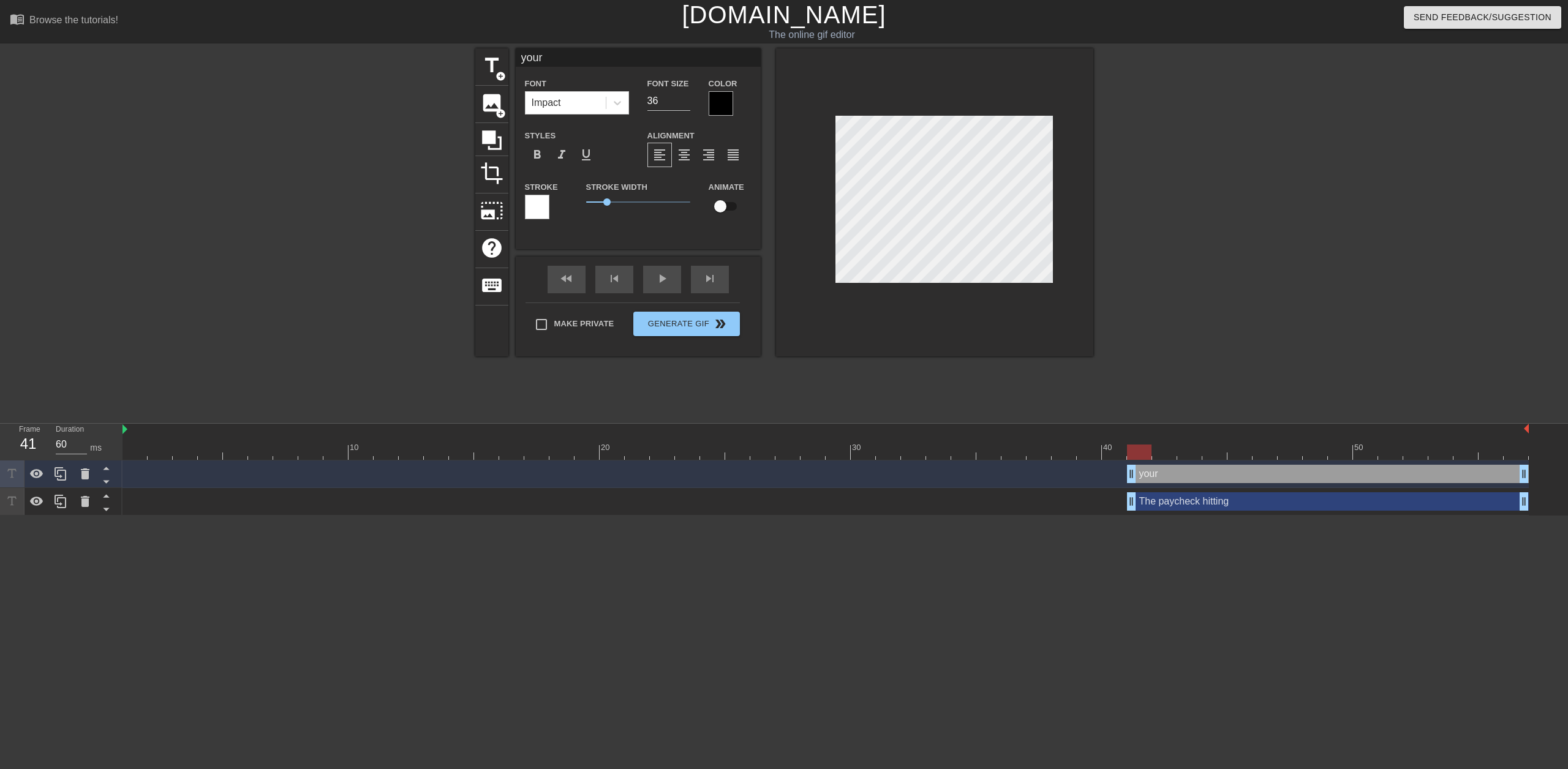
type textarea "your a"
type input "your ac"
type textarea "your ac"
type input "your acc"
type textarea "your acc"
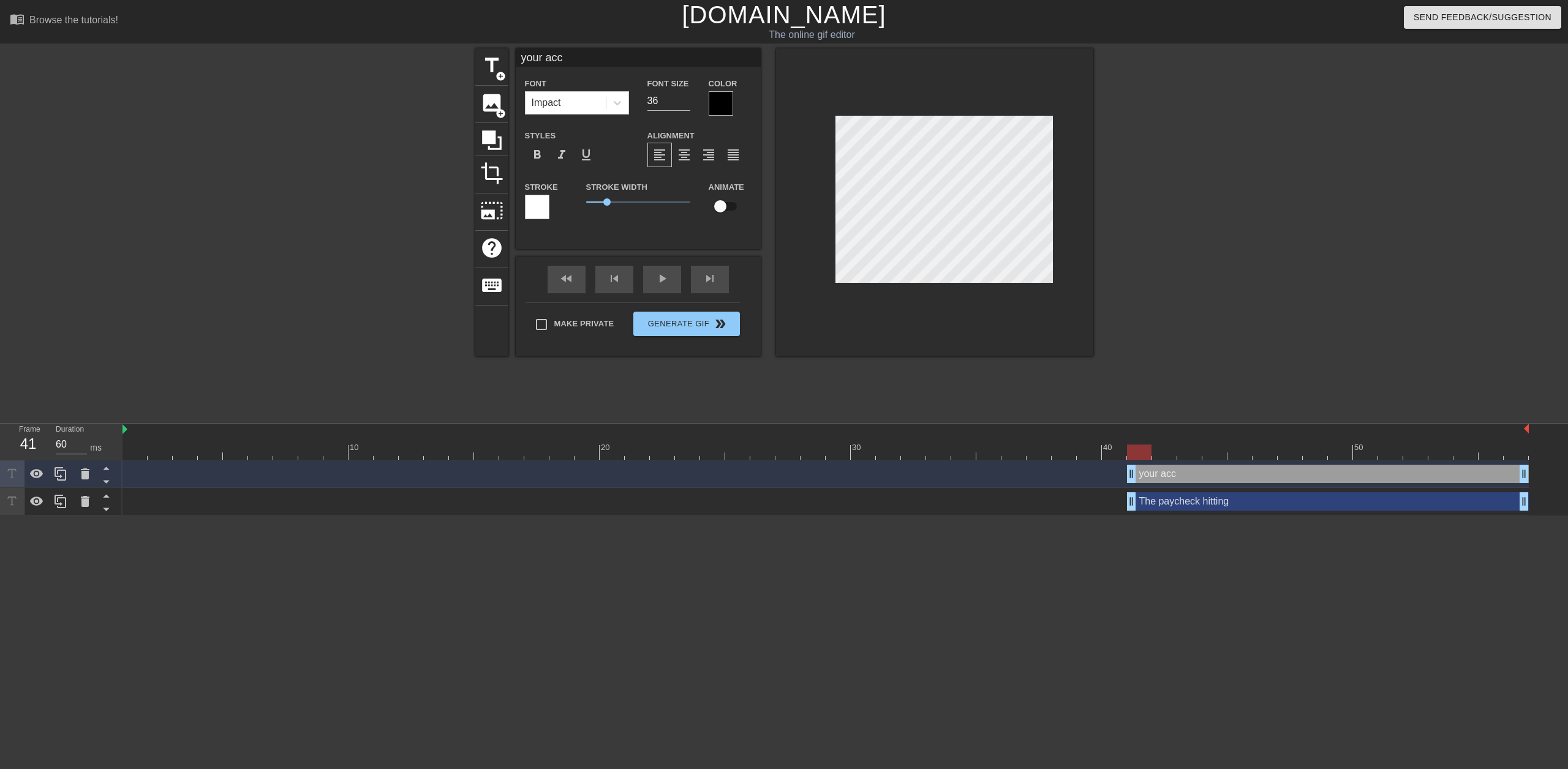
type input "your acco"
type textarea "your acco"
type input "your accou"
type textarea "your accou"
type input "your accoun"
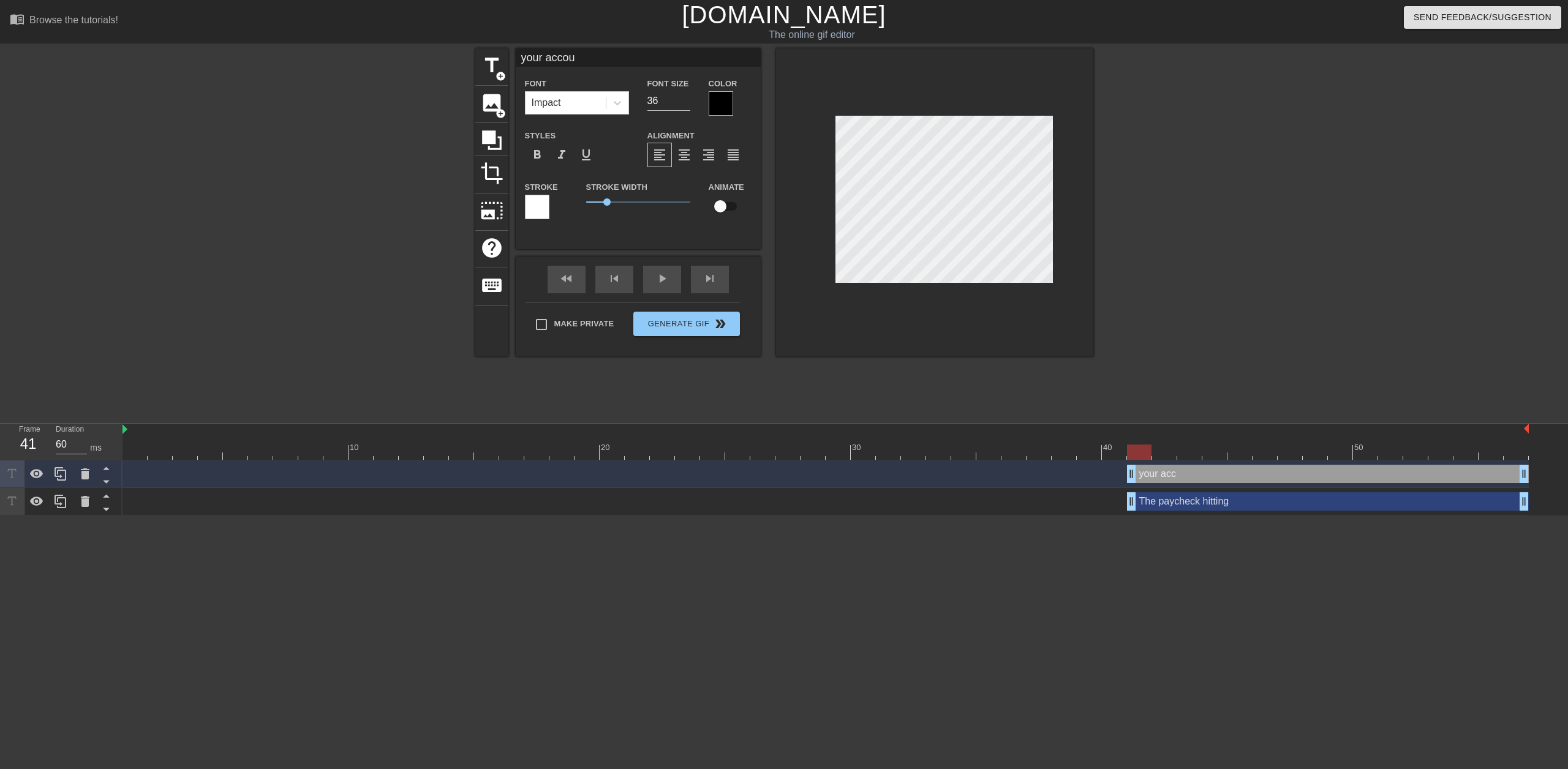
type textarea "your accoun"
type input "your account"
type textarea "your account"
type input "your account"
type textarea "your account"
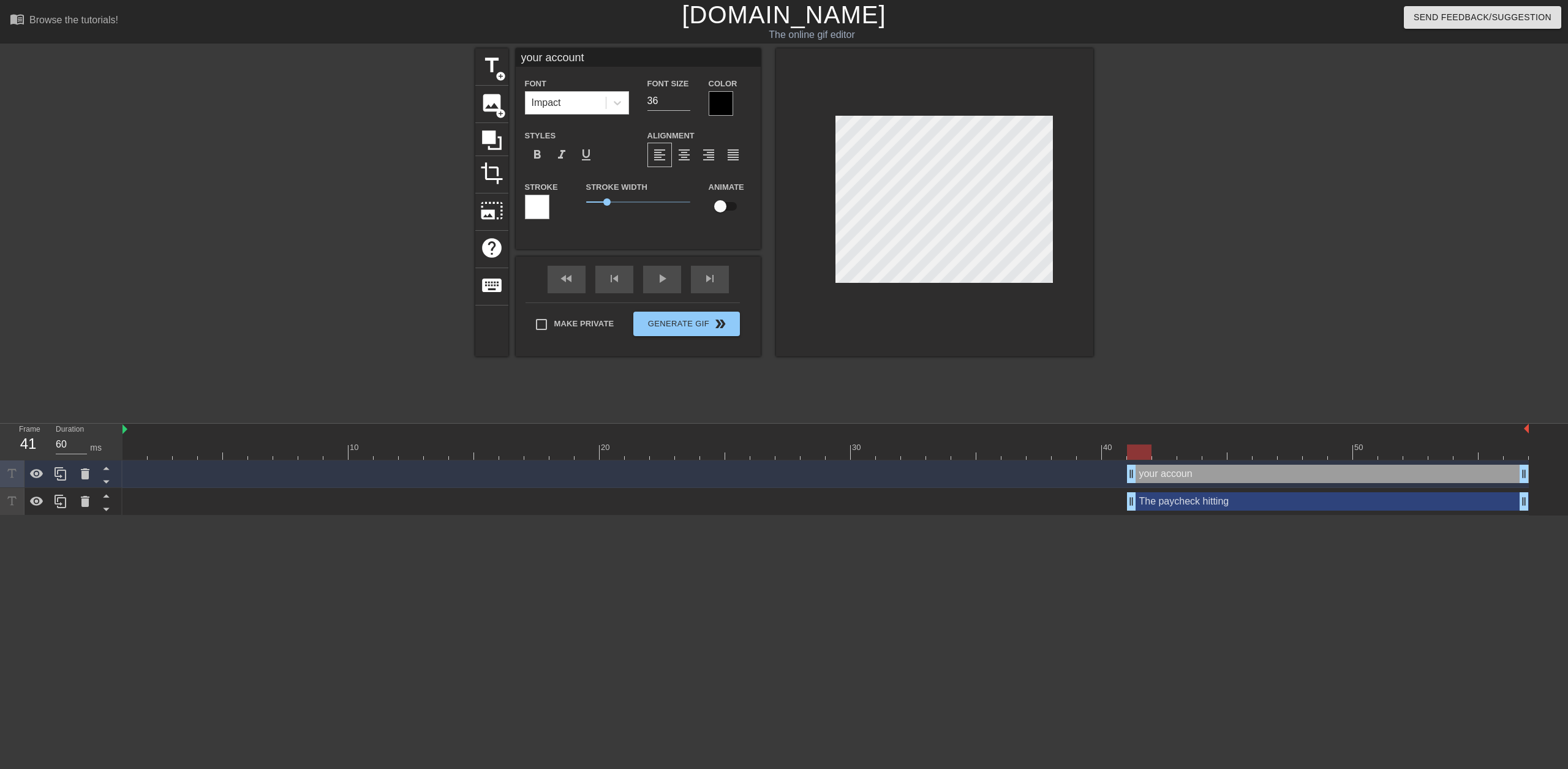
type input "your account o"
type textarea "your account o"
type input "your account on"
type textarea "your account on"
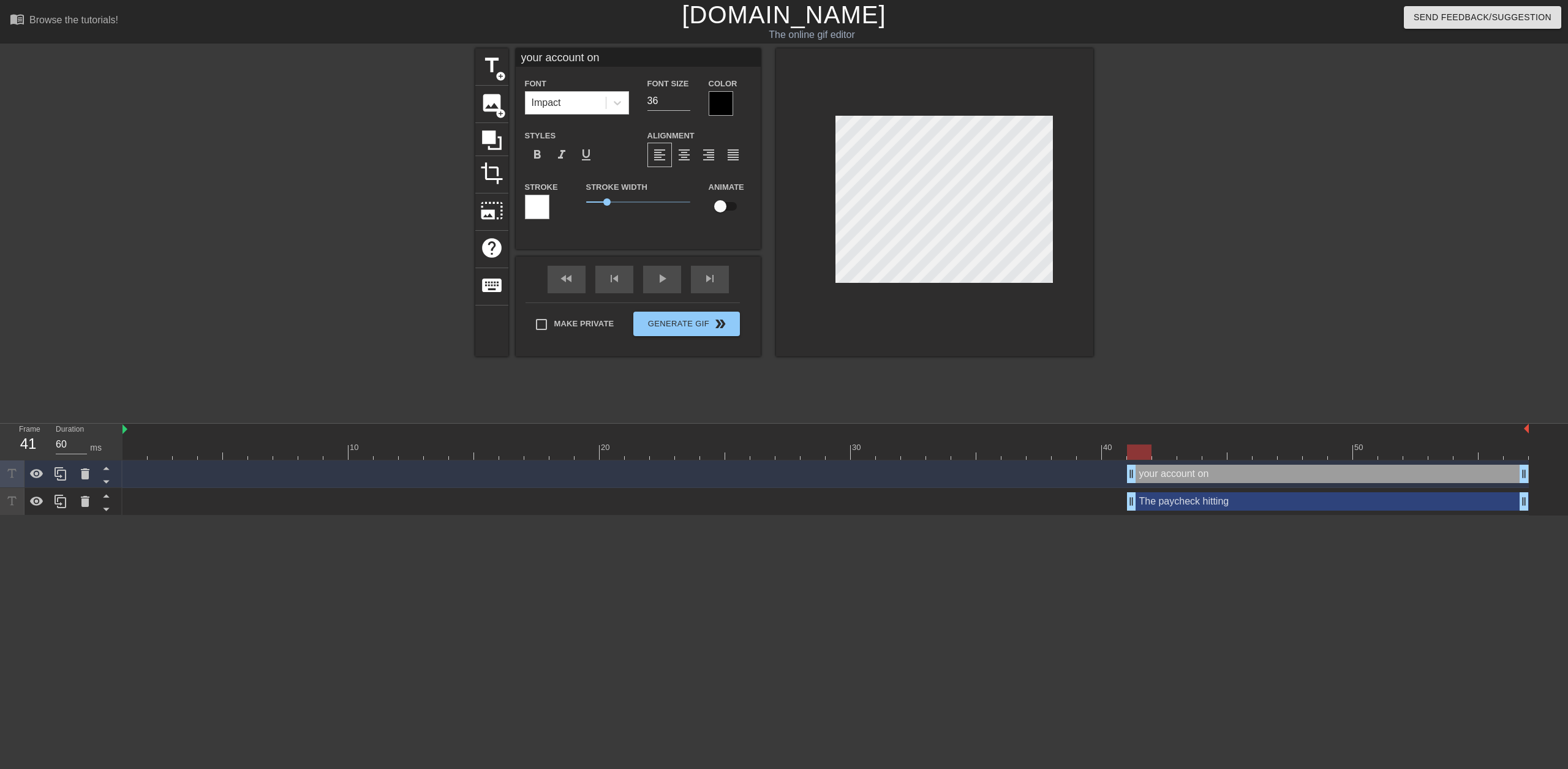
type input "your account on"
type textarea "your account on"
type input "your account on t"
type textarea "your account on t"
type input "your account on th"
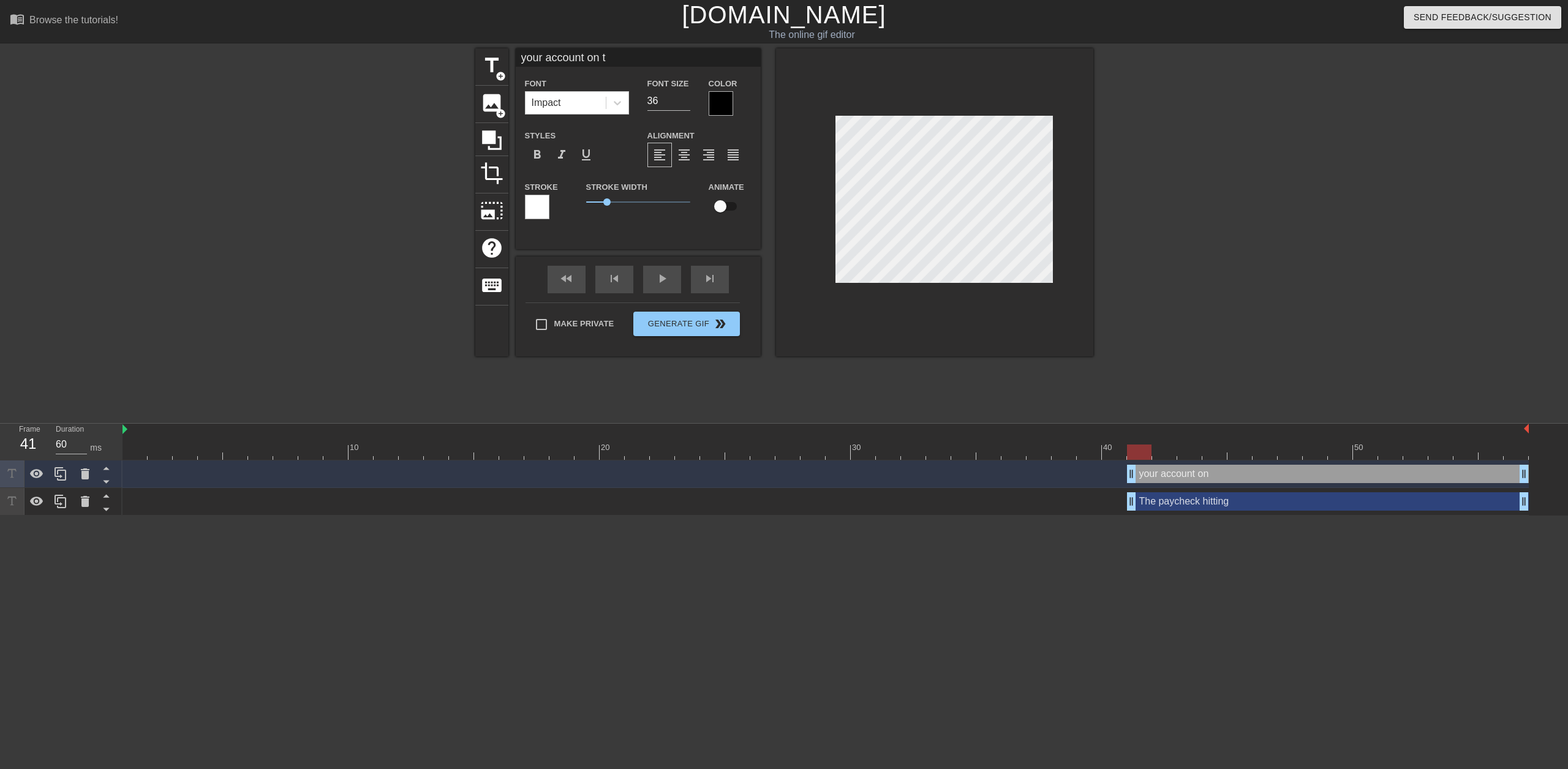
type textarea "your account on th"
type input "your account on the"
type textarea "your account on the"
type input "your account on th"
type textarea "your account on th"
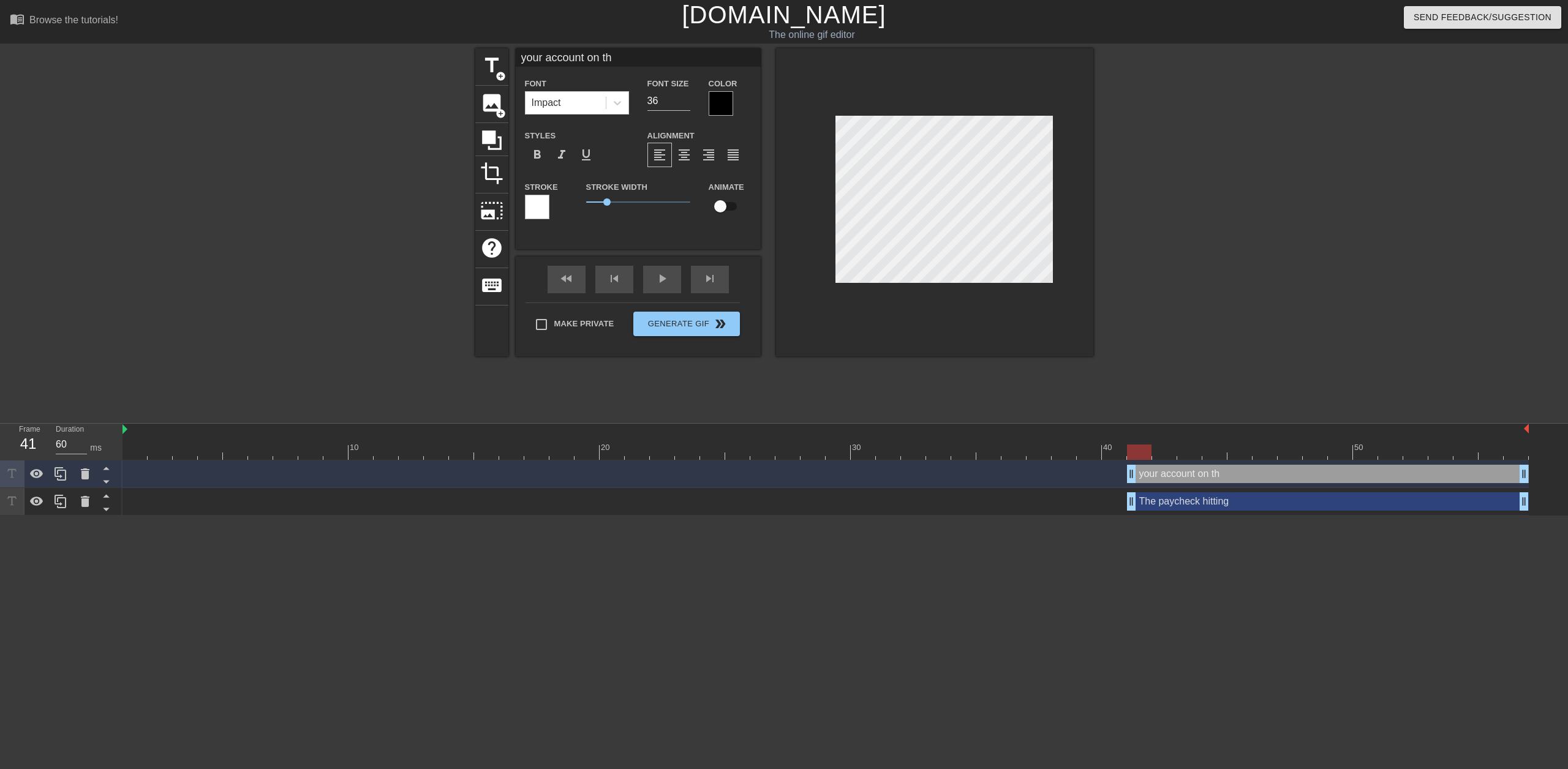
type input "your account on t"
type textarea "your account on t"
type input "your account on"
type textarea "your account on"
type input "your account on"
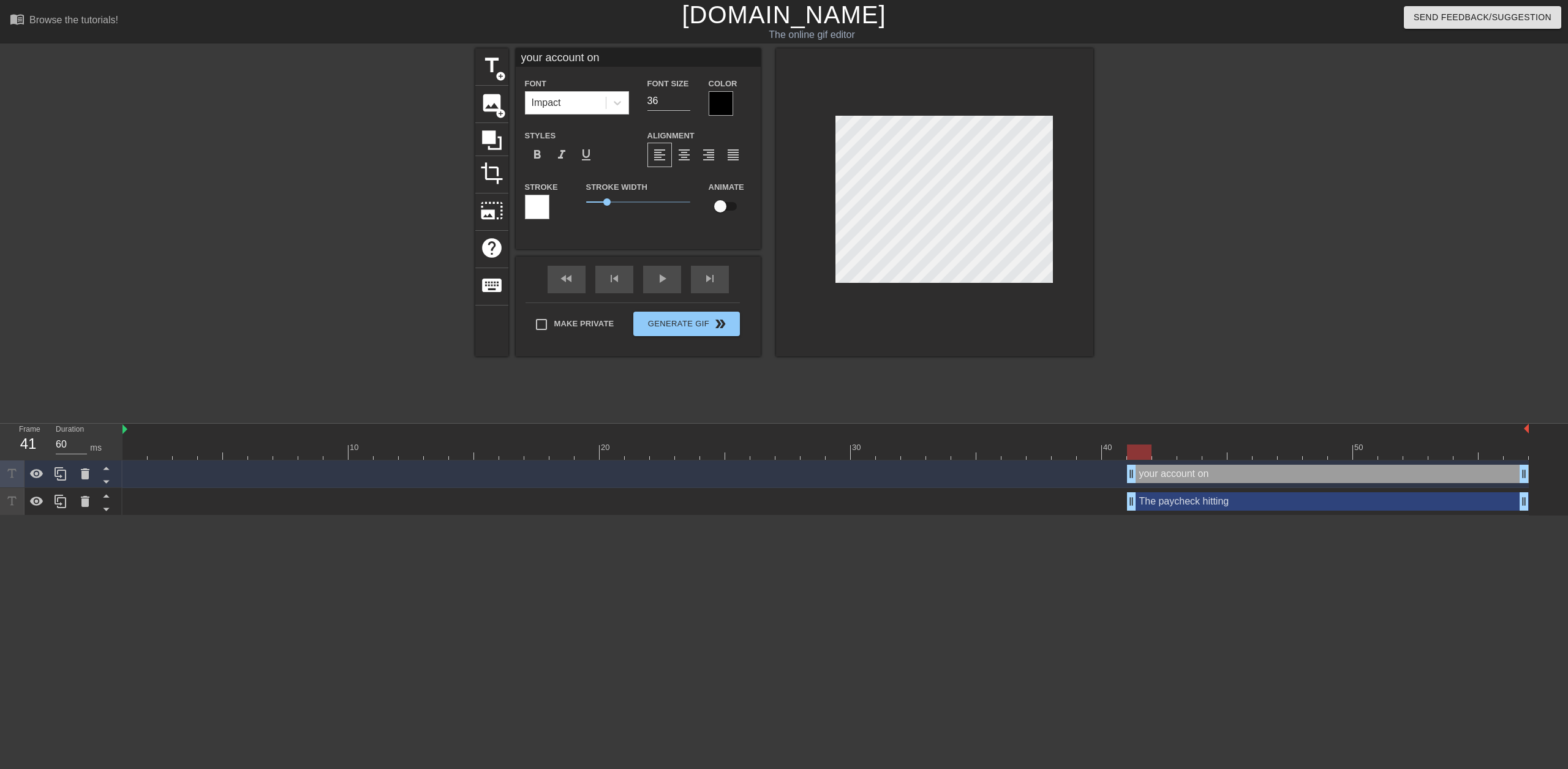
type textarea "your account on"
type input "your account on"
type textarea "your account on"
type input "your account on t"
type textarea "your account on t"
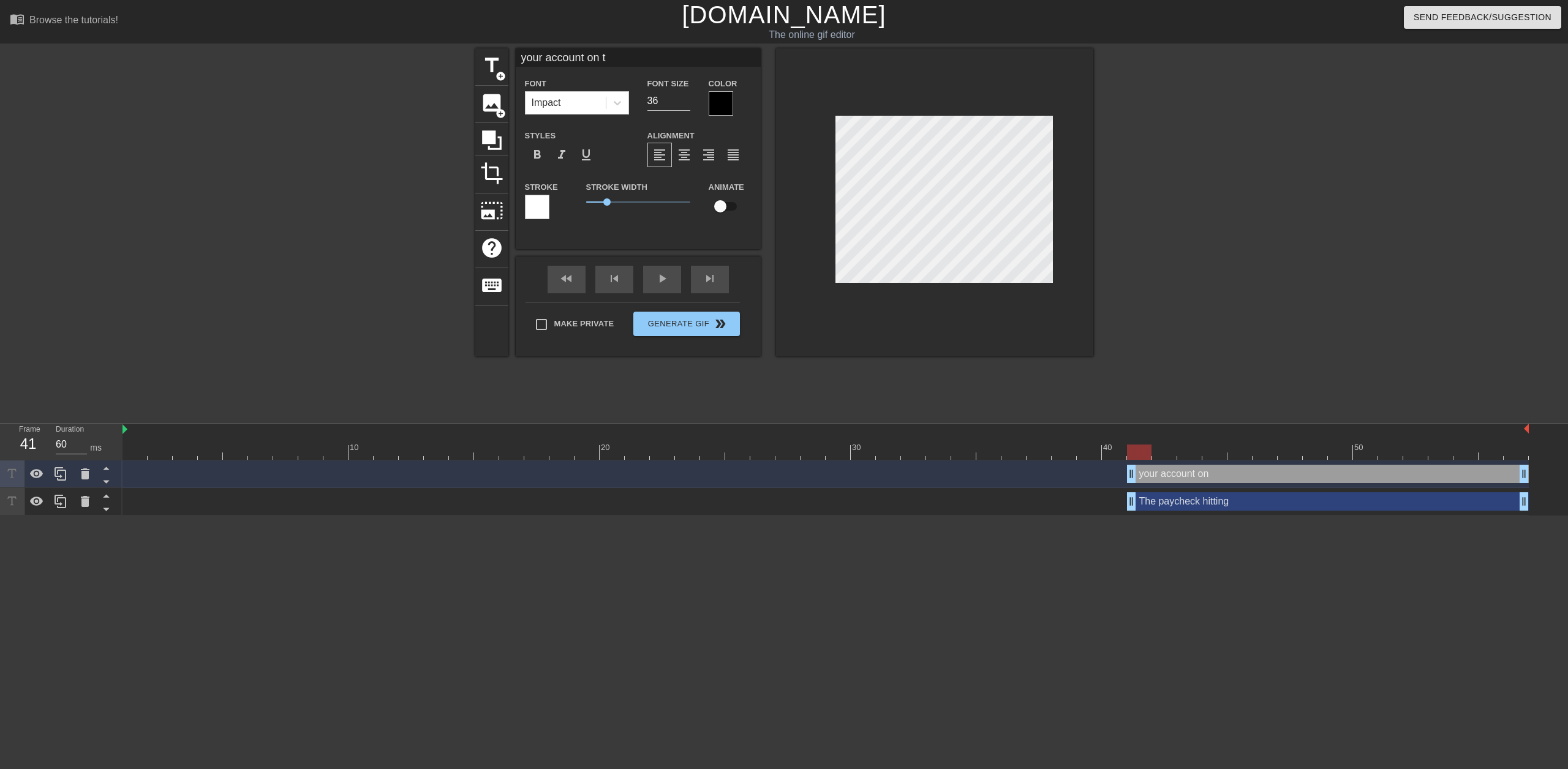
type input "your account on th"
type textarea "your account on th"
type input "your account on the"
type textarea "your account on the"
type input "your account on the"
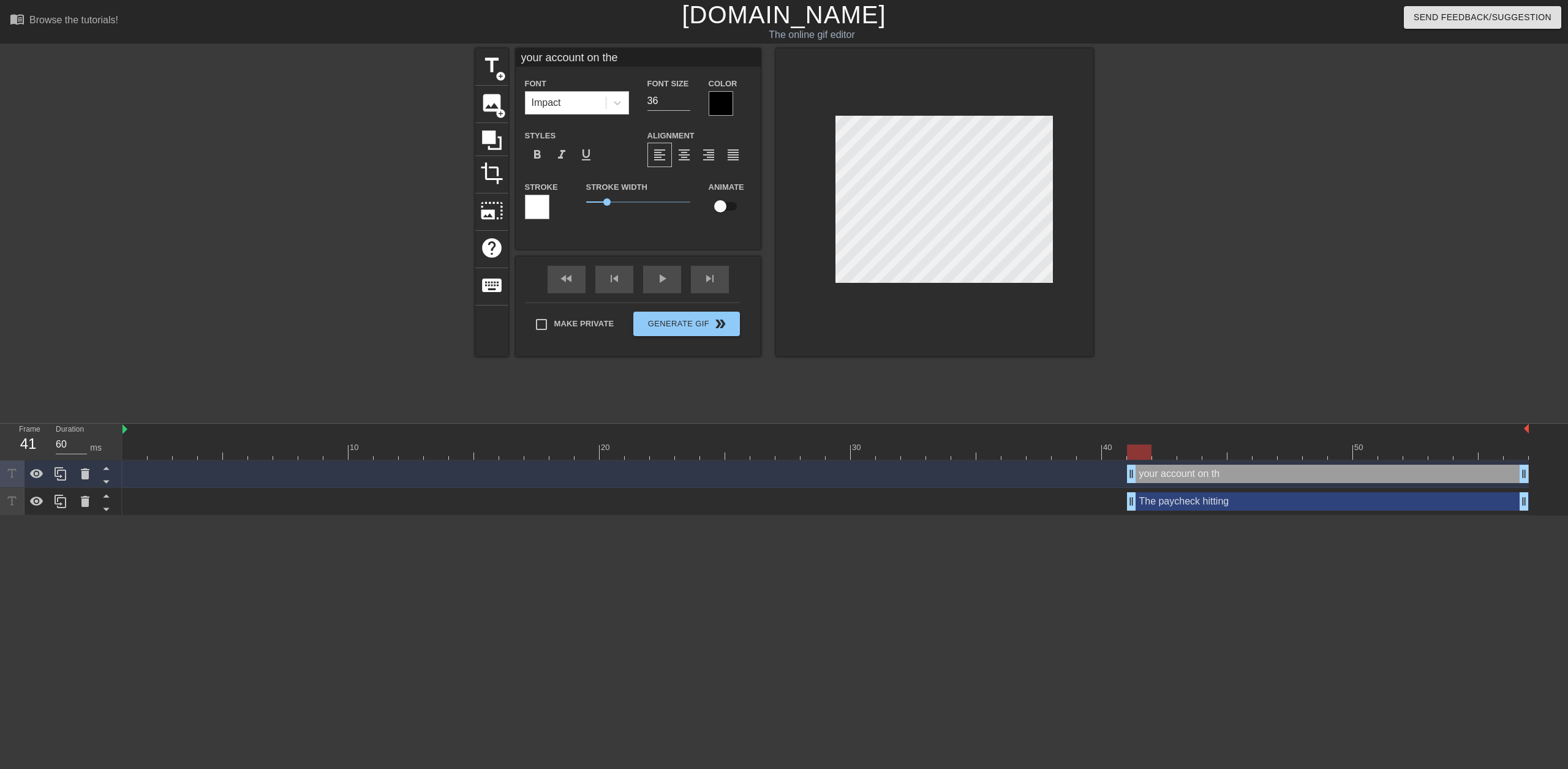
type textarea "your account on the"
type input "your account on the 1"
type textarea "your account on the 1"
type input "your account on the 16"
type textarea "your account on the 16"
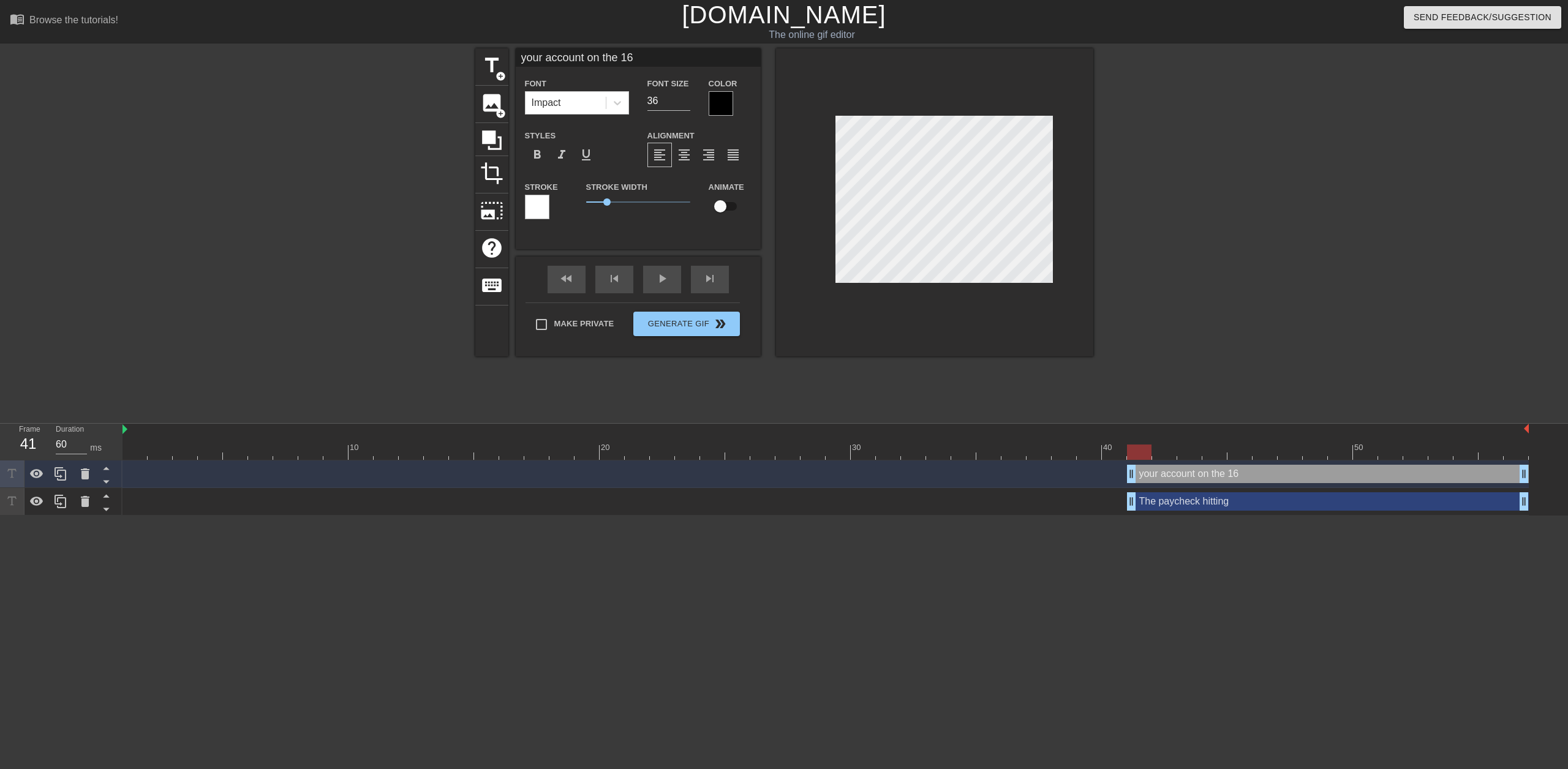
type input "your account on the 16t"
type textarea "your account on the 16t"
type input "your account on the 16th"
type textarea "your account on the 16th"
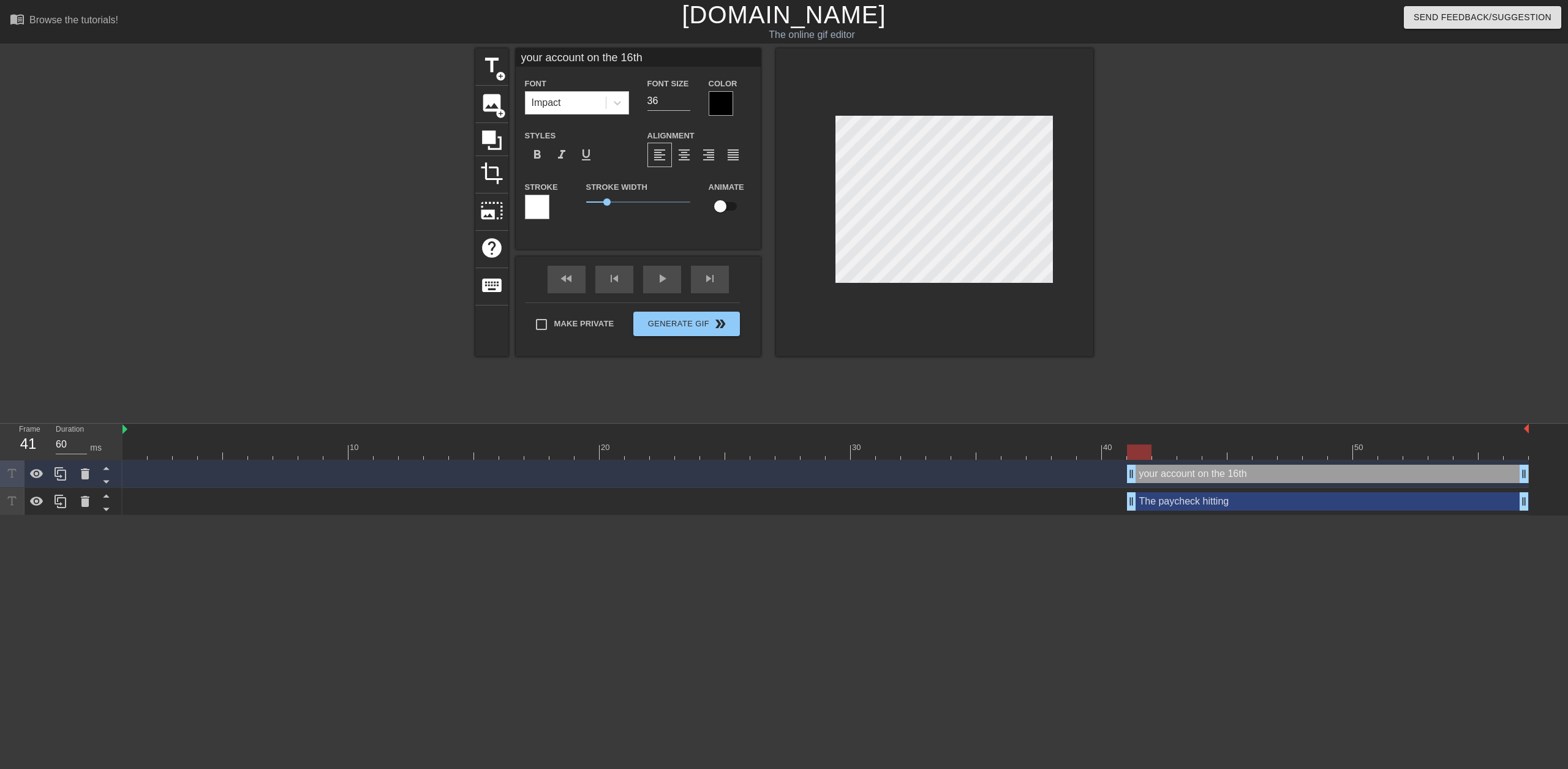
scroll to position [2, 6]
click at [681, 105] on input "35" at bounding box center [668, 100] width 43 height 20
click at [681, 105] on input "34" at bounding box center [668, 100] width 43 height 20
click at [681, 105] on input "33" at bounding box center [668, 100] width 43 height 20
type input "32"
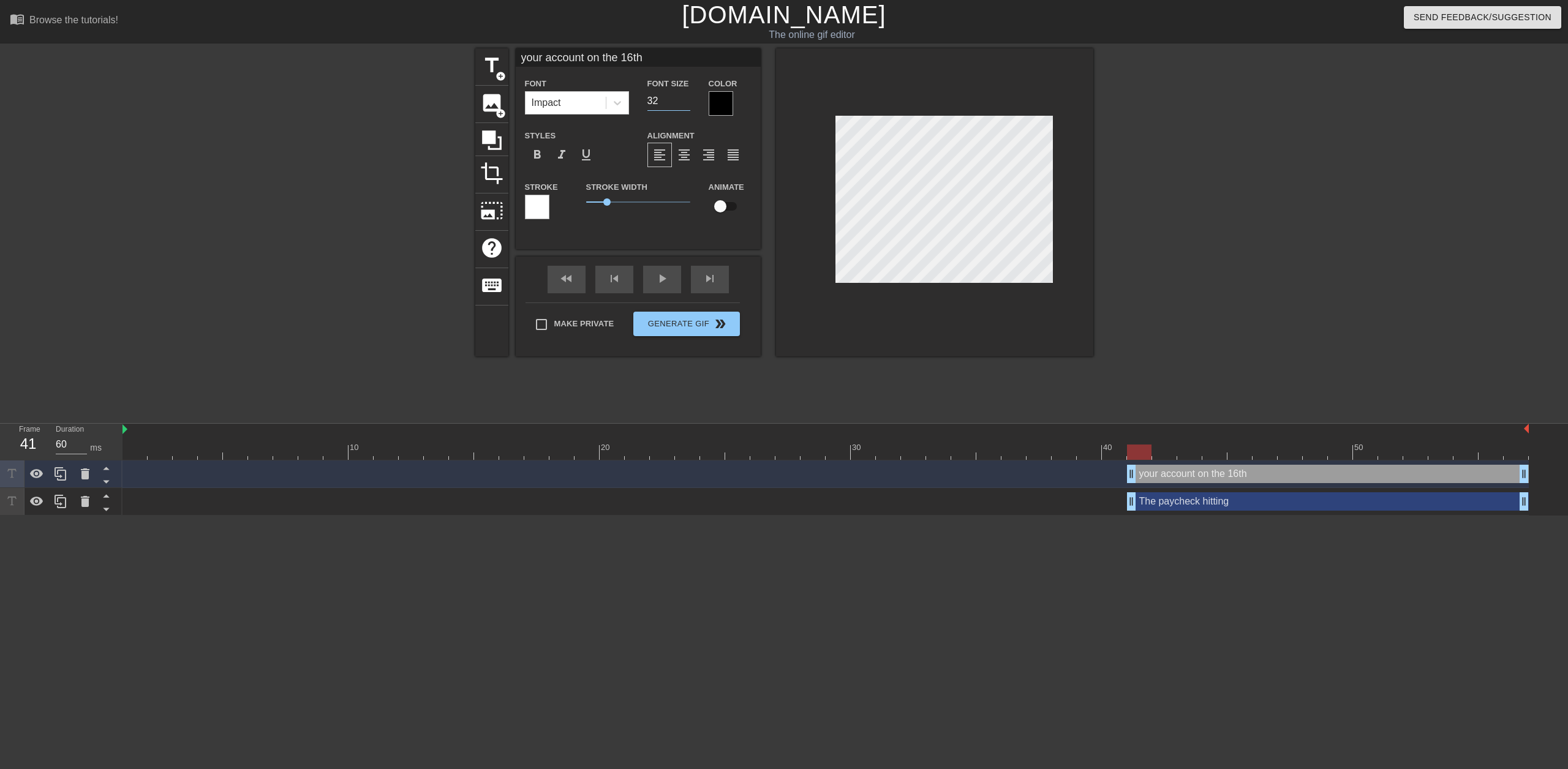
click at [681, 105] on input "32" at bounding box center [668, 100] width 43 height 20
type input "The paycheck hitting"
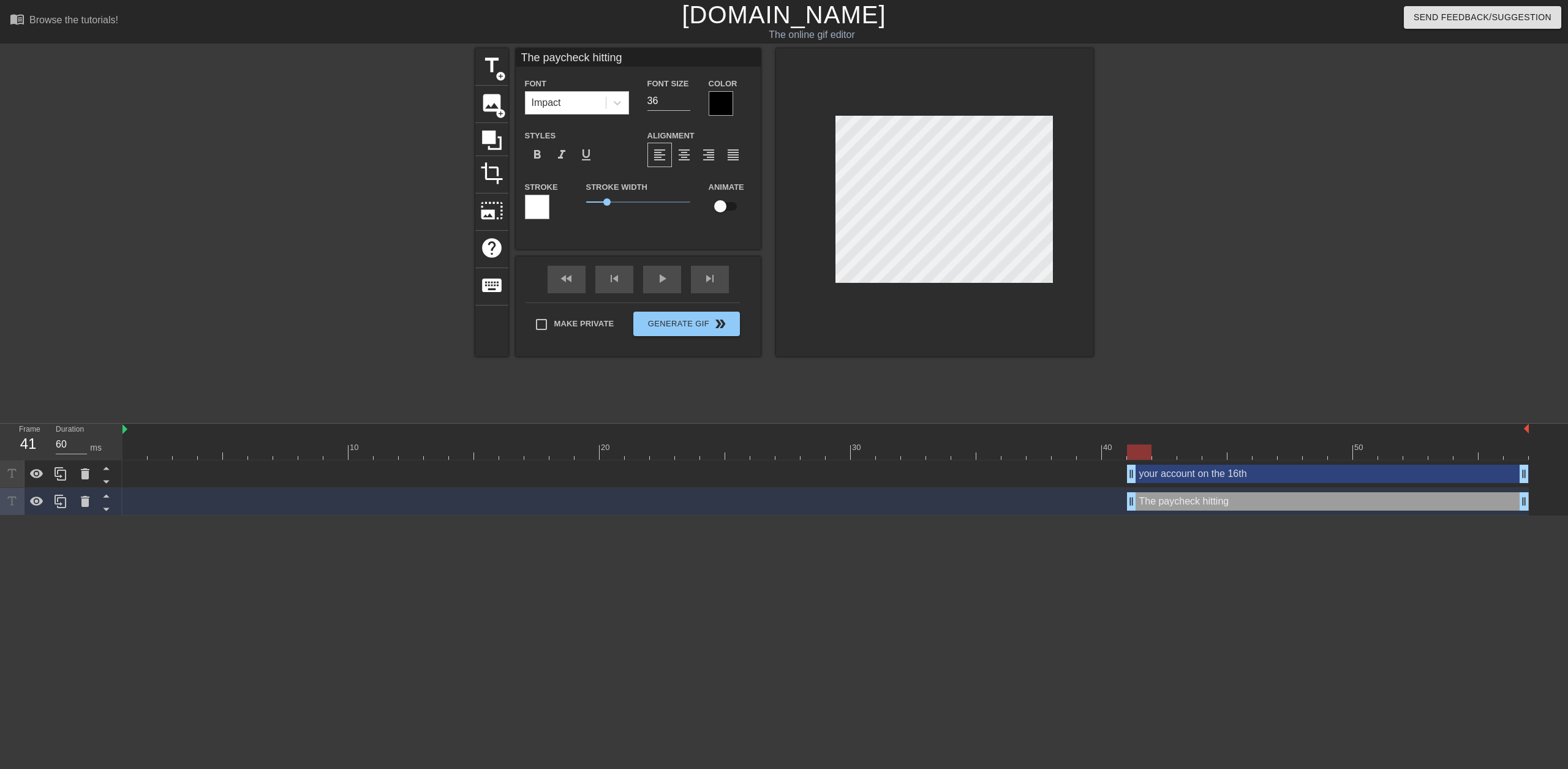
scroll to position [2, 5]
click at [687, 105] on input "35" at bounding box center [668, 100] width 43 height 20
click at [687, 105] on input "34" at bounding box center [668, 100] width 43 height 20
click at [687, 105] on input "33" at bounding box center [668, 100] width 43 height 20
type input "32"
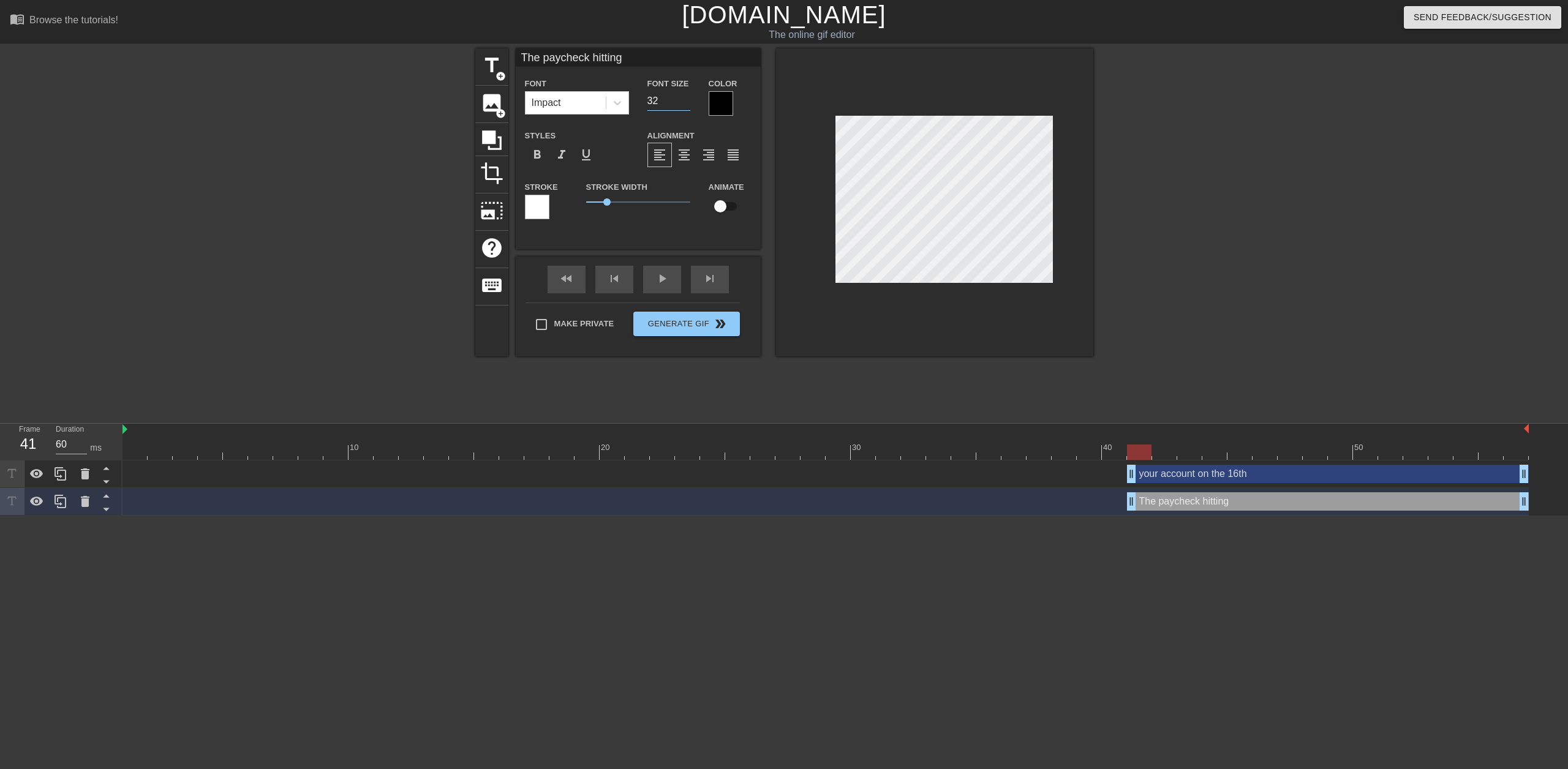
click at [685, 104] on input "32" at bounding box center [668, 100] width 43 height 20
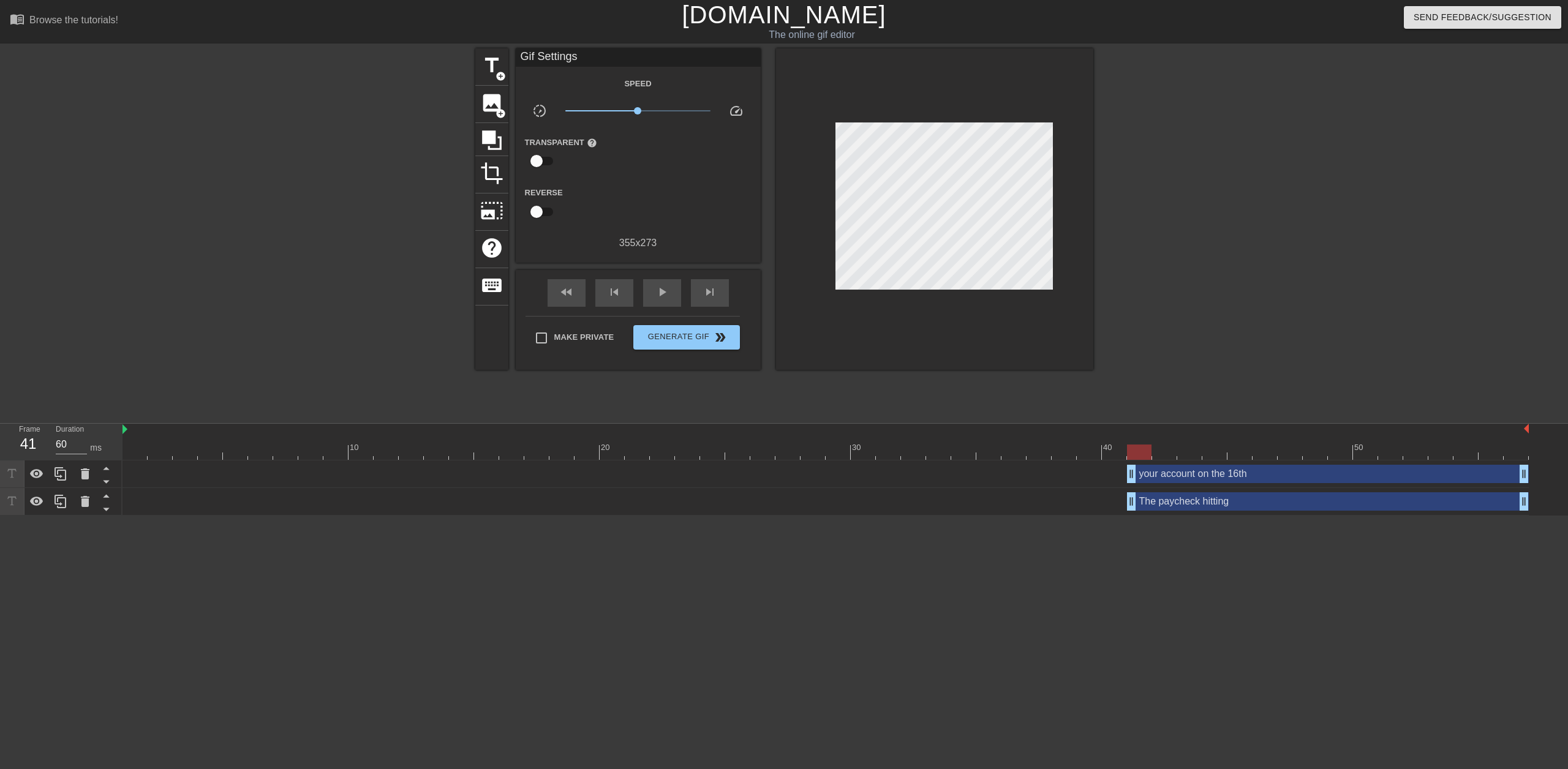
click at [1137, 162] on div at bounding box center [1199, 232] width 184 height 367
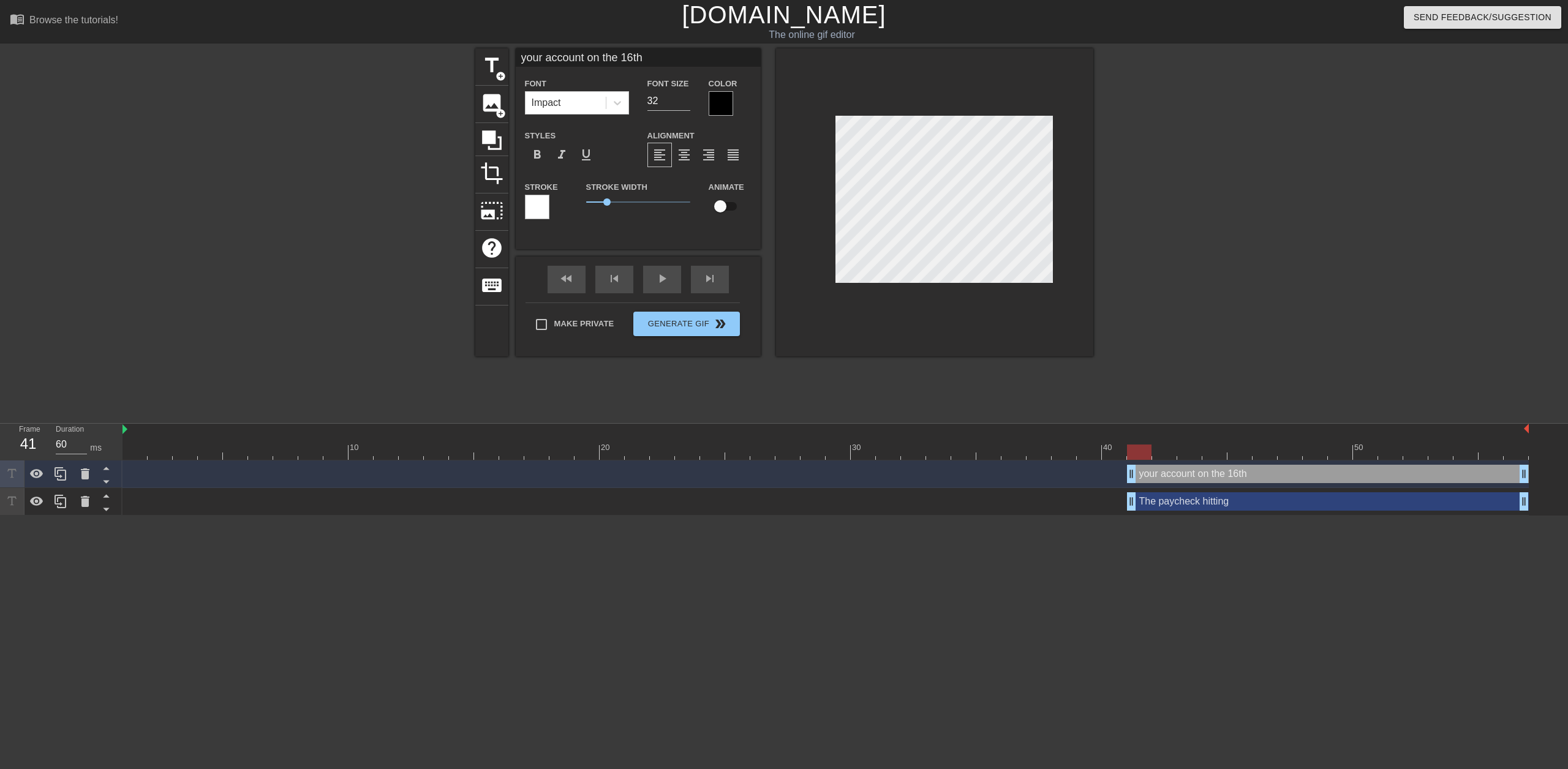
type input "The paycheck hitting"
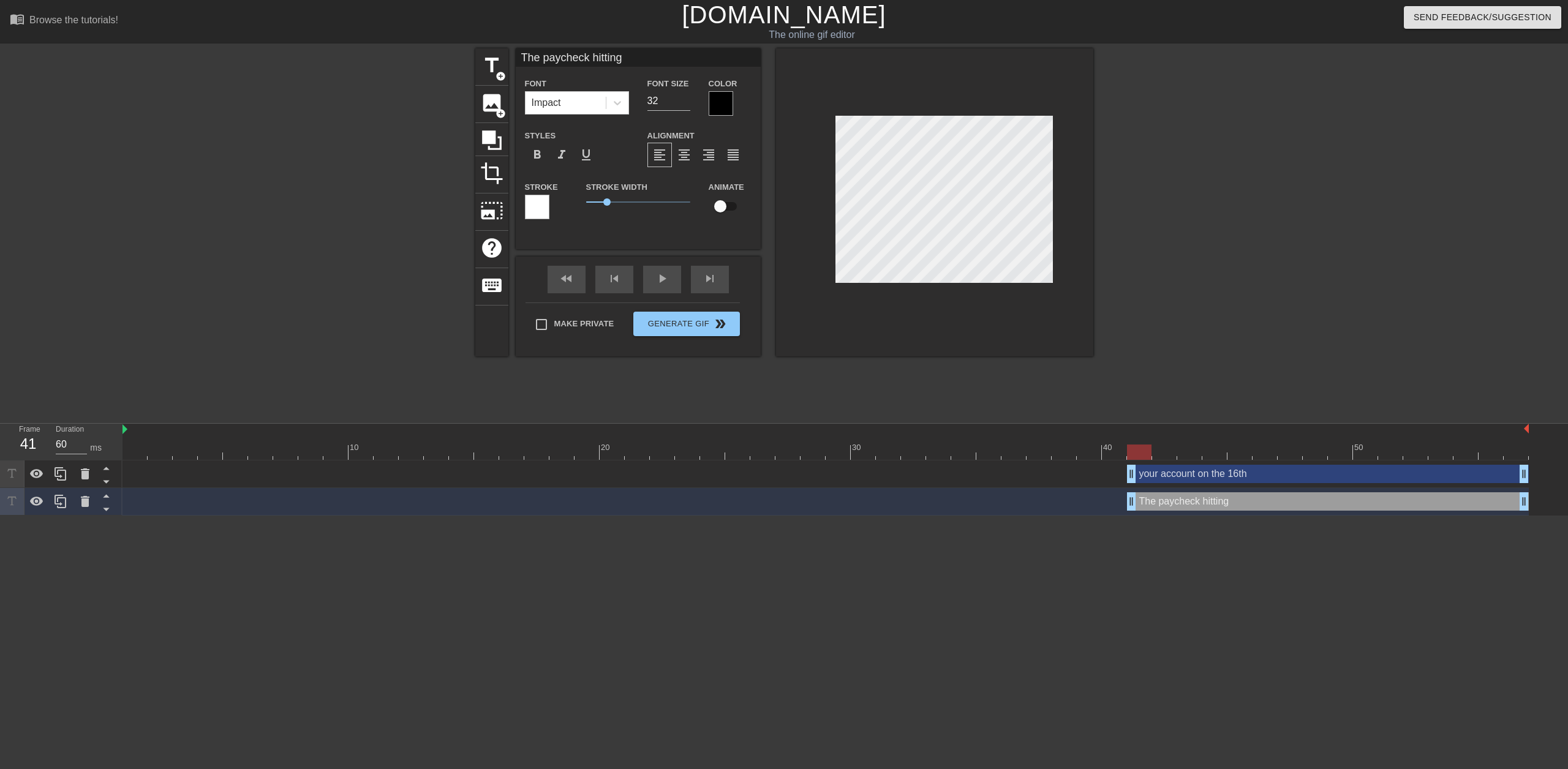
click at [726, 99] on div at bounding box center [721, 103] width 25 height 25
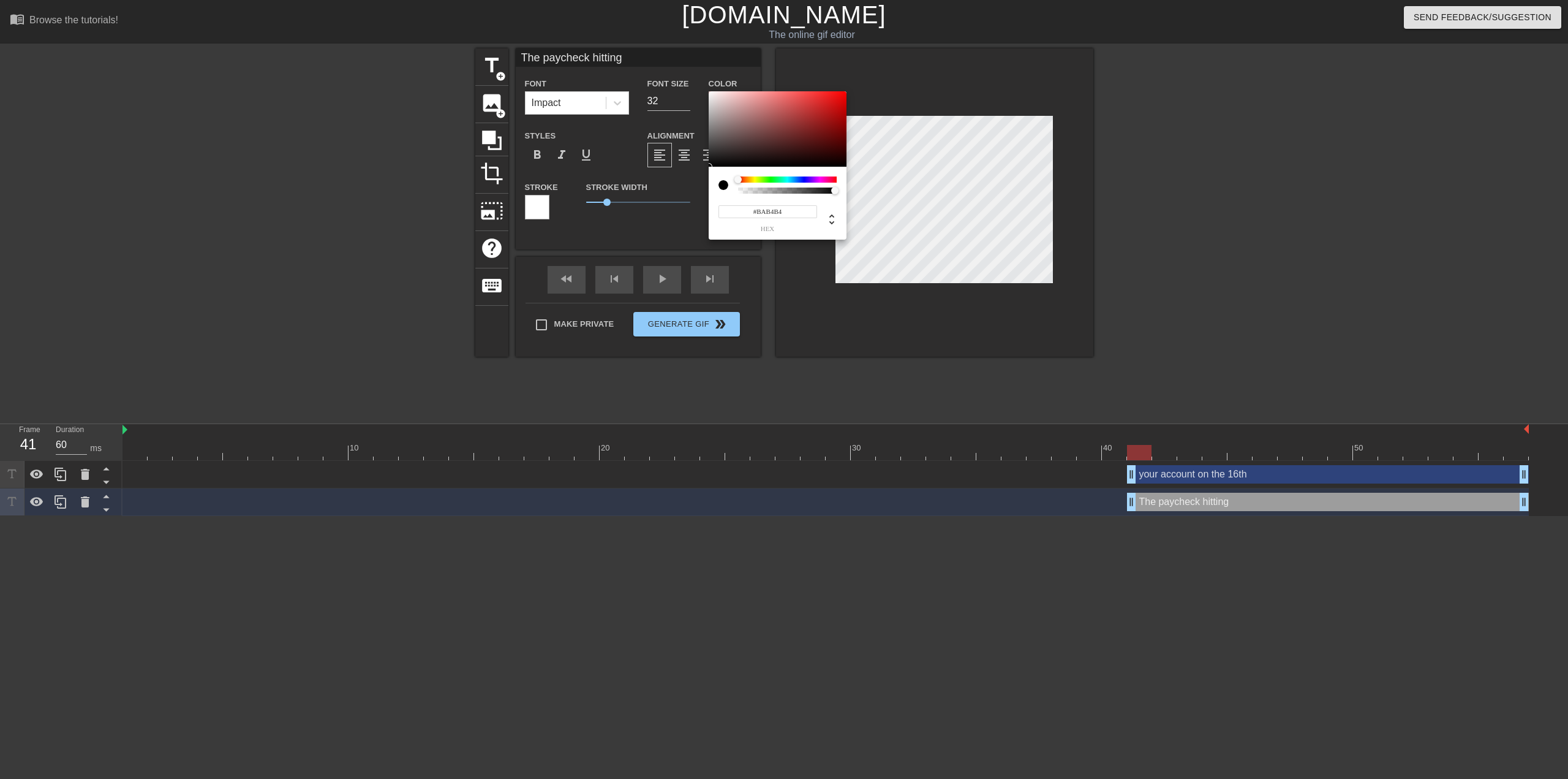
type input "#FFFFFF"
drag, startPoint x: 725, startPoint y: 118, endPoint x: 658, endPoint y: 59, distance: 89.3
click at [658, 59] on div "#FFFFFF hex" at bounding box center [784, 390] width 1568 height 779
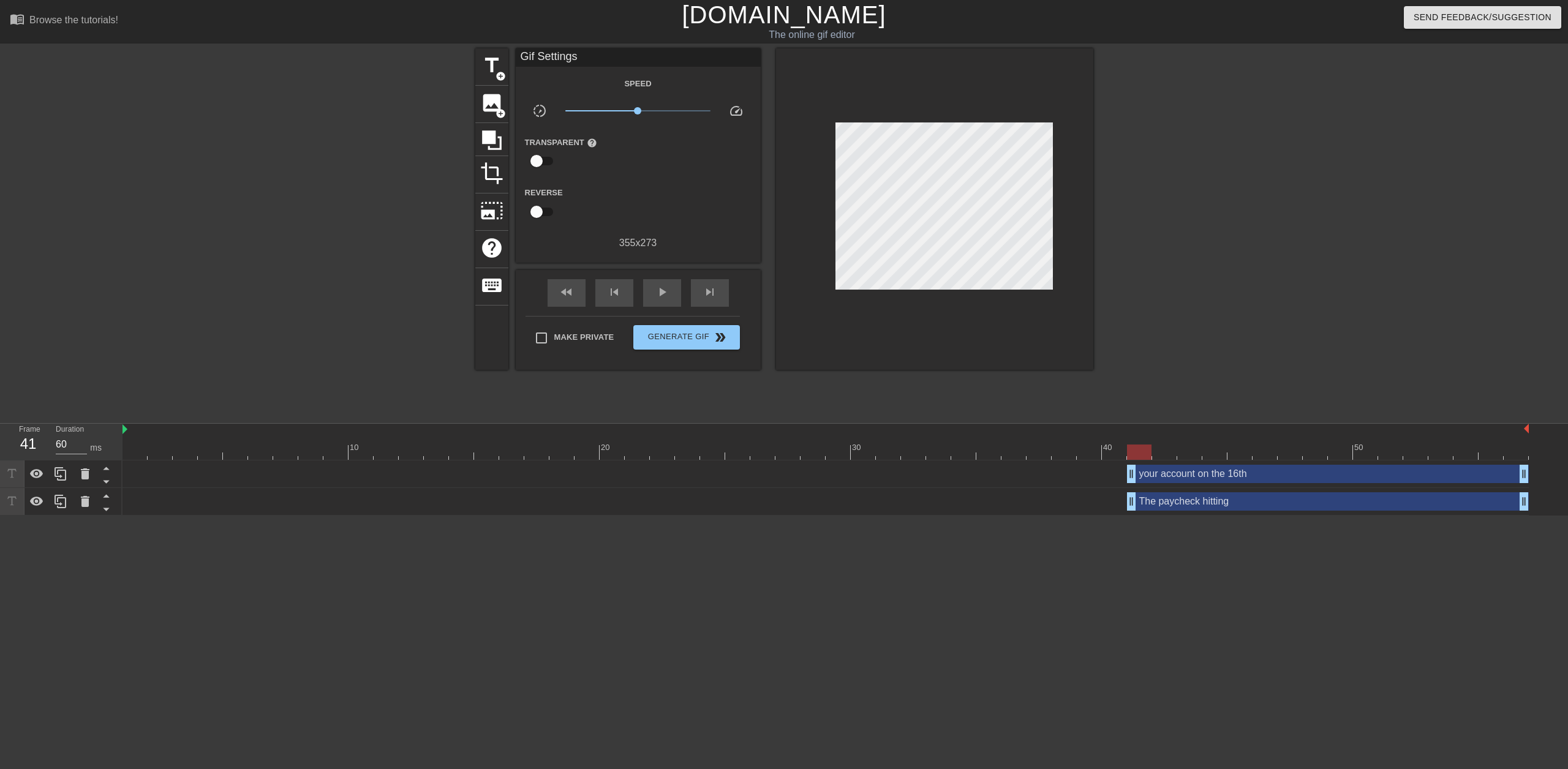
click at [533, 204] on input "checkbox" at bounding box center [536, 211] width 70 height 24
click at [536, 205] on input "checkbox" at bounding box center [549, 211] width 70 height 24
checkbox input "false"
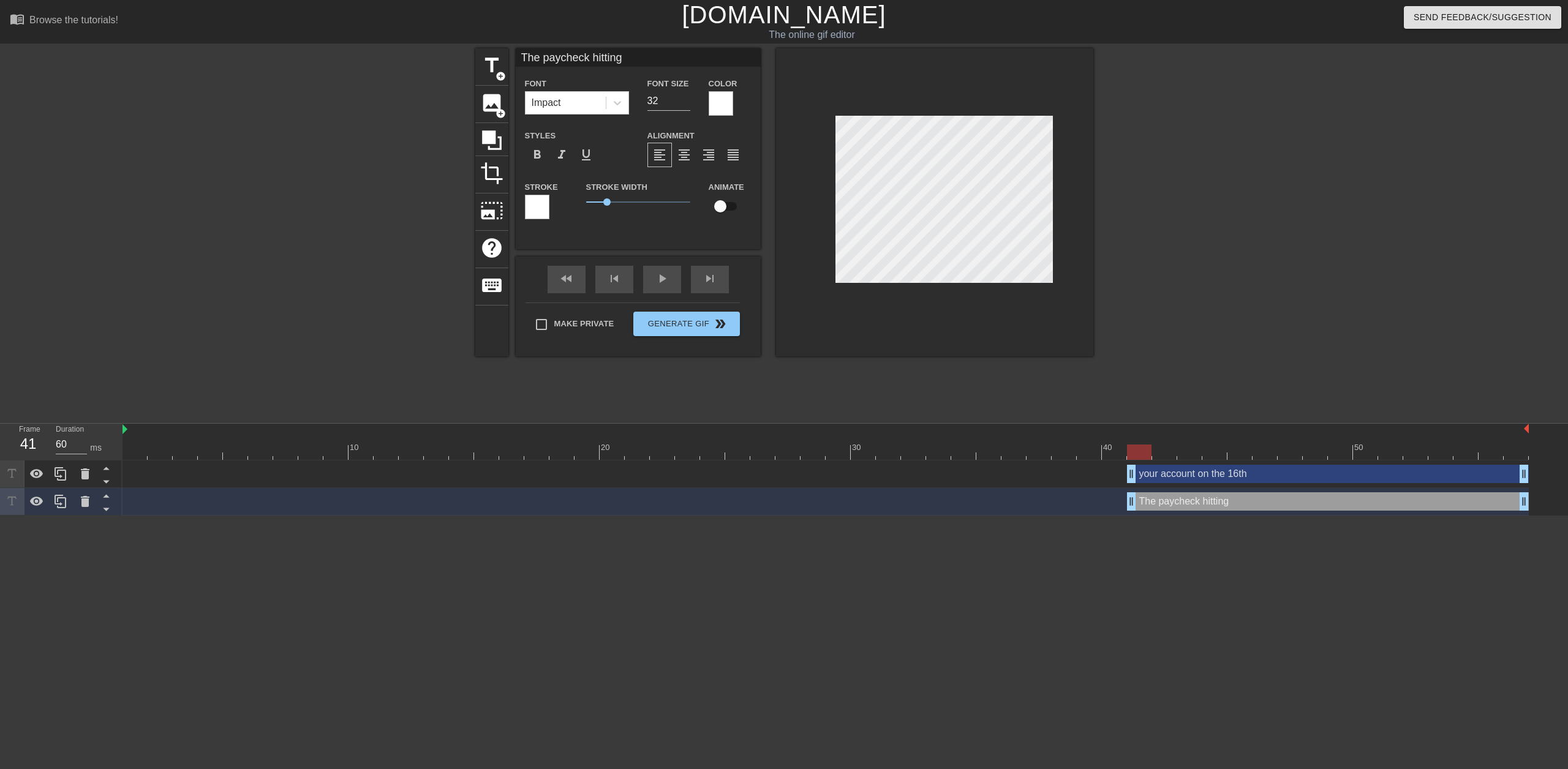
click at [532, 208] on div at bounding box center [537, 207] width 25 height 25
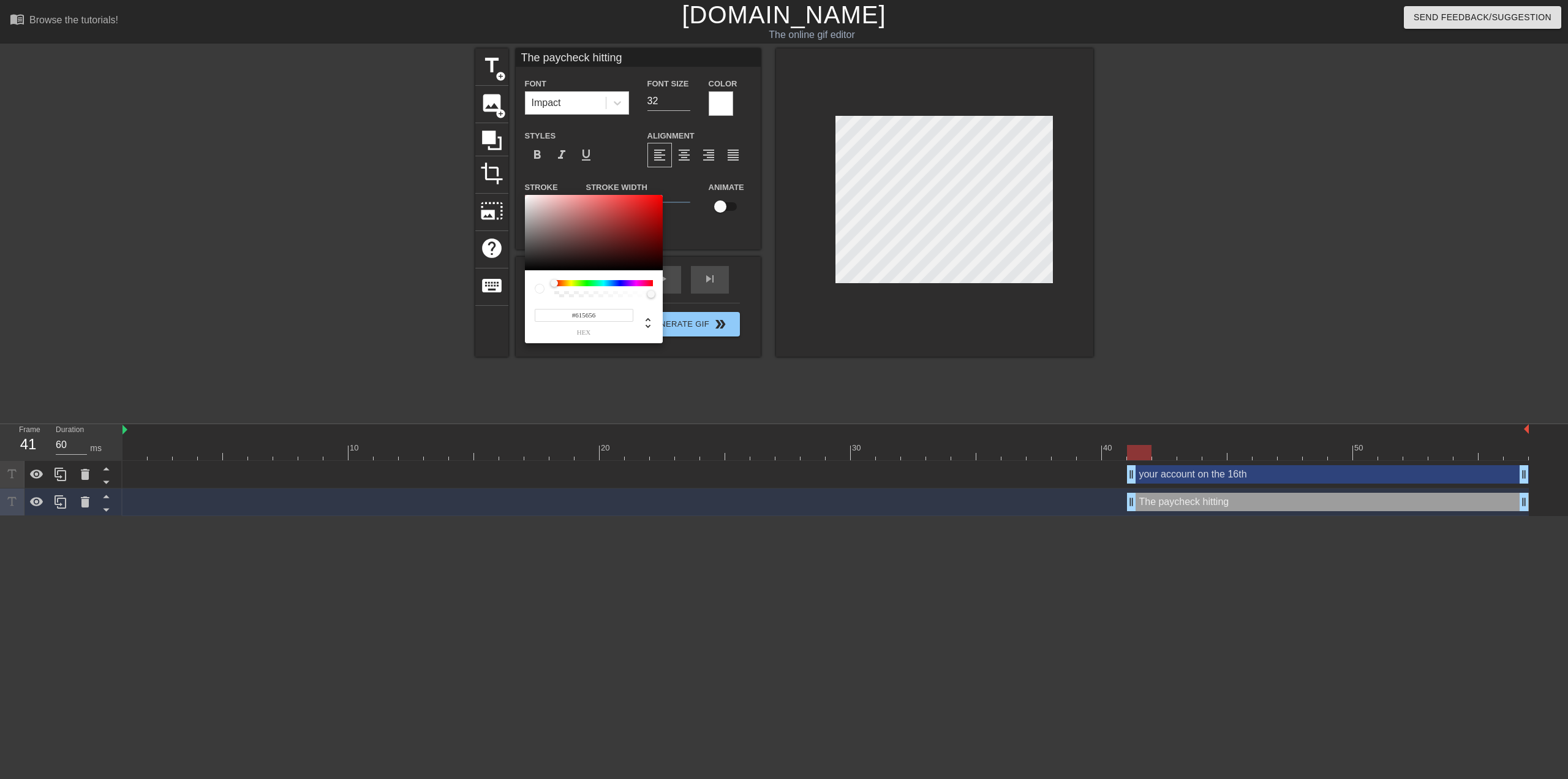
type input "#000000"
drag, startPoint x: 548, startPoint y: 233, endPoint x: 482, endPoint y: 302, distance: 95.5
click at [482, 302] on div "#000000 hex" at bounding box center [784, 390] width 1568 height 779
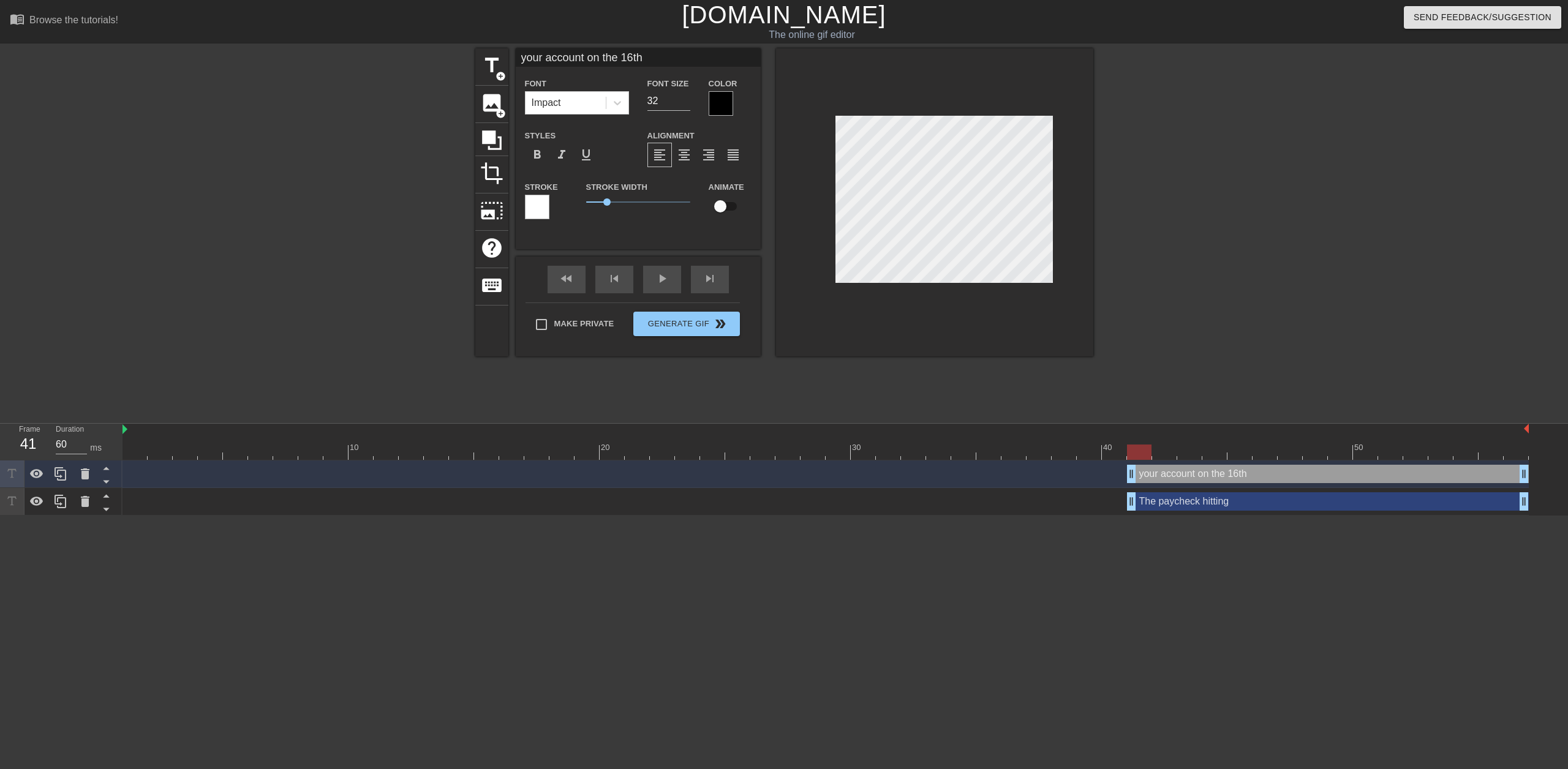
click at [712, 95] on div at bounding box center [721, 103] width 25 height 25
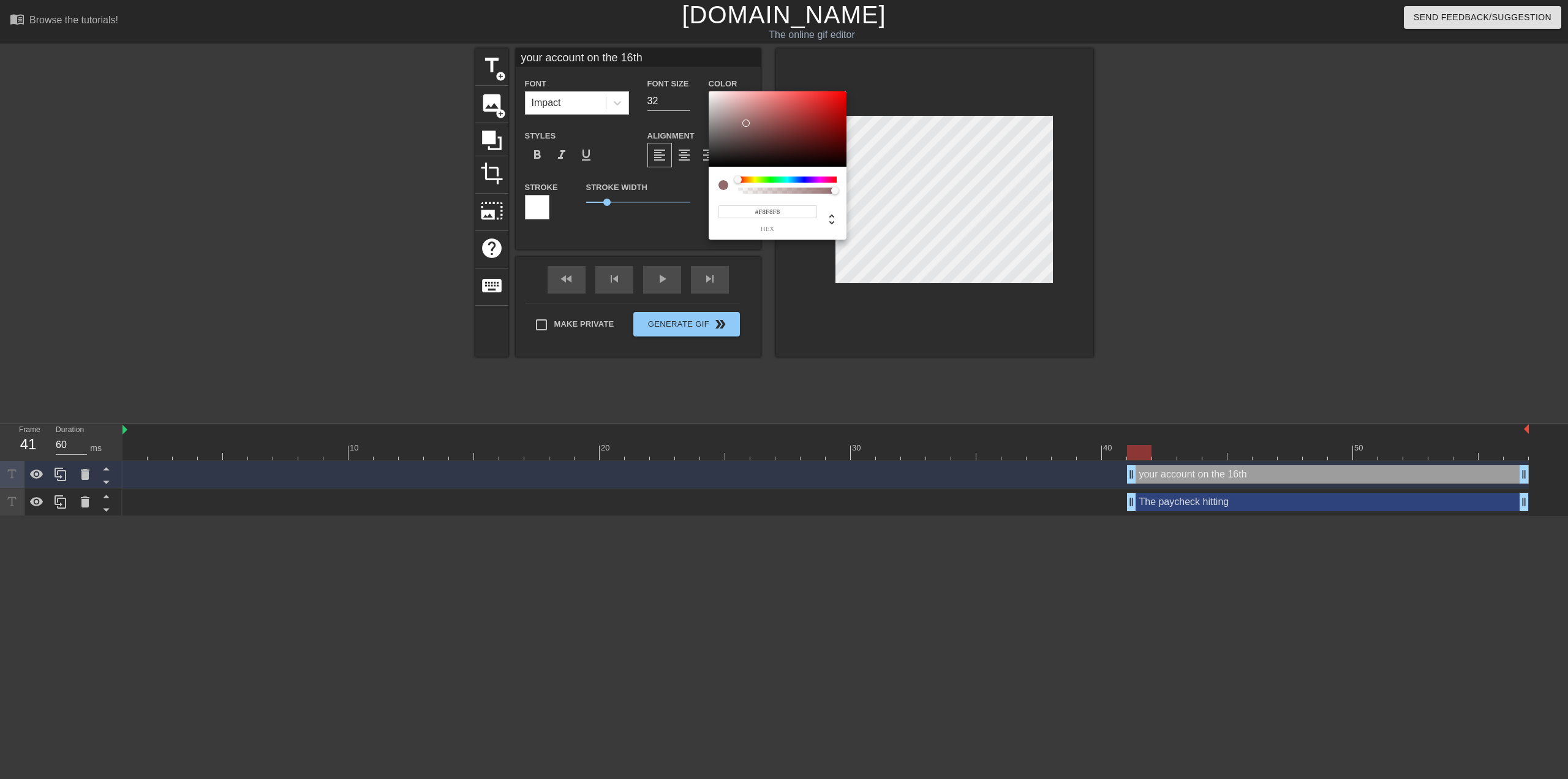
type input "#FFFFFF"
drag, startPoint x: 731, startPoint y: 109, endPoint x: 688, endPoint y: 84, distance: 49.7
click at [688, 84] on div "#FFFFFF hex" at bounding box center [784, 390] width 1568 height 779
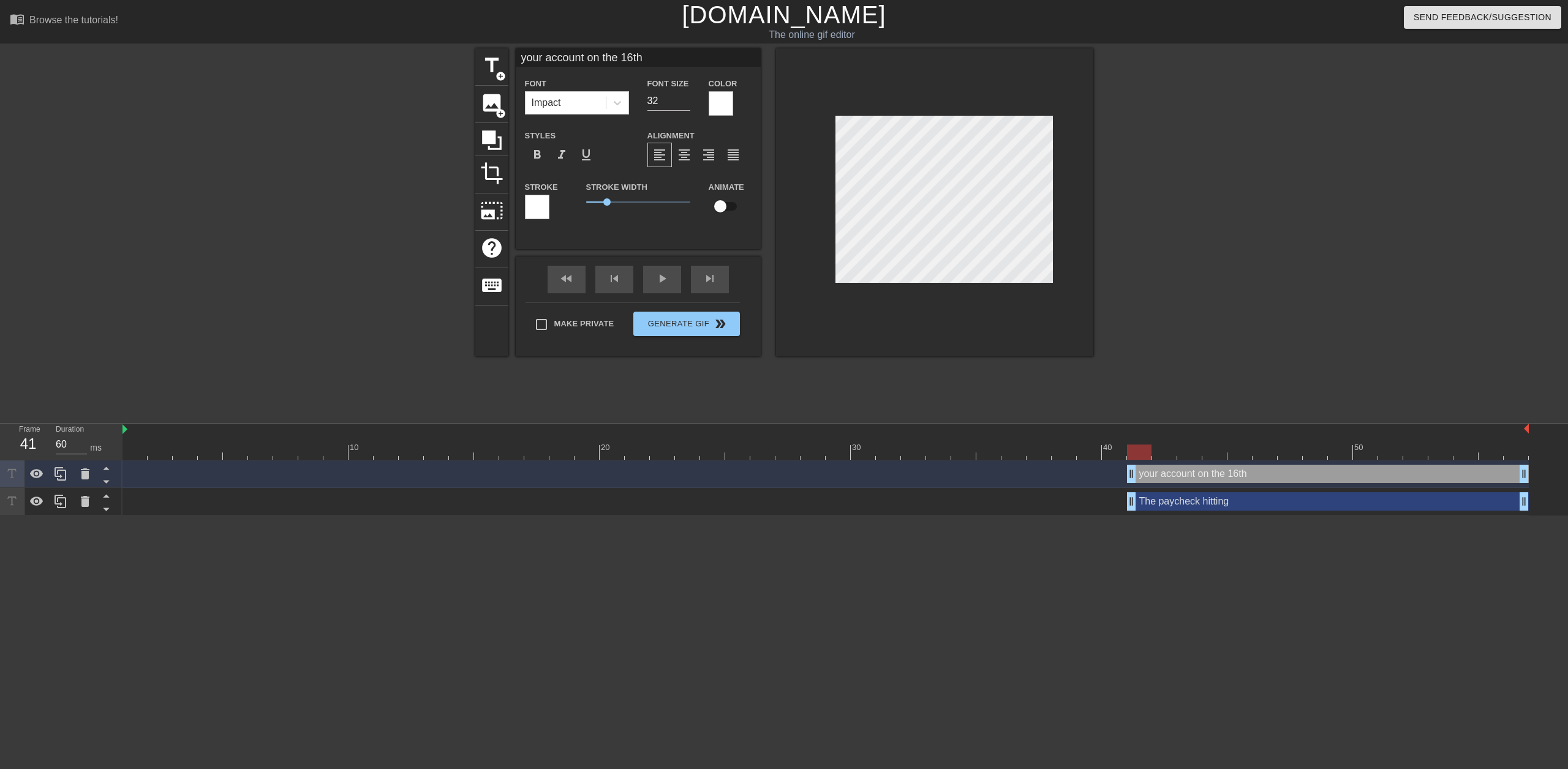
click at [539, 204] on div at bounding box center [537, 207] width 25 height 25
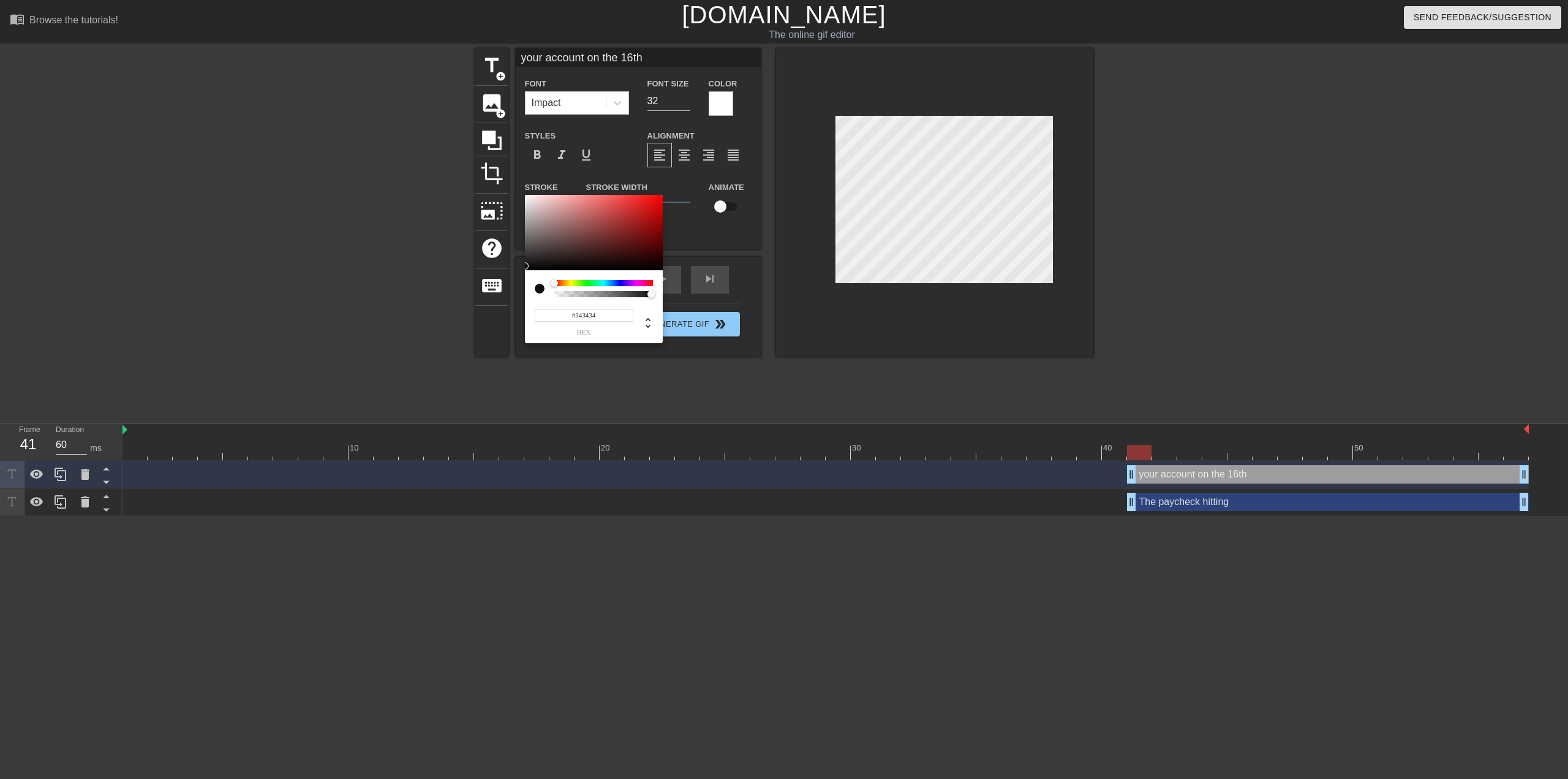
type input "#000000"
drag, startPoint x: 568, startPoint y: 236, endPoint x: 595, endPoint y: 296, distance: 65.8
click at [489, 296] on div "#000000 hex" at bounding box center [784, 390] width 1568 height 779
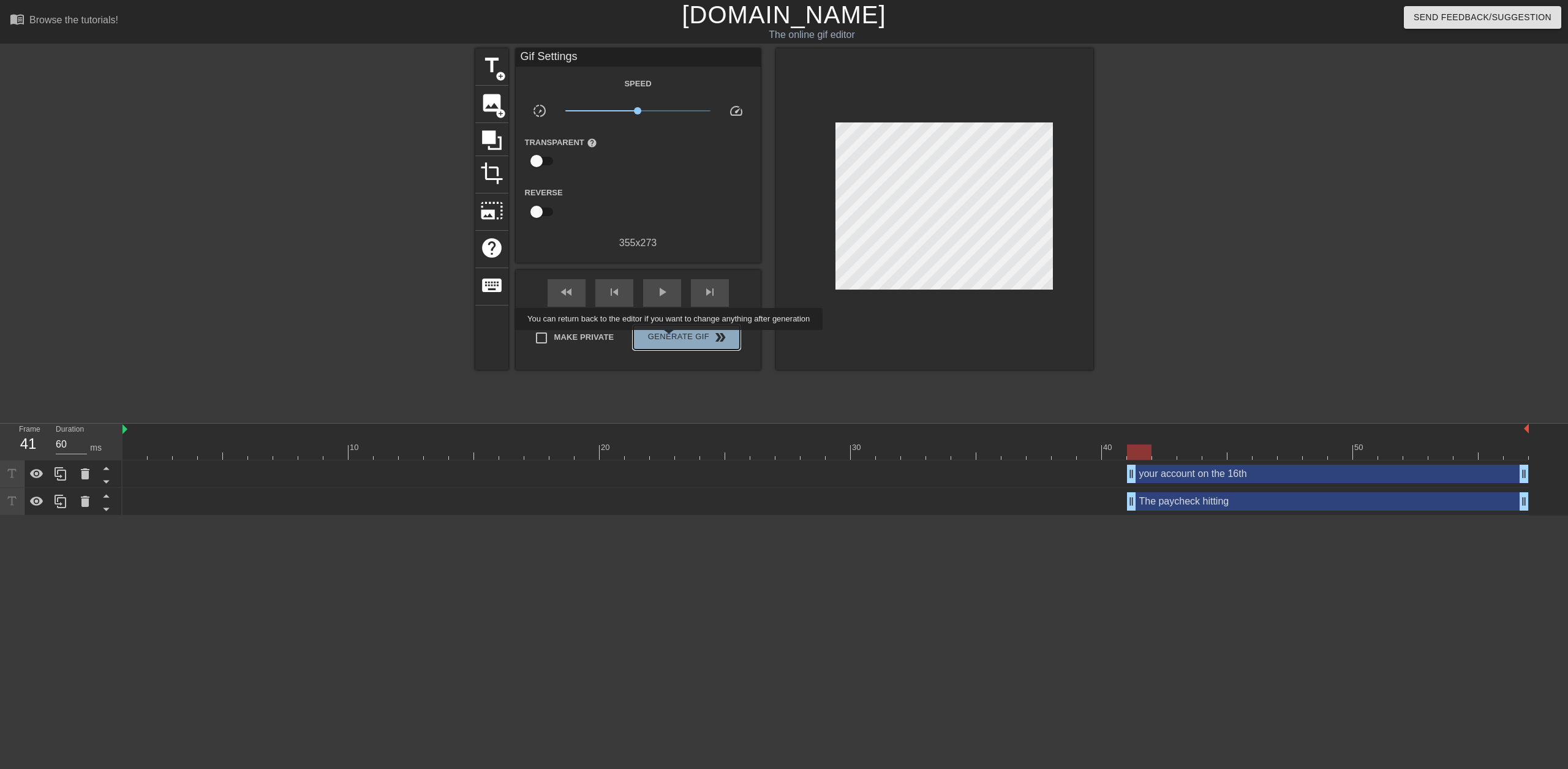
click at [670, 338] on span "Generate Gif double_arrow" at bounding box center [685, 337] width 96 height 15
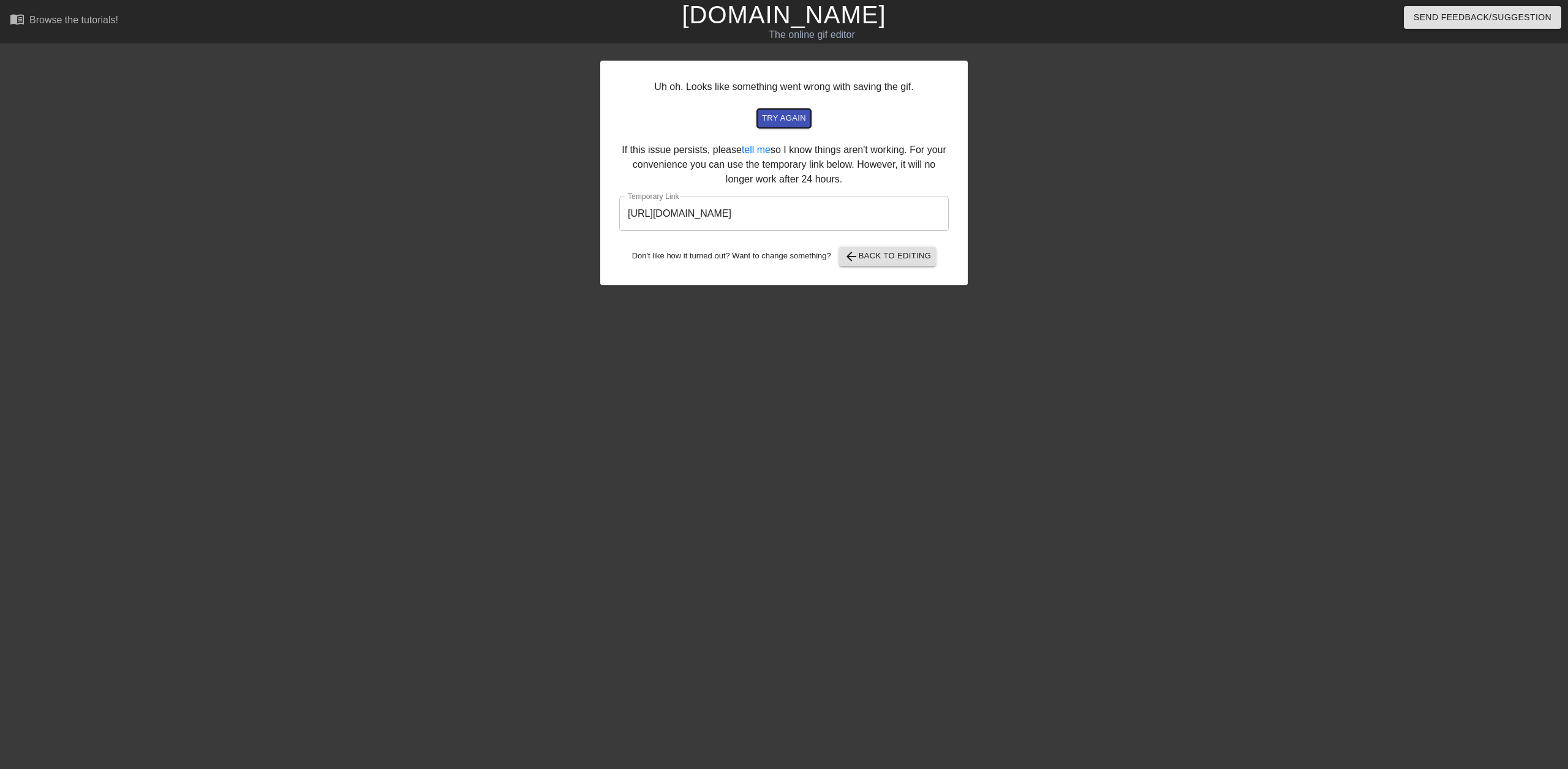
click at [784, 118] on span "try again" at bounding box center [784, 118] width 45 height 14
click at [768, 202] on input "https://www.gifntext.com/temp_generations/Vfd9uoMs.gif" at bounding box center [784, 213] width 330 height 34
click at [766, 202] on input "https://www.gifntext.com/temp_generations/Vfd9uoMs.gif" at bounding box center [784, 213] width 330 height 34
click at [765, 202] on input "https://www.gifntext.com/temp_generations/Vfd9uoMs.gif" at bounding box center [784, 213] width 330 height 34
click at [766, 207] on input "https://www.gifntext.com/temp_generations/Vfd9uoMs.gif" at bounding box center [784, 213] width 330 height 34
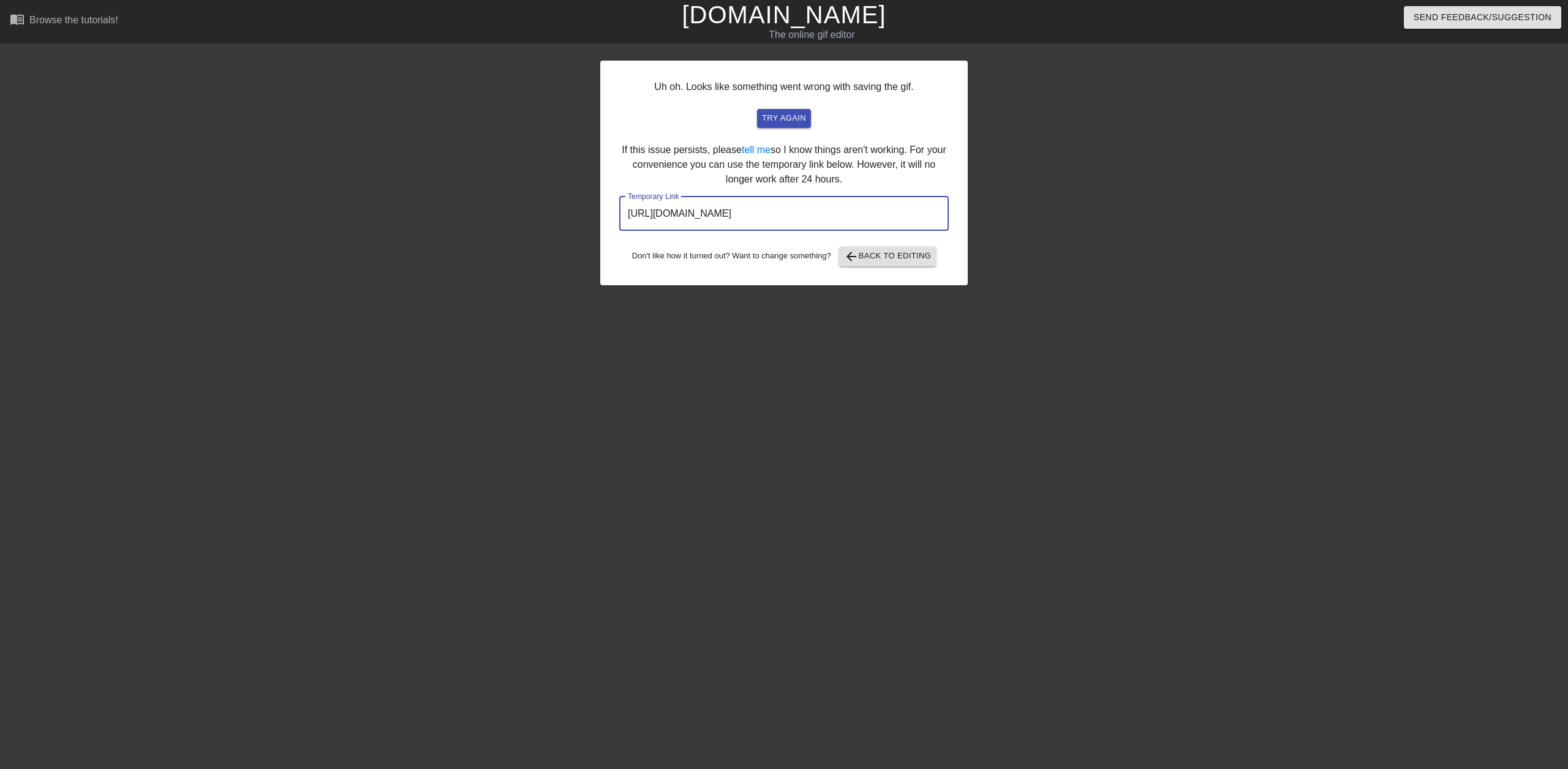
click at [766, 207] on input "https://www.gifntext.com/temp_generations/Vfd9uoMs.gif" at bounding box center [784, 213] width 330 height 34
click at [765, 208] on input "https://www.gifntext.com/temp_generations/Vfd9uoMs.gif" at bounding box center [784, 213] width 330 height 34
click at [871, 250] on span "arrow_back Back to Editing" at bounding box center [888, 257] width 87 height 15
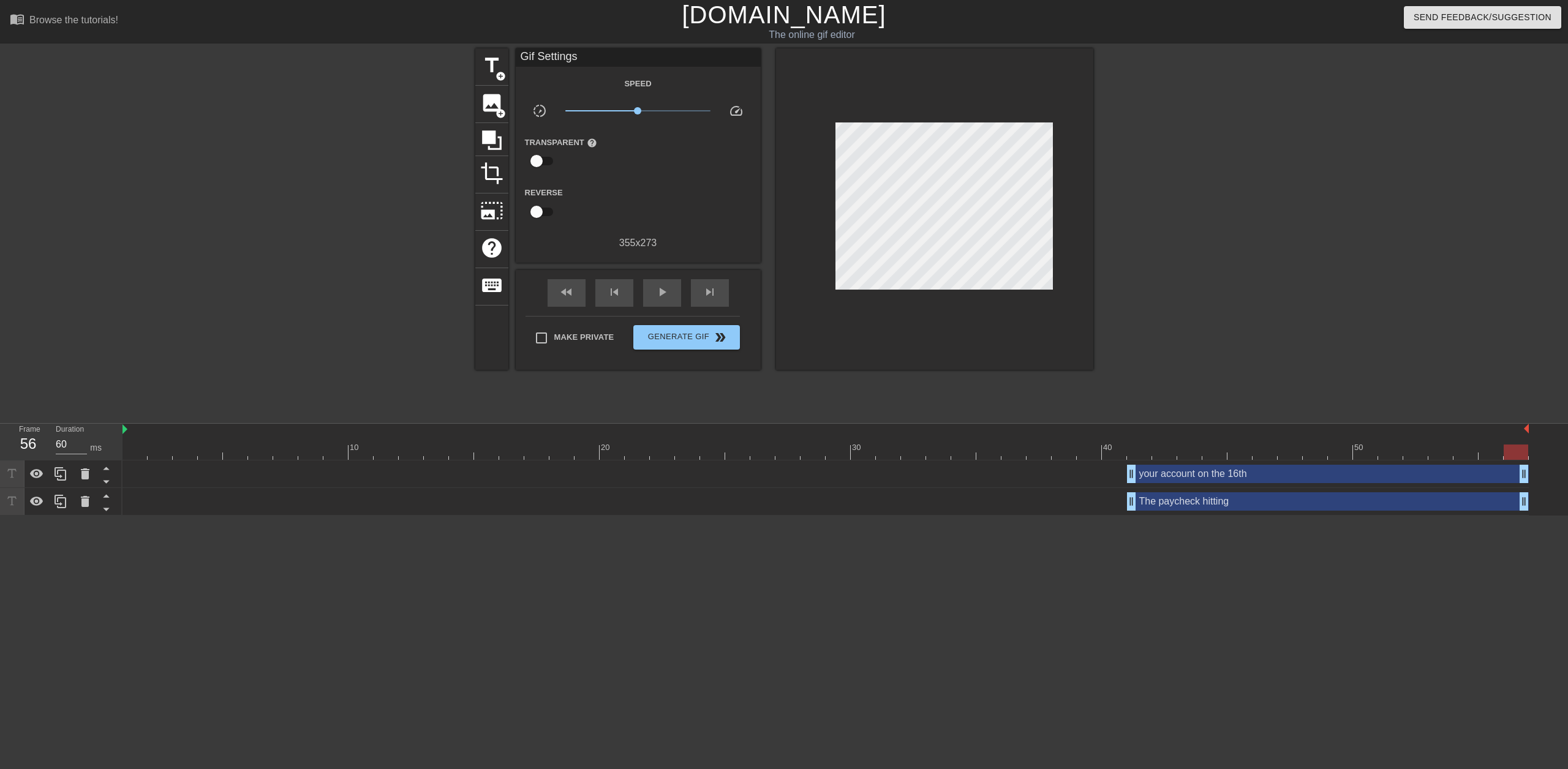
click at [761, 17] on link "[DOMAIN_NAME]" at bounding box center [783, 14] width 204 height 27
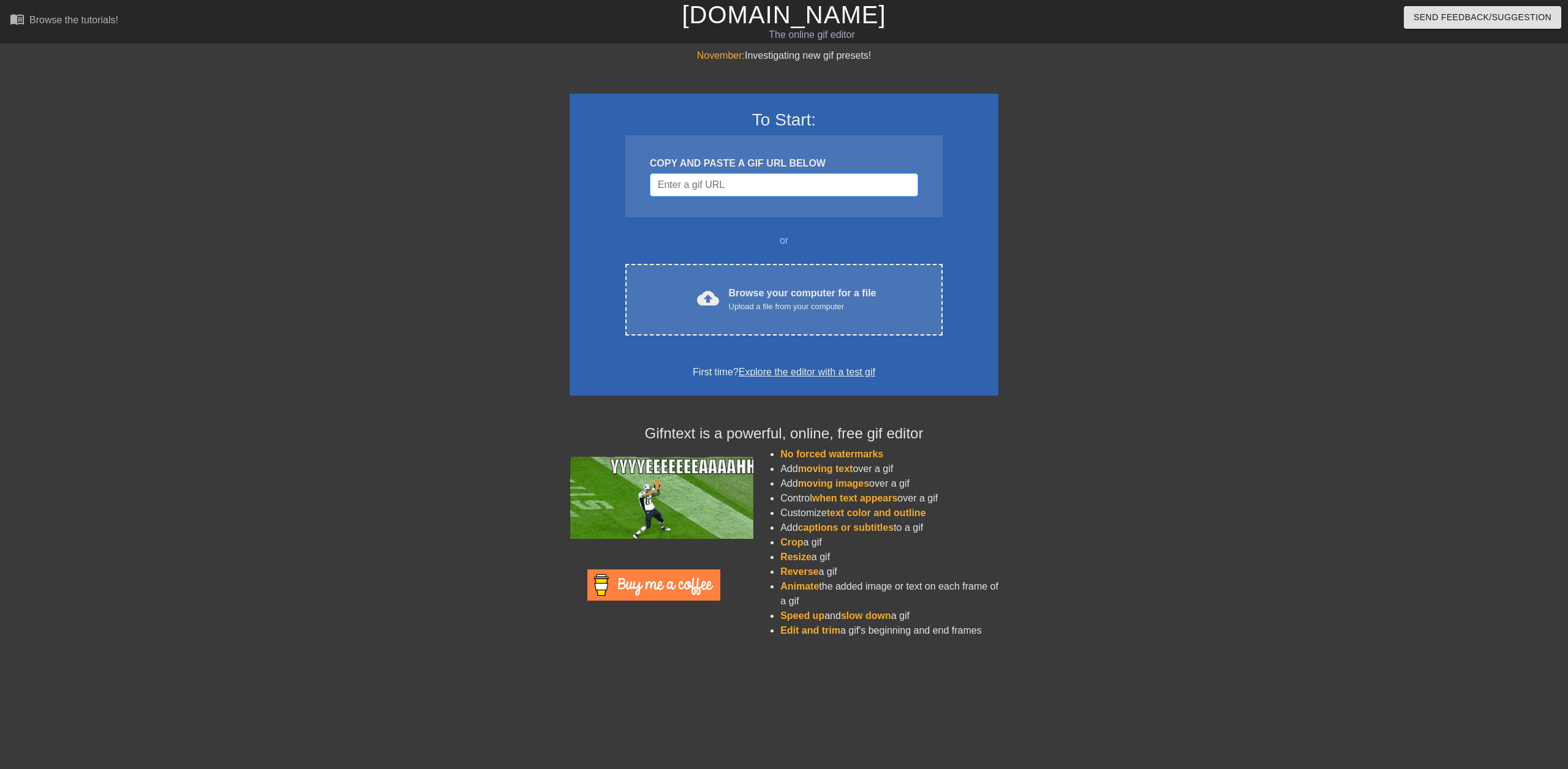
click at [712, 179] on input "Username" at bounding box center [784, 185] width 268 height 24
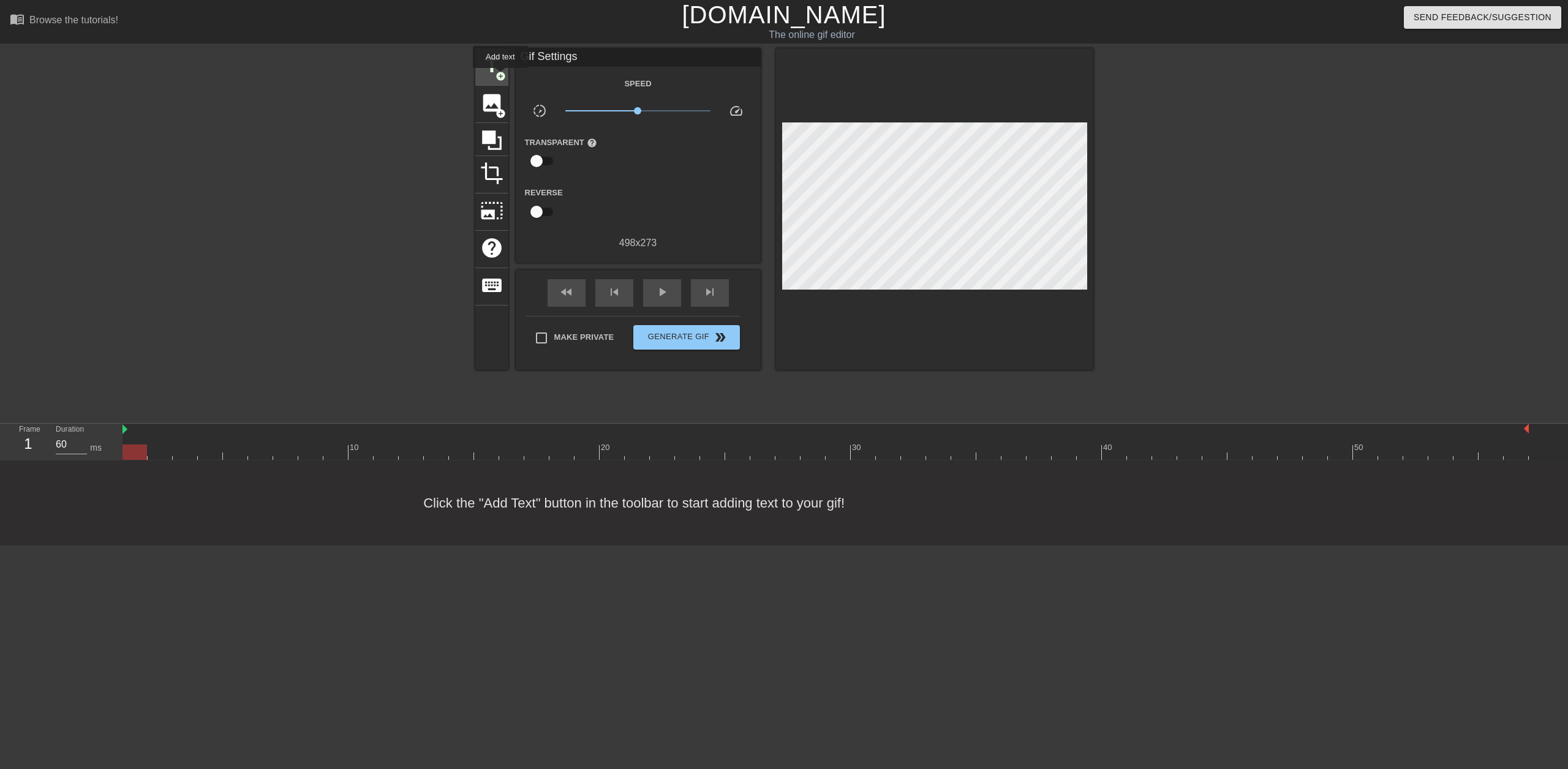
click at [487, 56] on span "title" at bounding box center [492, 65] width 24 height 24
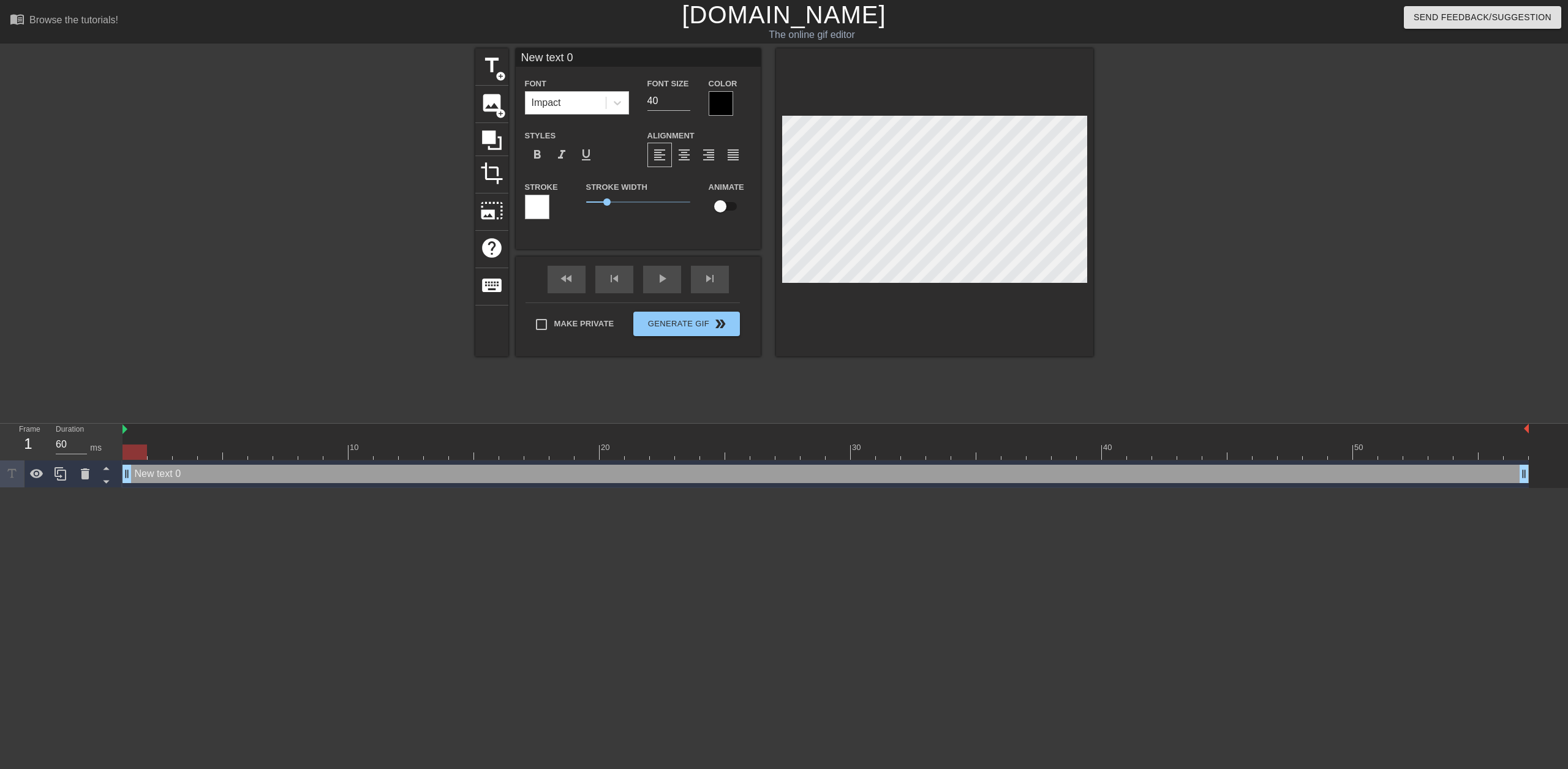
scroll to position [2, 4]
type input "T"
type textarea "T"
type input "Th"
type textarea "Th"
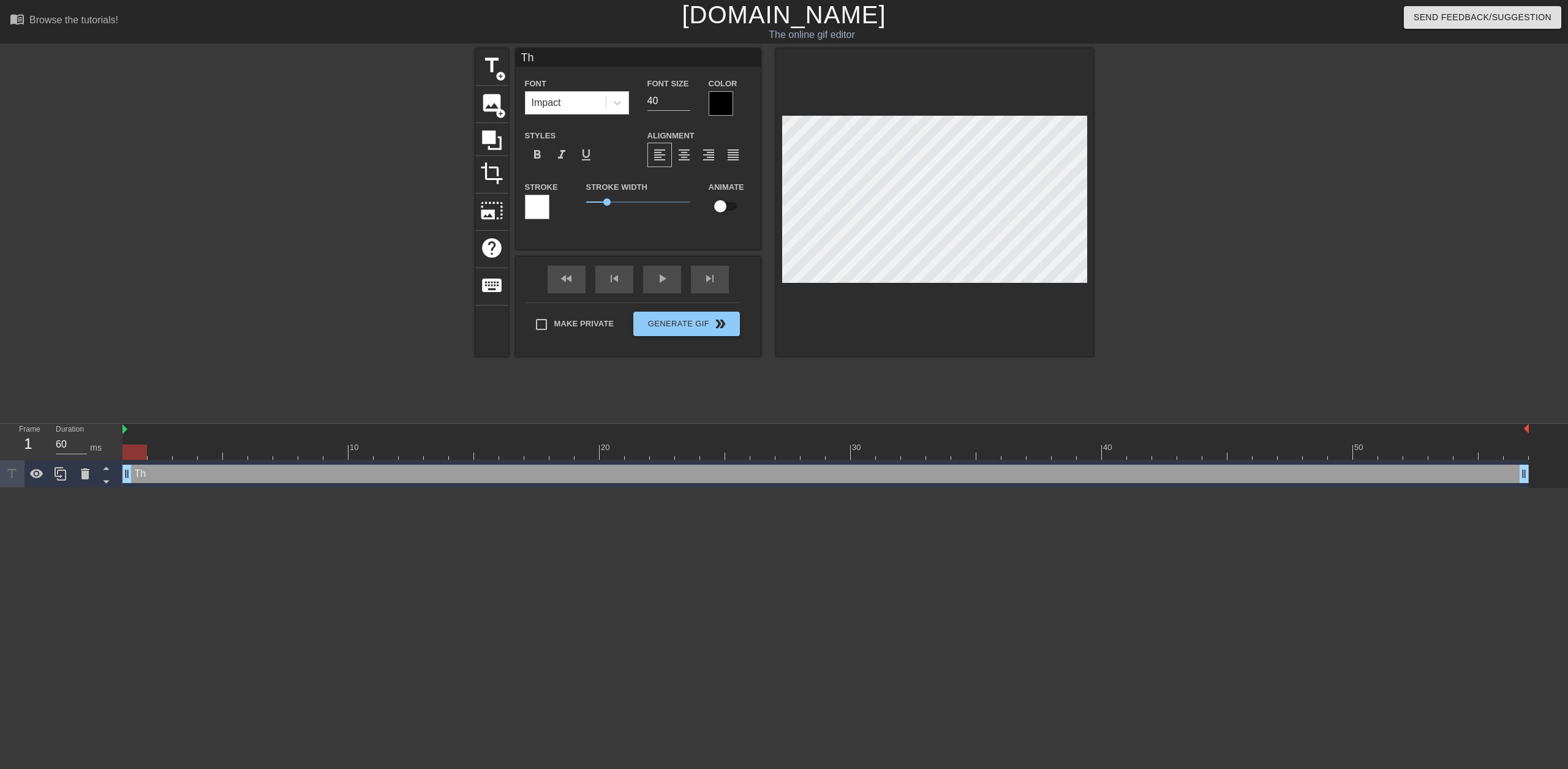
type input "The"
type textarea "The"
type input "The"
type textarea "The"
type input "The p"
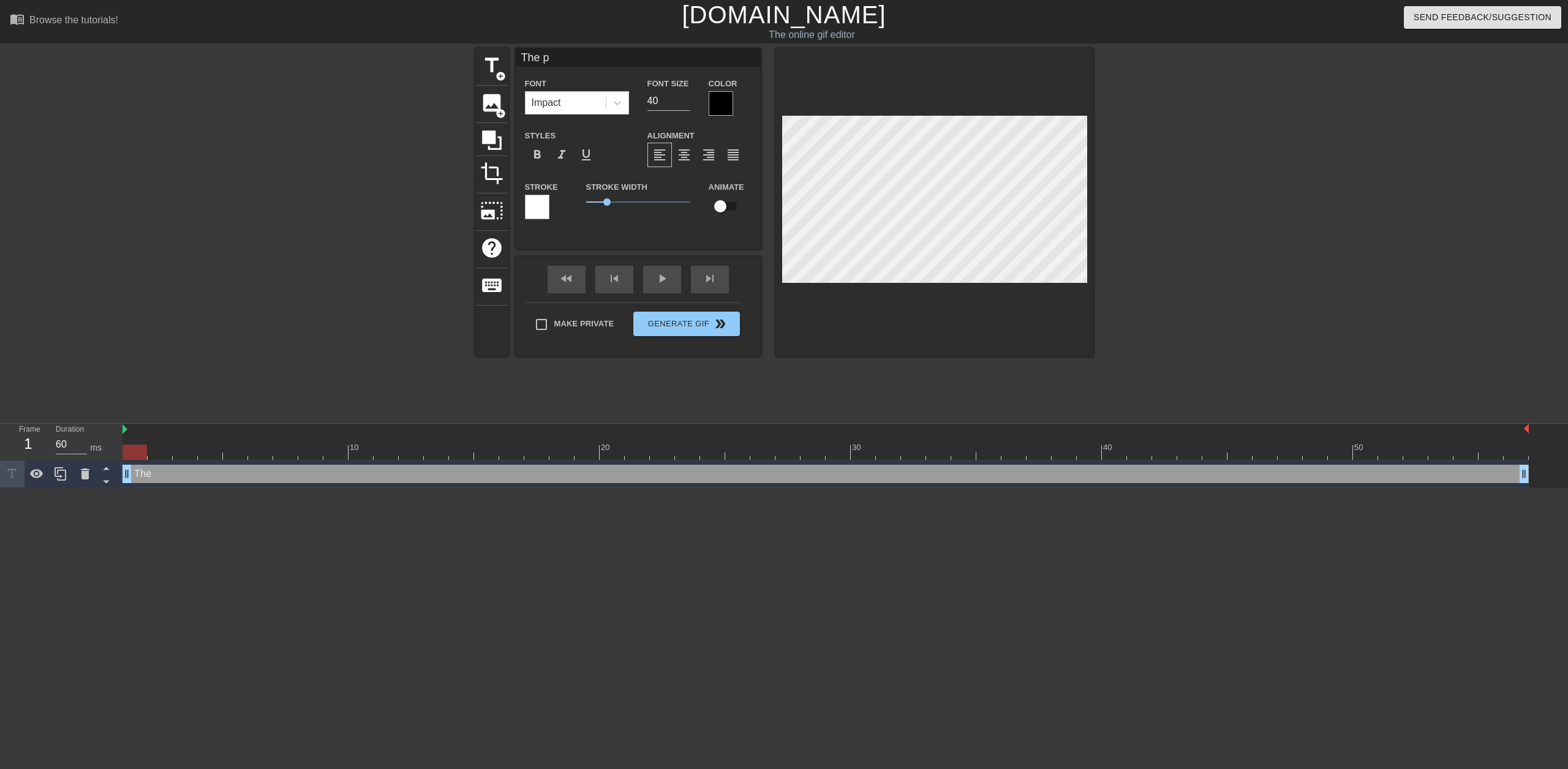
type textarea "The p"
type input "The pa"
type textarea "The pa"
type input "The pay"
type textarea "The pay"
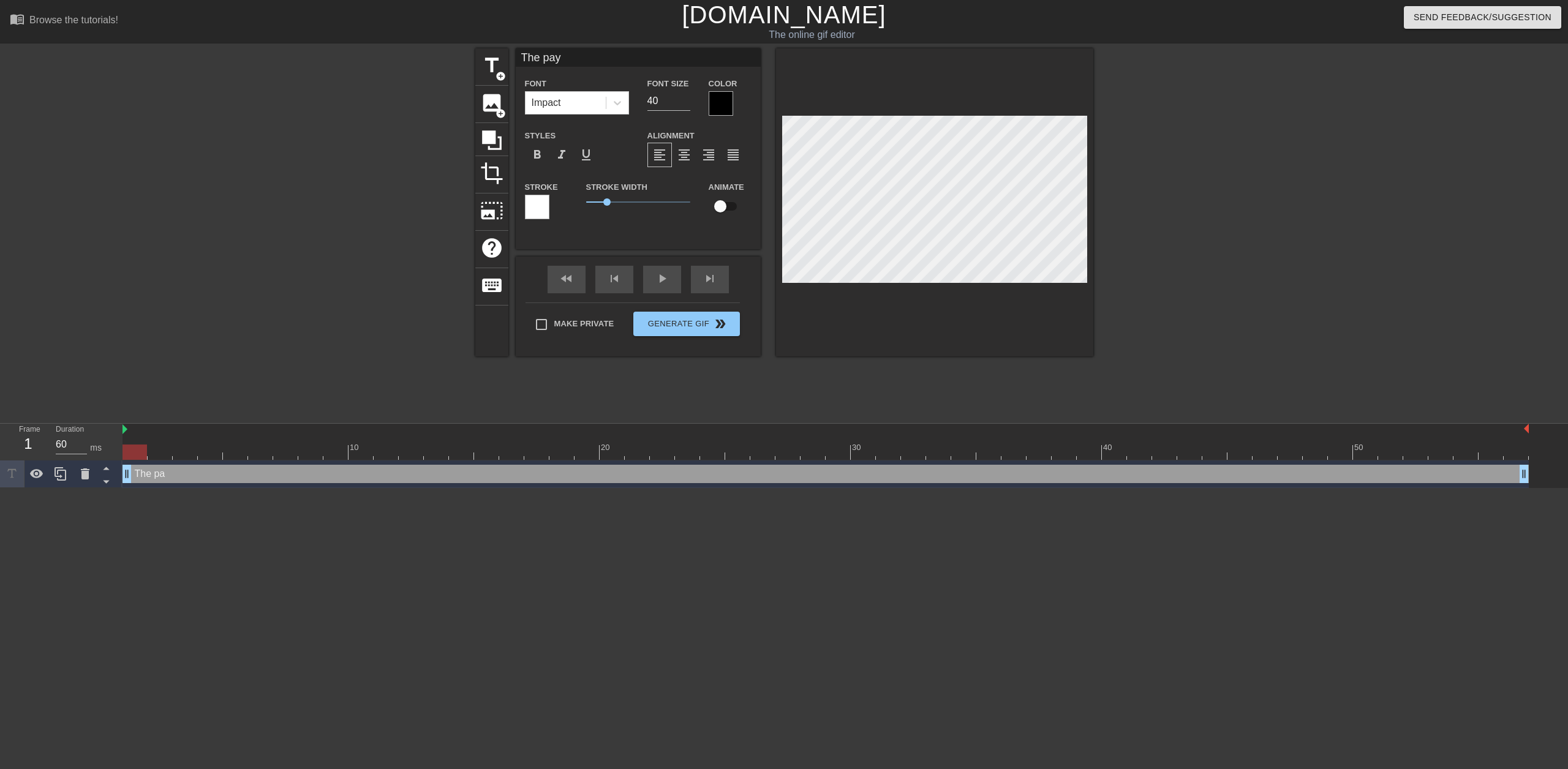
type input "The payc"
type textarea "The payc"
type input "The paych"
type textarea "The paych"
type input "The payche"
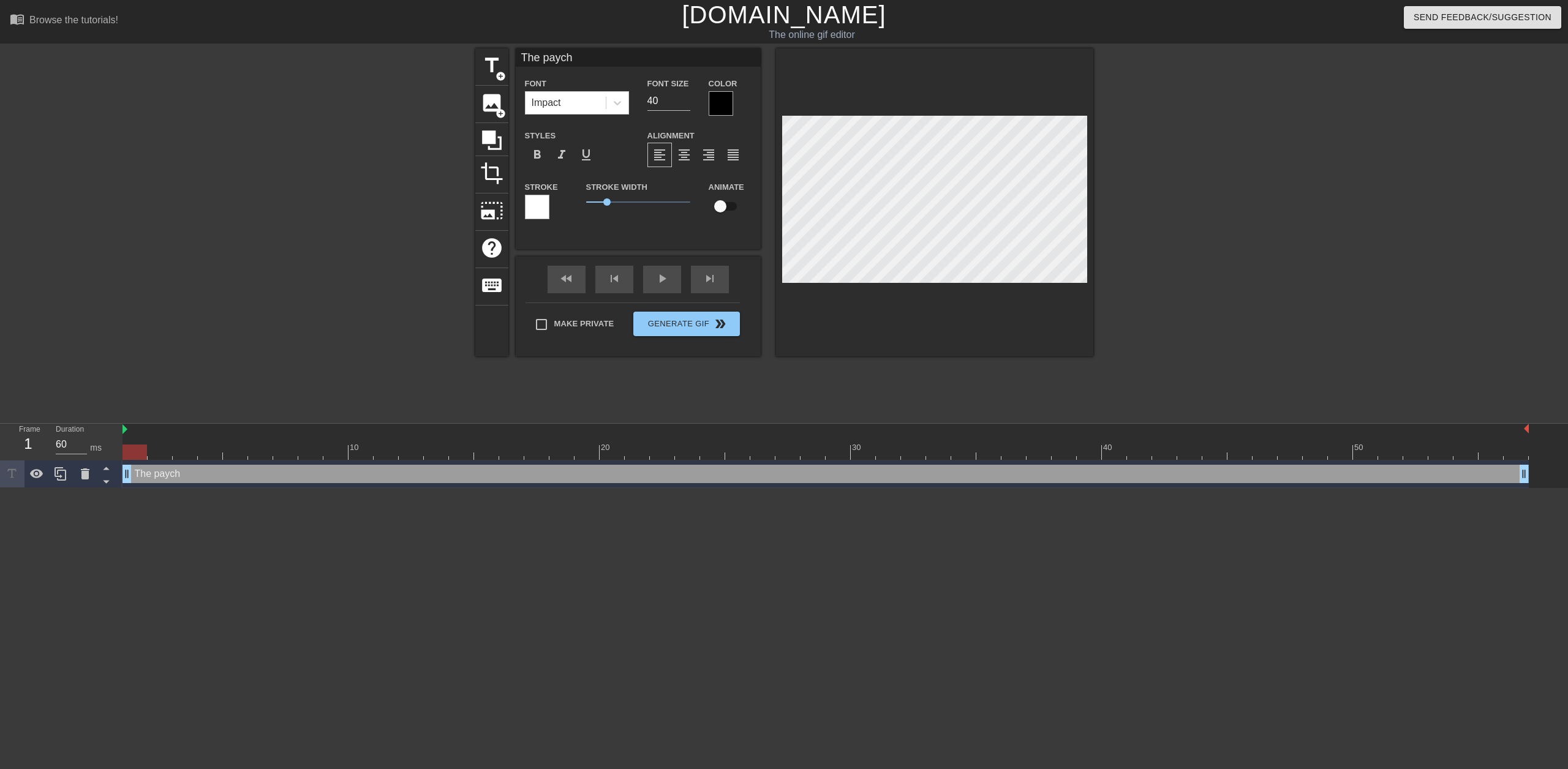
type textarea "The payche"
type input "The paychec"
type textarea "The paychec"
type input "The paycheck"
type textarea "The paycheck"
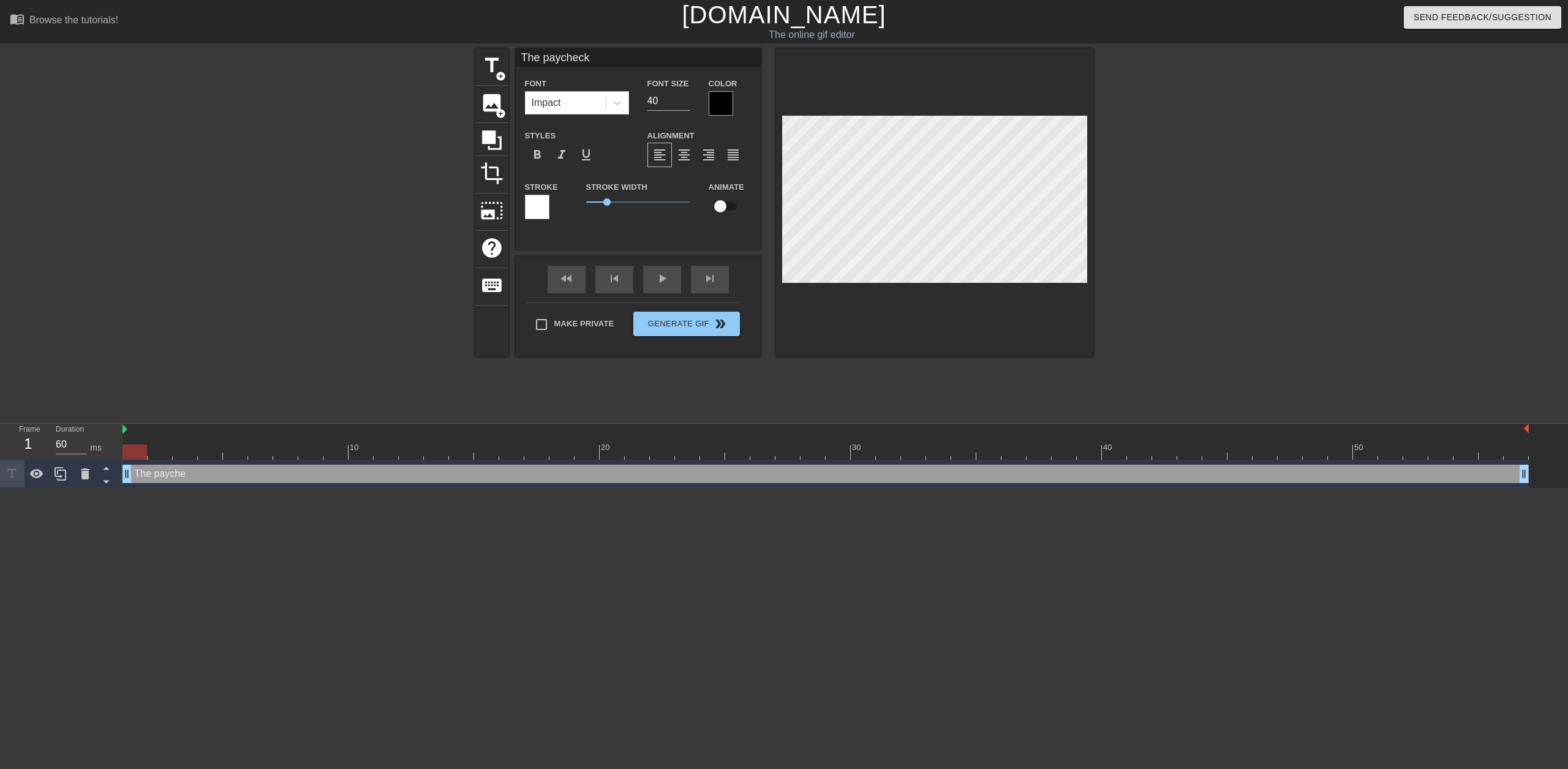
type input "The paycheck"
type textarea "The paycheck"
type input "The paycheck h"
type textarea "The paycheck h"
type input "The paycheck hi"
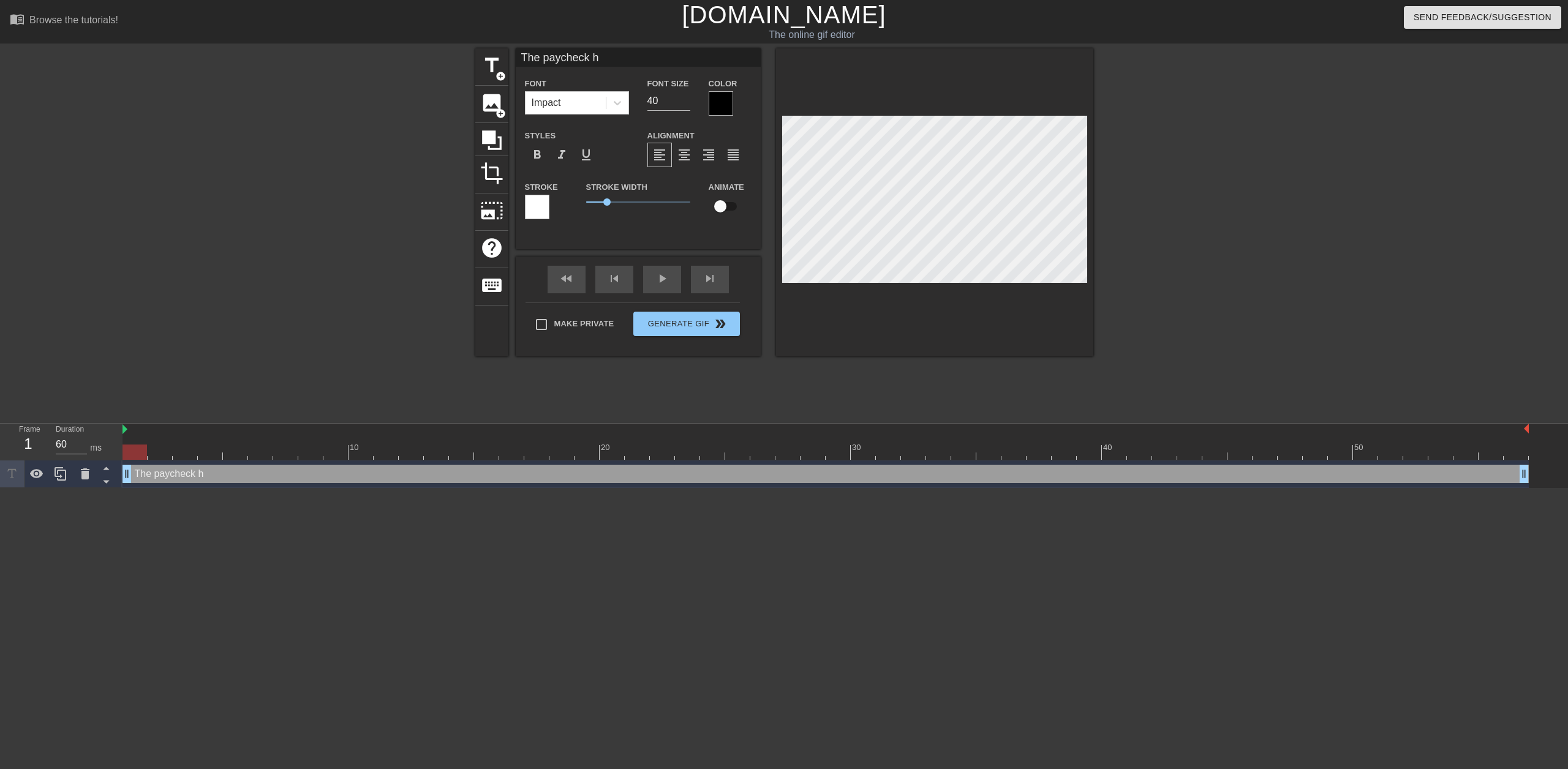
type textarea "The paycheck hi"
type input "The paycheck hit"
type textarea "The paycheck hit"
type input "The paycheck [PERSON_NAME]"
type textarea "The paycheck [PERSON_NAME]"
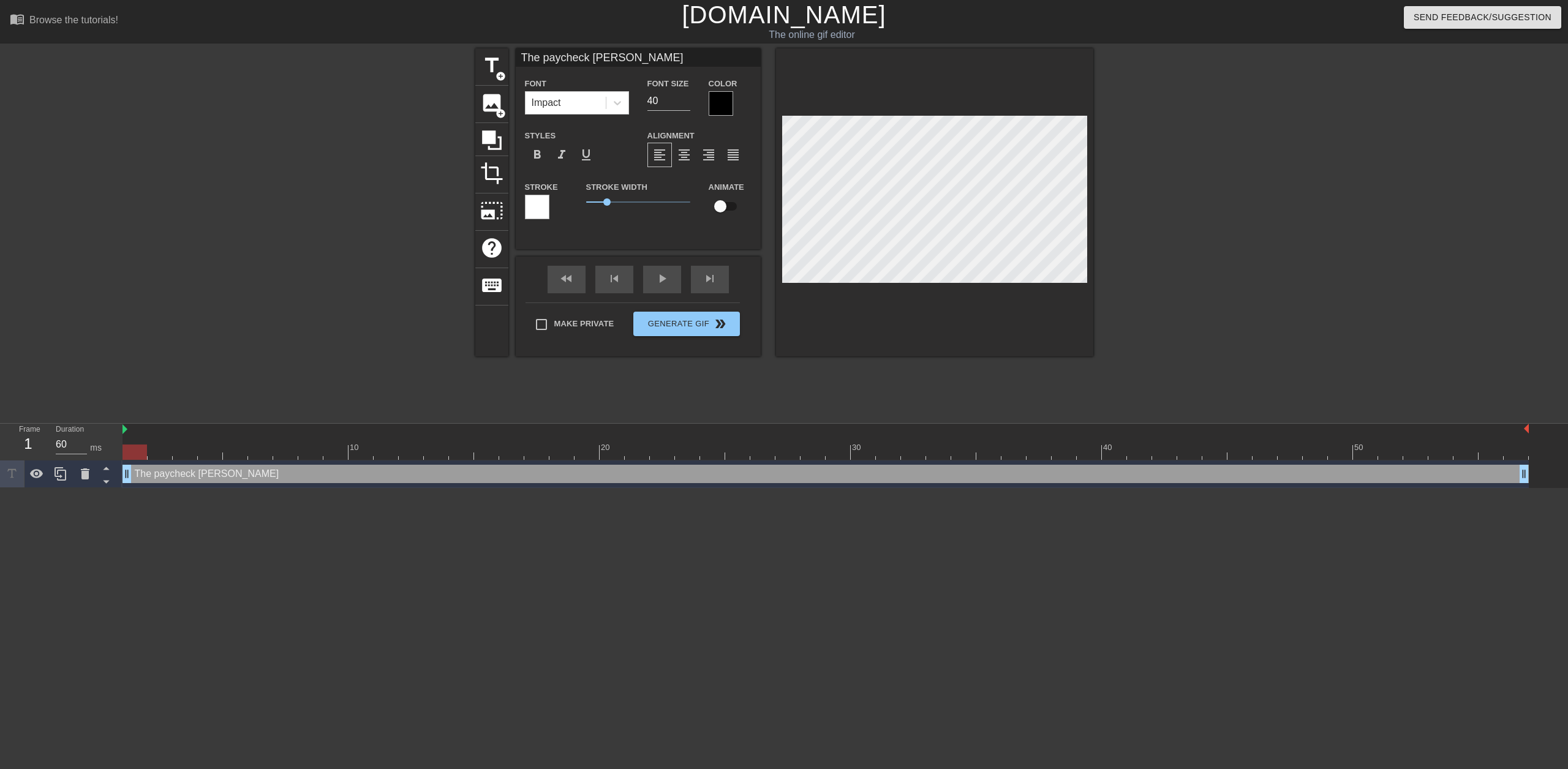
type input "The paycheck hitti"
type textarea "The paycheck hitti"
type input "The paycheck hittin"
type textarea "The paycheck hittin"
type input "The paycheck hitting"
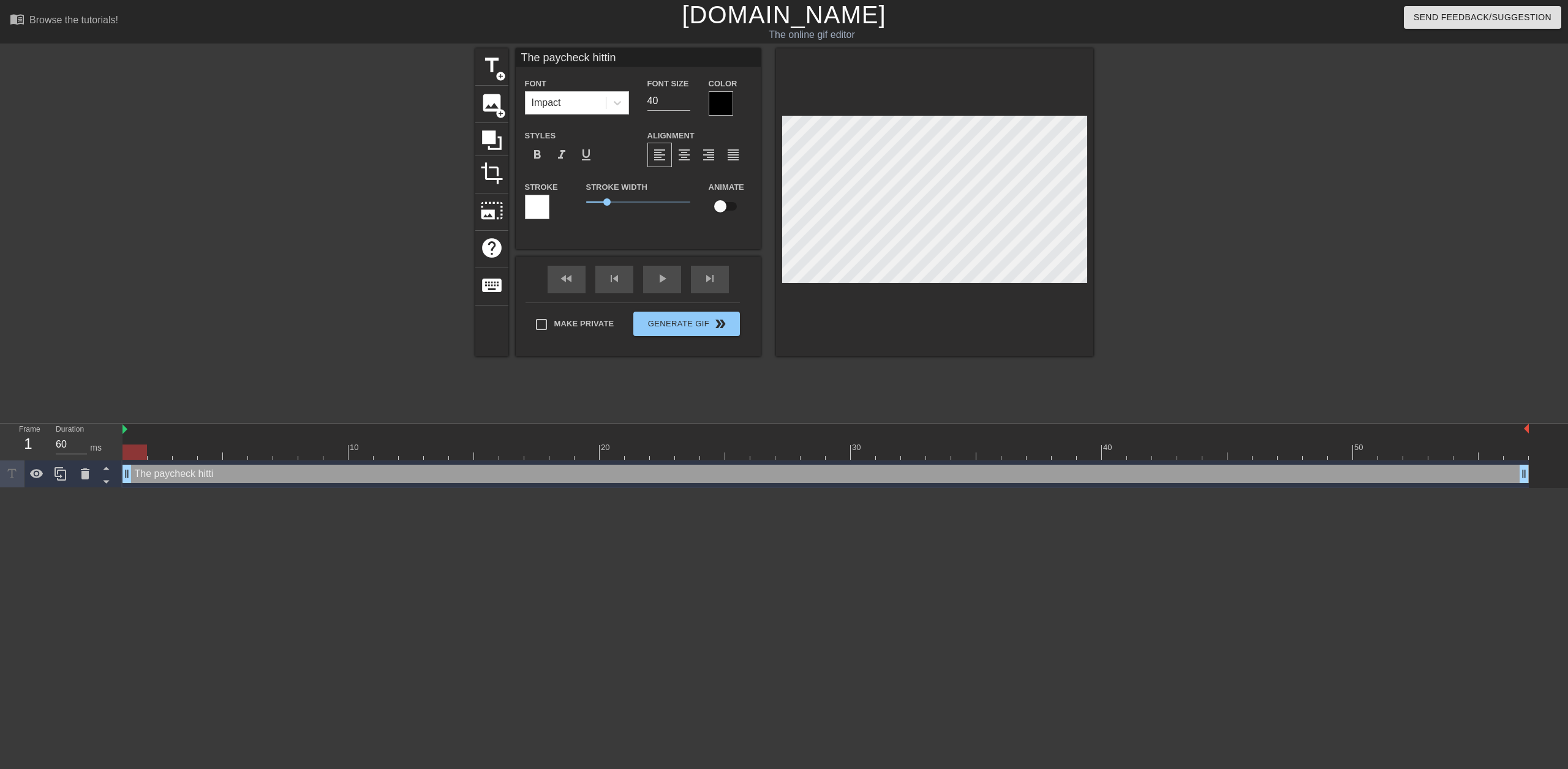
type textarea "The paycheck hitting"
type input "The paycheck hitting"
type textarea "The paycheck hitting"
type input "The paycheck hitting m"
type textarea "The paycheck hitting m"
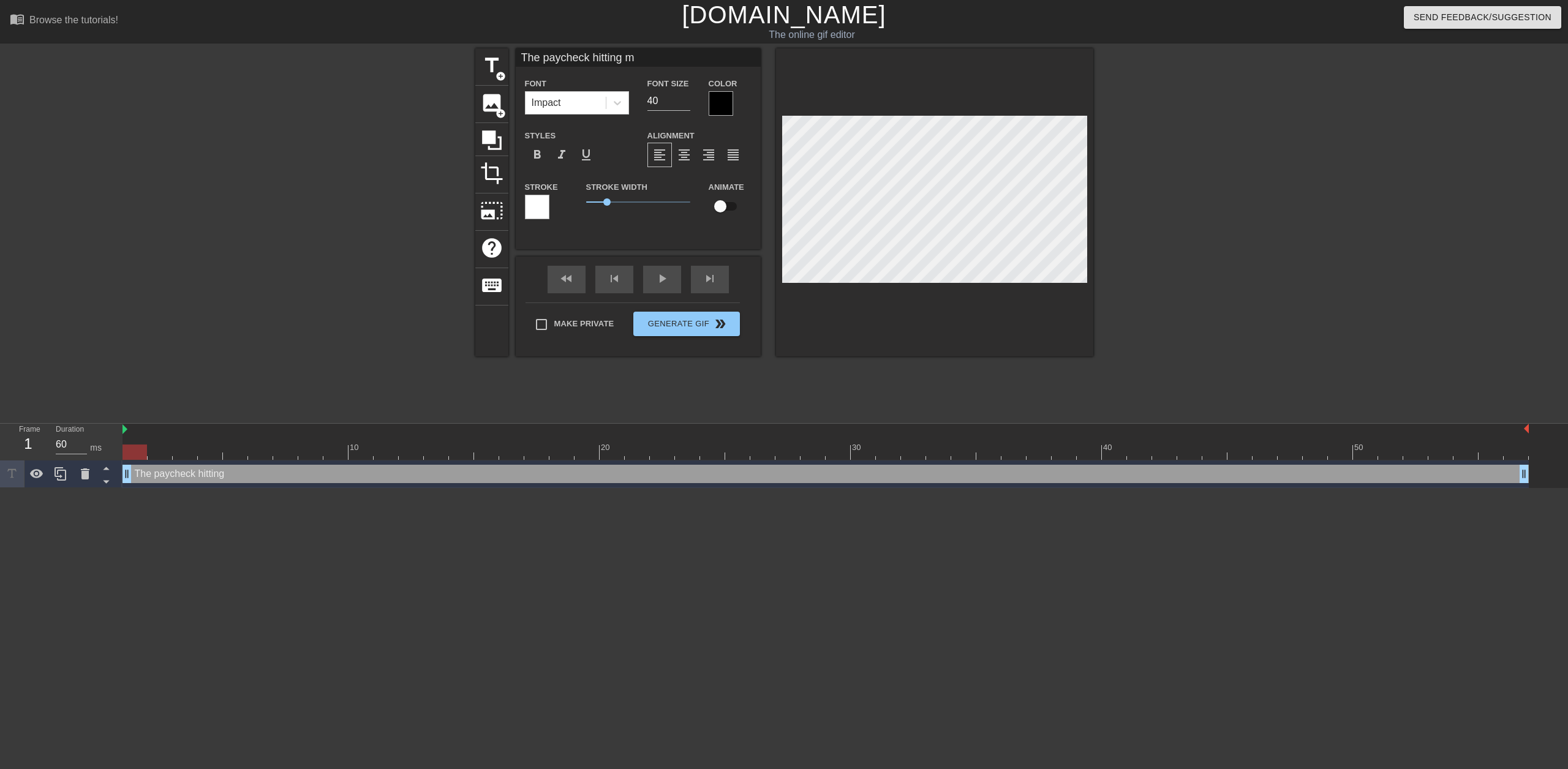
scroll to position [2, 7]
type input "The paycheck hitting my"
type textarea "The paycheck hitting my"
type input "The paycheck hitting my"
type textarea "The paycheck hitting my"
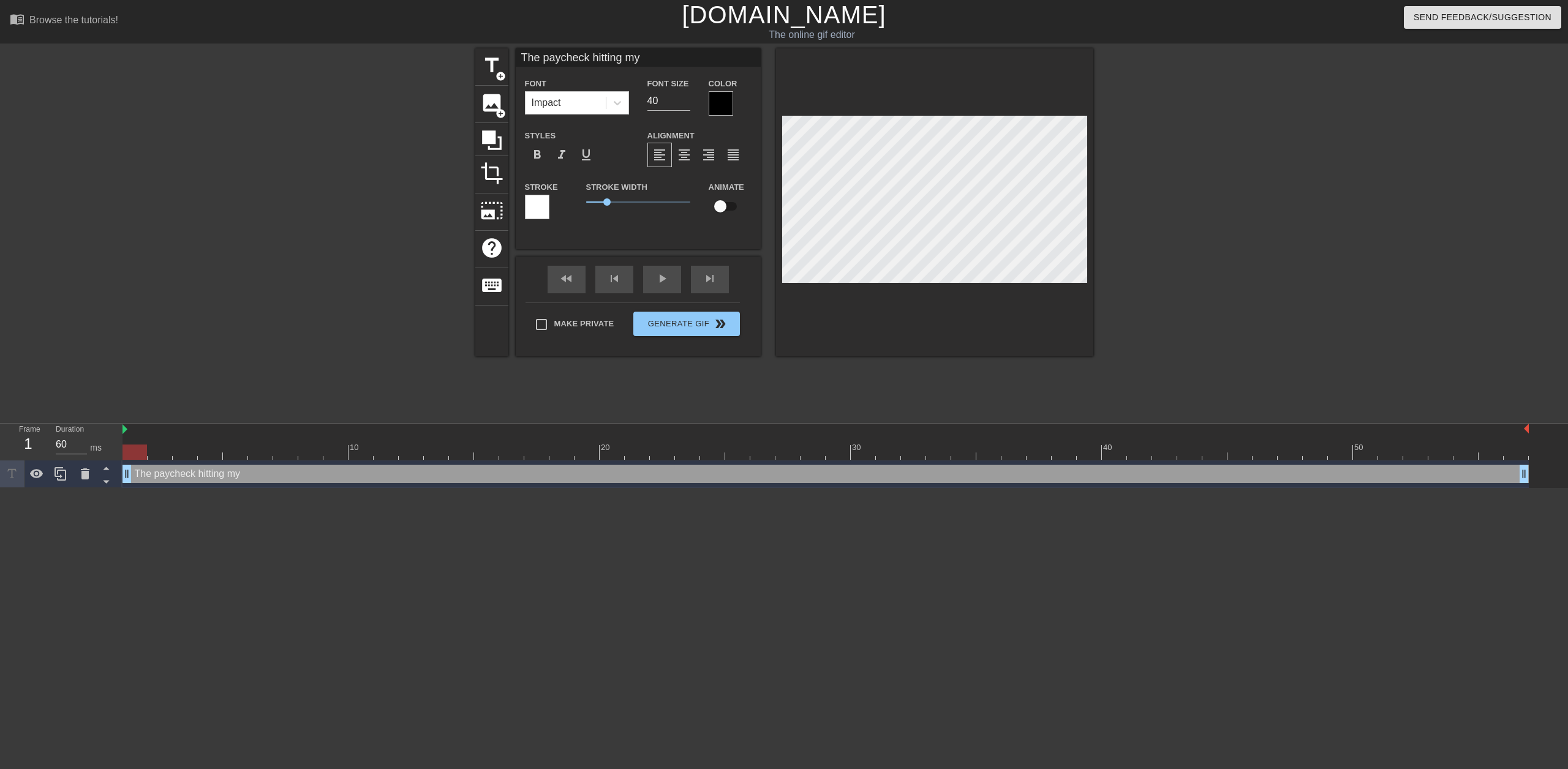
type input "The paycheck hitting my"
type textarea "The paycheck hitting my"
type input "The paycheck hitting m"
type textarea "The paycheck hitting m"
type input "The paycheck hitting"
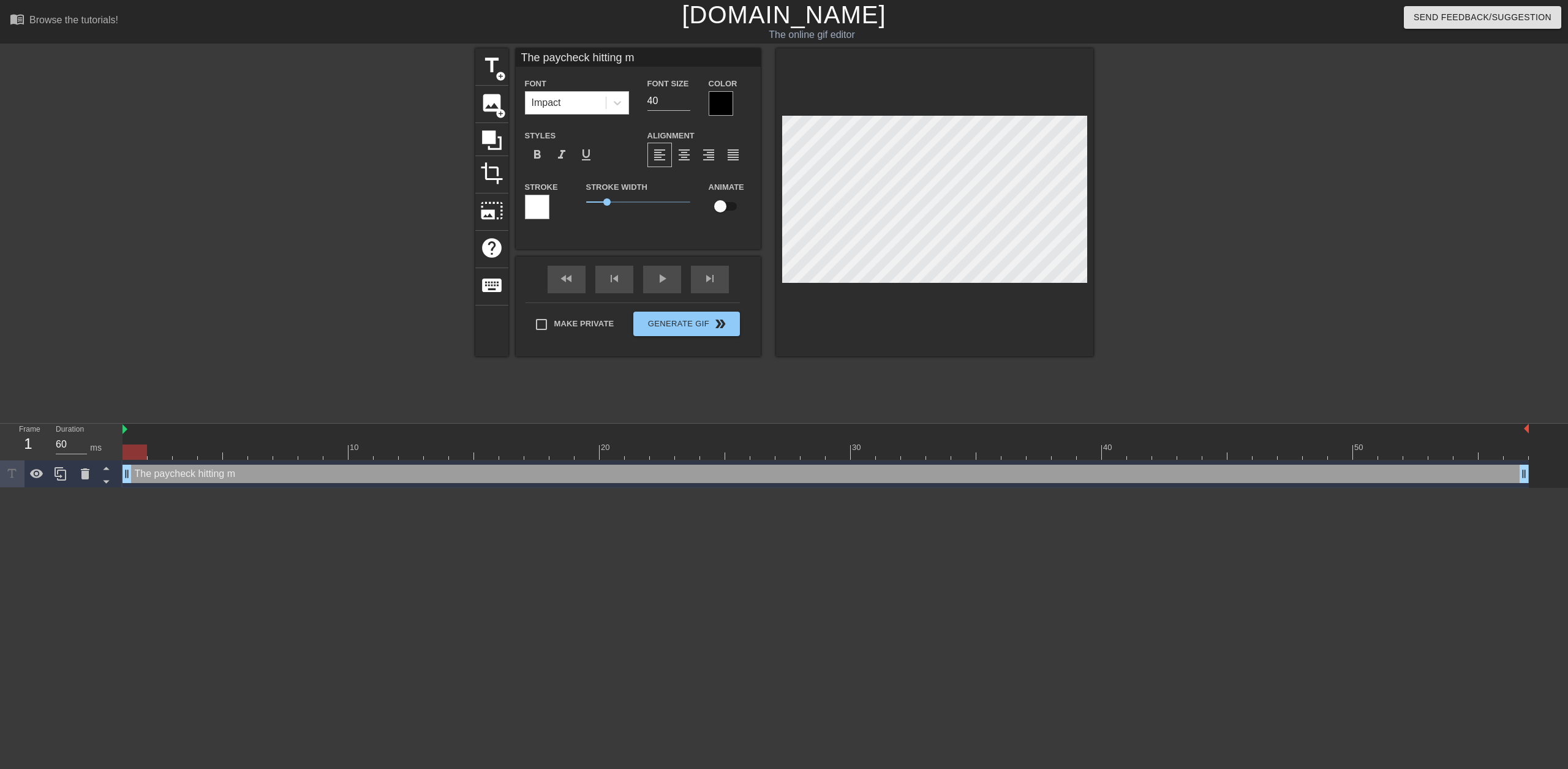
type textarea "The paycheck hitting"
type input "The paycheck hitting"
type textarea "The paycheck hitting"
click at [690, 105] on div "Font Size 40" at bounding box center [668, 96] width 62 height 40
click at [684, 103] on input "39" at bounding box center [668, 100] width 43 height 20
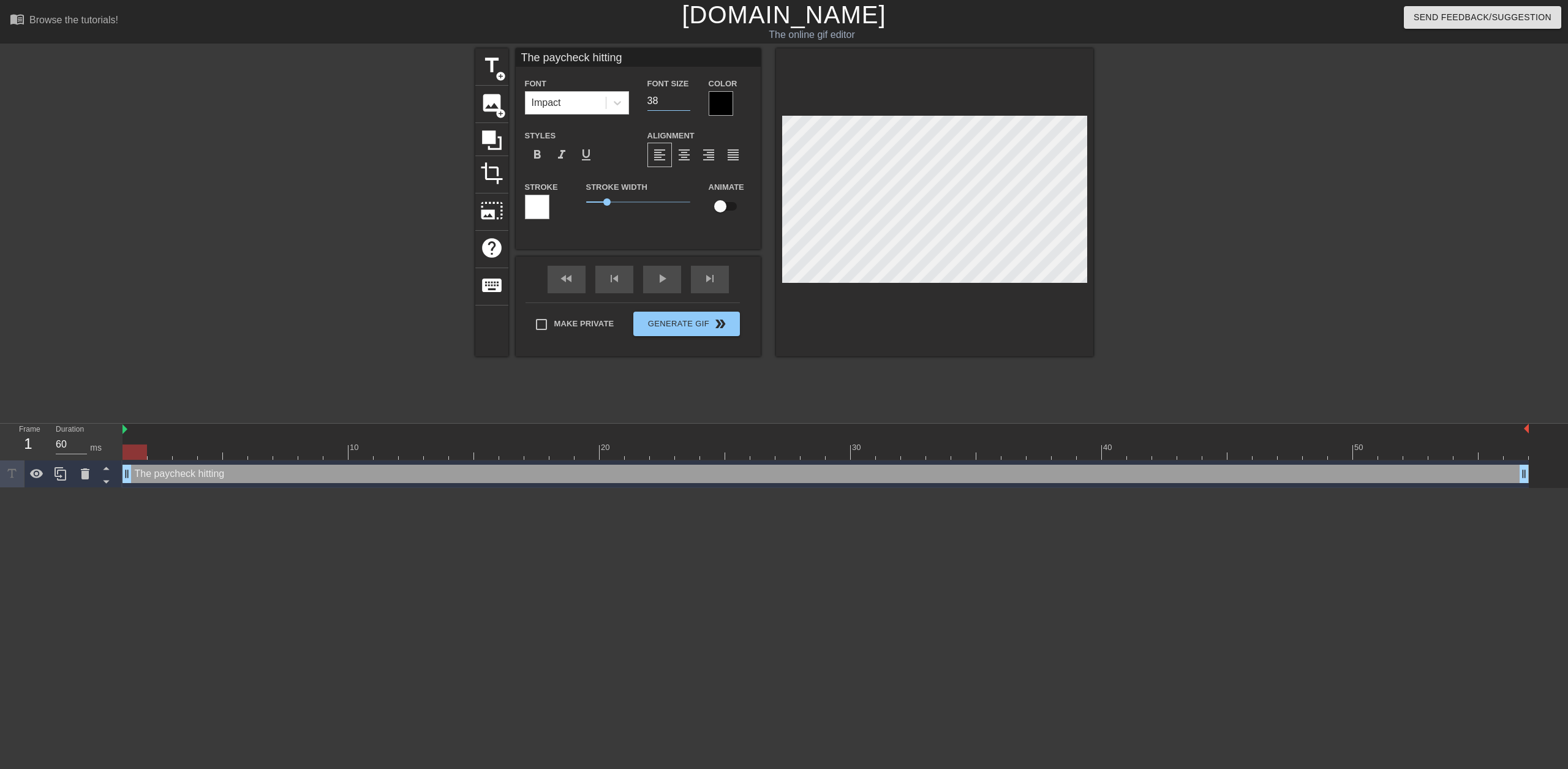
click at [684, 103] on input "38" at bounding box center [668, 100] width 43 height 20
click at [684, 103] on input "37" at bounding box center [668, 100] width 43 height 20
click at [684, 103] on input "36" at bounding box center [668, 100] width 43 height 20
click at [684, 103] on input "35" at bounding box center [668, 100] width 43 height 20
click at [684, 103] on input "34" at bounding box center [668, 100] width 43 height 20
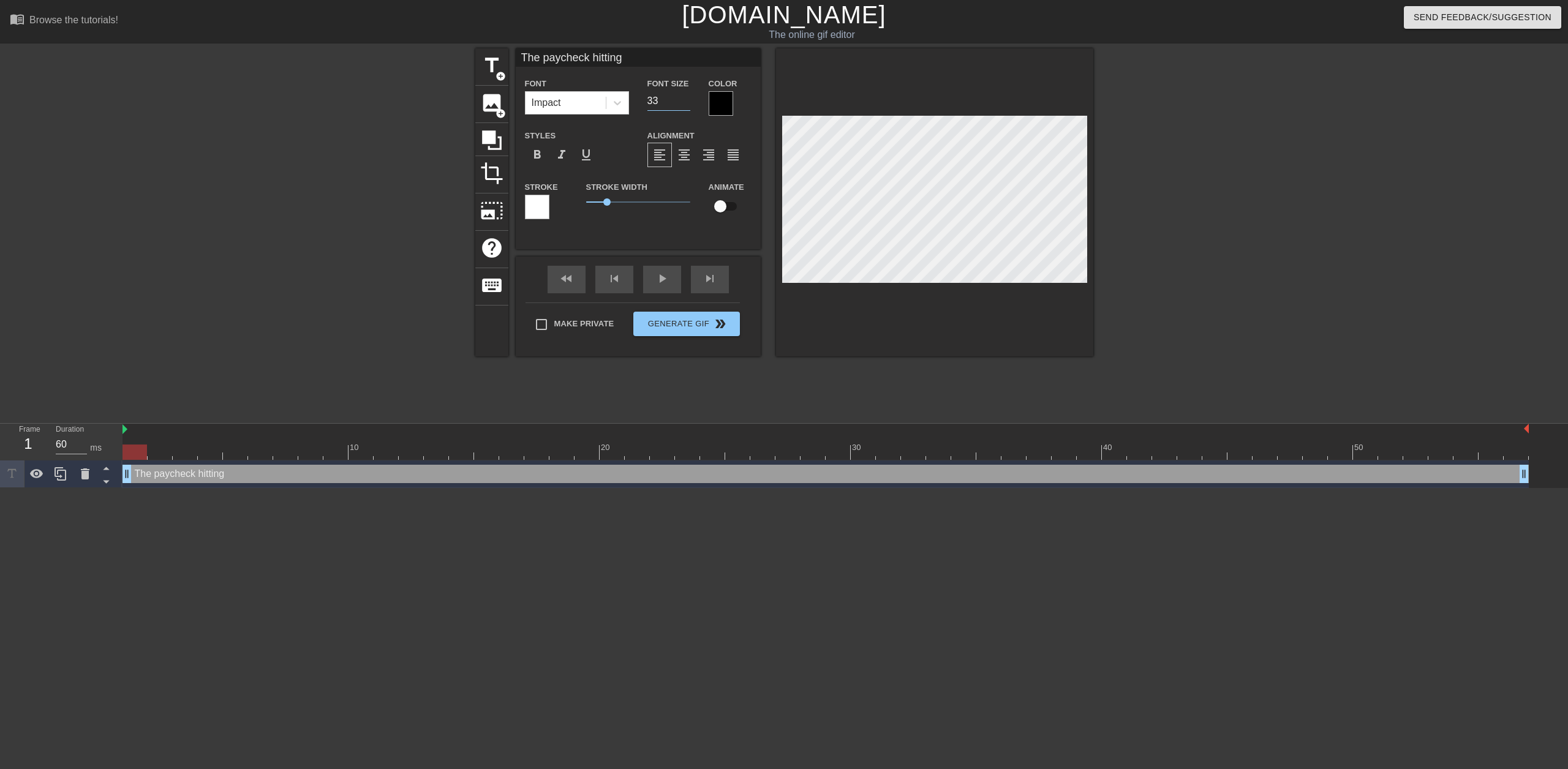
click at [684, 103] on input "33" at bounding box center [668, 100] width 43 height 20
type input "32"
click at [684, 103] on input "32" at bounding box center [668, 100] width 43 height 20
click at [1257, 206] on div at bounding box center [1199, 232] width 184 height 367
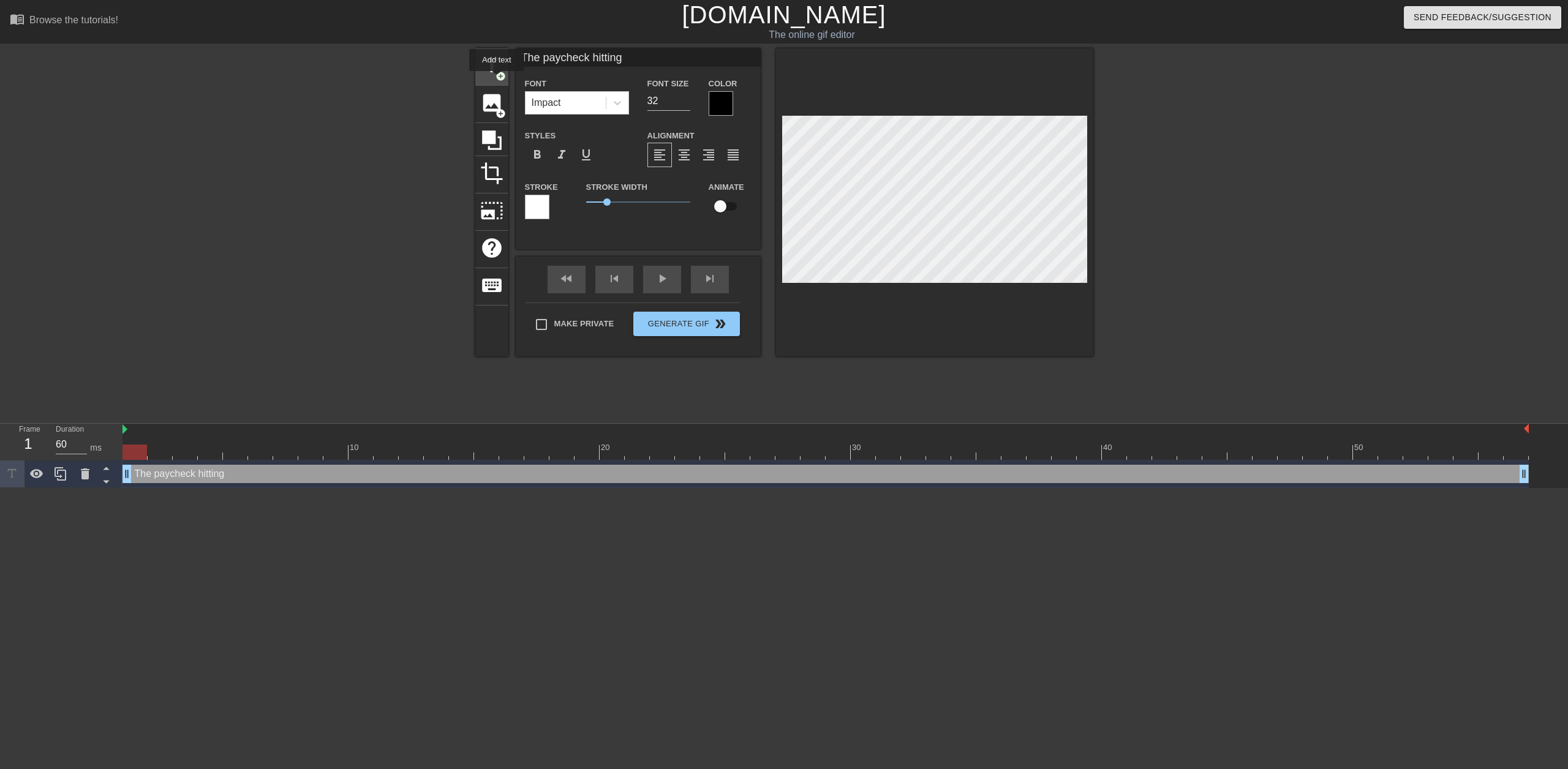
click at [496, 72] on span "add_circle" at bounding box center [500, 76] width 10 height 10
type input "New text 1"
type input "40"
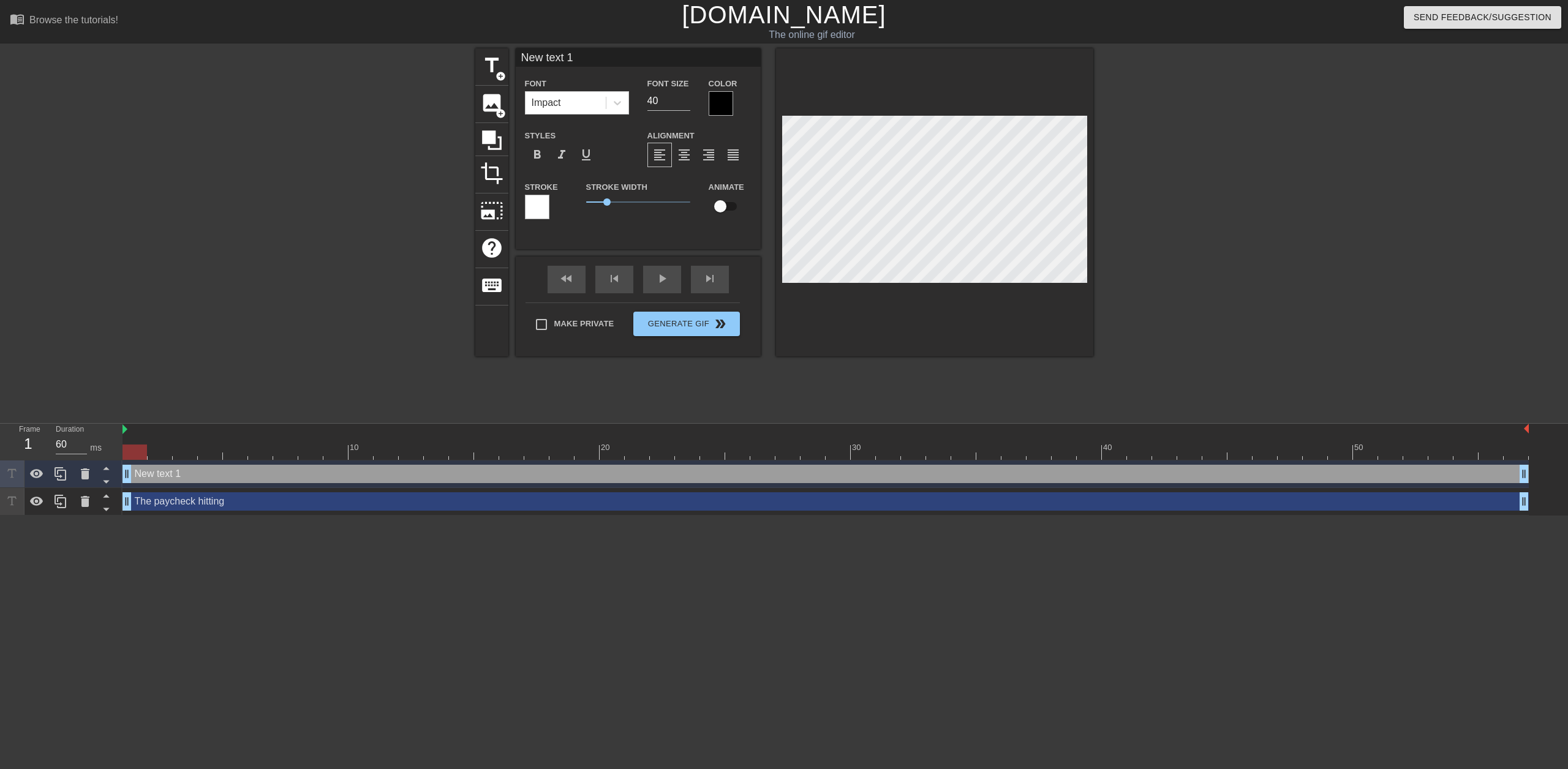
type input "m"
type textarea "m"
type input "my"
type textarea "my"
type input "my"
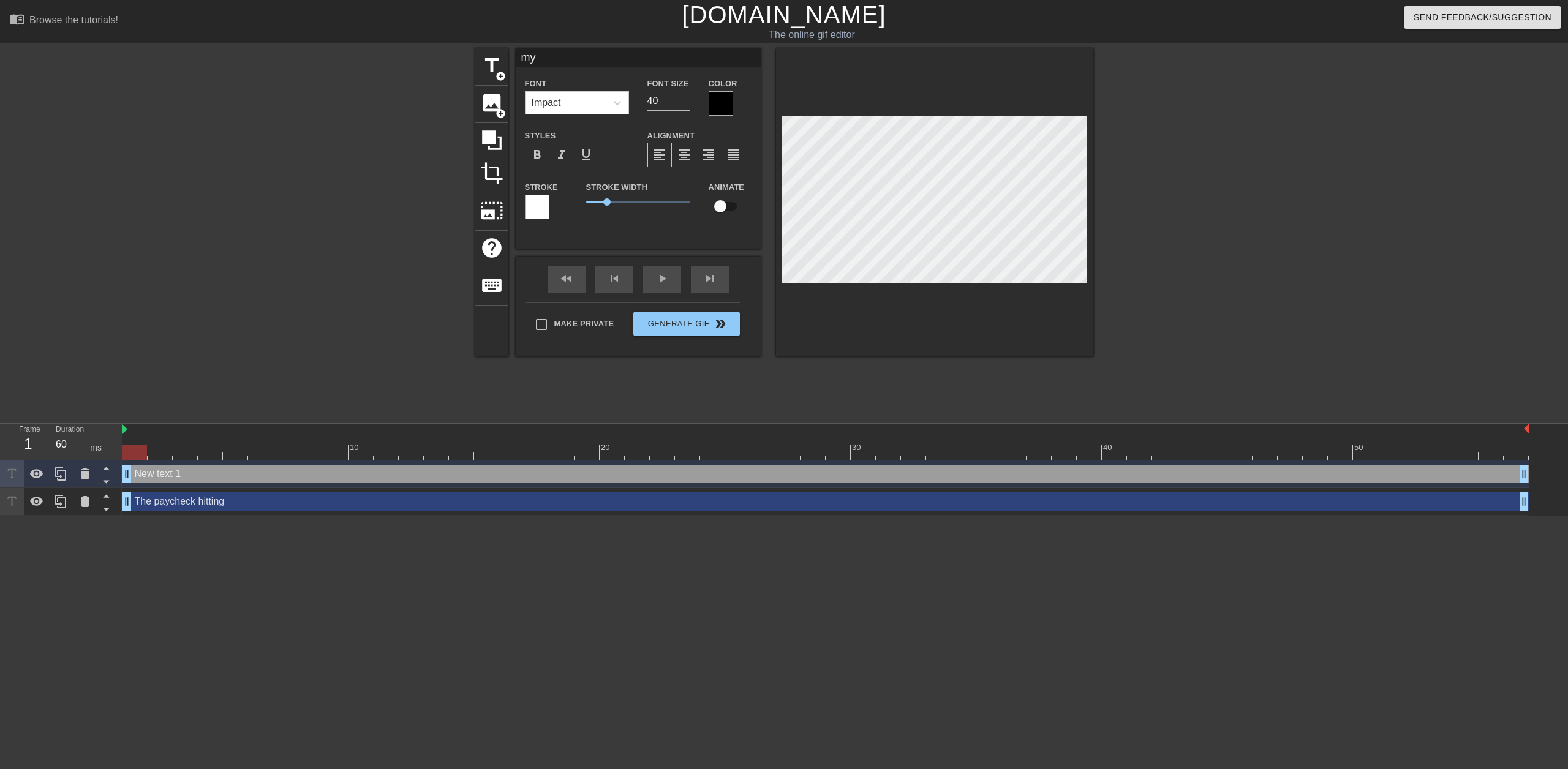
type textarea "my"
type input "my a"
type textarea "my a"
type input "my ac"
type textarea "my ac"
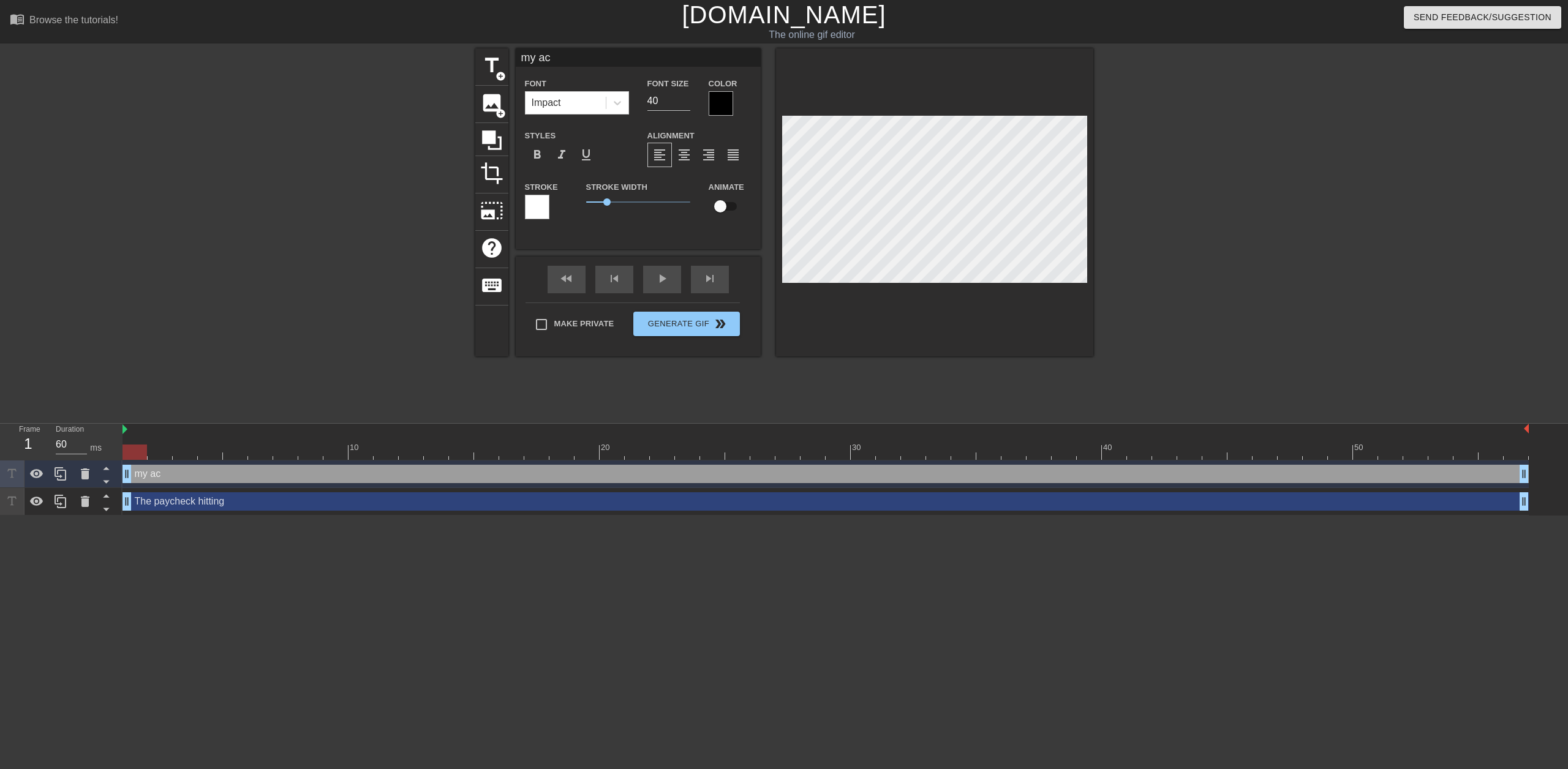
type input "my acc"
type textarea "my acc"
type input "my acco"
type textarea "my acco"
type input "my accou"
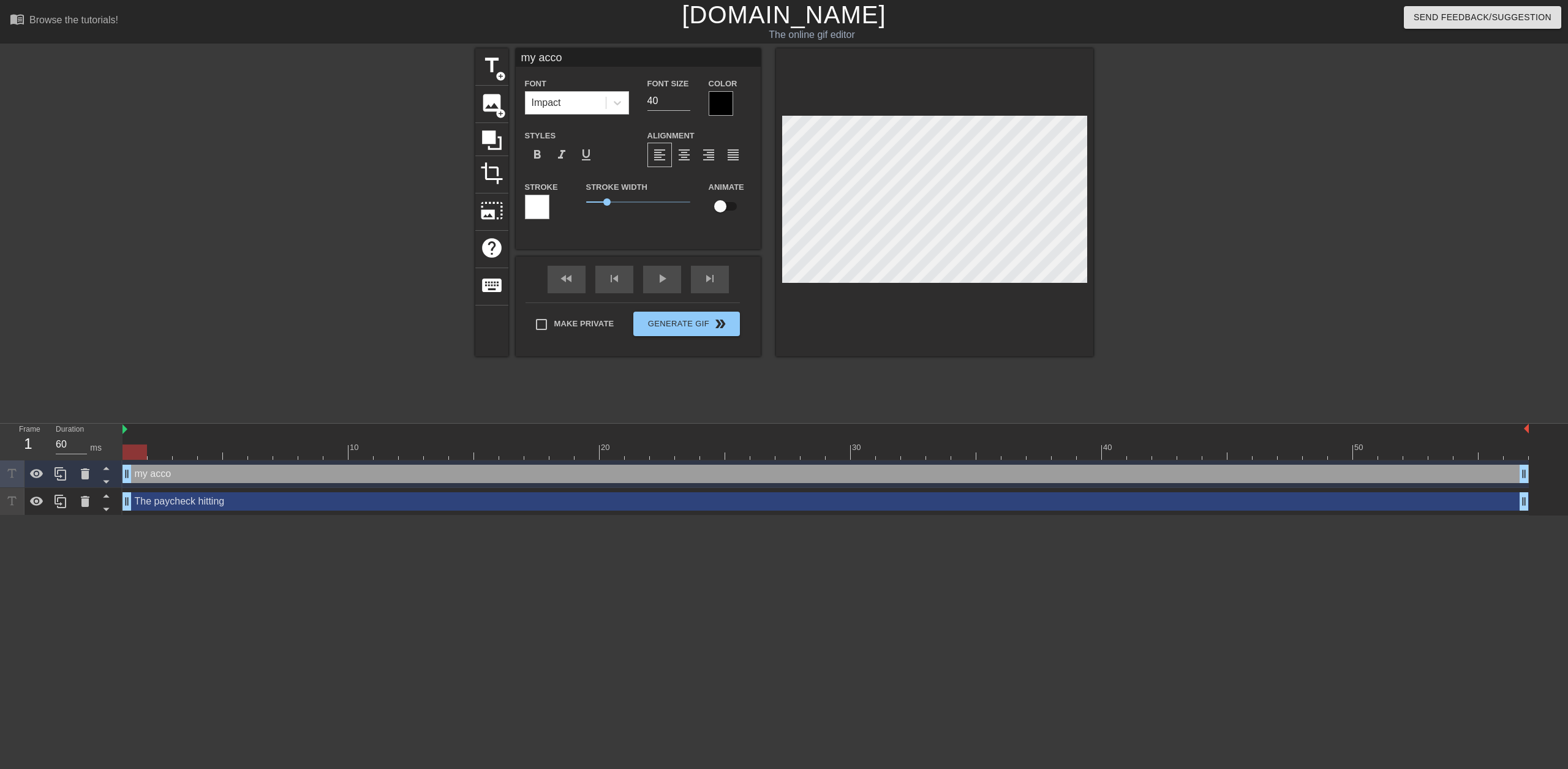
type textarea "my accou"
type input "my accoun"
type textarea "my accoun"
type input "my account"
type textarea "my account"
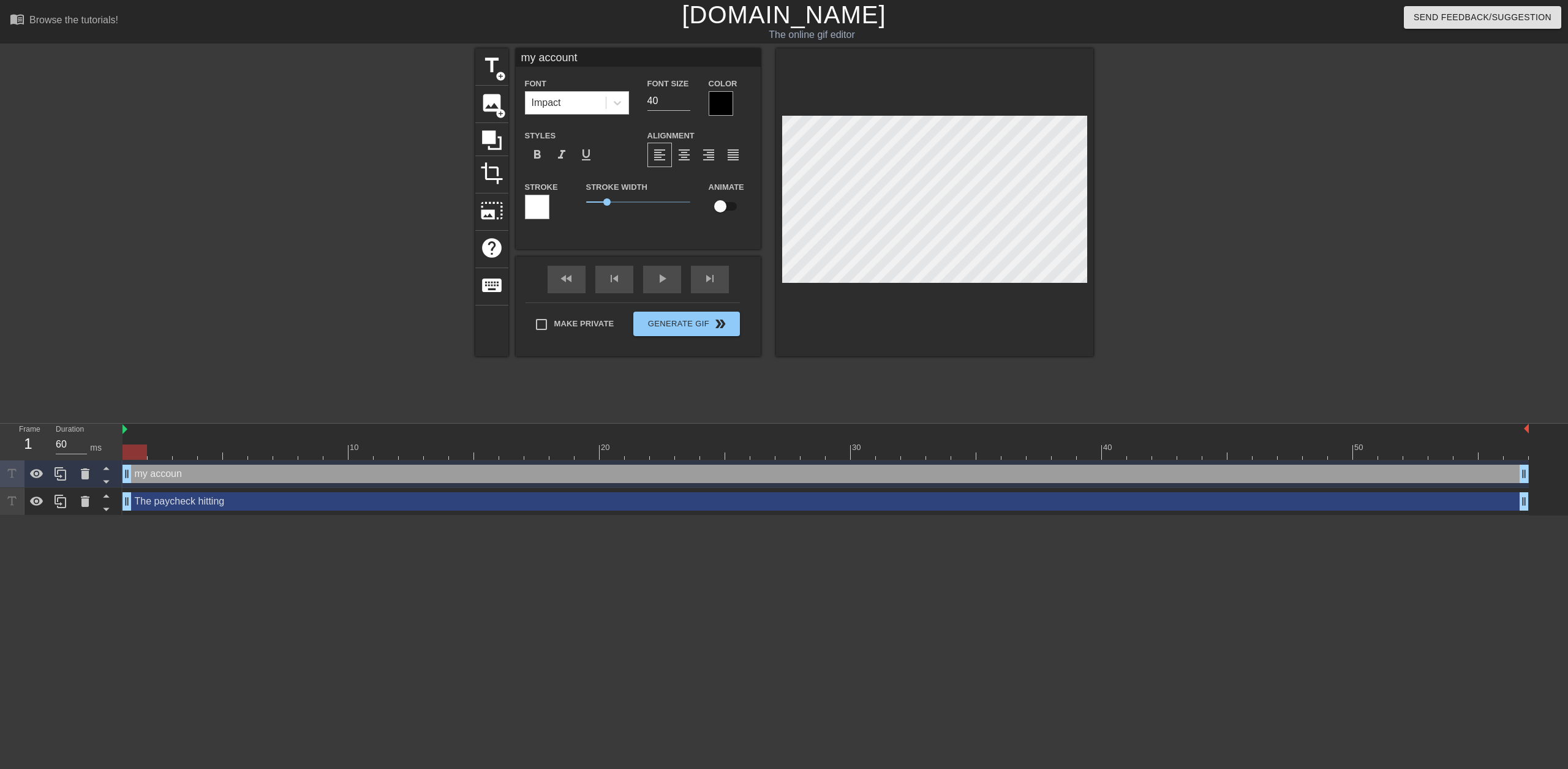
type input "my account"
type textarea "my account"
type input "my account o"
type textarea "my account o"
type input "my account on"
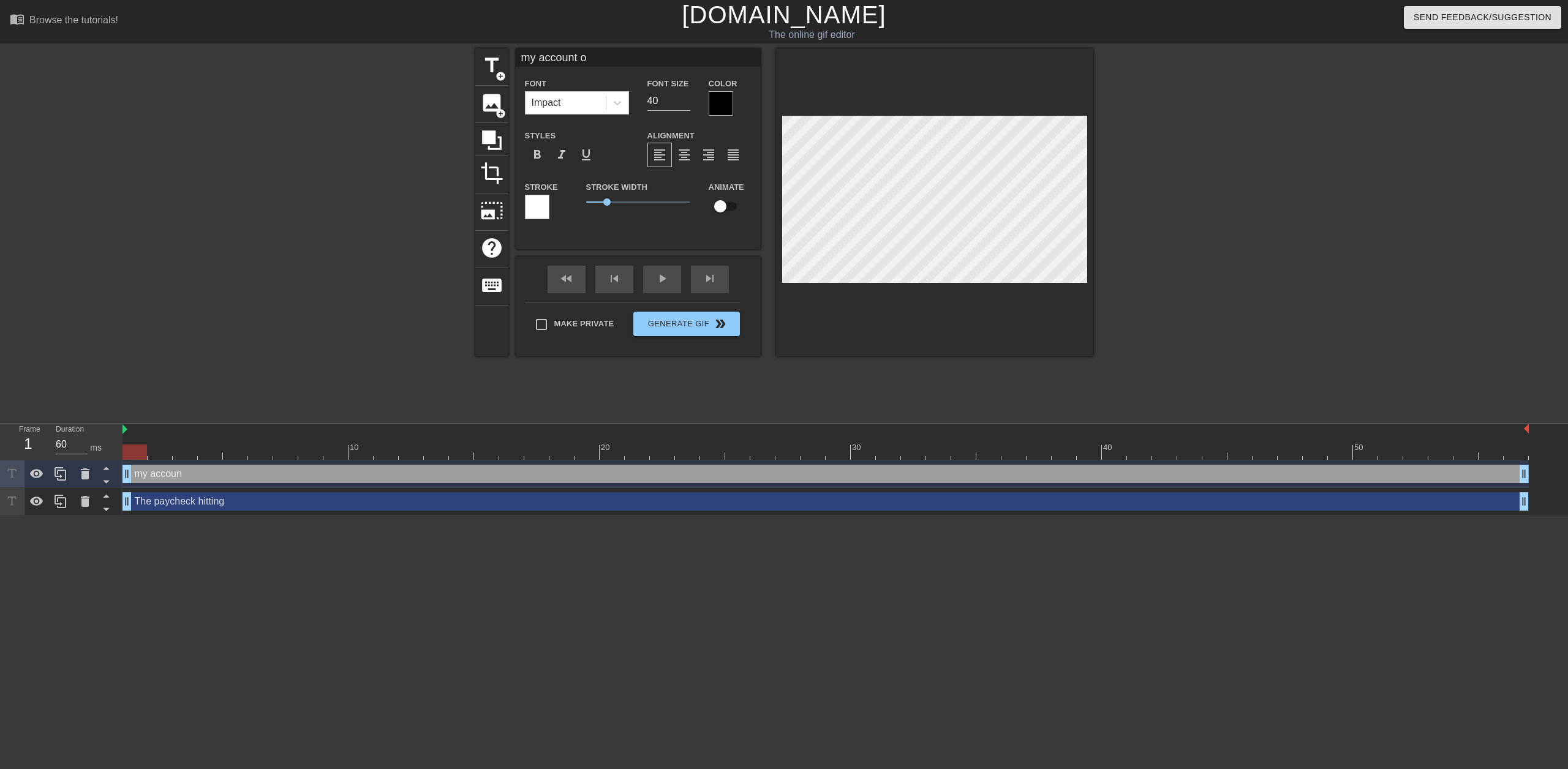
type textarea "my account on"
type input "my account on"
type textarea "my account on"
type input "my account on t"
type textarea "my account on t"
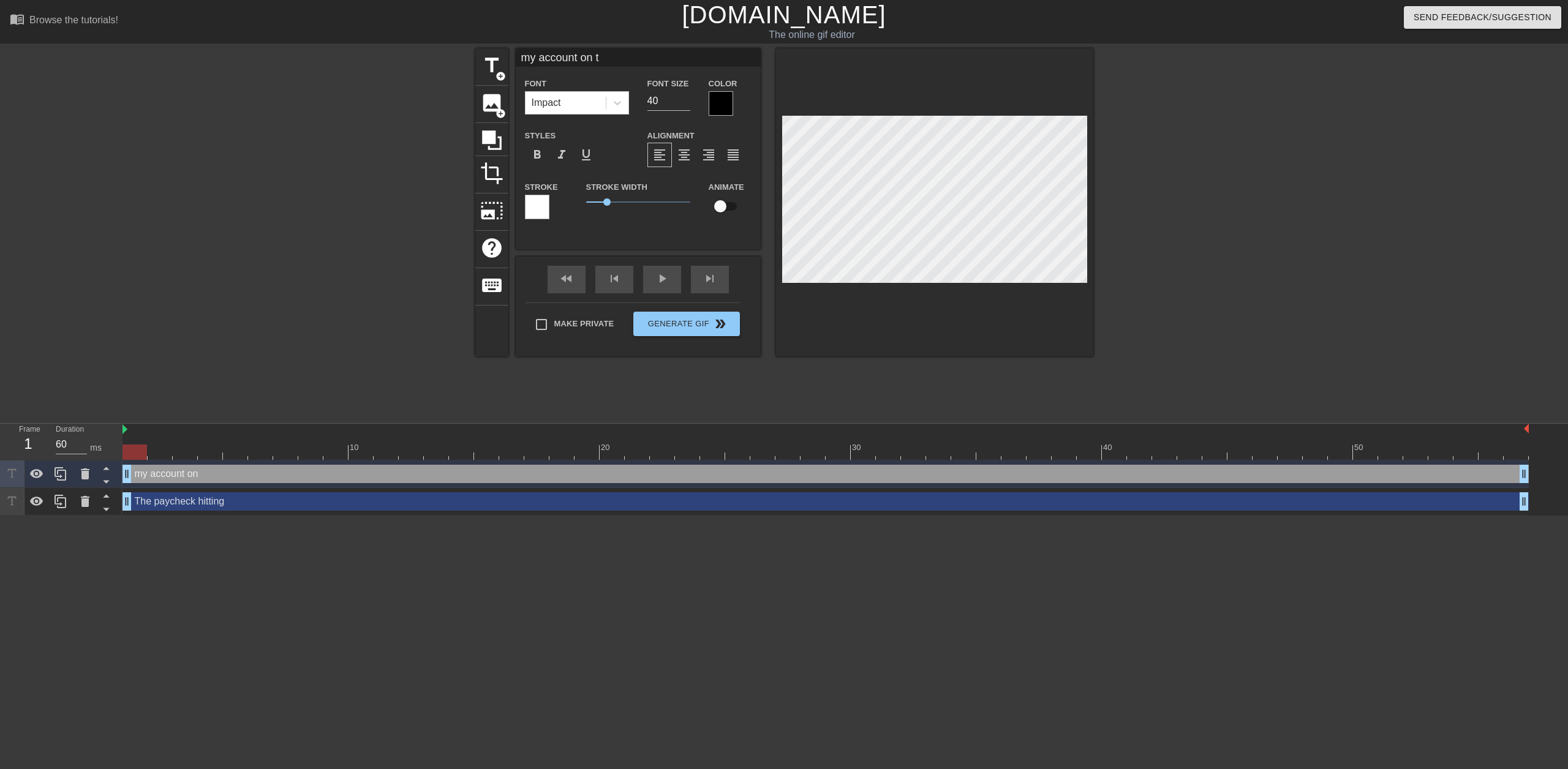
type input "my account on th"
type textarea "my account on th"
type input "my account on the"
type textarea "my account on the"
type input "my account on the"
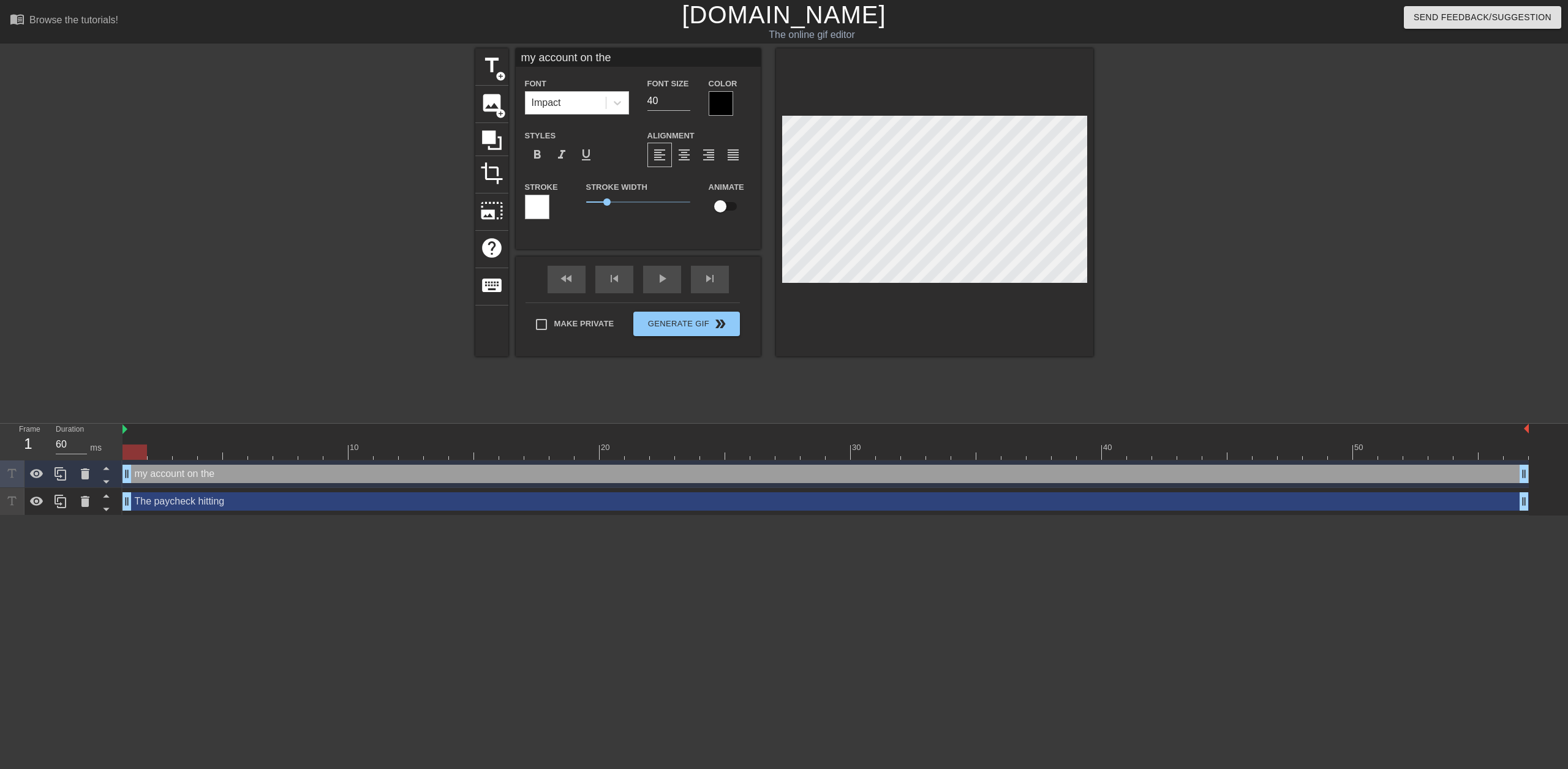
type textarea "my account on the"
type input "my account on the 1"
type textarea "my account on the 1"
type input "my account on the 16"
type textarea "my account on the 16"
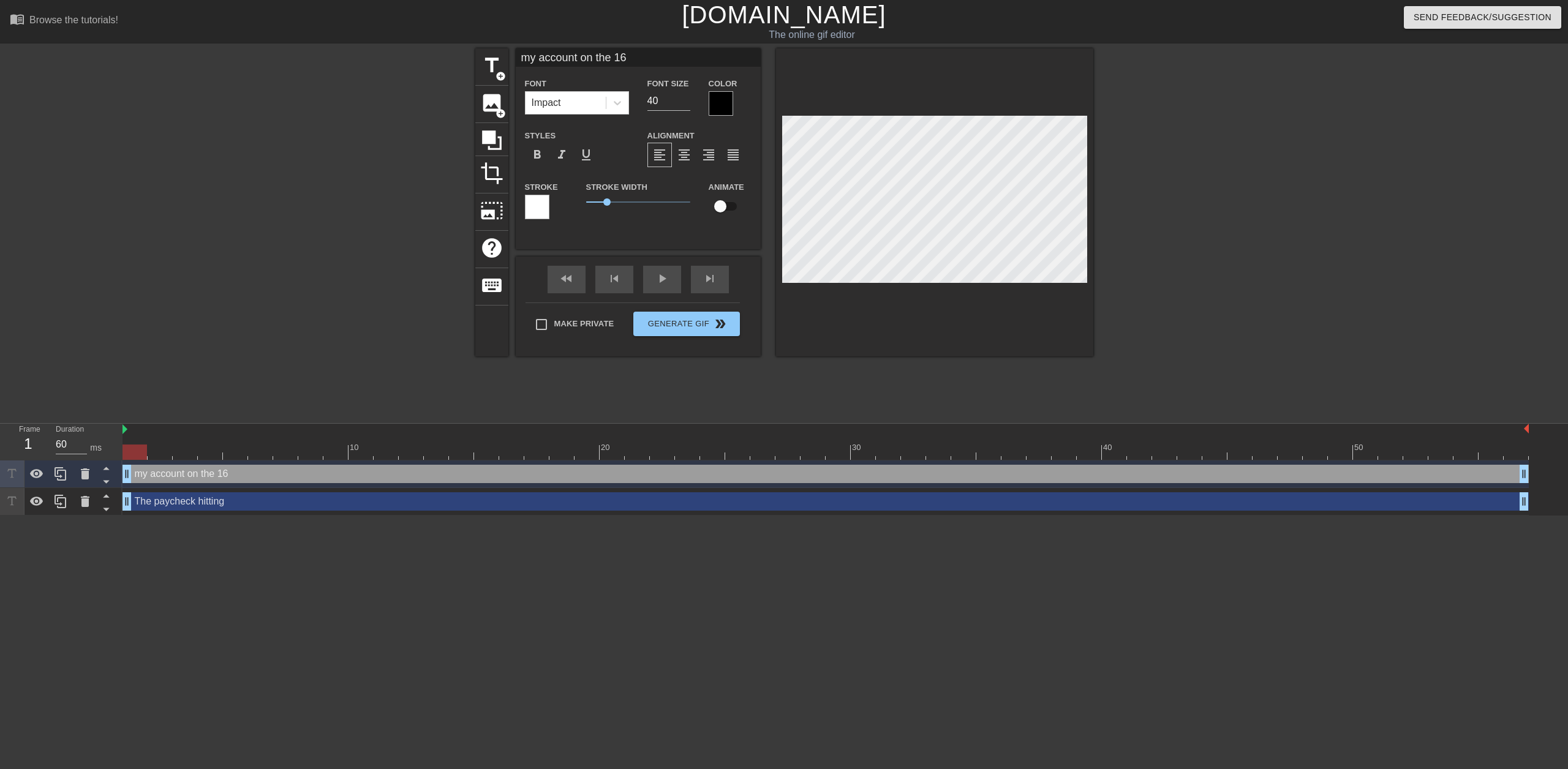
type input "my account on the 16h"
type textarea "my account on the 16h"
click at [683, 105] on input "39" at bounding box center [668, 100] width 43 height 20
click at [683, 105] on input "38" at bounding box center [668, 100] width 43 height 20
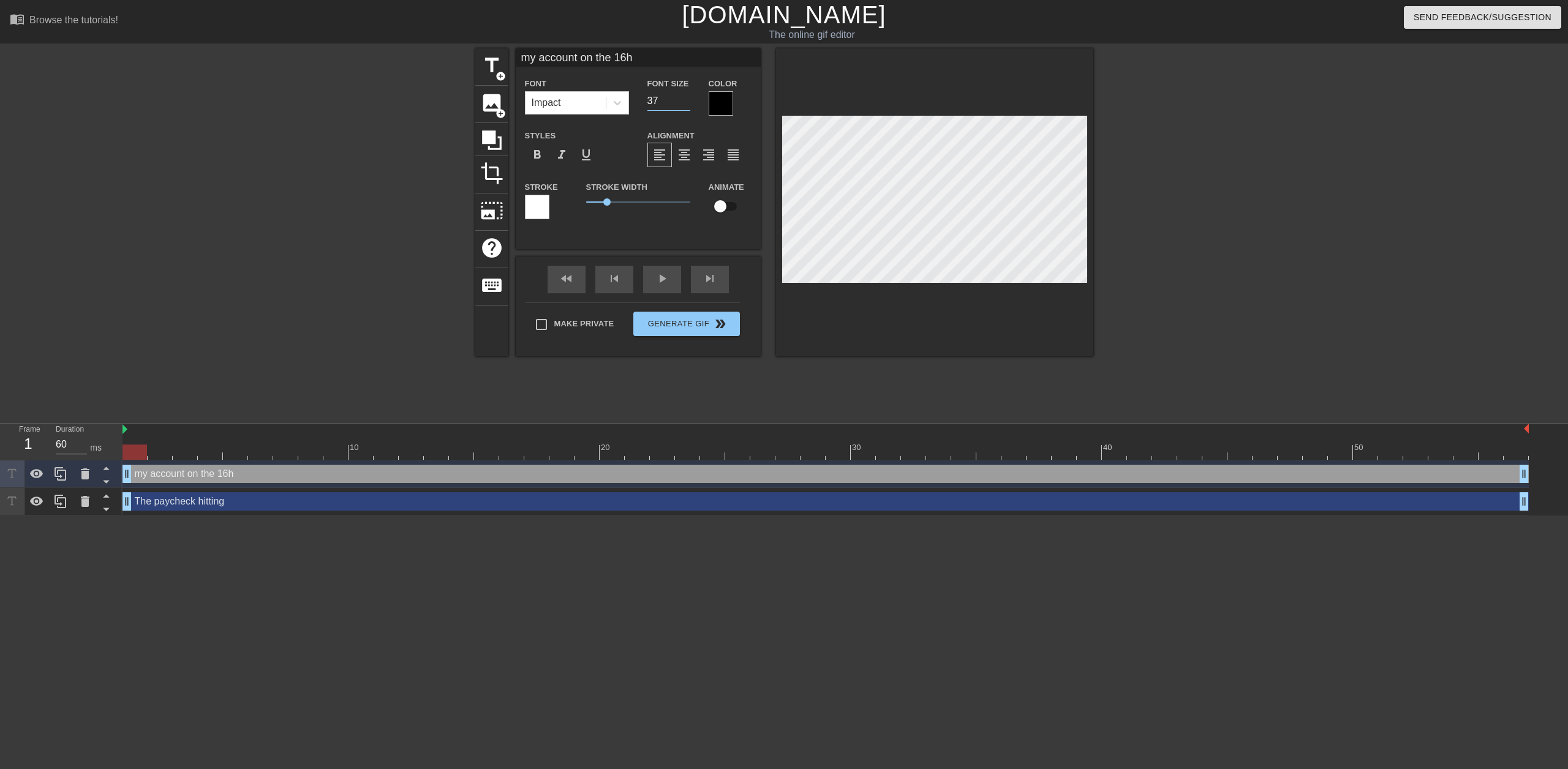
click at [683, 105] on input "37" at bounding box center [668, 100] width 43 height 20
click at [683, 105] on input "36" at bounding box center [668, 100] width 43 height 20
click at [683, 105] on input "35" at bounding box center [668, 100] width 43 height 20
click at [683, 105] on input "34" at bounding box center [668, 100] width 43 height 20
click at [683, 105] on input "33" at bounding box center [668, 100] width 43 height 20
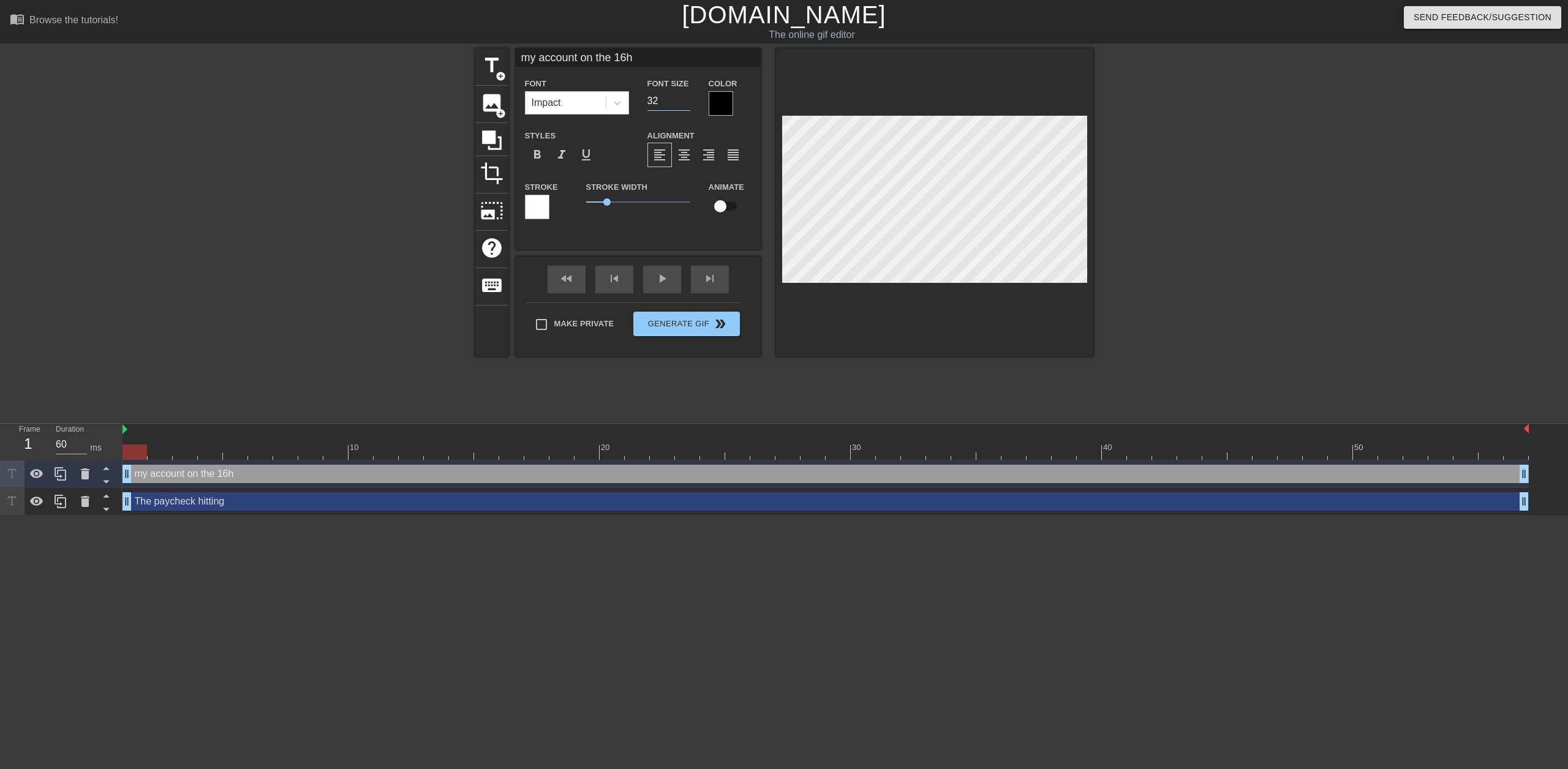
type input "32"
click at [683, 105] on input "32" at bounding box center [668, 100] width 43 height 20
click at [1192, 193] on div at bounding box center [1199, 232] width 184 height 367
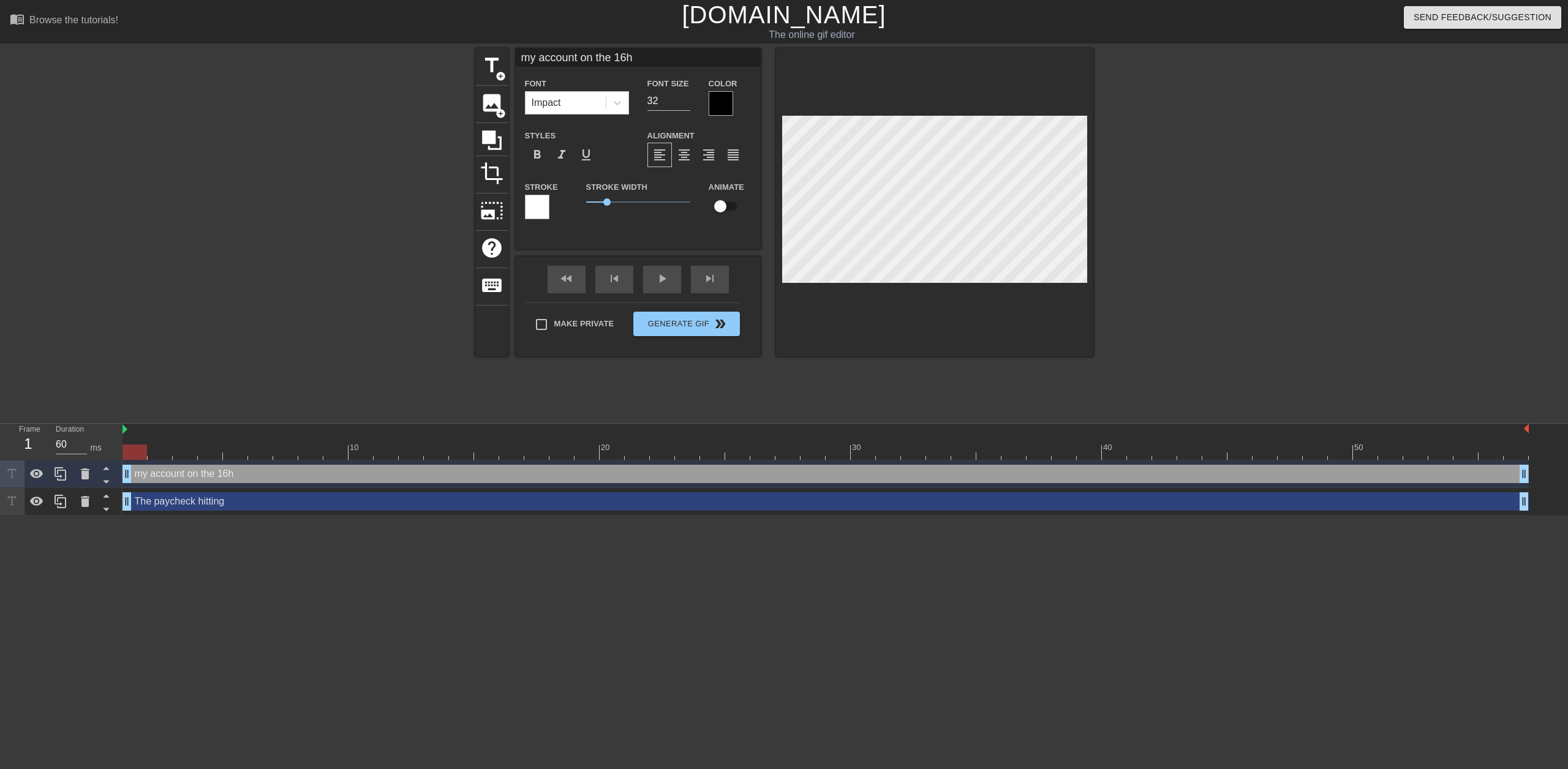
type input "my account on the 16th"
type textarea "my account on the 16th"
click at [727, 105] on div at bounding box center [721, 103] width 25 height 25
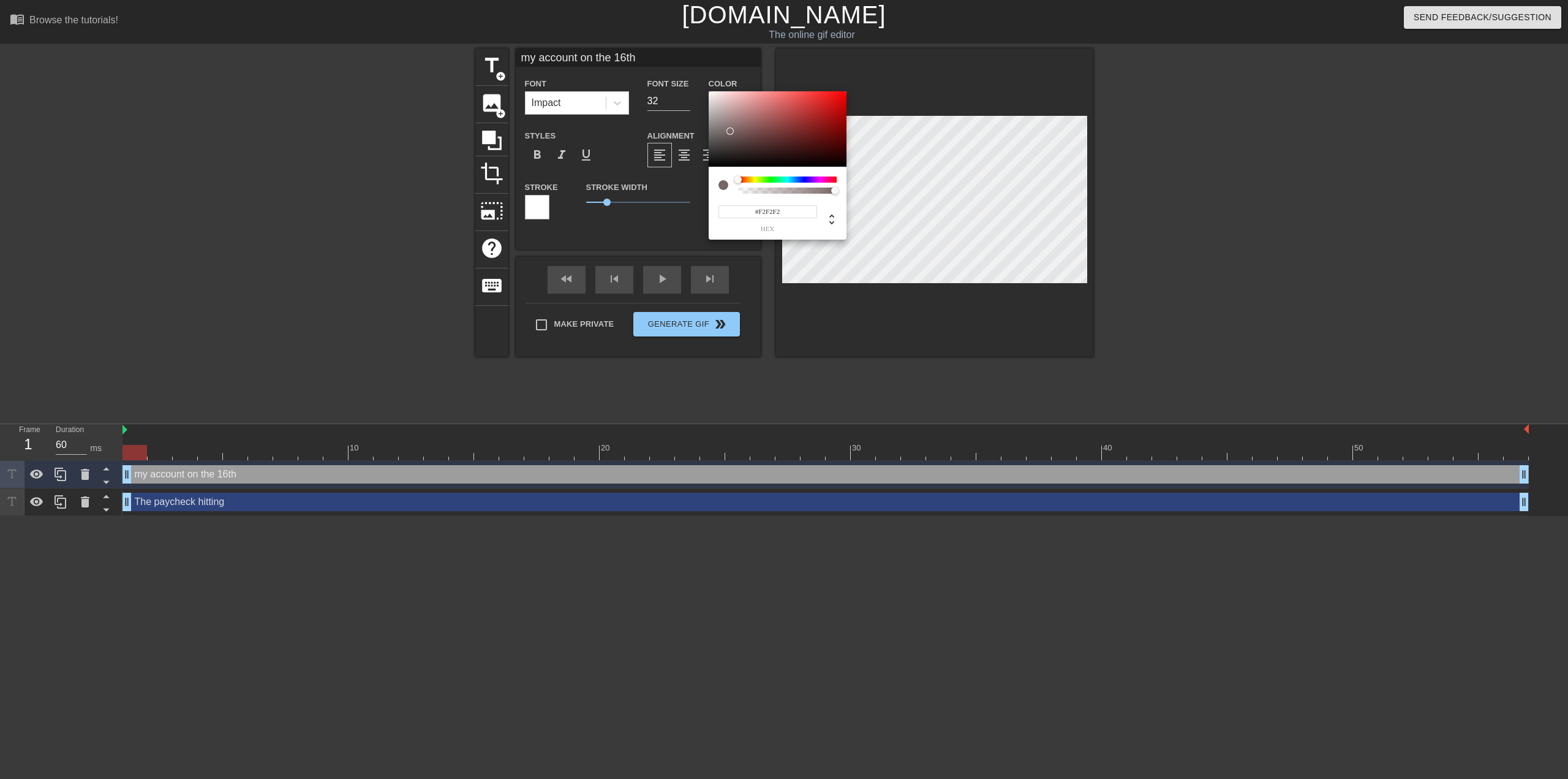
type input "#FFFFFF"
drag, startPoint x: 729, startPoint y: 131, endPoint x: 683, endPoint y: 68, distance: 78.0
click at [684, 68] on div "#FFFFFF hex" at bounding box center [784, 390] width 1568 height 779
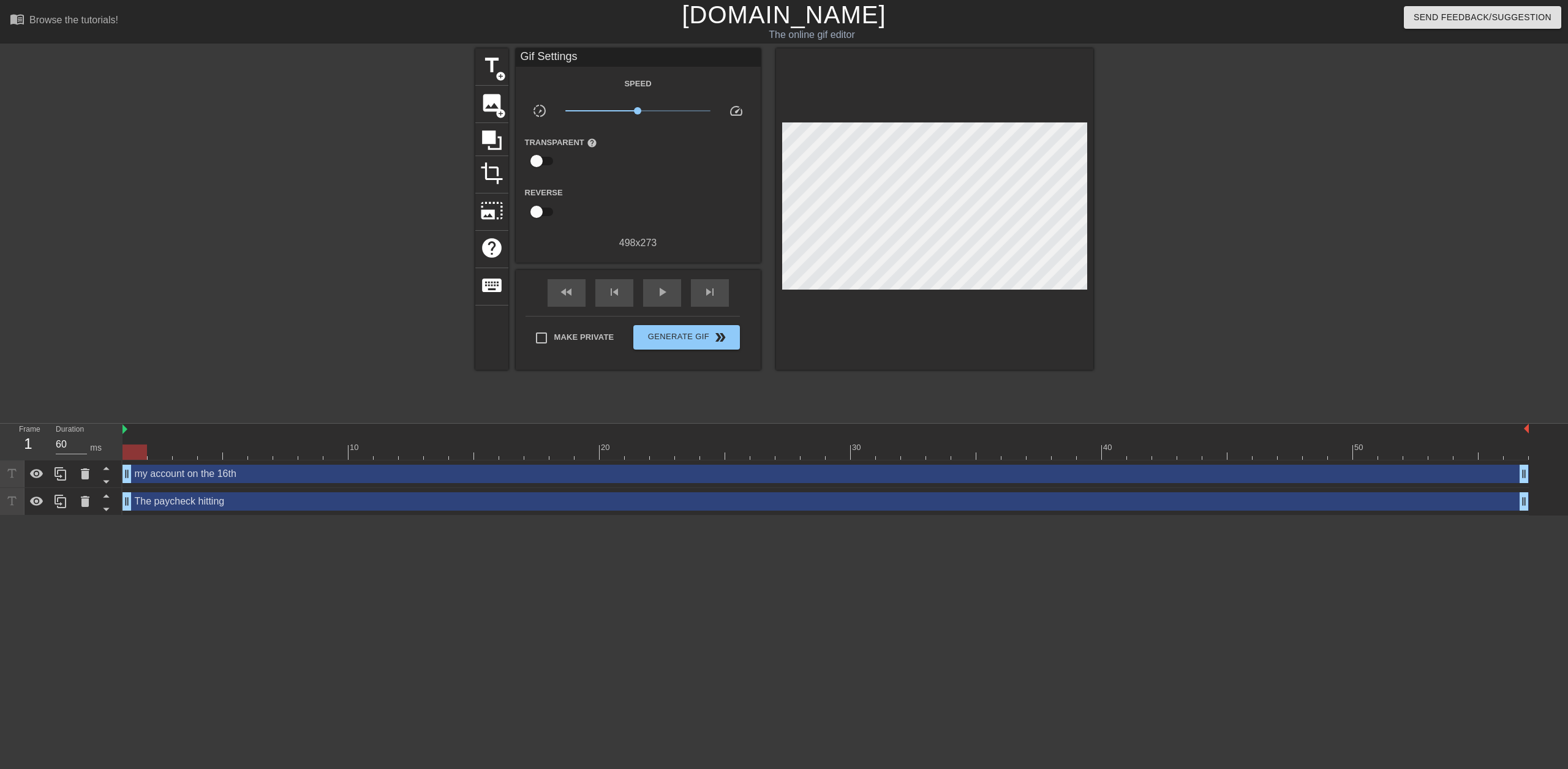
click at [540, 201] on input "checkbox" at bounding box center [536, 211] width 70 height 24
click at [549, 212] on input "checkbox" at bounding box center [549, 211] width 70 height 24
checkbox input "false"
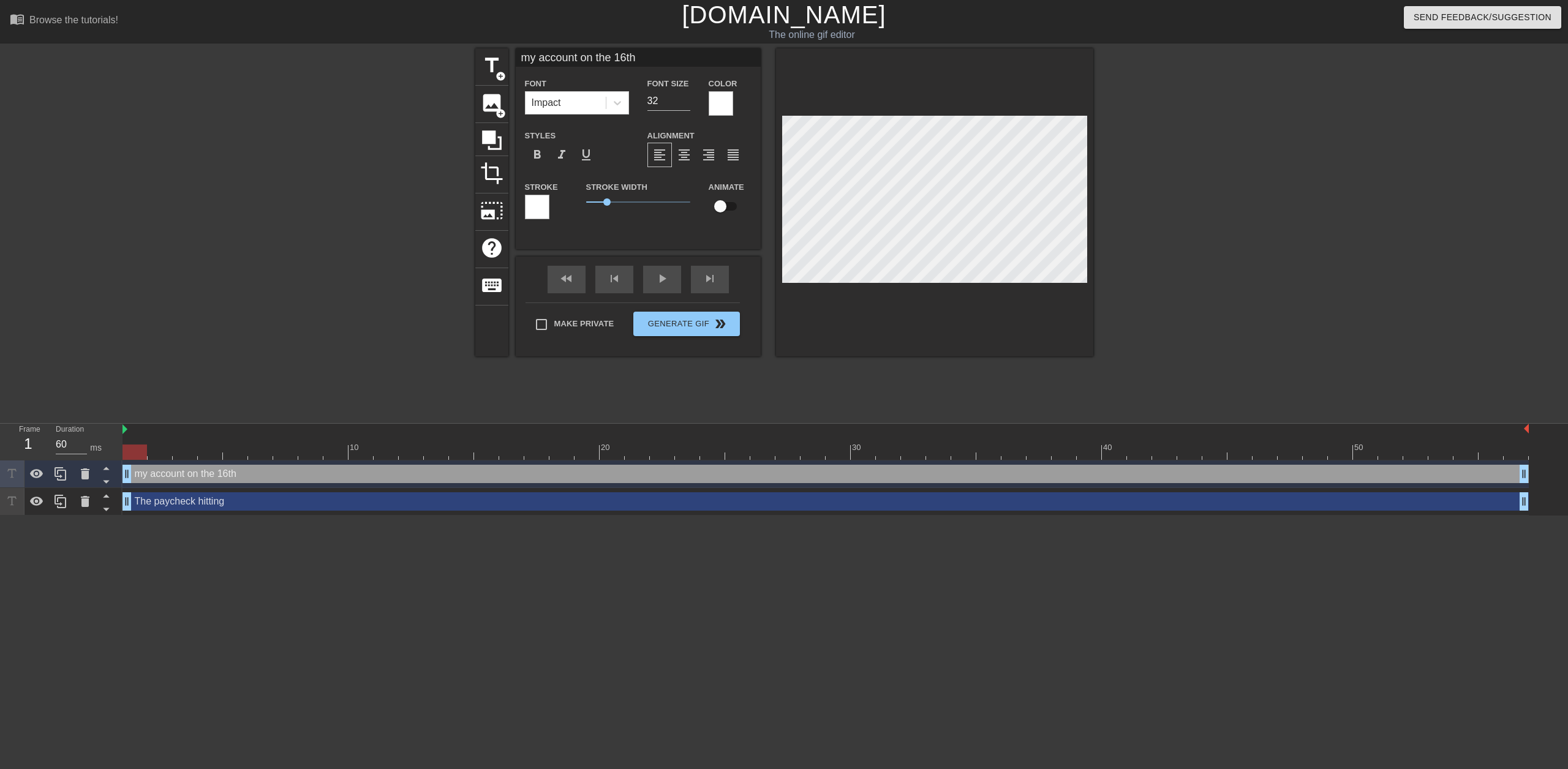
scroll to position [2, 1]
click at [537, 206] on div at bounding box center [537, 207] width 25 height 25
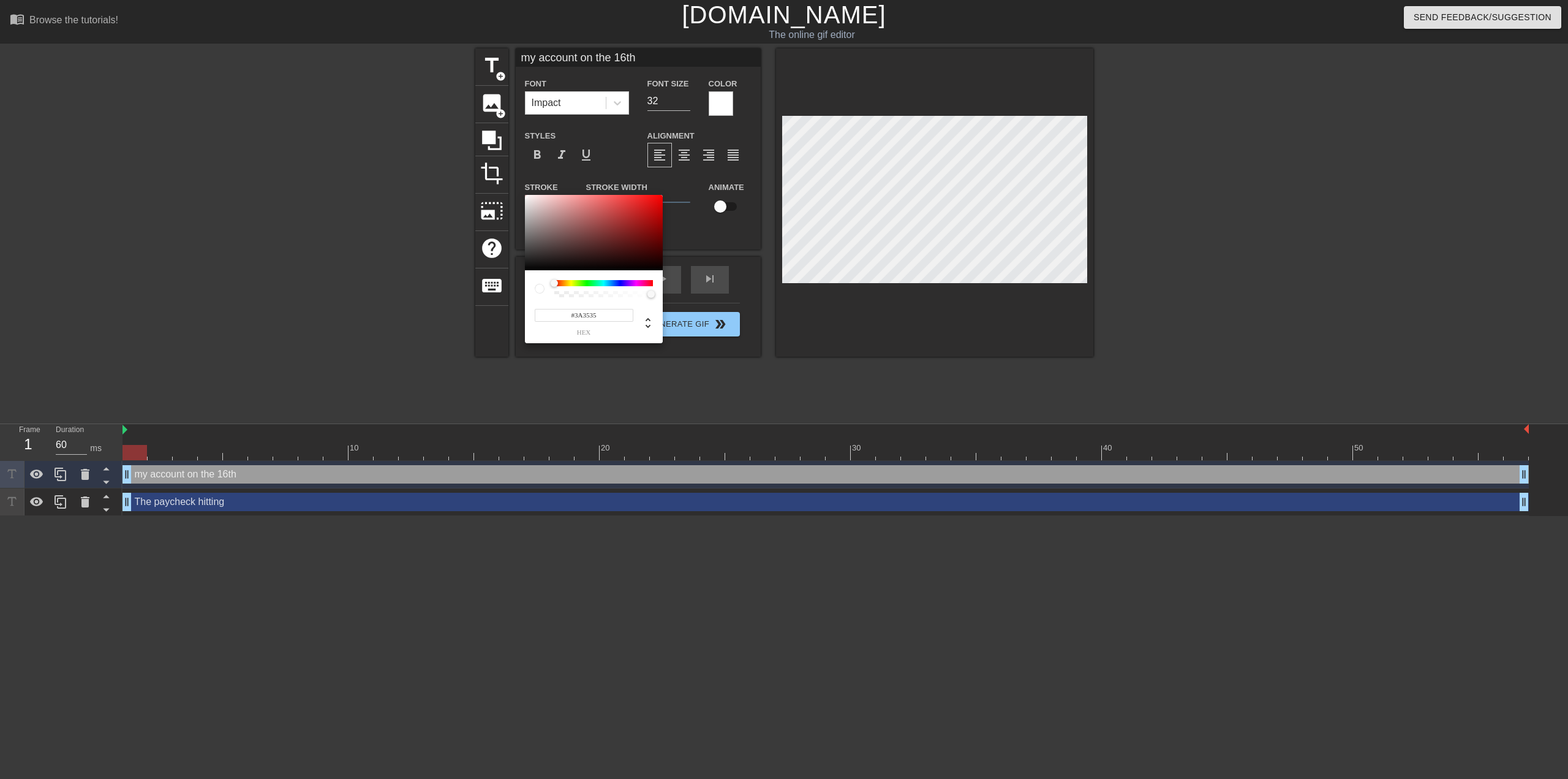
type input "#000000"
drag, startPoint x: 551, startPoint y: 246, endPoint x: 489, endPoint y: 284, distance: 72.7
click at [491, 285] on div "#000000 hex" at bounding box center [784, 390] width 1568 height 779
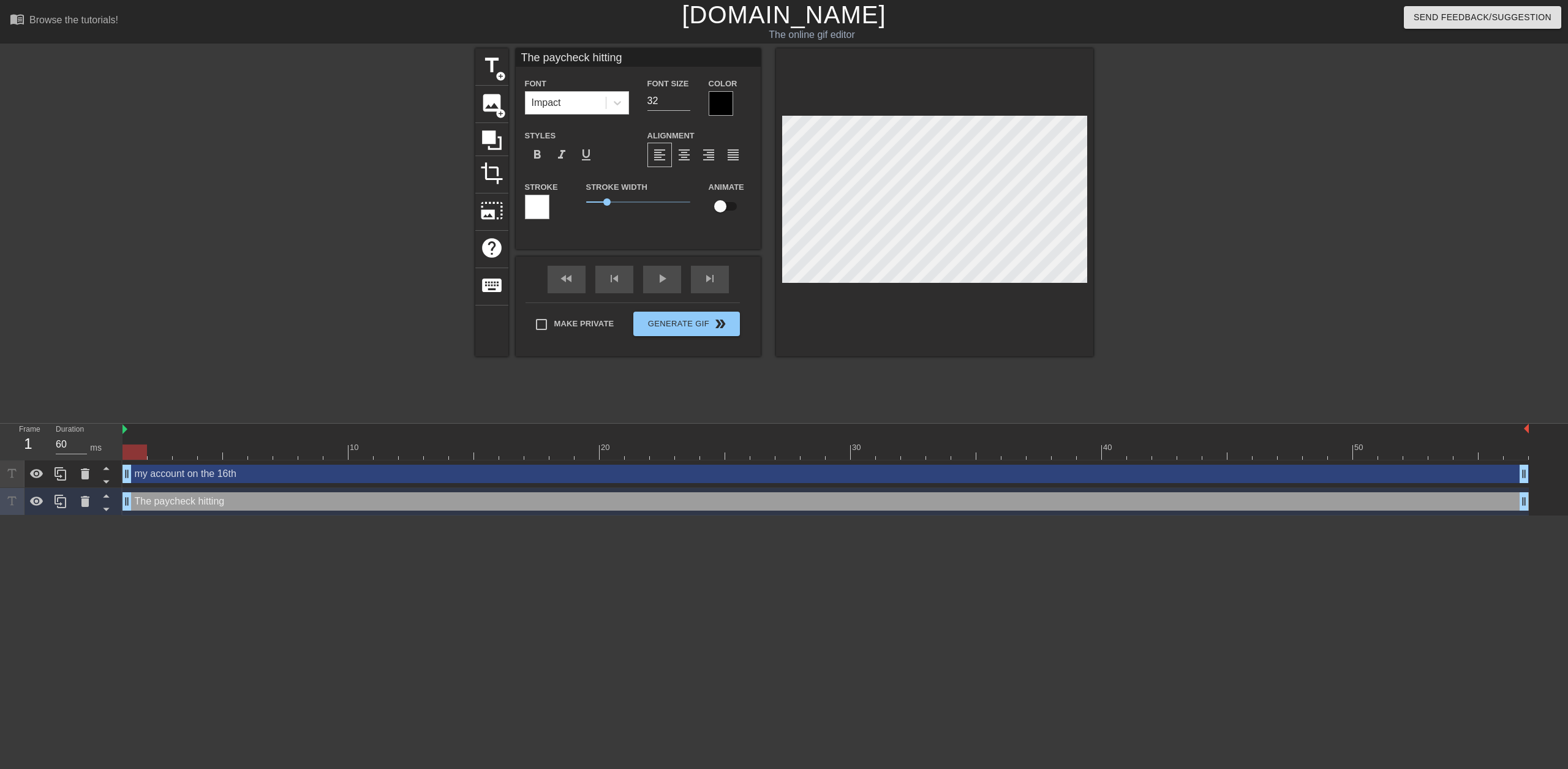
scroll to position [1, 2]
click at [733, 106] on div "Color" at bounding box center [730, 96] width 43 height 40
click at [723, 101] on div at bounding box center [721, 103] width 25 height 25
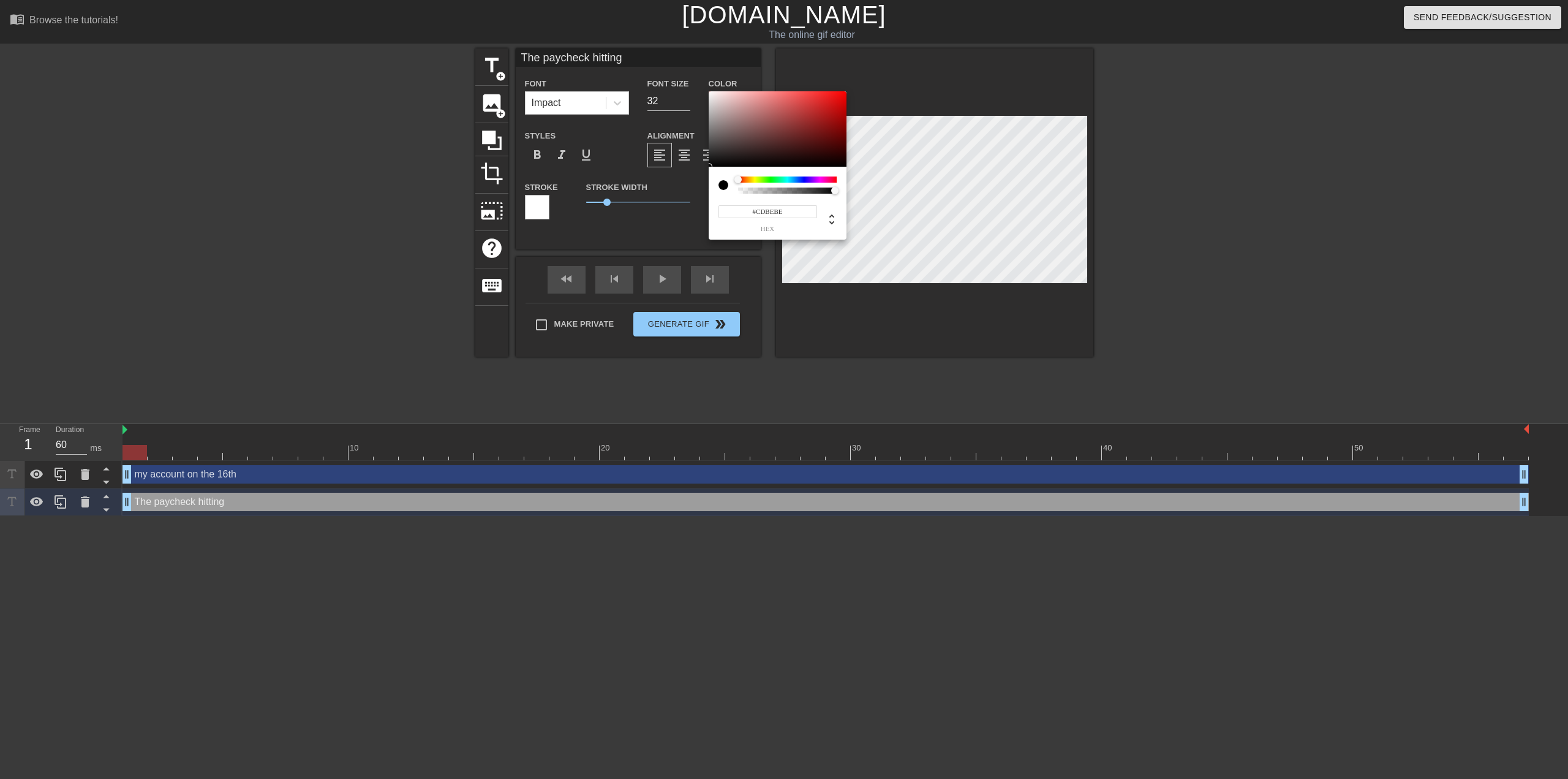
type input "#FFFFFF"
drag, startPoint x: 731, startPoint y: 120, endPoint x: 685, endPoint y: 76, distance: 63.7
click at [685, 76] on div "#FFFFFF hex" at bounding box center [784, 390] width 1568 height 779
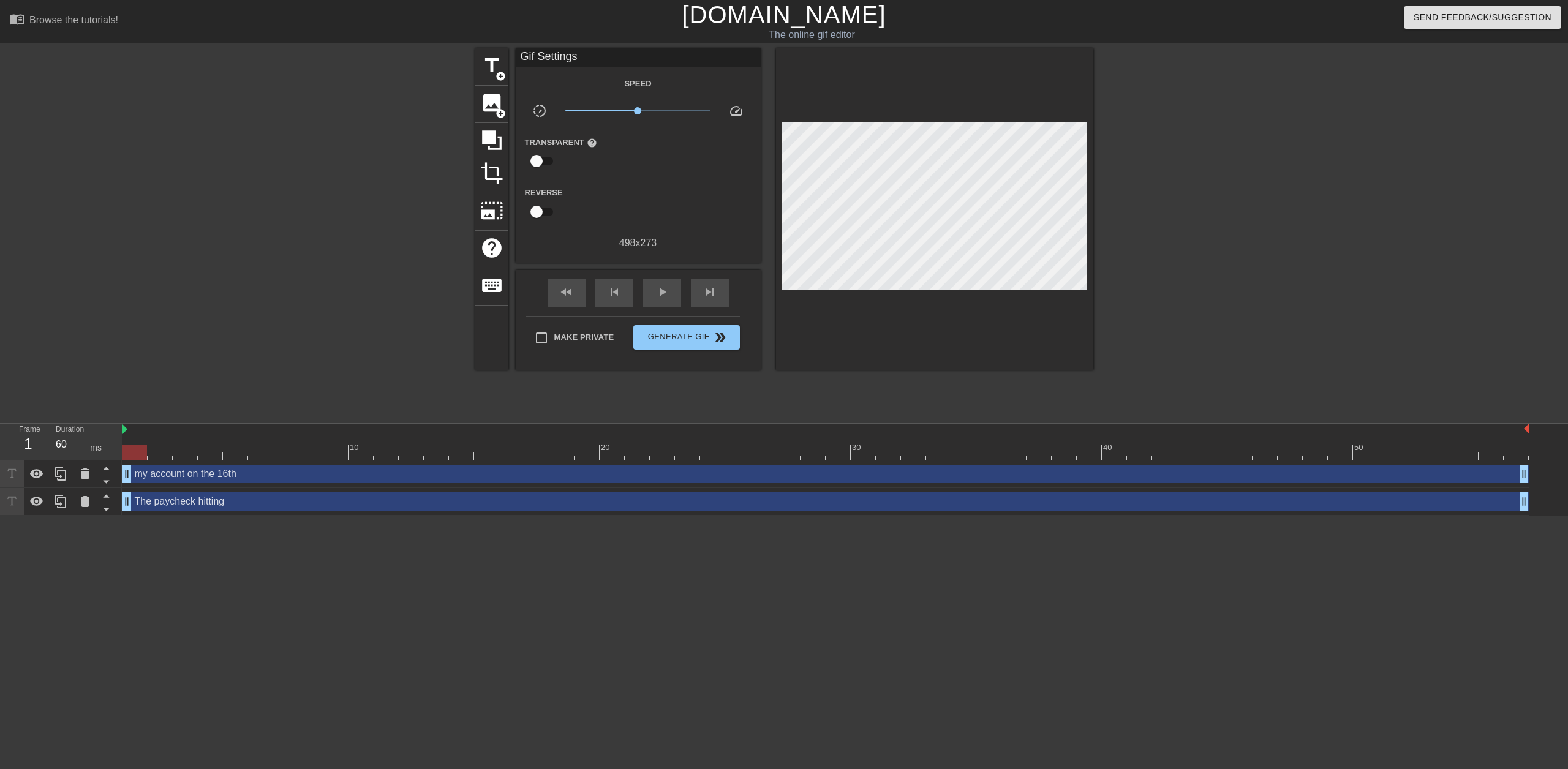
click at [541, 202] on input "checkbox" at bounding box center [536, 211] width 70 height 24
click at [541, 202] on input "checkbox" at bounding box center [549, 211] width 70 height 24
checkbox input "false"
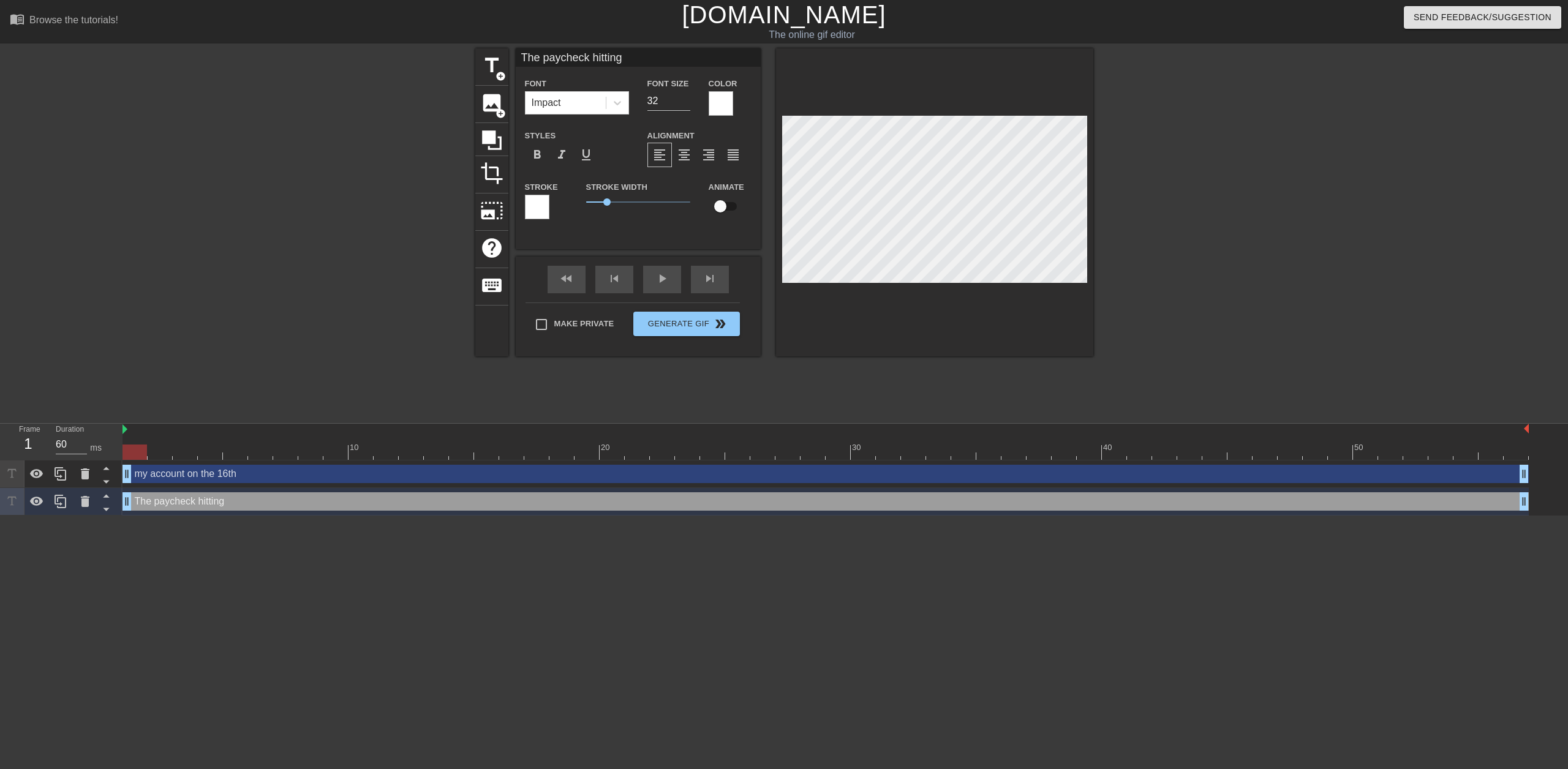
click at [536, 199] on div at bounding box center [537, 207] width 25 height 25
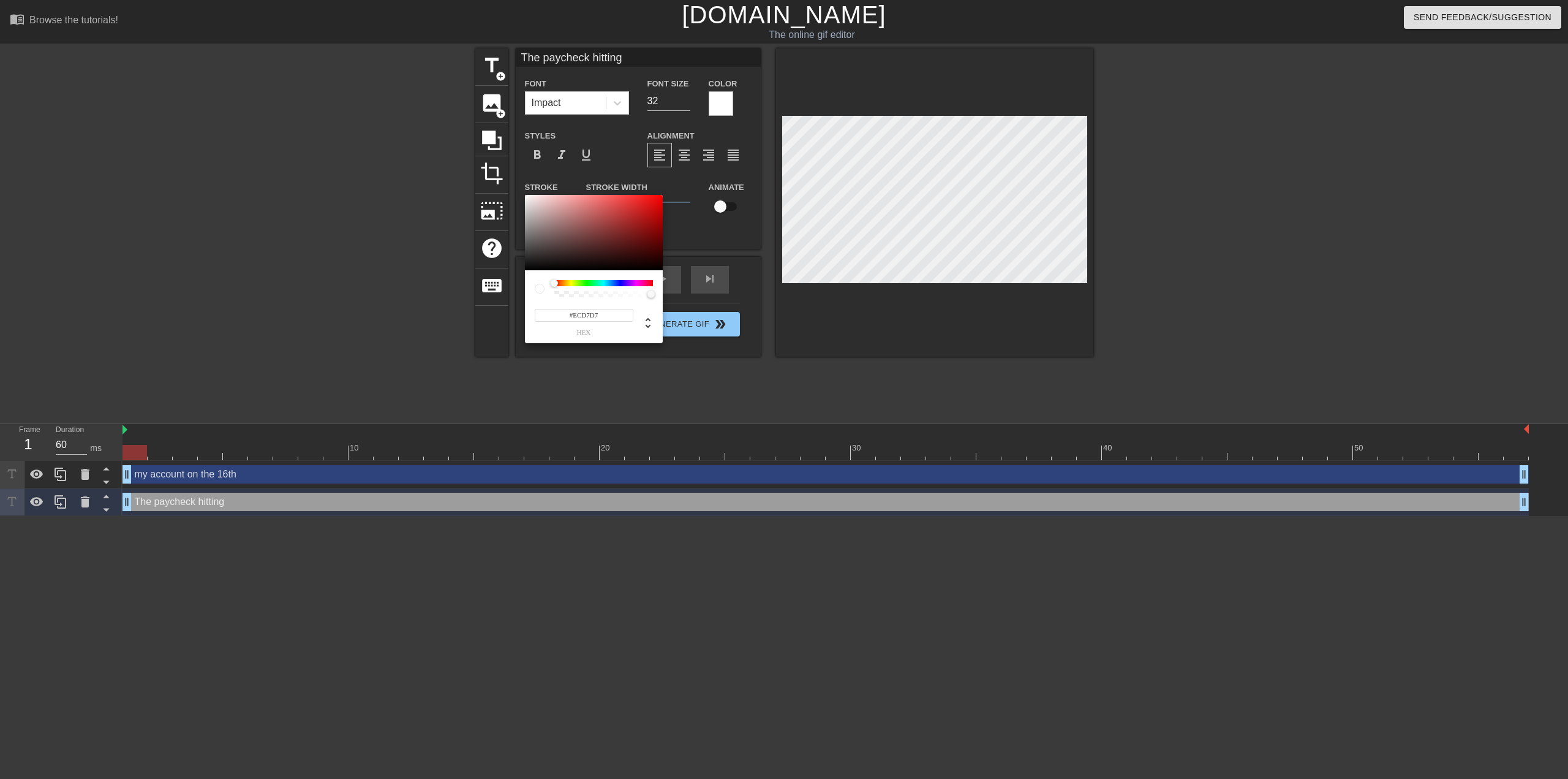
click at [534, 198] on div at bounding box center [593, 233] width 137 height 76
type input "#000000"
drag, startPoint x: 541, startPoint y: 226, endPoint x: 491, endPoint y: 315, distance: 102.1
click at [491, 315] on div "#000000 hex" at bounding box center [784, 390] width 1568 height 779
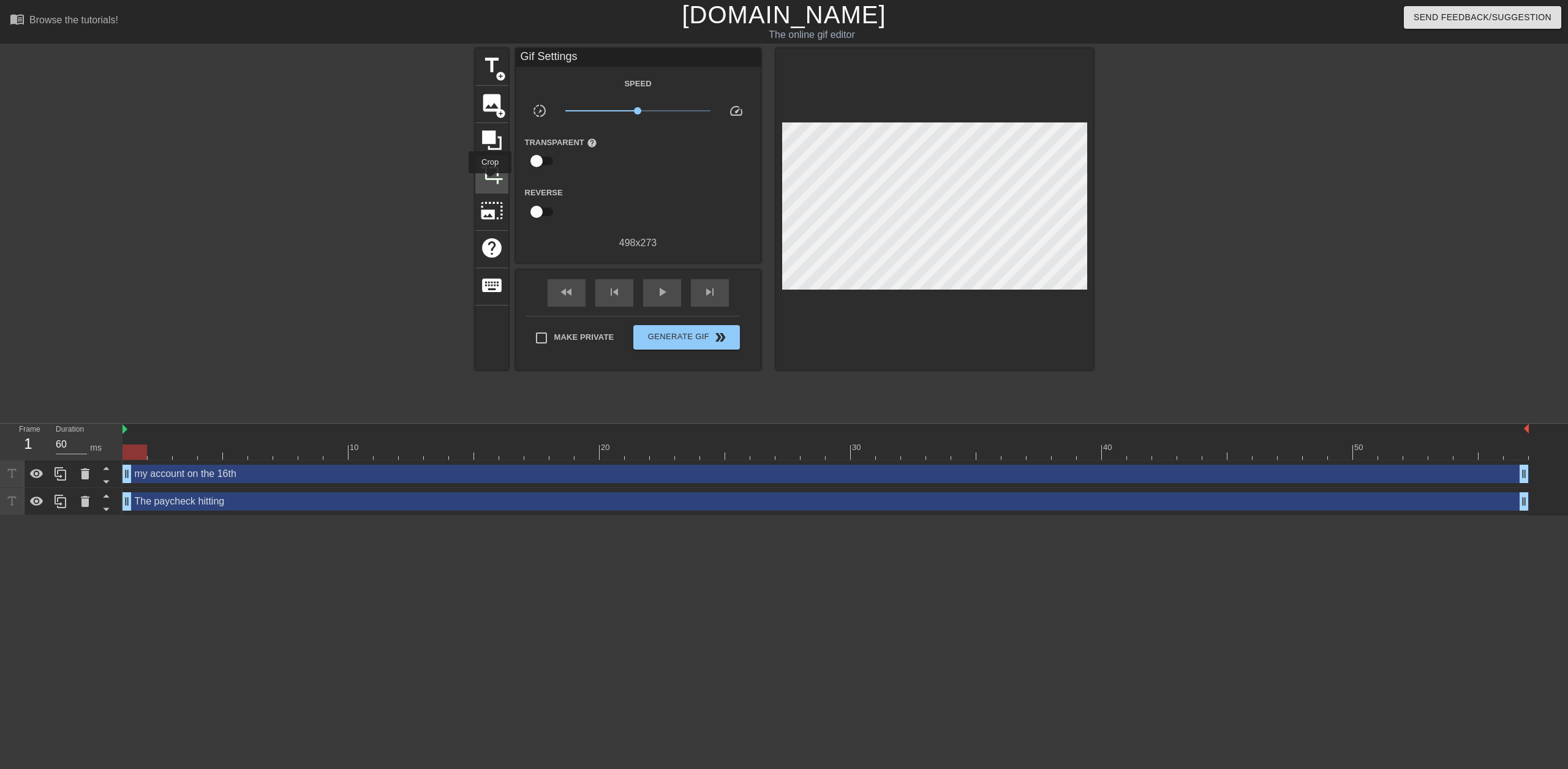
click at [490, 182] on span "crop" at bounding box center [492, 173] width 24 height 24
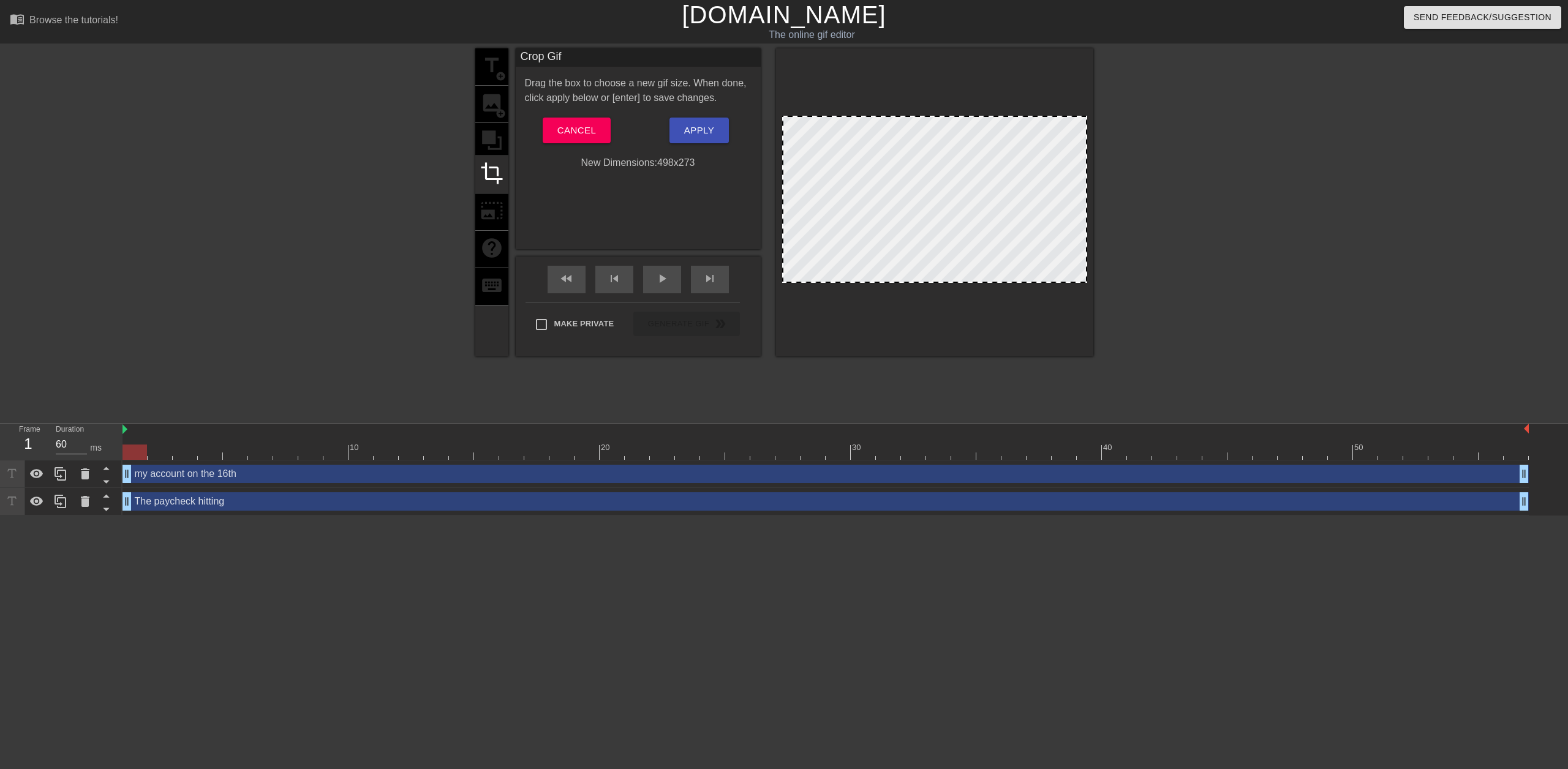
drag, startPoint x: 833, startPoint y: 125, endPoint x: 842, endPoint y: 134, distance: 12.7
click at [842, 134] on div at bounding box center [934, 199] width 305 height 167
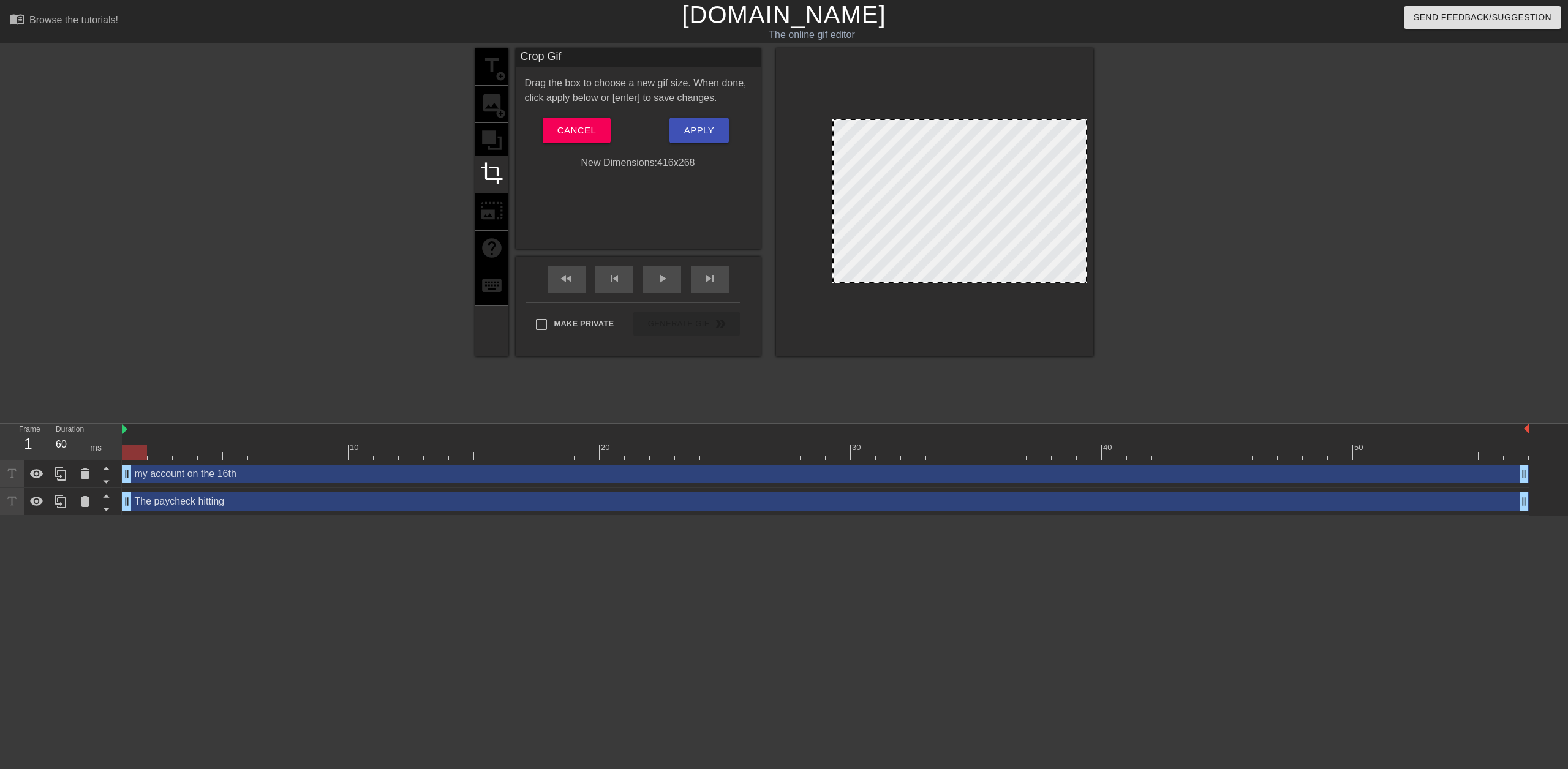
drag, startPoint x: 783, startPoint y: 116, endPoint x: 833, endPoint y: 119, distance: 50.1
click at [833, 119] on div at bounding box center [833, 119] width 12 height 12
drag, startPoint x: 1085, startPoint y: 189, endPoint x: 1043, endPoint y: 181, distance: 42.8
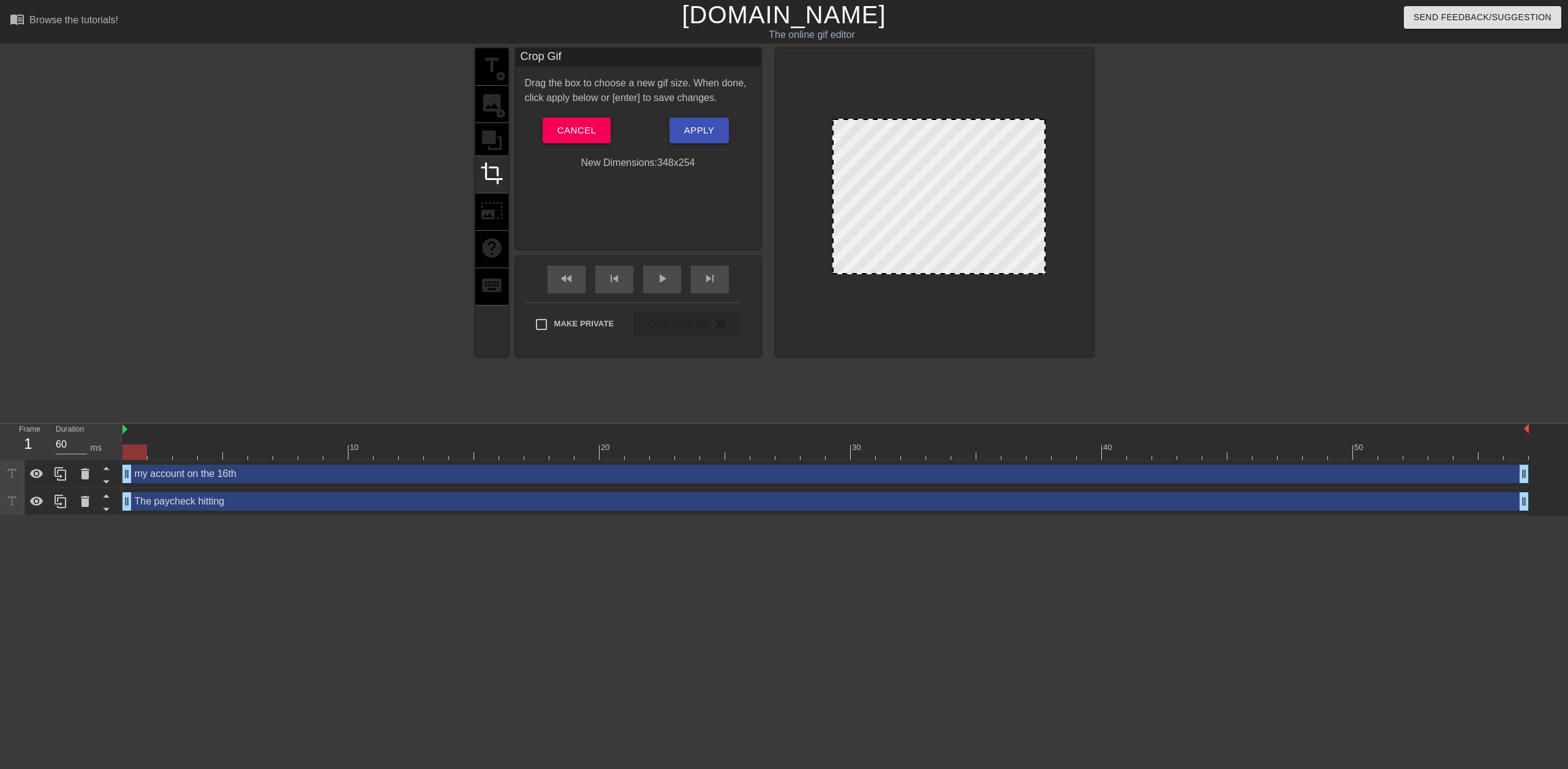
drag, startPoint x: 945, startPoint y: 280, endPoint x: 948, endPoint y: 272, distance: 8.5
click at [687, 133] on span "Apply" at bounding box center [699, 130] width 30 height 16
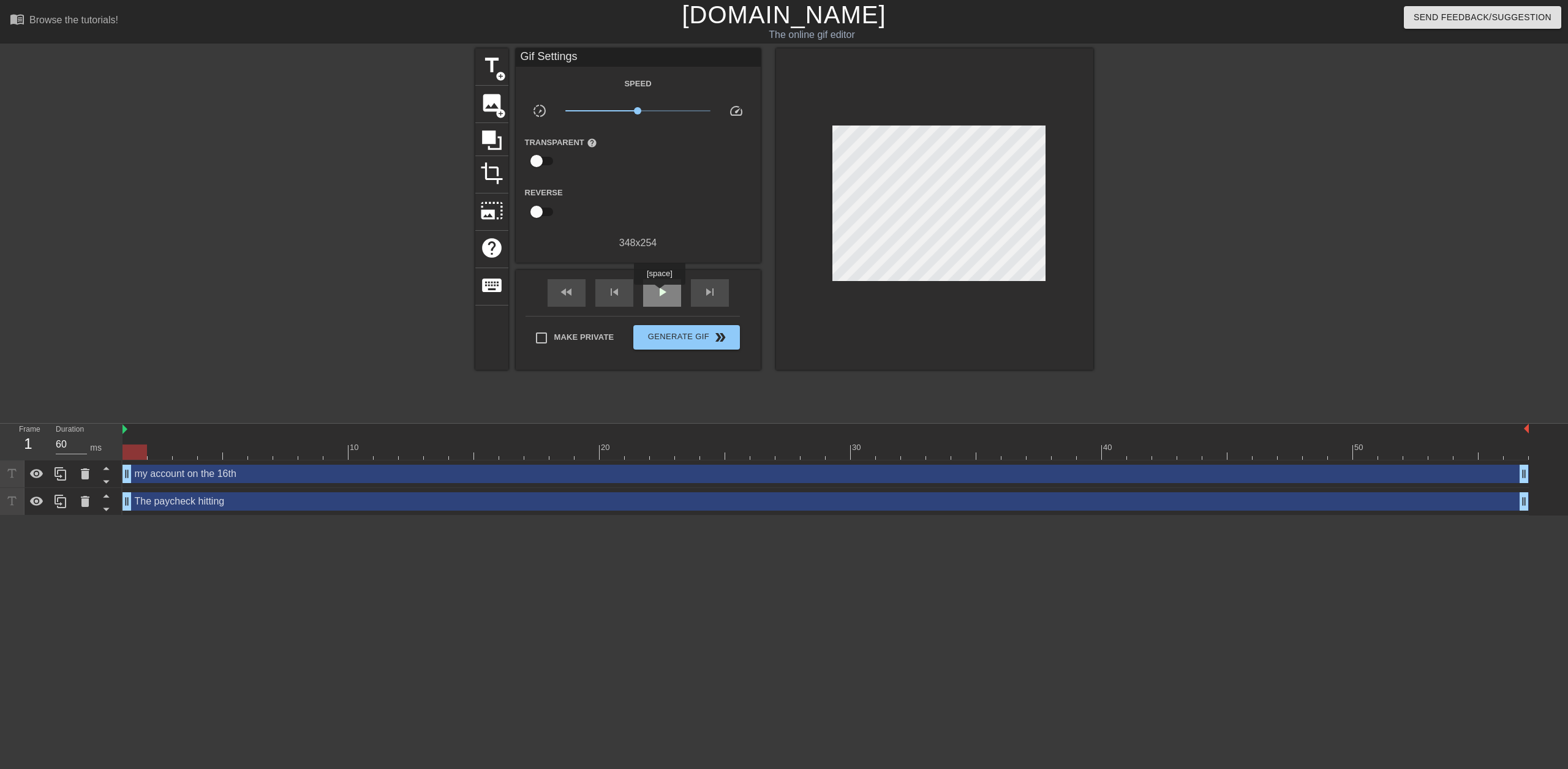
click at [658, 294] on span "play_arrow" at bounding box center [662, 293] width 15 height 15
click at [711, 342] on span "Generate Gif double_arrow" at bounding box center [685, 337] width 96 height 15
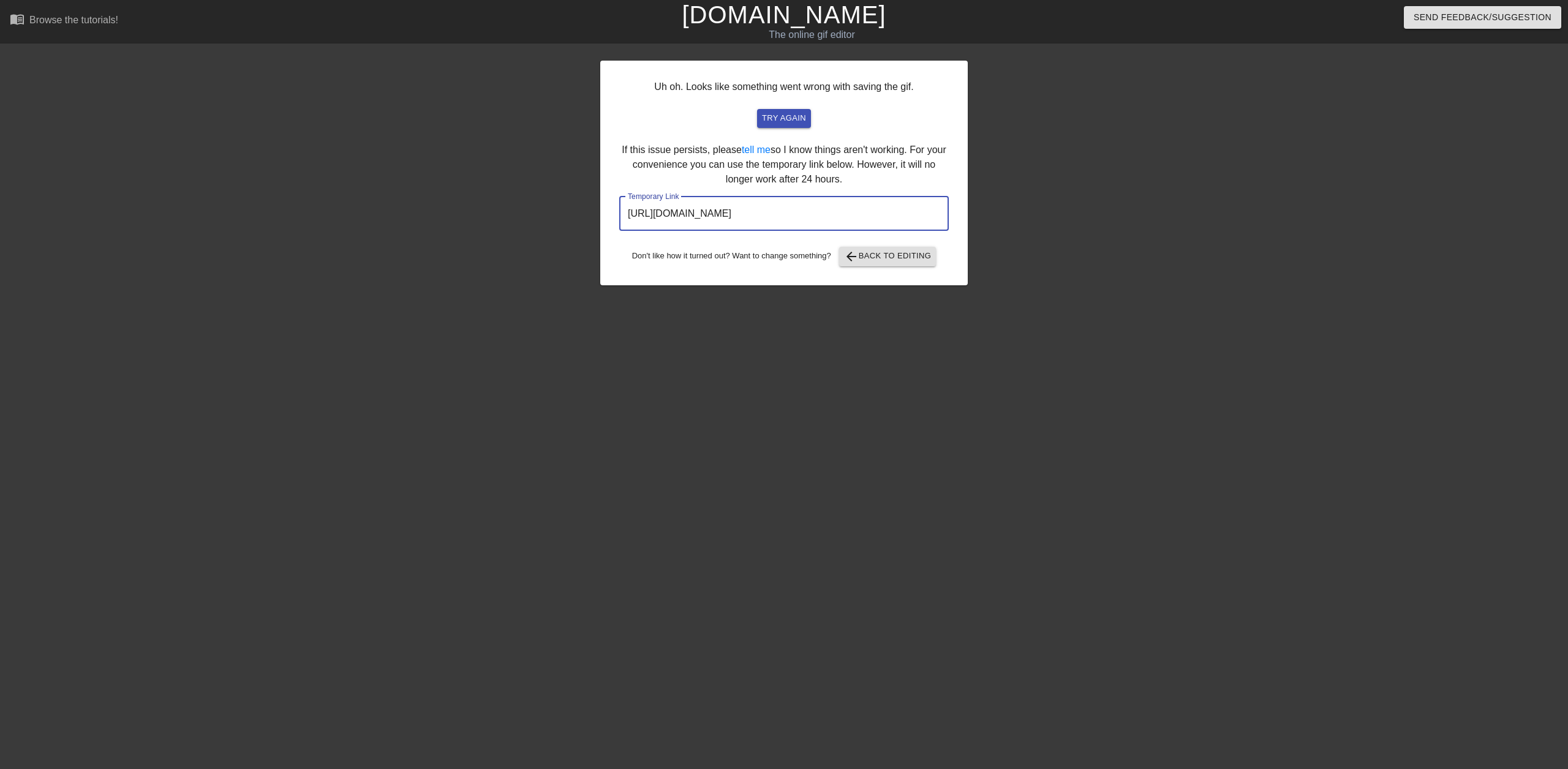
click at [774, 214] on input "https://www.gifntext.com/temp_generations/YeTangqy.gif" at bounding box center [784, 213] width 330 height 34
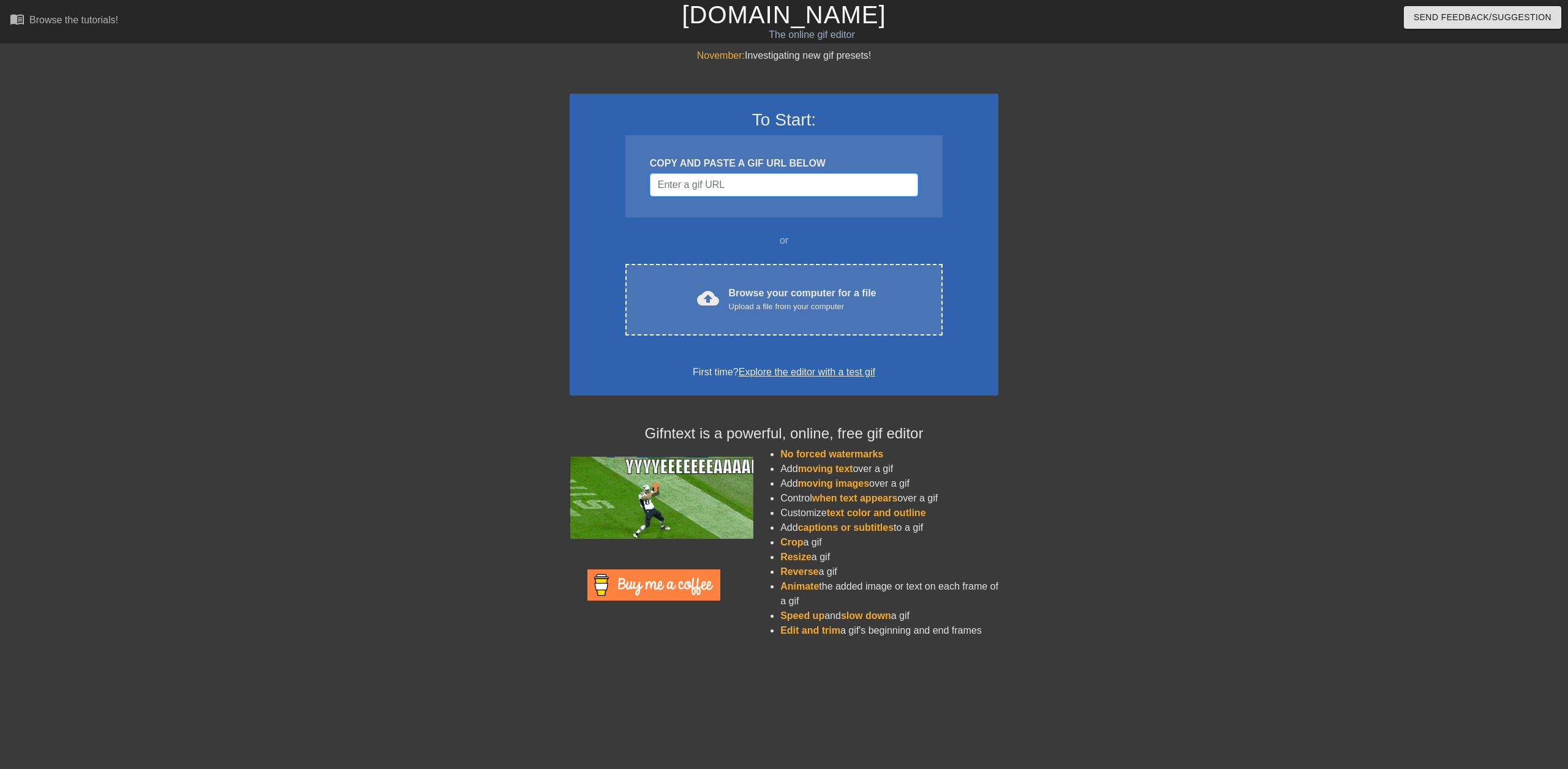
click at [778, 182] on input "Username" at bounding box center [784, 185] width 268 height 24
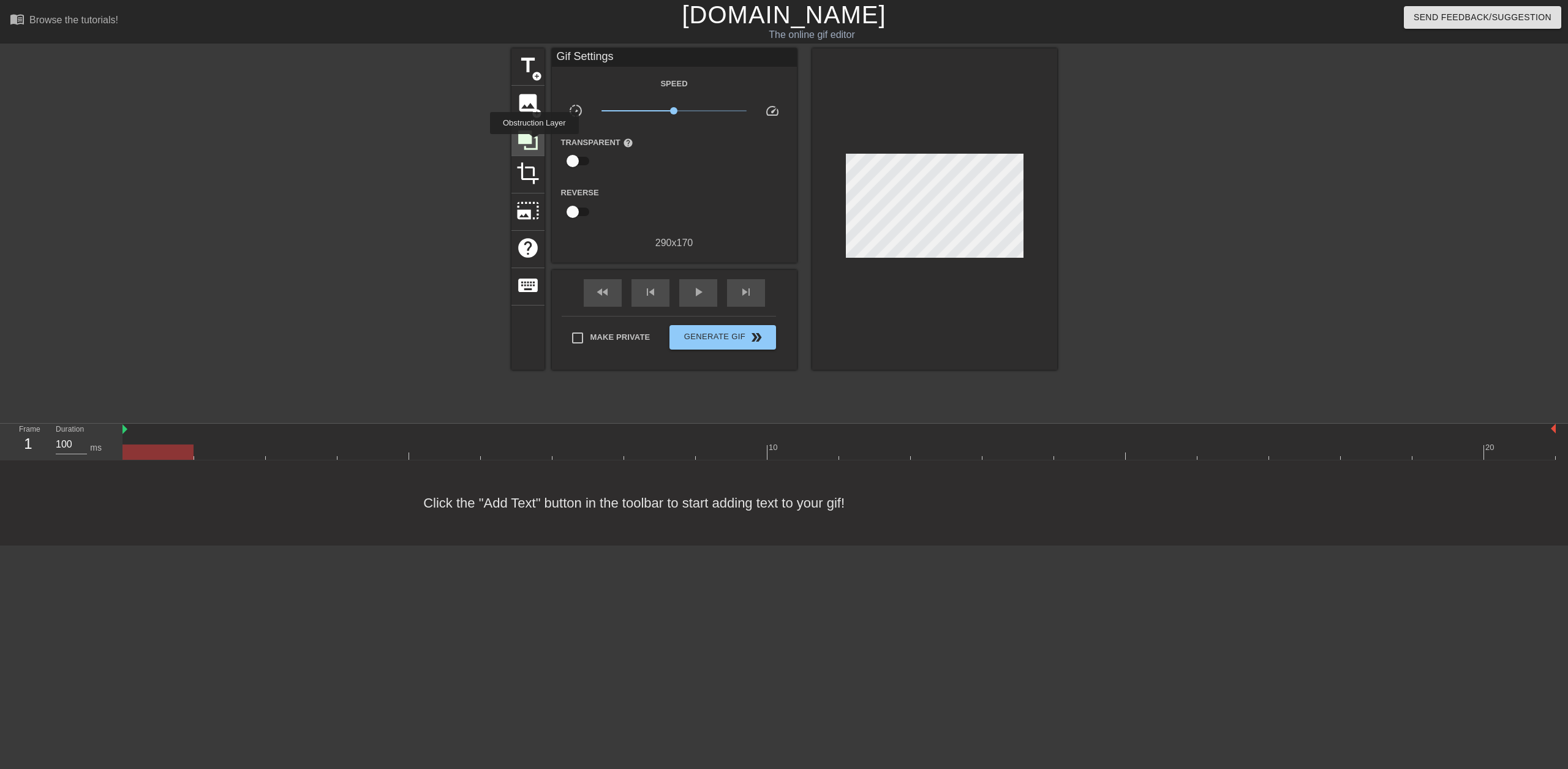
click at [534, 143] on icon at bounding box center [528, 140] width 24 height 24
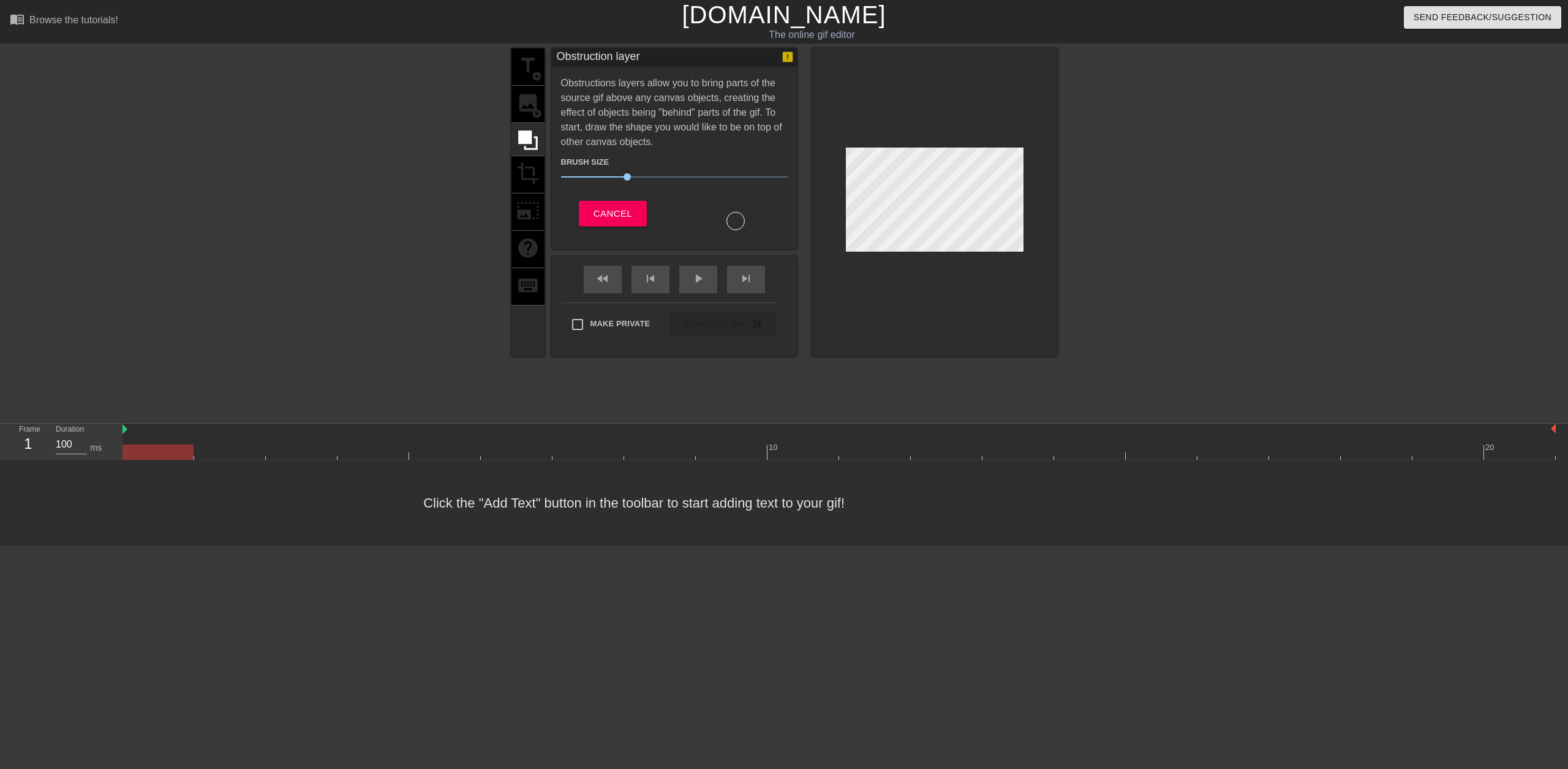
click at [918, 155] on div at bounding box center [934, 202] width 245 height 308
click at [736, 221] on div at bounding box center [735, 221] width 18 height 18
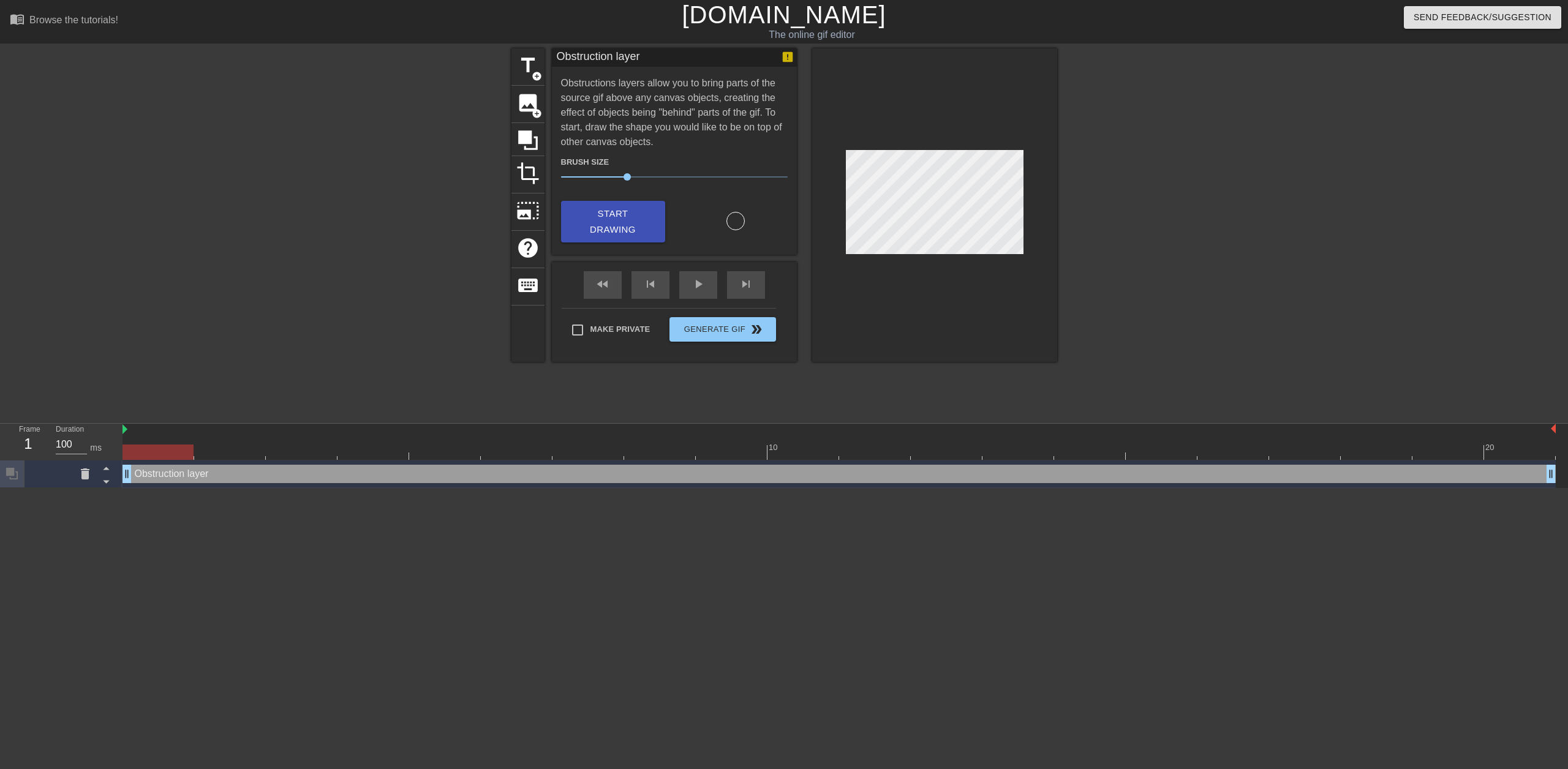
click at [1014, 143] on div at bounding box center [934, 205] width 245 height 313
click at [1080, 145] on div at bounding box center [1163, 232] width 184 height 367
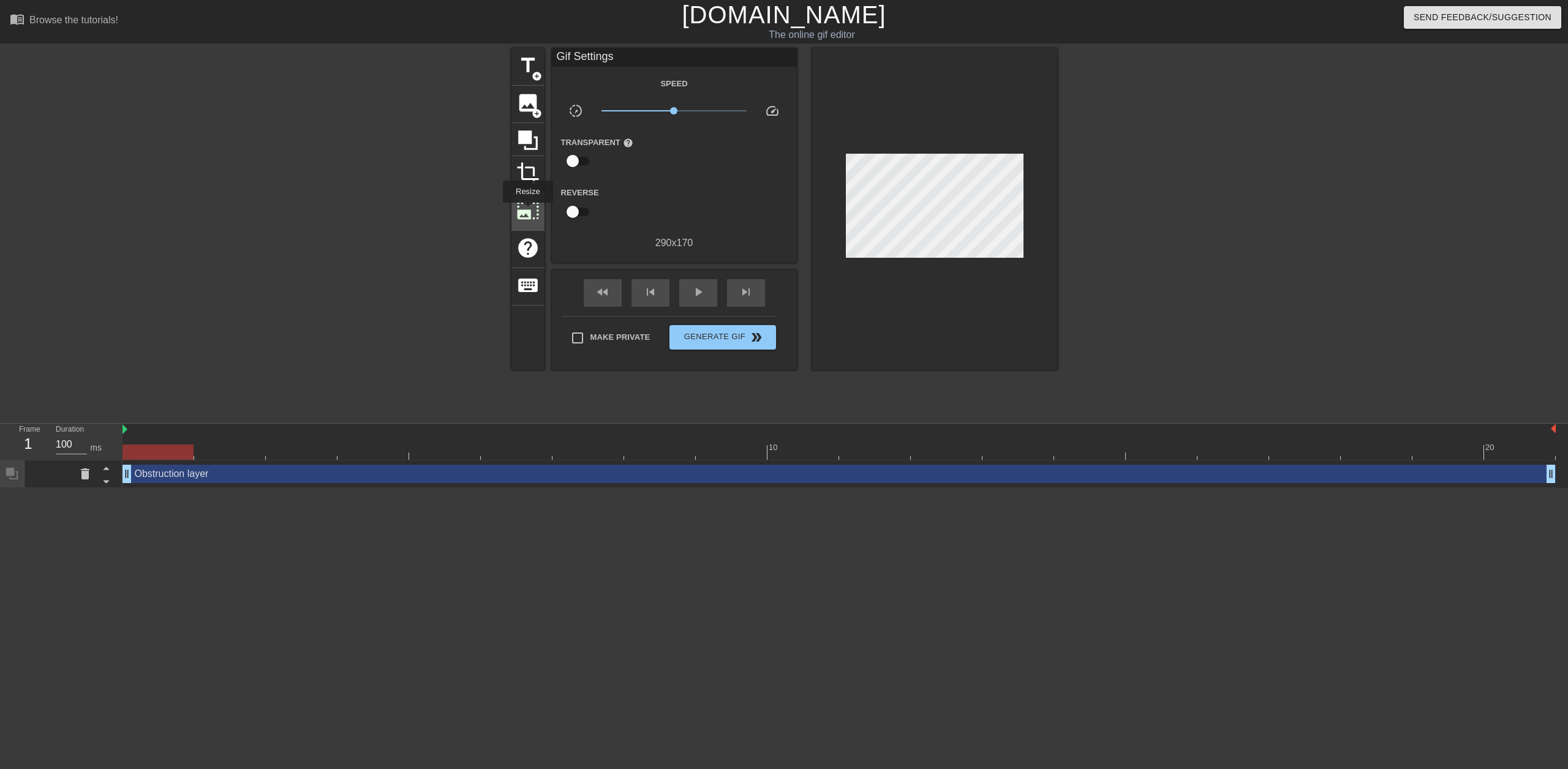
click at [527, 211] on span "photo_size_select_large" at bounding box center [528, 210] width 24 height 24
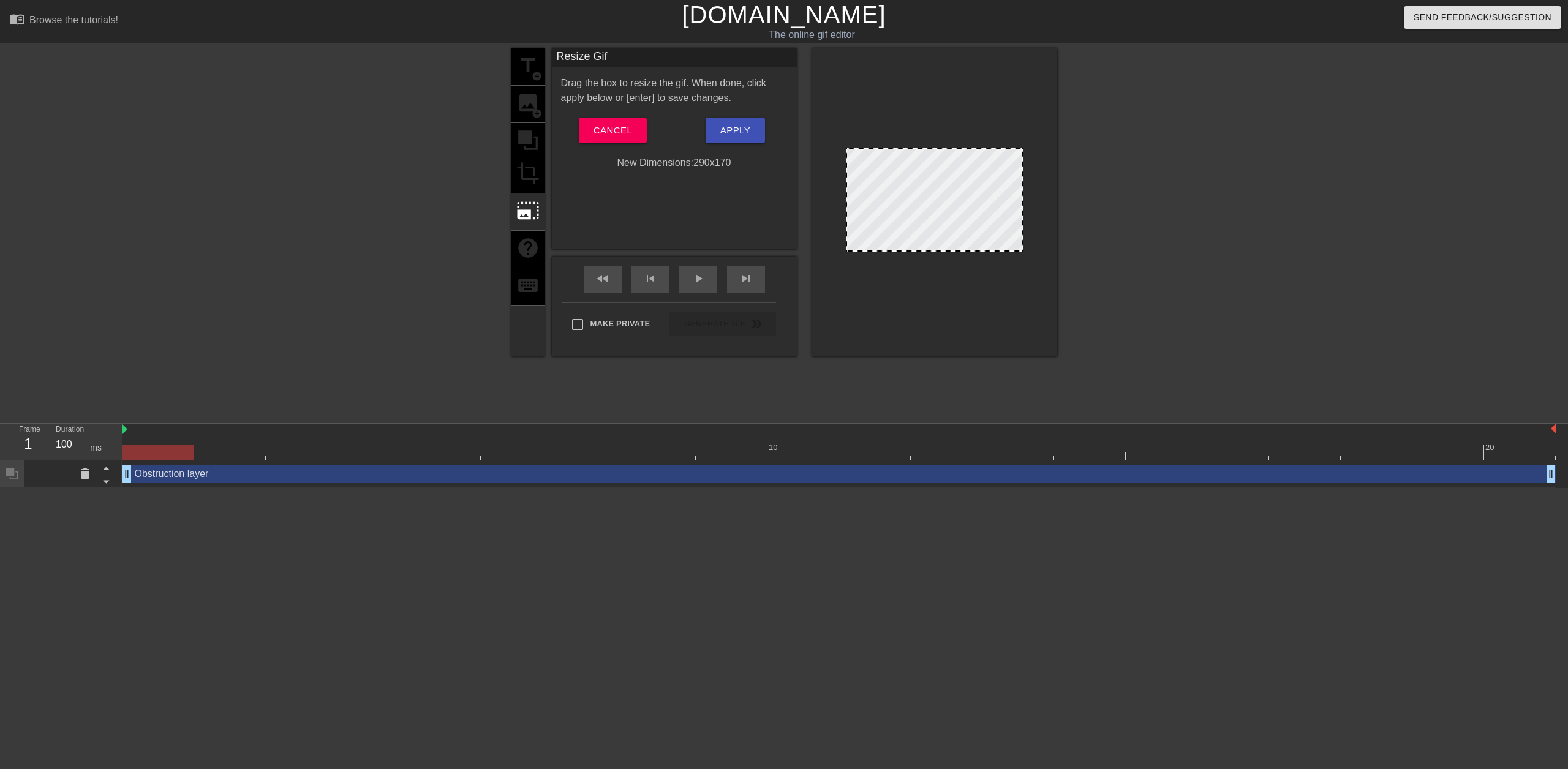
drag, startPoint x: 857, startPoint y: 148, endPoint x: 838, endPoint y: 126, distance: 29.1
click at [839, 124] on div at bounding box center [934, 202] width 245 height 308
drag, startPoint x: 824, startPoint y: 127, endPoint x: 896, endPoint y: 161, distance: 79.6
click at [896, 161] on div at bounding box center [934, 202] width 245 height 308
drag, startPoint x: 846, startPoint y: 147, endPoint x: 881, endPoint y: 165, distance: 39.4
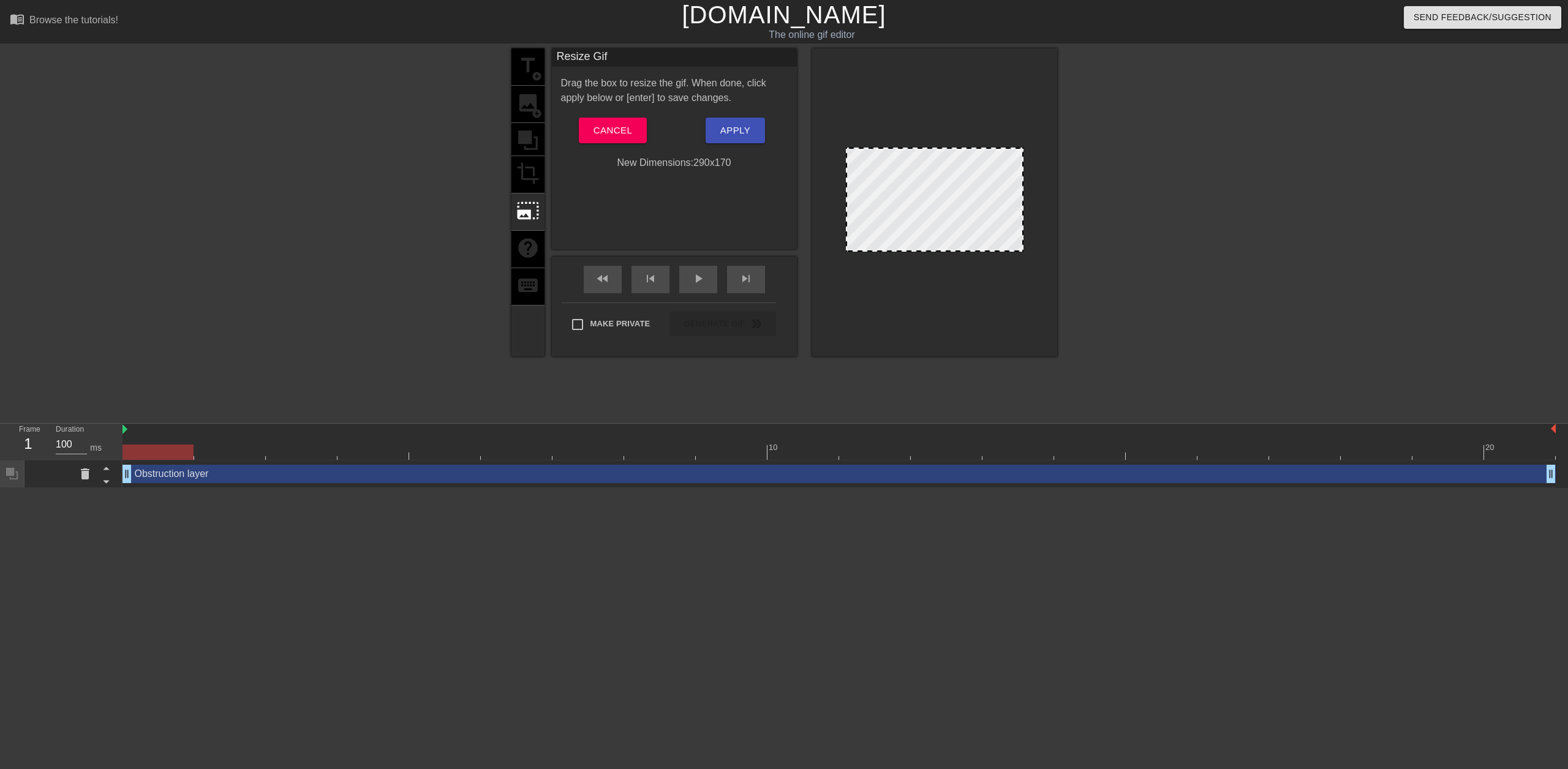
click at [881, 165] on div at bounding box center [934, 200] width 177 height 104
drag, startPoint x: 919, startPoint y: 184, endPoint x: 919, endPoint y: 129, distance: 55.0
click at [919, 129] on div at bounding box center [934, 202] width 245 height 308
drag, startPoint x: 829, startPoint y: 101, endPoint x: 1040, endPoint y: 258, distance: 263.0
click at [1041, 259] on div at bounding box center [934, 202] width 245 height 308
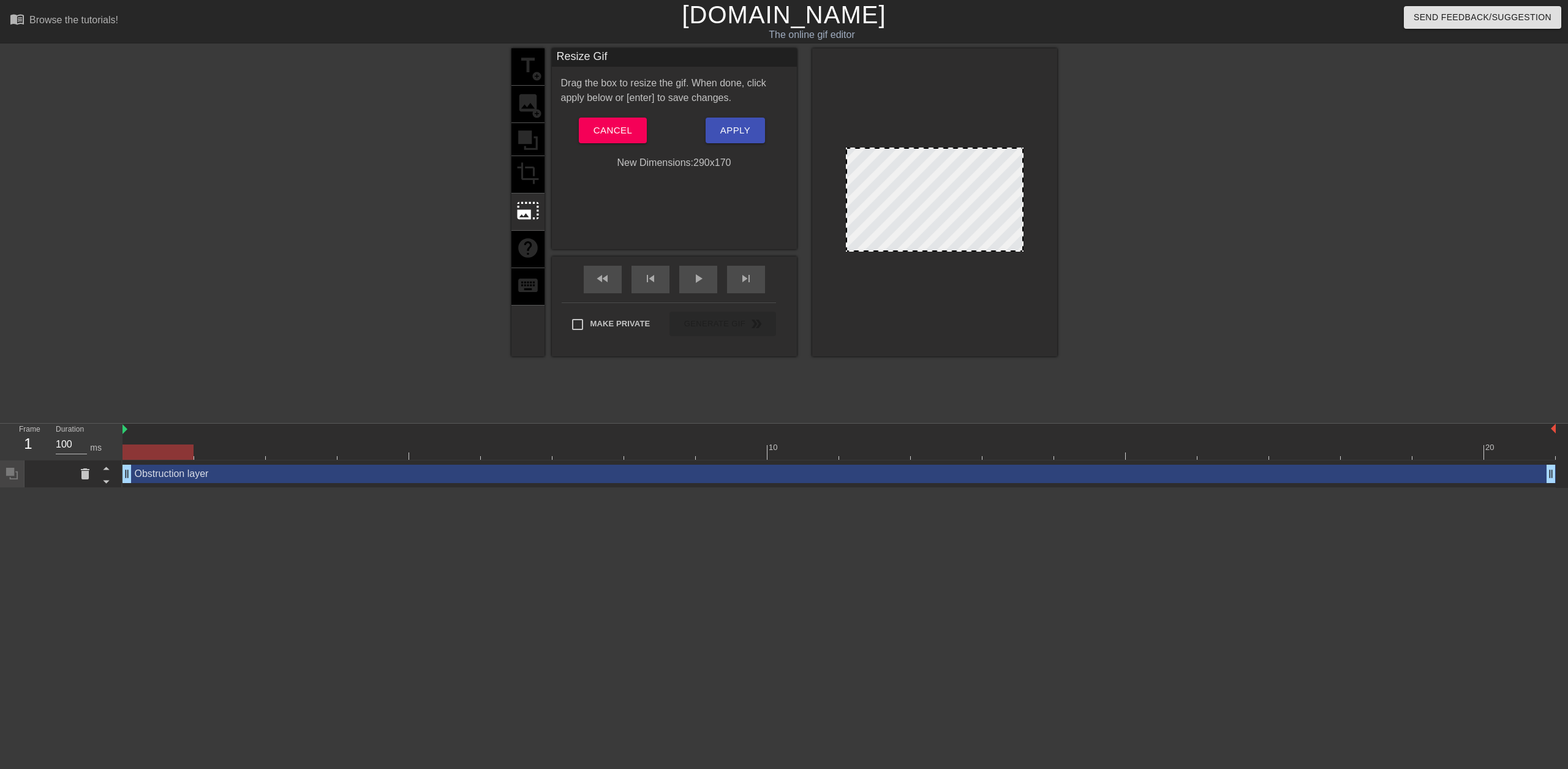
drag, startPoint x: 981, startPoint y: 210, endPoint x: 890, endPoint y: 132, distance: 119.9
click at [890, 132] on div at bounding box center [934, 202] width 245 height 308
drag, startPoint x: 848, startPoint y: 148, endPoint x: 882, endPoint y: 130, distance: 38.5
click at [838, 113] on div at bounding box center [934, 202] width 245 height 308
drag, startPoint x: 999, startPoint y: 147, endPoint x: 1000, endPoint y: 216, distance: 69.0
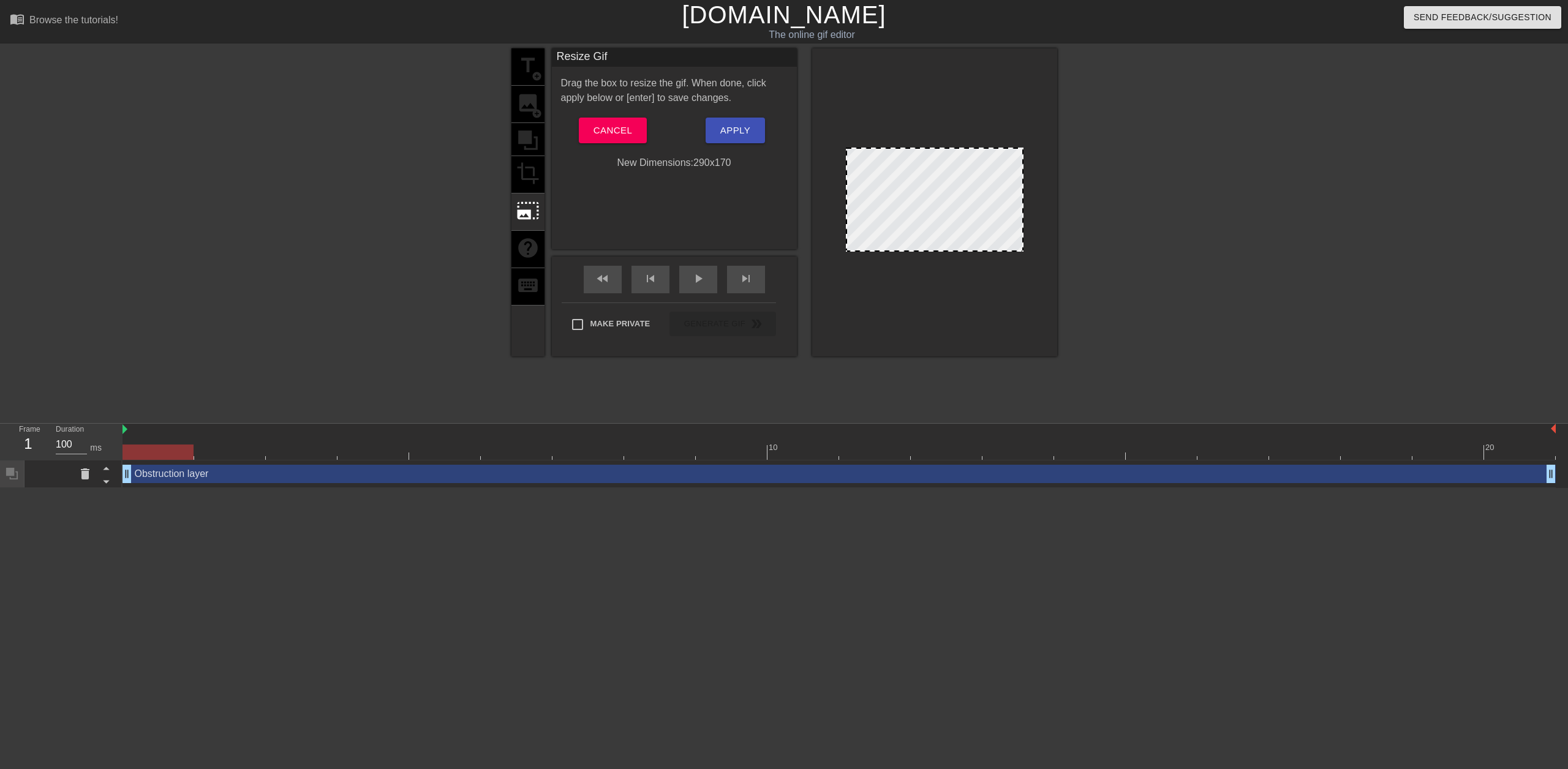
click at [996, 188] on div at bounding box center [934, 200] width 177 height 104
drag, startPoint x: 1019, startPoint y: 247, endPoint x: 1046, endPoint y: 238, distance: 28.5
click at [1046, 238] on div at bounding box center [934, 202] width 245 height 308
drag, startPoint x: 1022, startPoint y: 235, endPoint x: 1133, endPoint y: 262, distance: 114.2
click at [1133, 262] on div "title add_circle image add_circle crop photo_size_select_large help keyboard Re…" at bounding box center [784, 232] width 1568 height 367
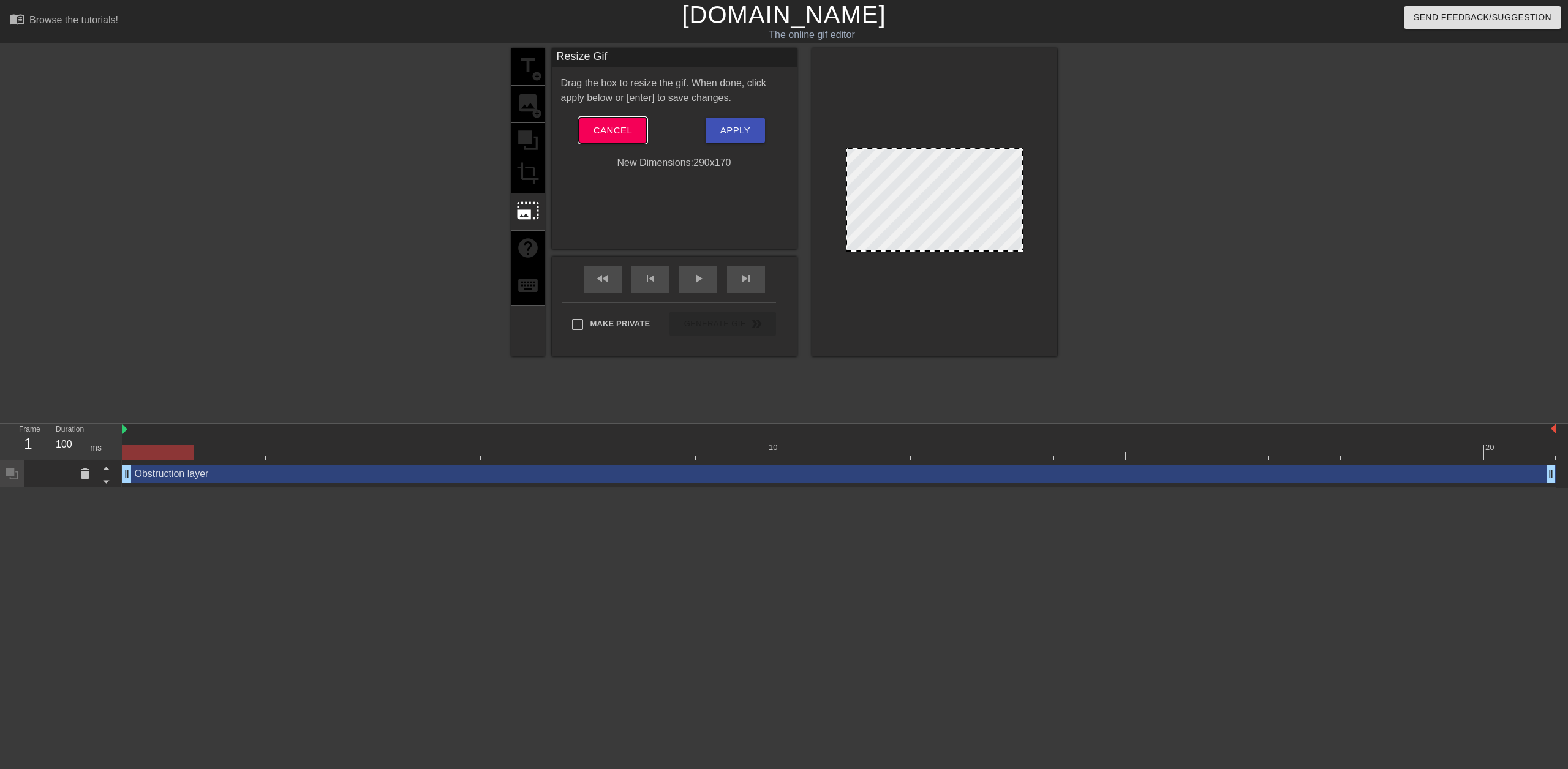
click at [631, 127] on span "Cancel" at bounding box center [612, 130] width 39 height 16
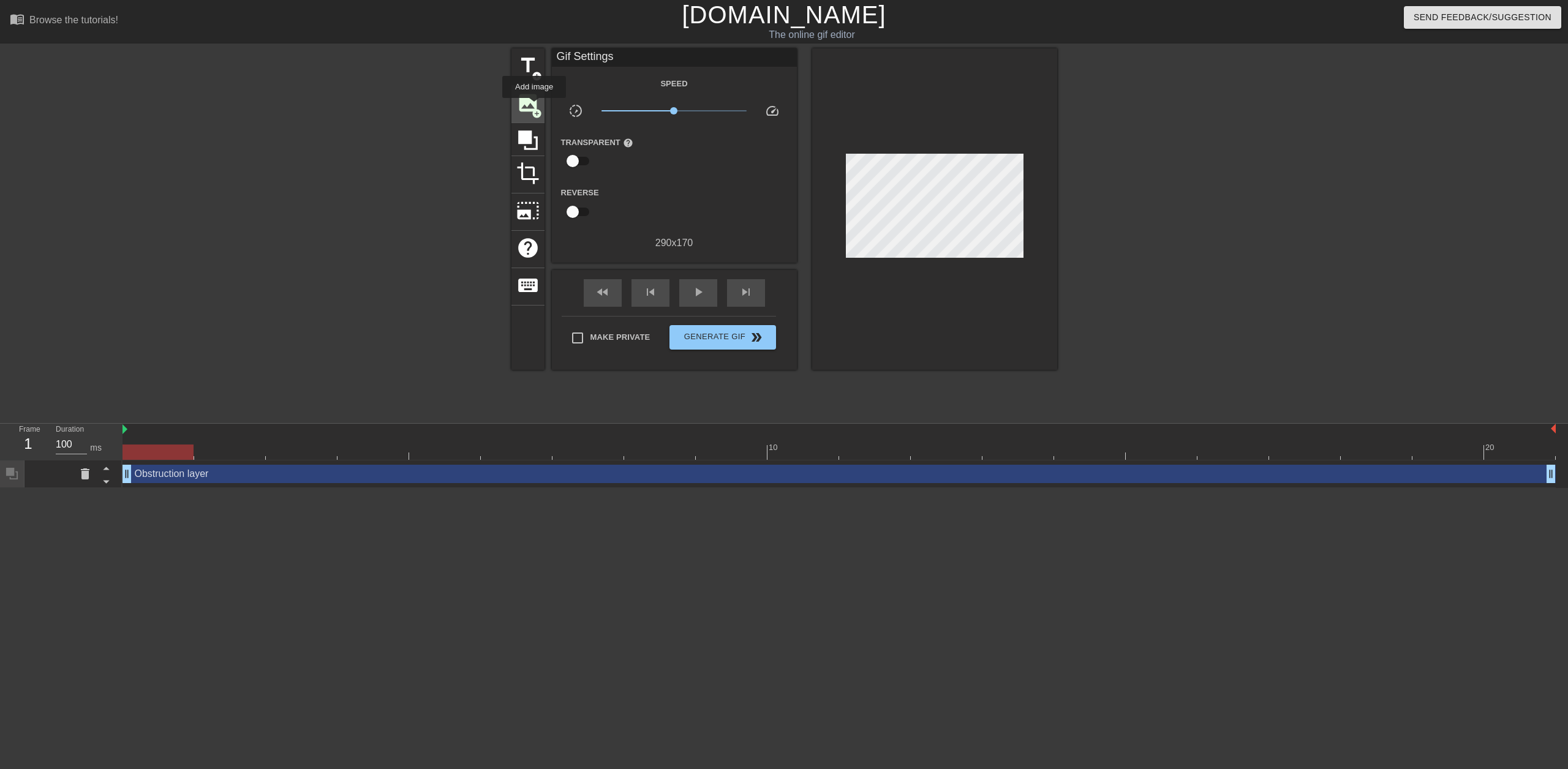
click at [534, 106] on span "image" at bounding box center [528, 102] width 24 height 24
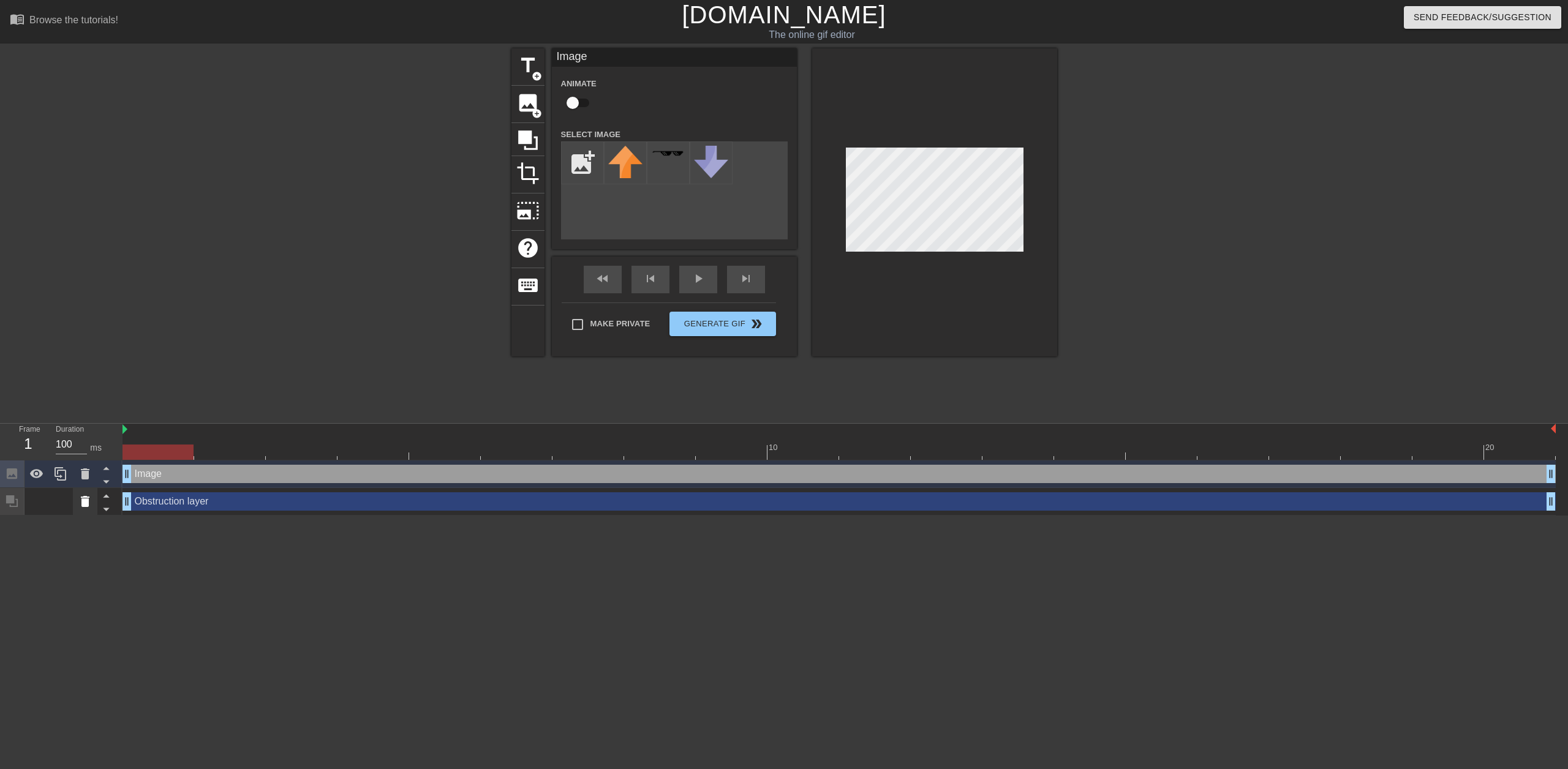
click at [91, 504] on icon at bounding box center [85, 502] width 15 height 15
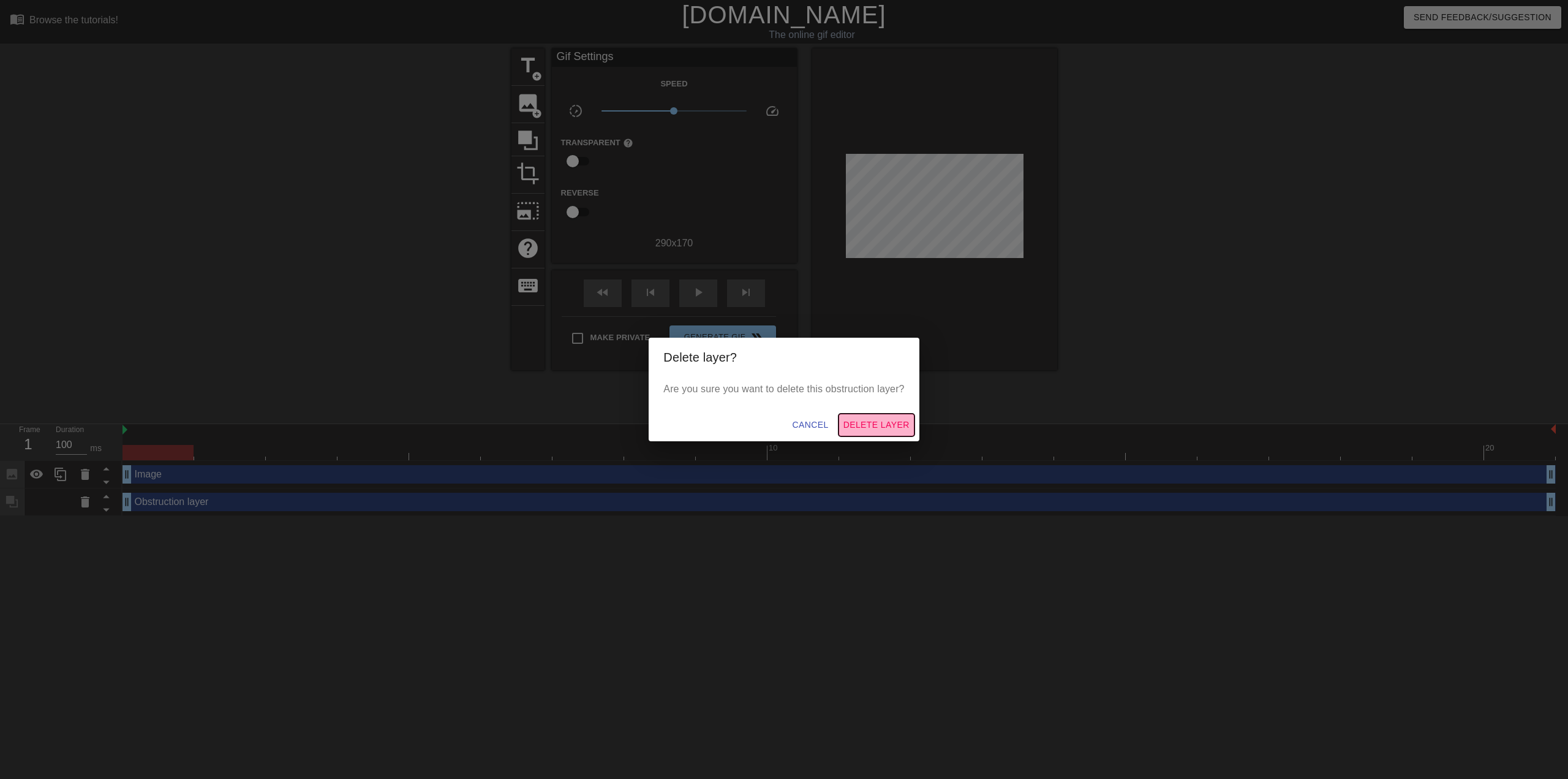
click at [874, 428] on span "Delete Layer" at bounding box center [876, 425] width 66 height 15
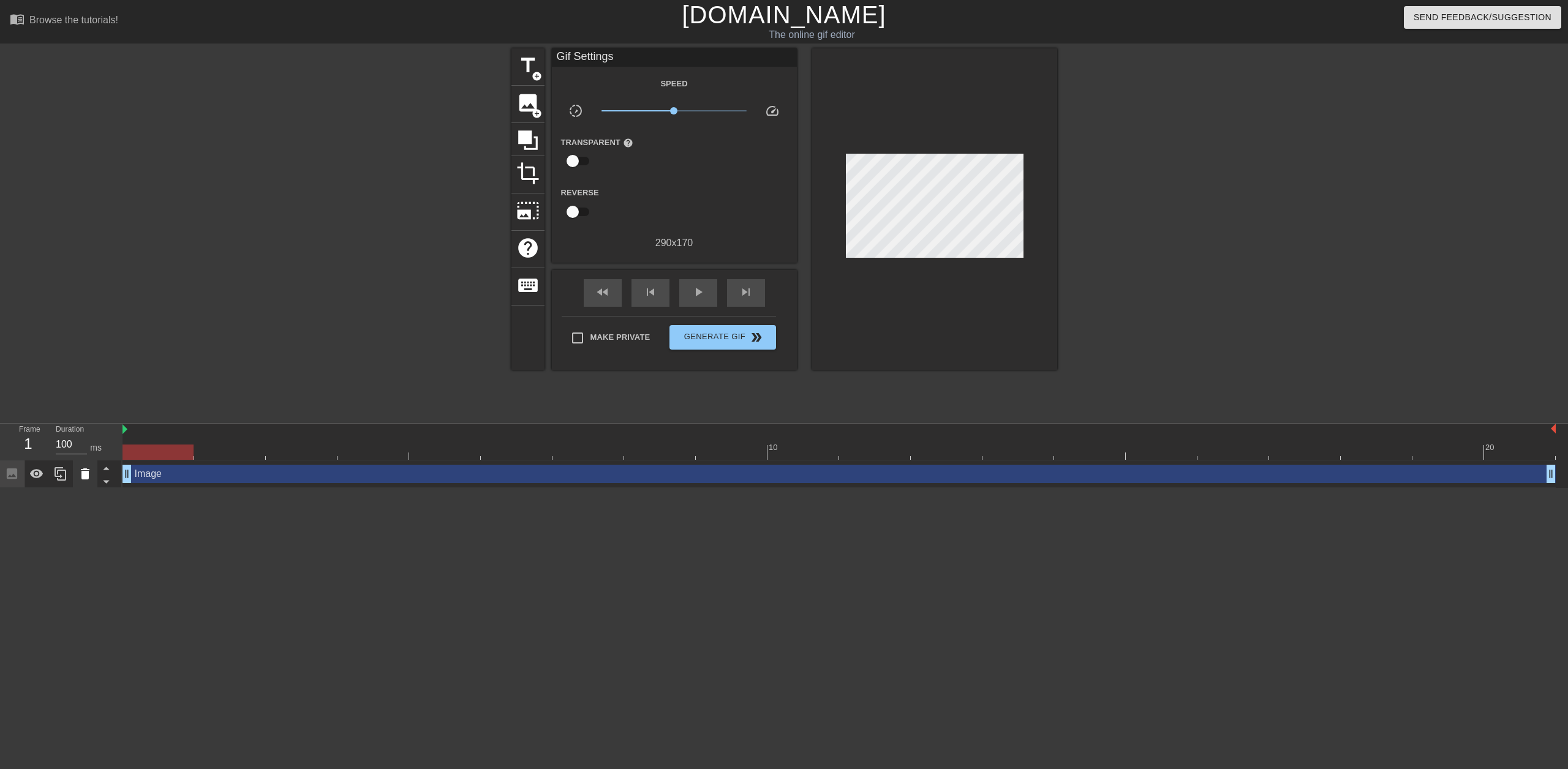
click at [87, 478] on icon at bounding box center [84, 474] width 9 height 11
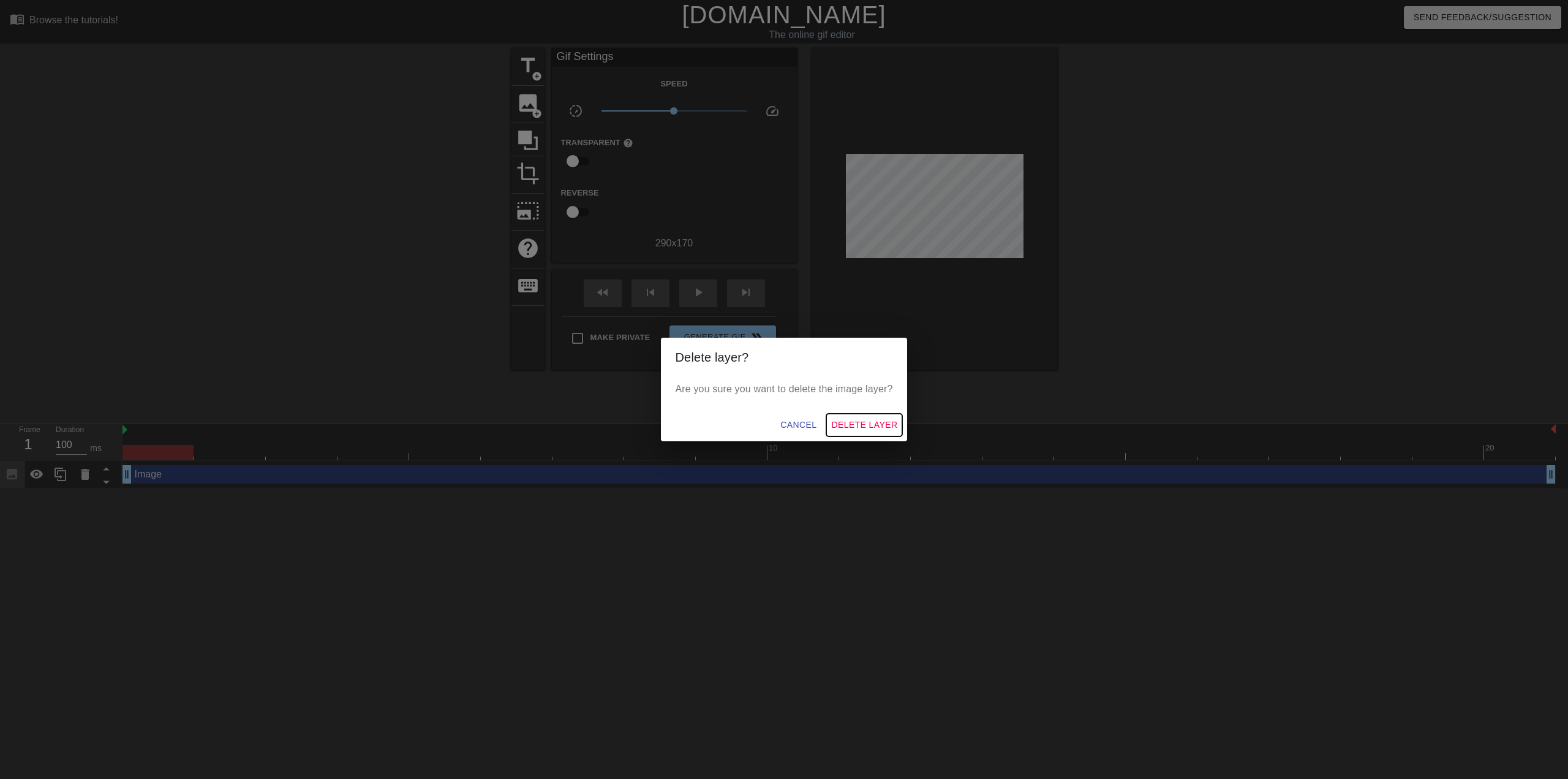
click at [855, 426] on span "Delete Layer" at bounding box center [864, 425] width 66 height 15
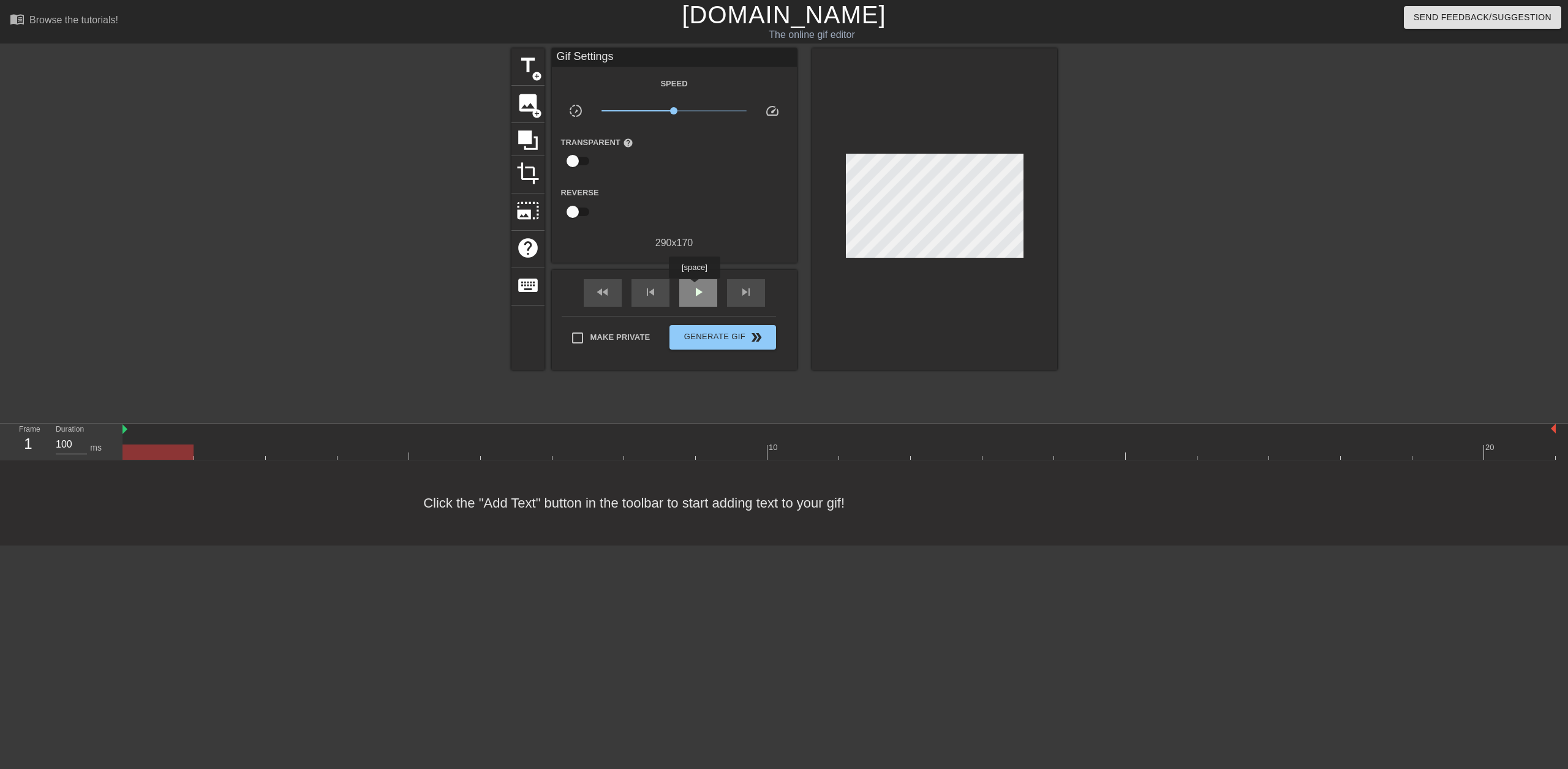
click at [694, 287] on span "play_arrow" at bounding box center [698, 293] width 15 height 15
click at [694, 287] on span "pause" at bounding box center [698, 293] width 15 height 15
click at [531, 200] on span "photo_size_select_large" at bounding box center [528, 210] width 24 height 24
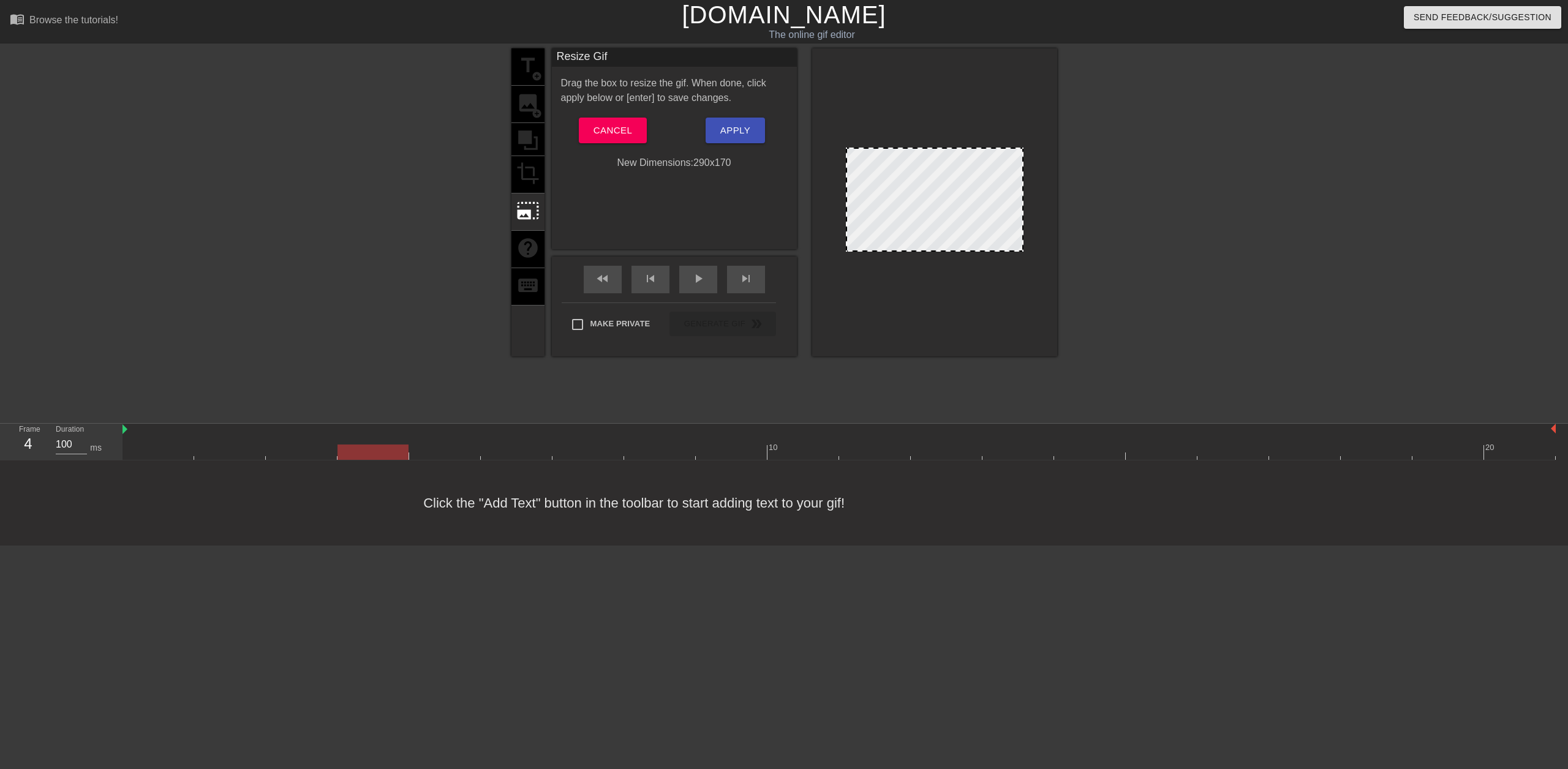
click at [846, 169] on div at bounding box center [934, 200] width 177 height 104
click at [847, 169] on div at bounding box center [934, 200] width 177 height 104
drag, startPoint x: 1019, startPoint y: 192, endPoint x: 1139, endPoint y: 221, distance: 123.5
click at [1139, 221] on div "title add_circle image add_circle crop photo_size_select_large help keyboard Re…" at bounding box center [784, 232] width 1568 height 367
drag, startPoint x: 980, startPoint y: 250, endPoint x: 1005, endPoint y: 350, distance: 103.1
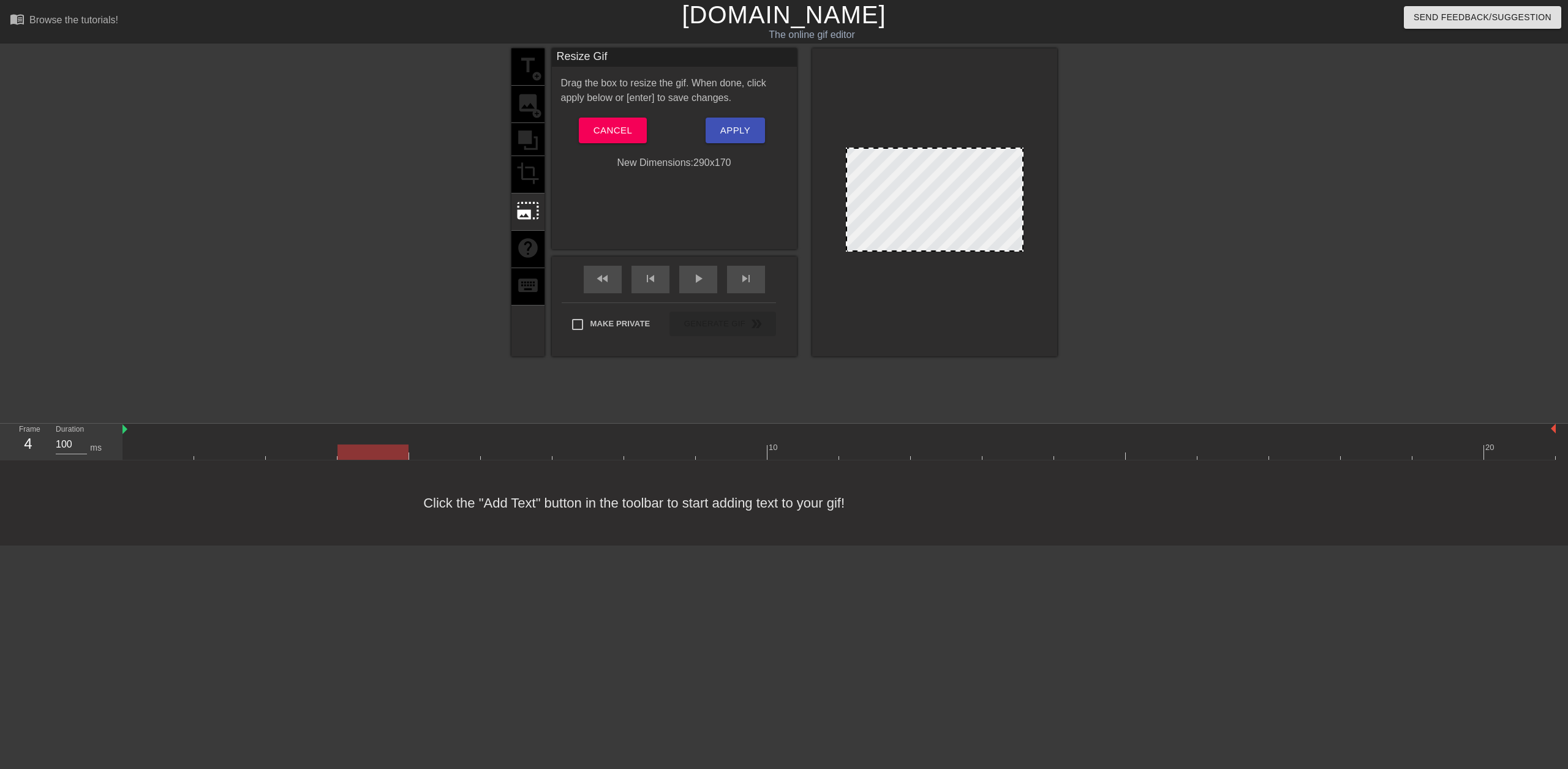
click at [1005, 350] on div at bounding box center [934, 202] width 245 height 308
drag, startPoint x: 844, startPoint y: 194, endPoint x: 667, endPoint y: 191, distance: 177.0
click at [719, 186] on div "title add_circle image add_circle crop photo_size_select_large help keyboard Re…" at bounding box center [784, 202] width 546 height 308
click at [605, 139] on button "Cancel" at bounding box center [613, 130] width 68 height 26
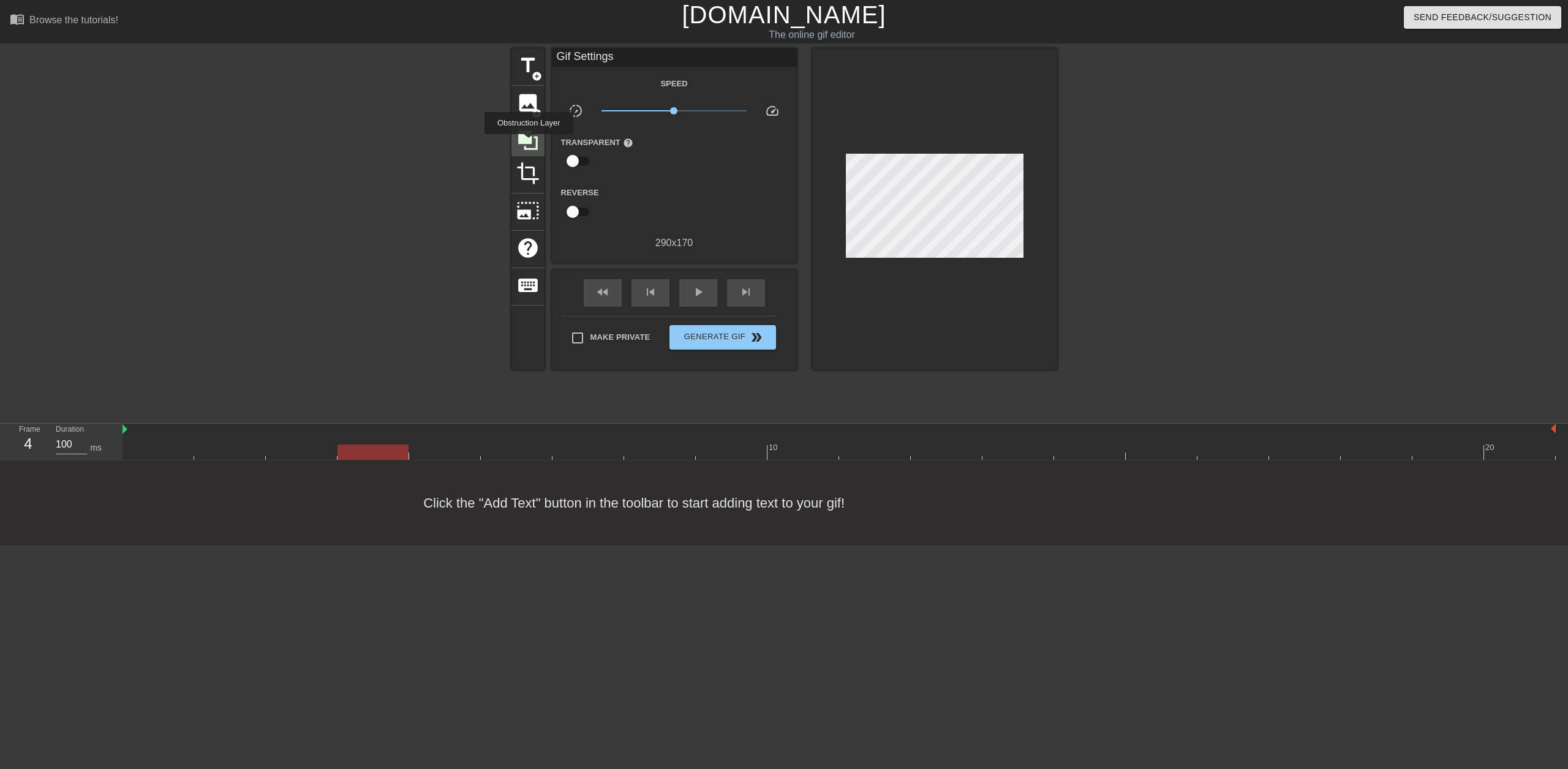
click at [529, 143] on icon at bounding box center [528, 140] width 20 height 20
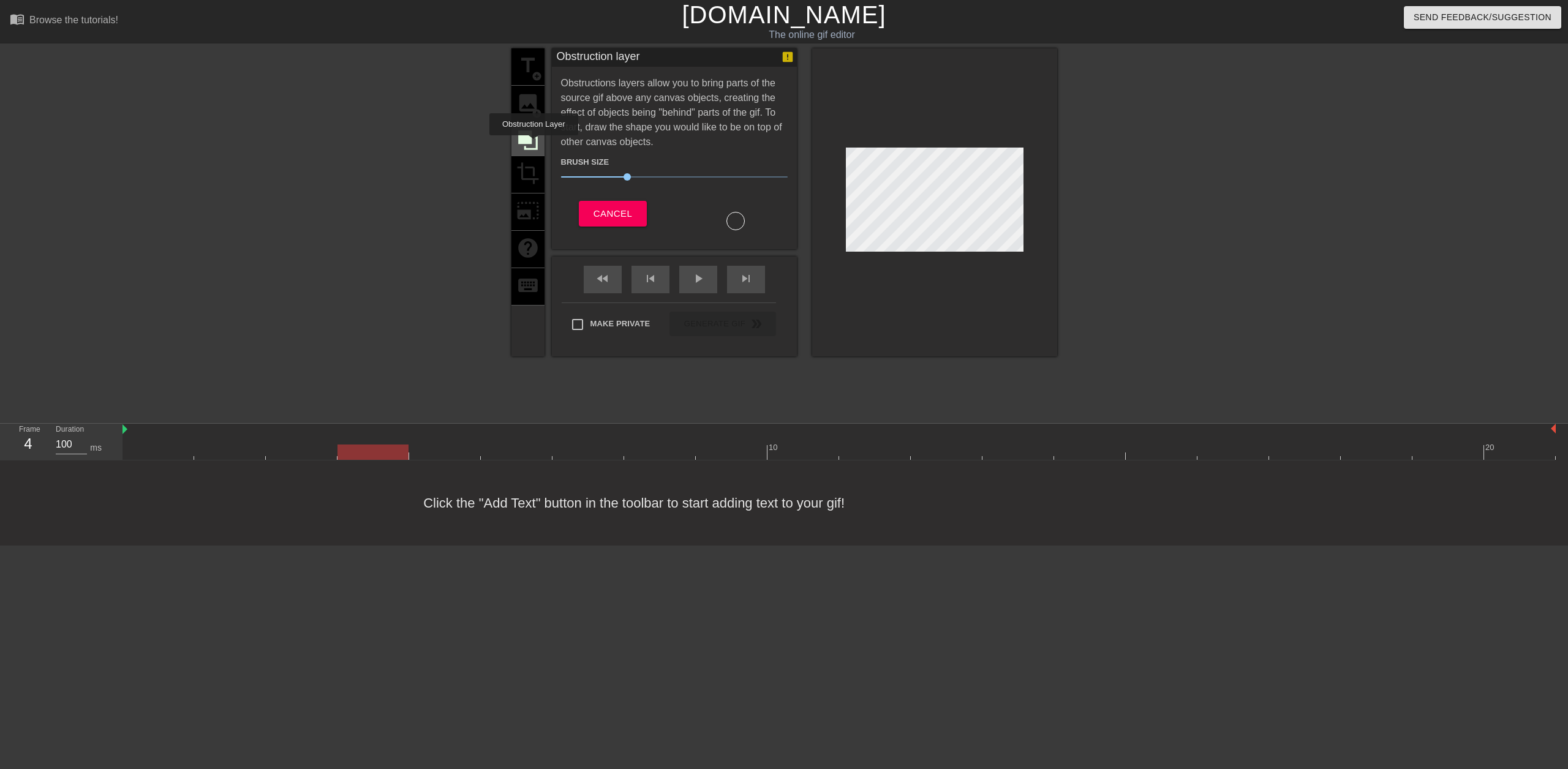
click at [532, 142] on icon at bounding box center [528, 140] width 24 height 24
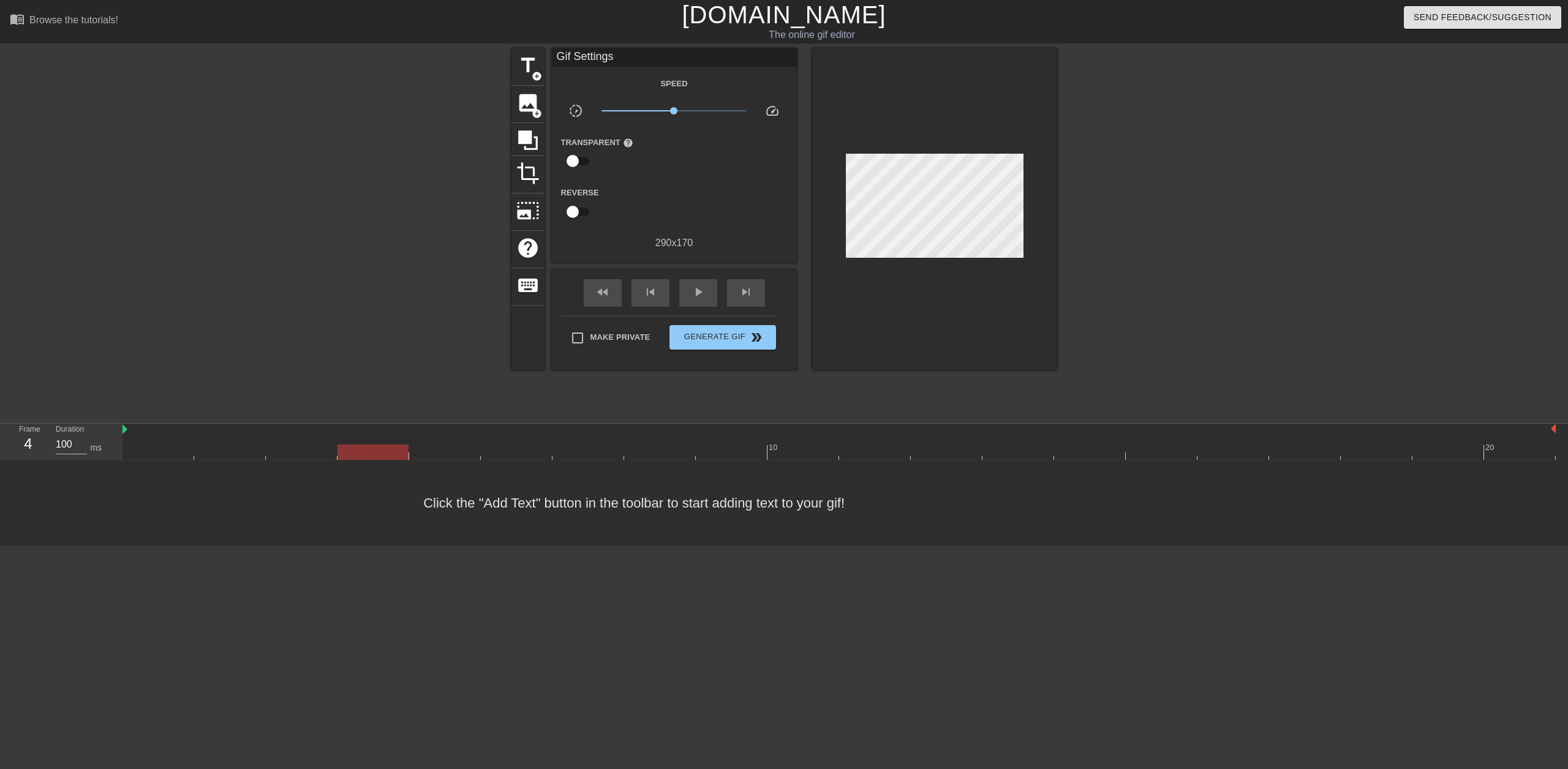
click at [900, 106] on div at bounding box center [934, 208] width 245 height 321
click at [526, 75] on span "title" at bounding box center [528, 65] width 24 height 24
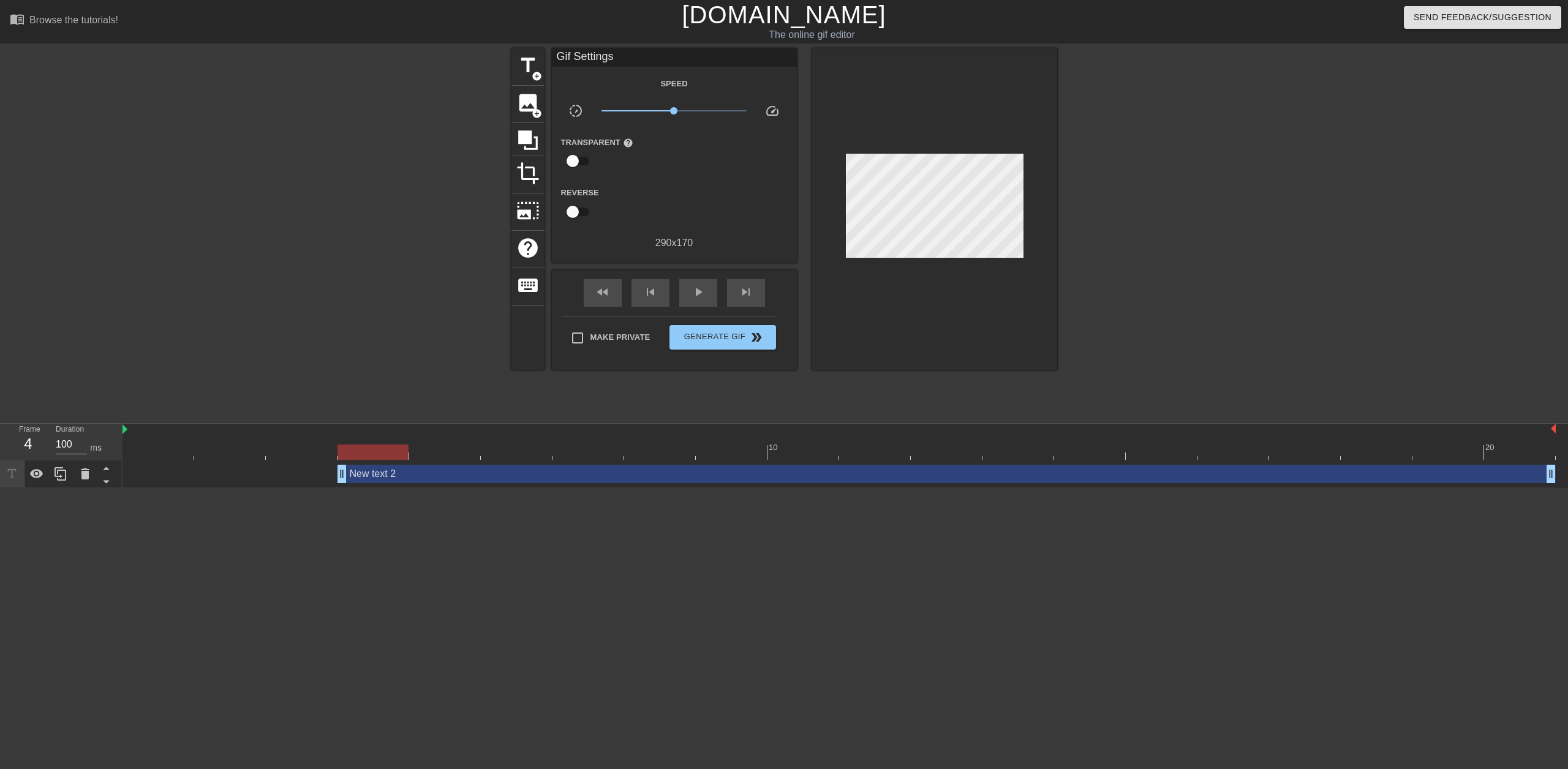
click at [920, 130] on div at bounding box center [934, 208] width 245 height 321
click at [538, 63] on span "title" at bounding box center [528, 65] width 24 height 24
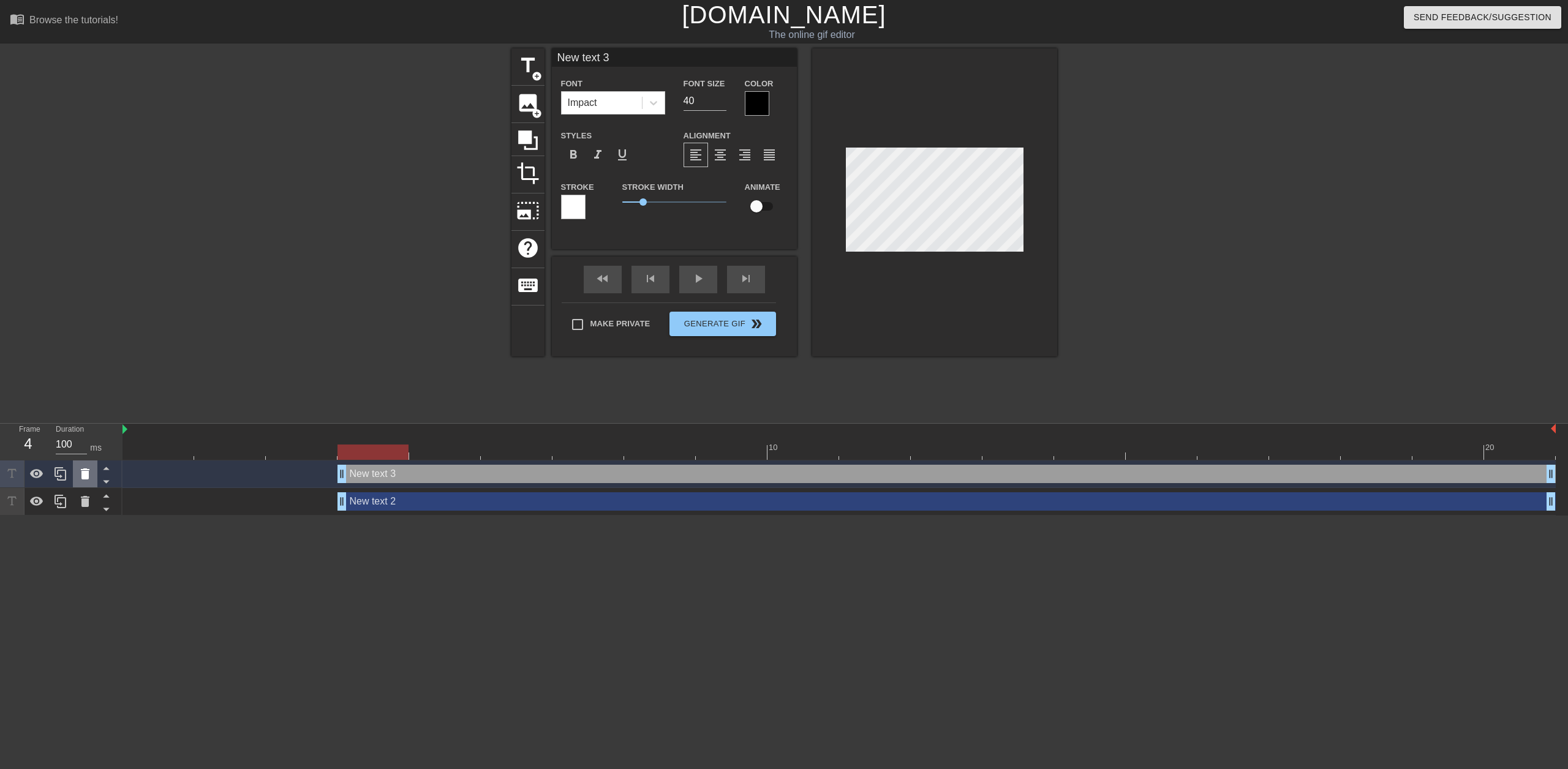
click at [85, 476] on icon at bounding box center [84, 474] width 9 height 11
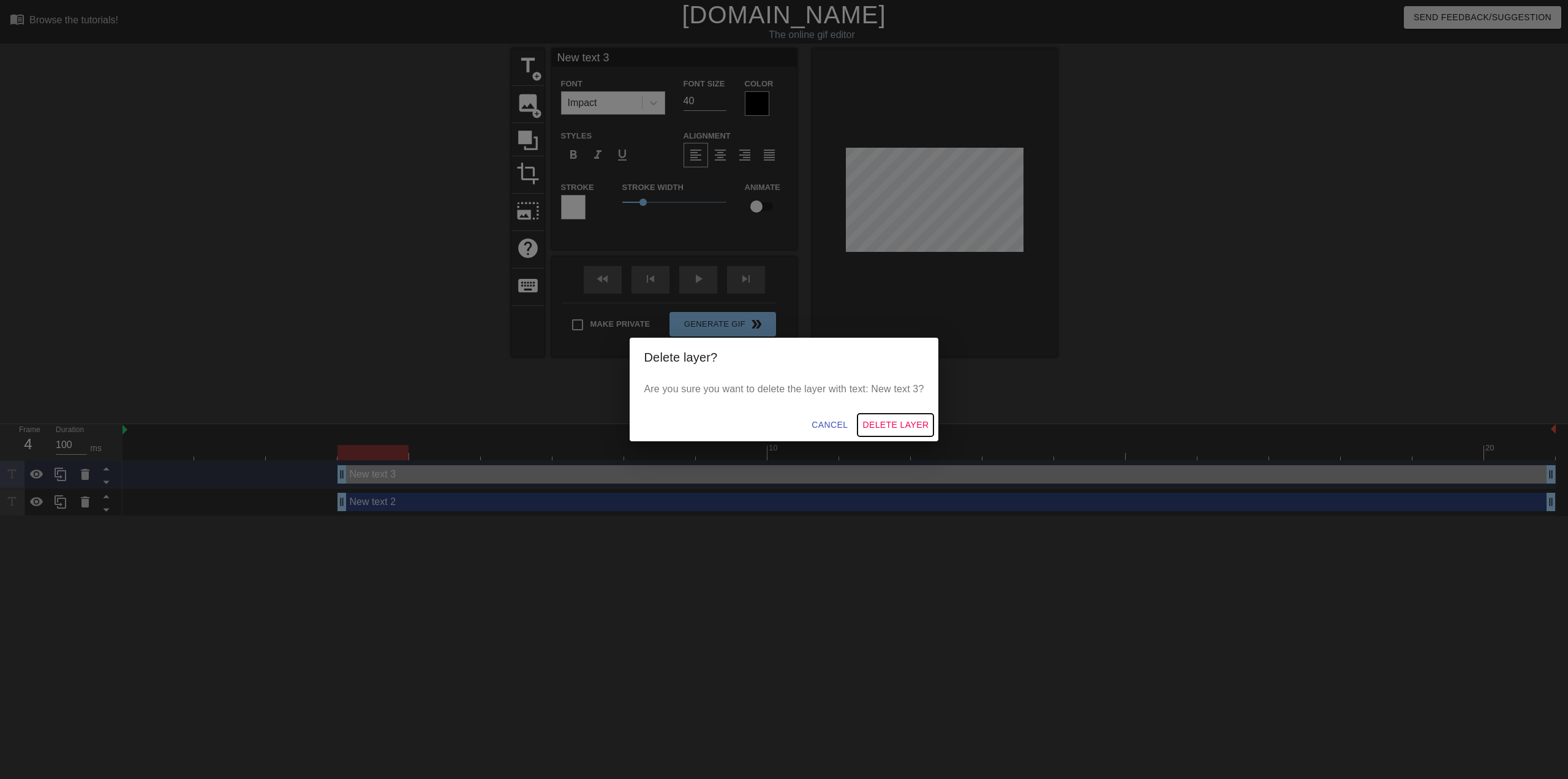
click at [910, 417] on span "Delete Layer" at bounding box center [895, 425] width 66 height 15
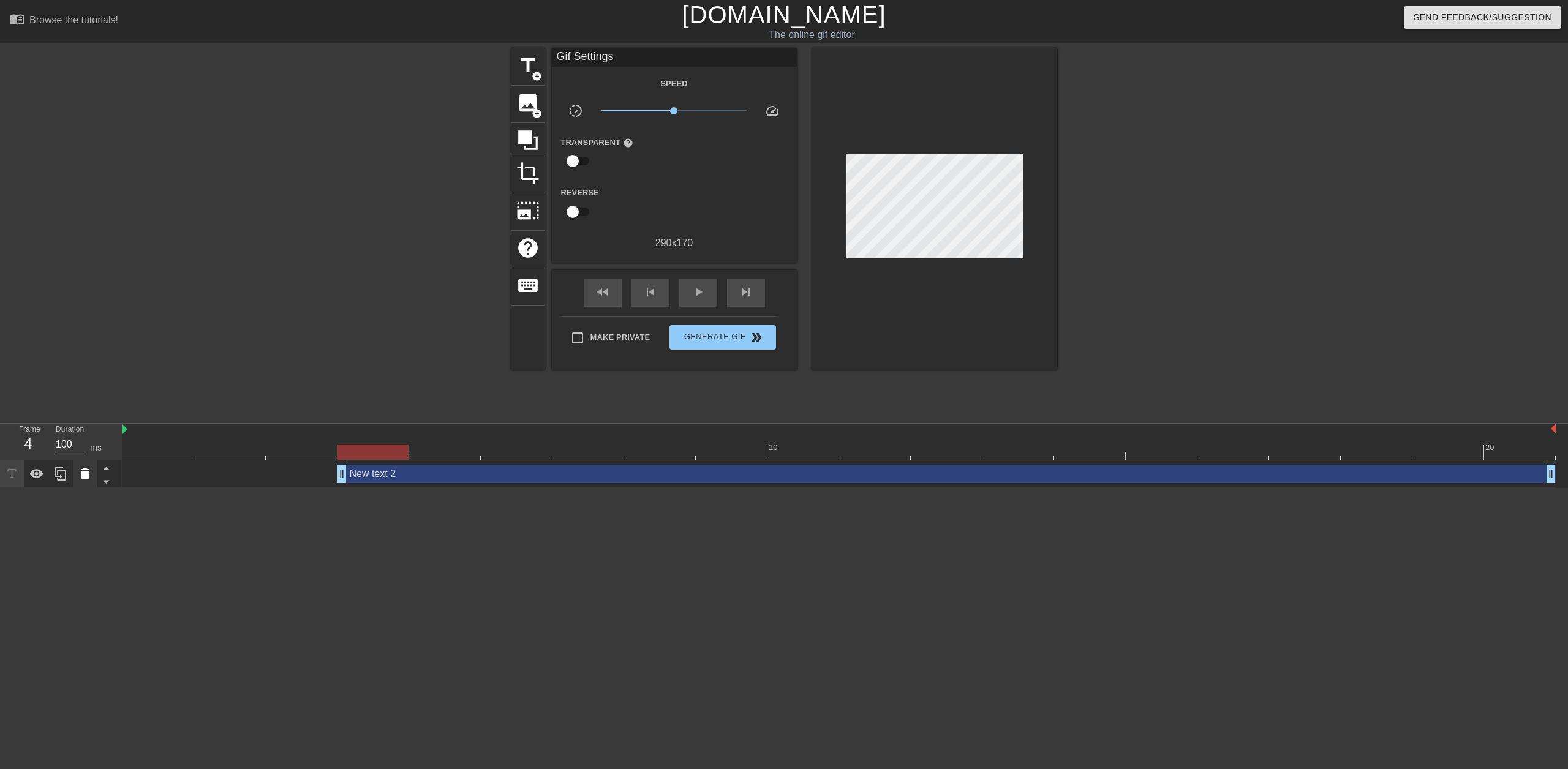
click at [89, 473] on icon at bounding box center [85, 474] width 15 height 15
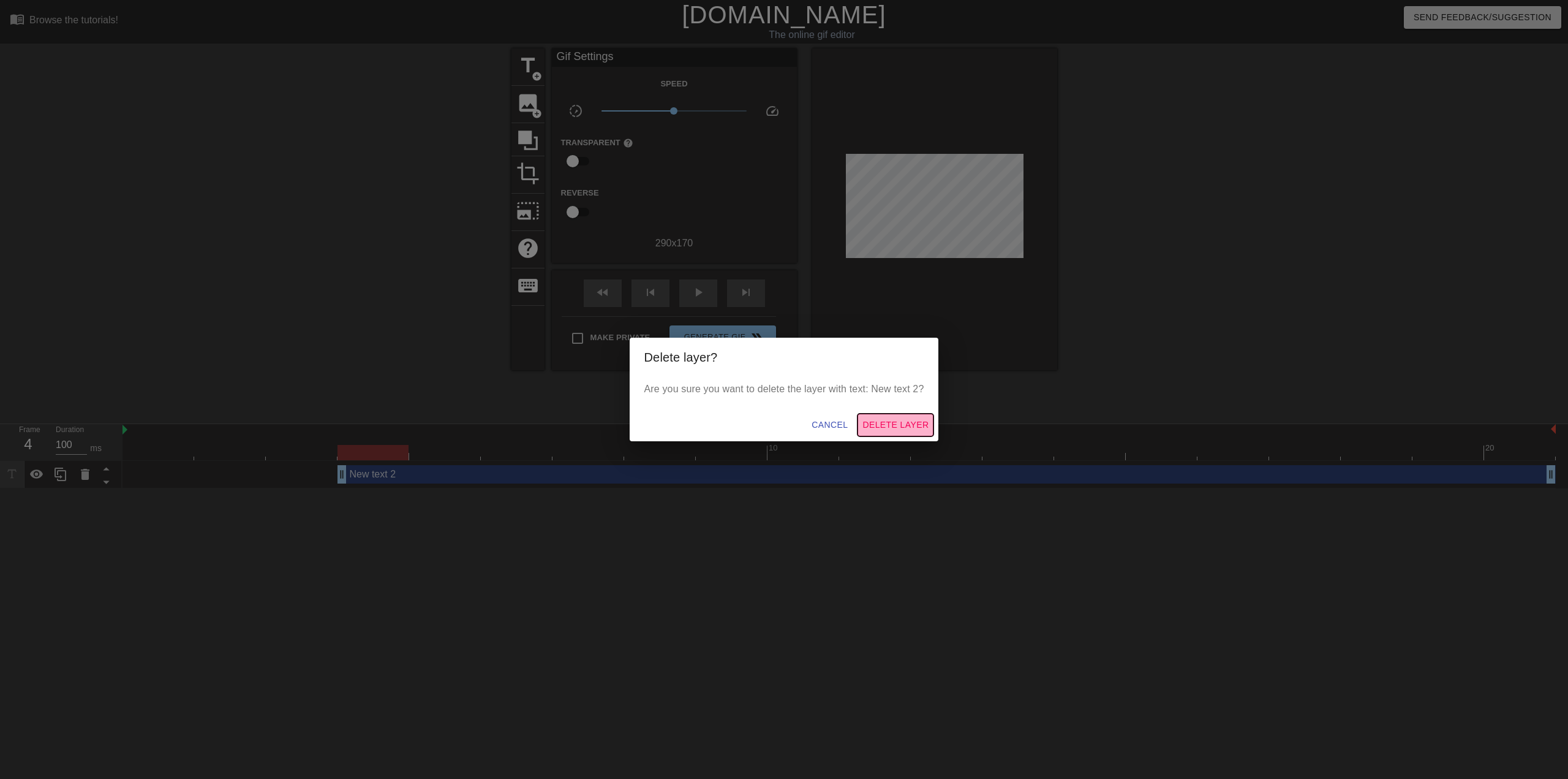
click at [884, 417] on button "Delete Layer" at bounding box center [895, 425] width 76 height 23
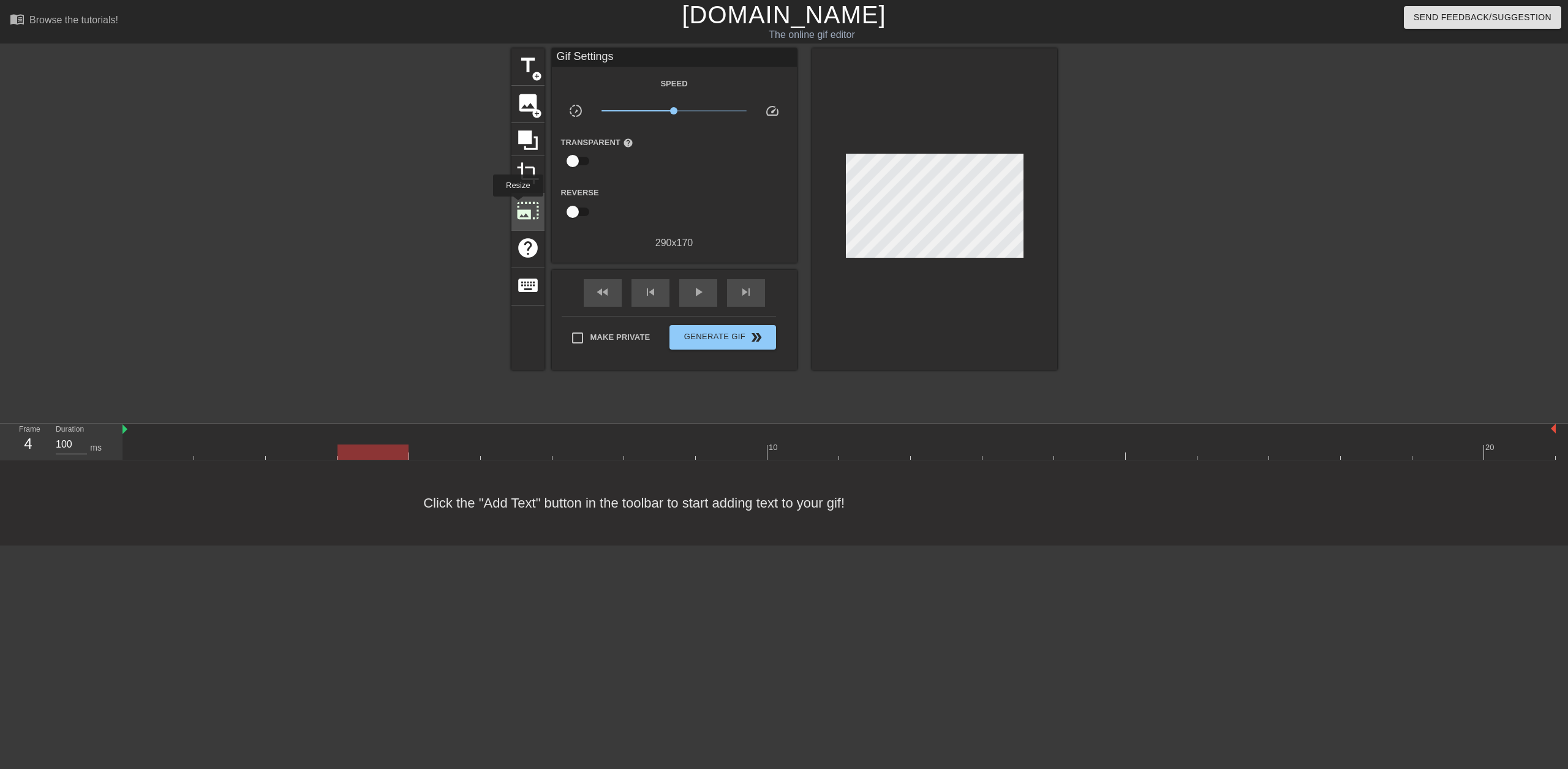
click at [517, 206] on span "photo_size_select_large" at bounding box center [528, 210] width 24 height 24
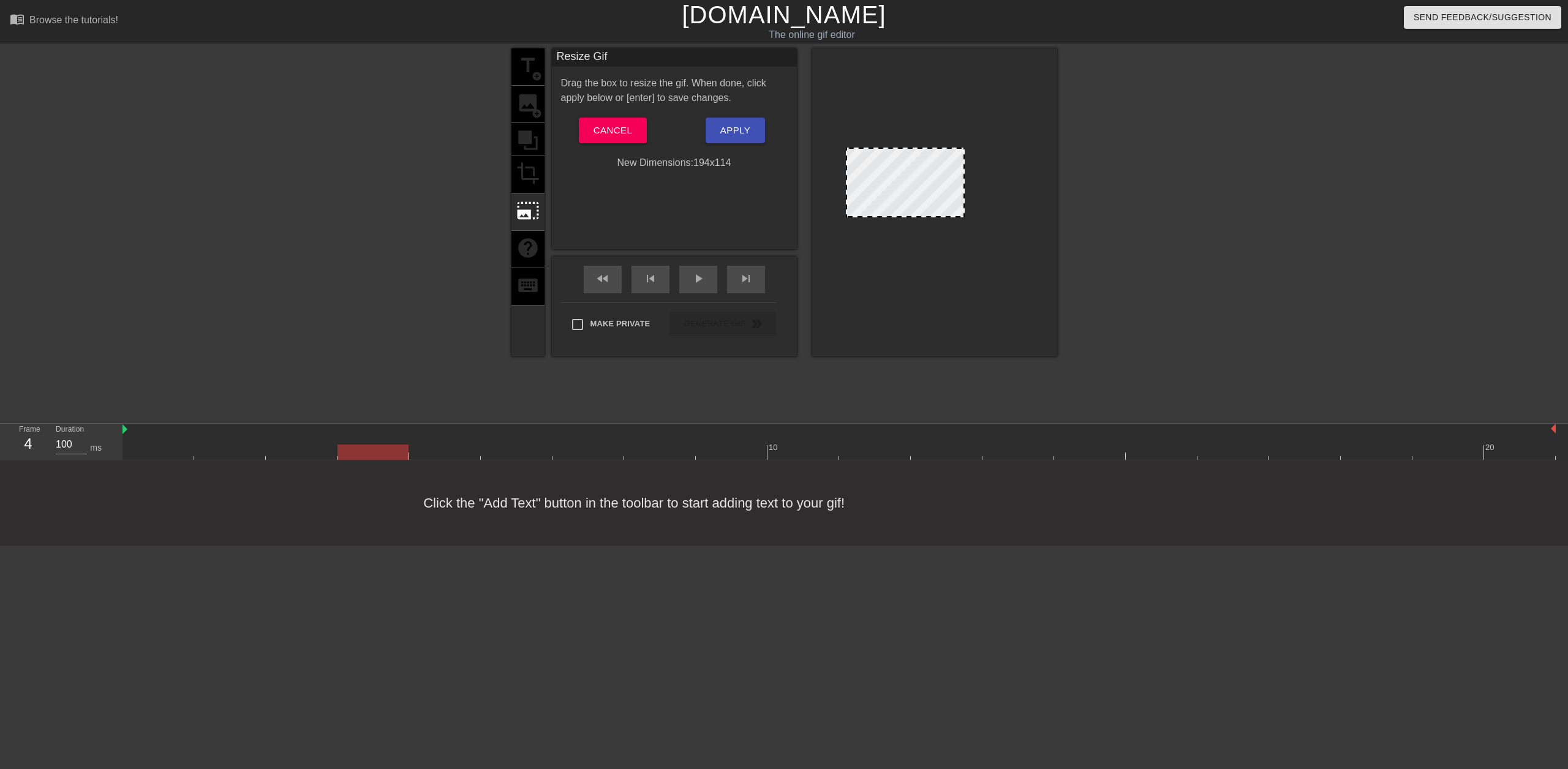
drag, startPoint x: 1022, startPoint y: 183, endPoint x: 969, endPoint y: 180, distance: 53.1
click at [966, 180] on div at bounding box center [963, 182] width 6 height 67
click at [920, 280] on div at bounding box center [934, 202] width 245 height 308
click at [628, 137] on span "Cancel" at bounding box center [612, 130] width 39 height 16
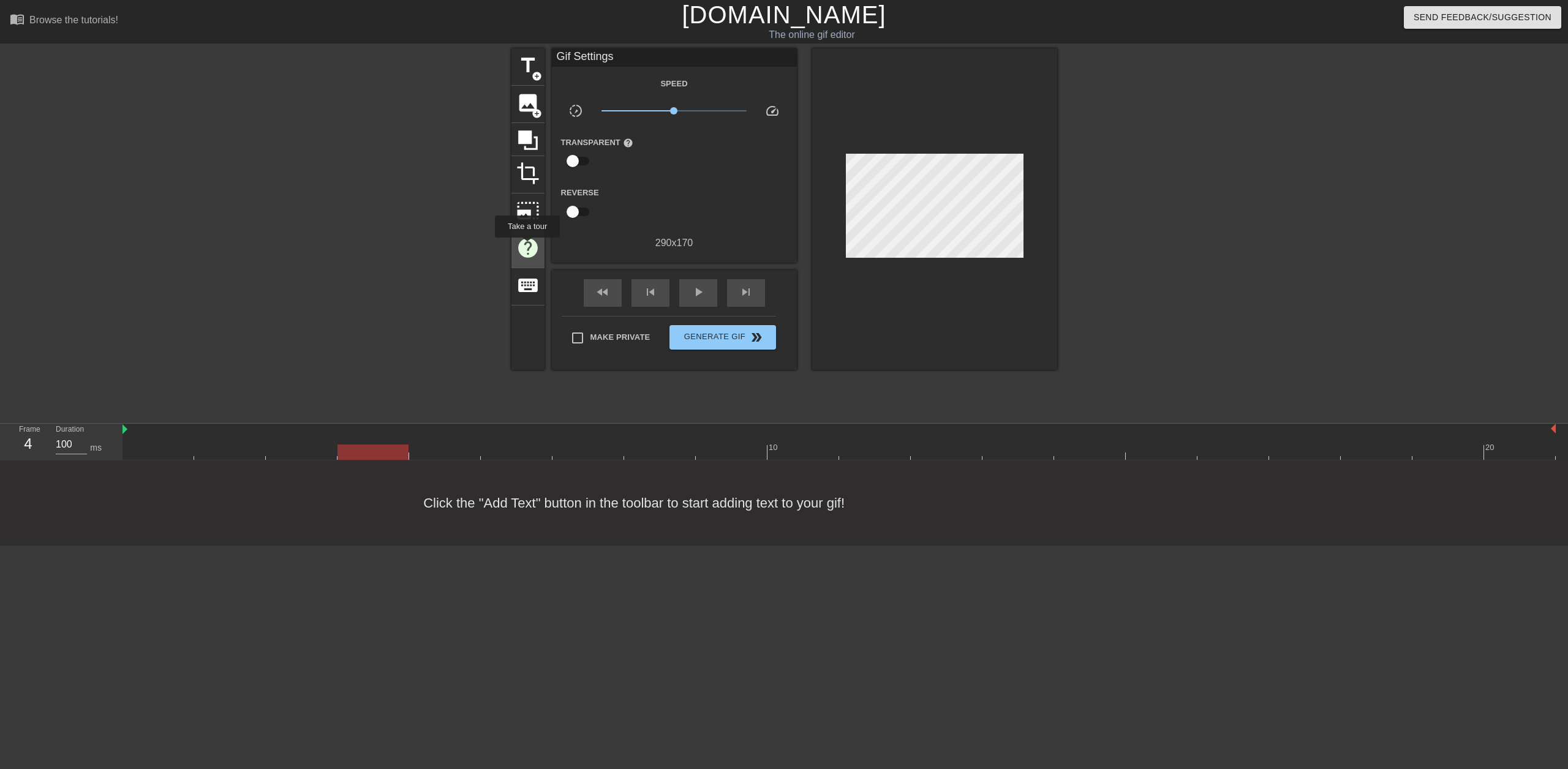
click at [527, 246] on span "help" at bounding box center [528, 247] width 24 height 24
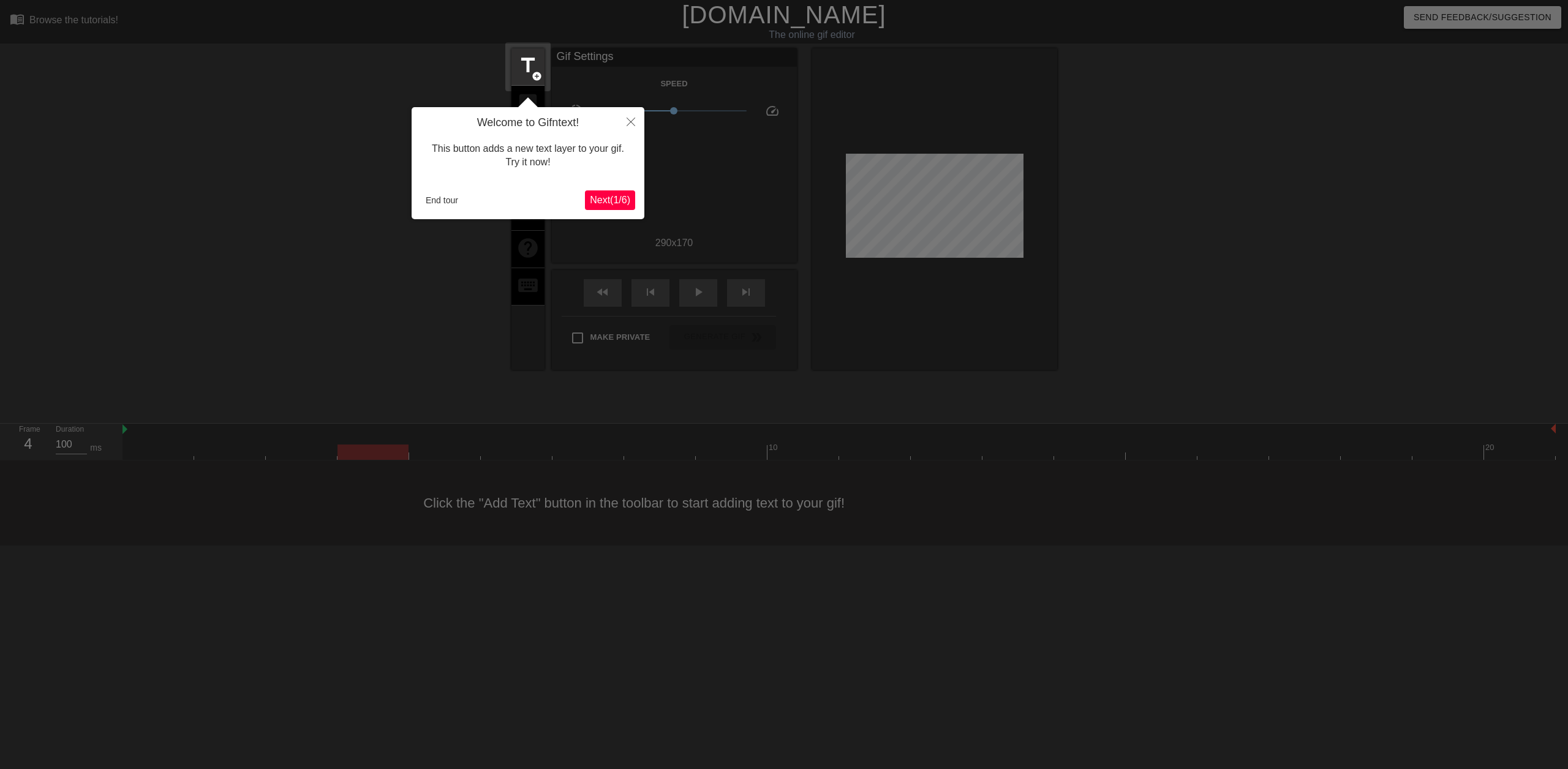
click at [621, 195] on span "Next ( 1 / 6 )" at bounding box center [609, 200] width 41 height 10
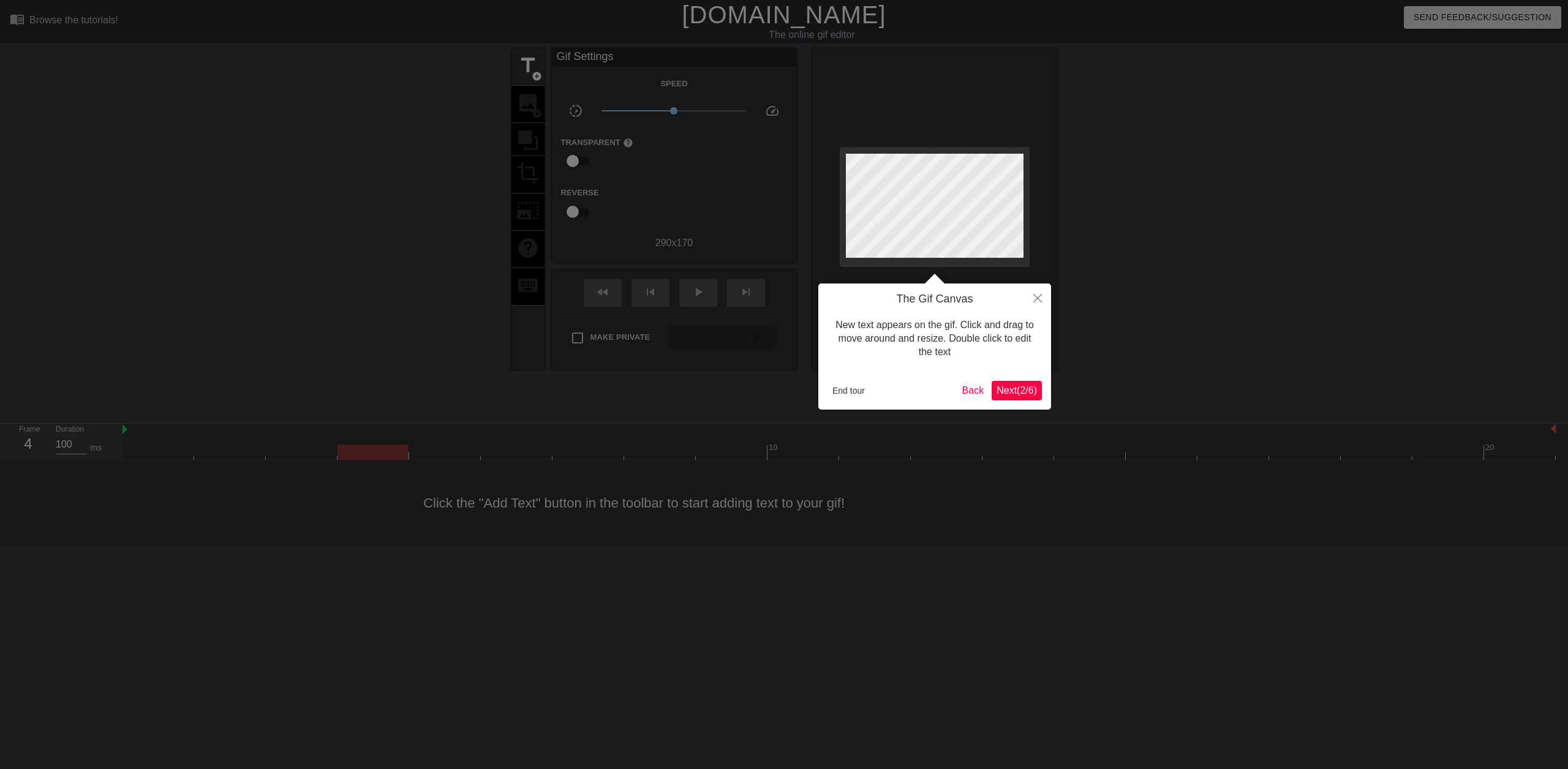
click at [1023, 385] on span "Next ( 2 / 6 )" at bounding box center [1017, 390] width 41 height 10
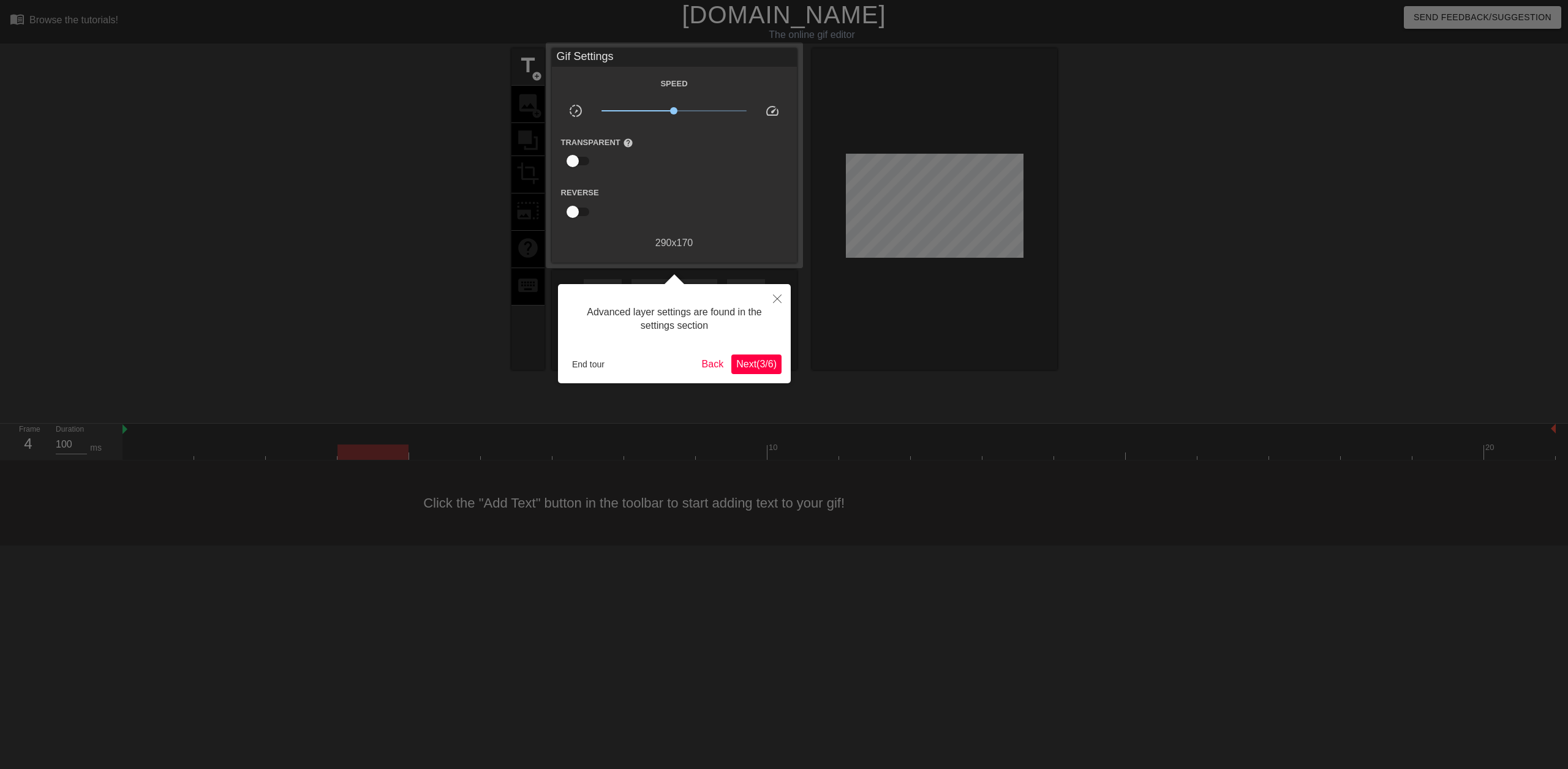
click at [753, 363] on span "Next ( 3 / 6 )" at bounding box center [756, 364] width 41 height 10
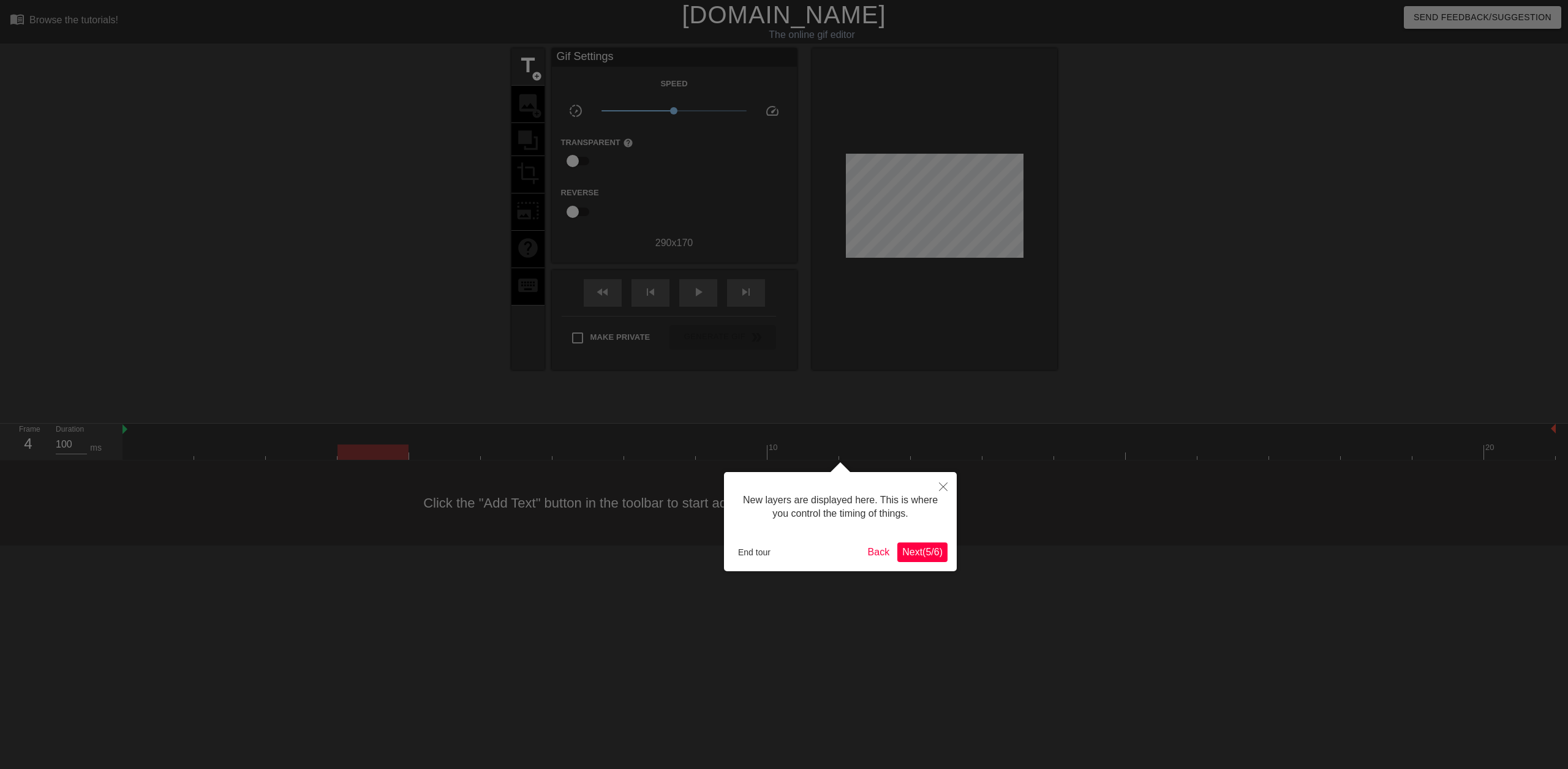
scroll to position [10, 0]
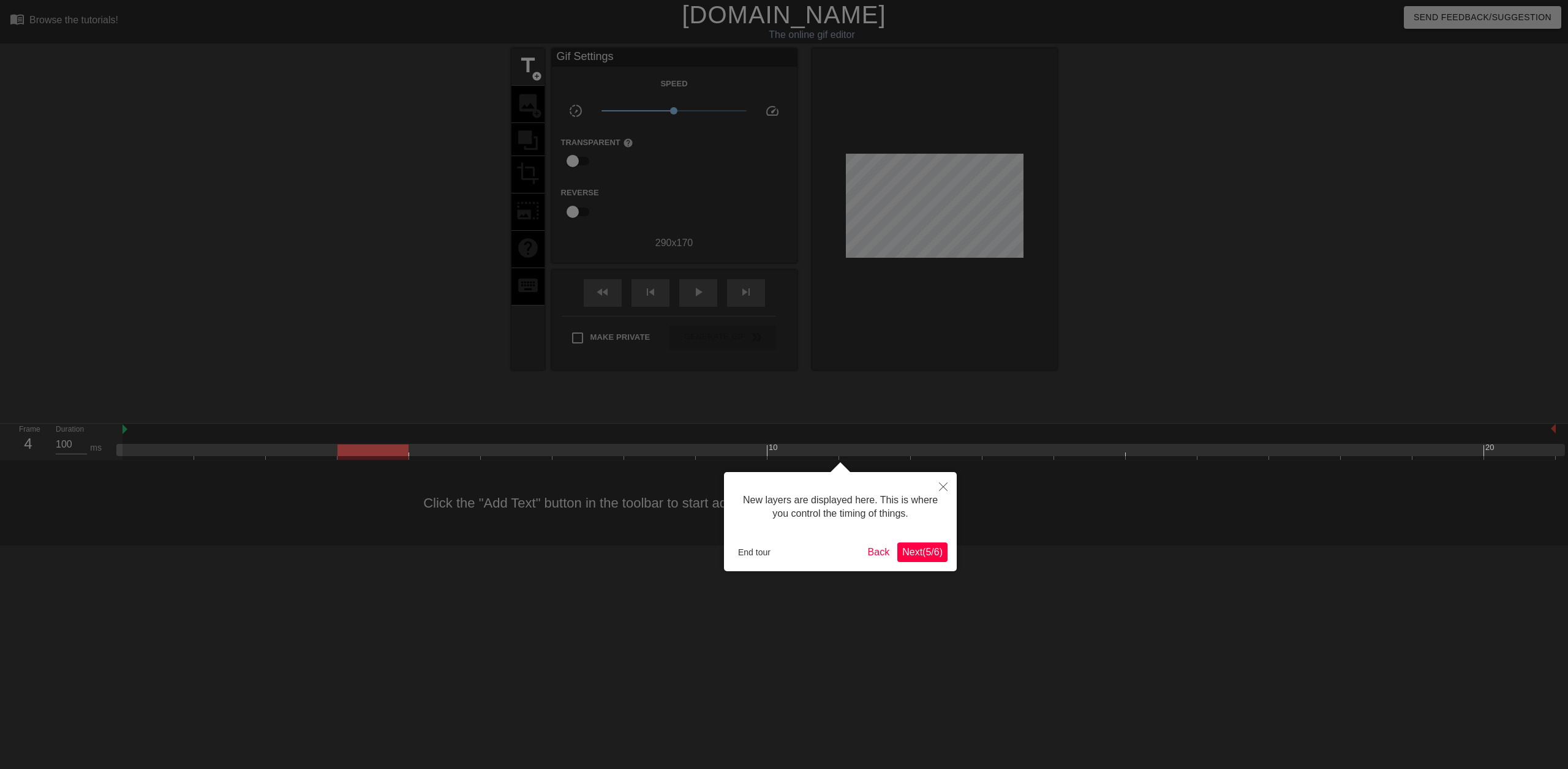
click at [910, 553] on span "Next ( 5 / 6 )" at bounding box center [922, 551] width 41 height 10
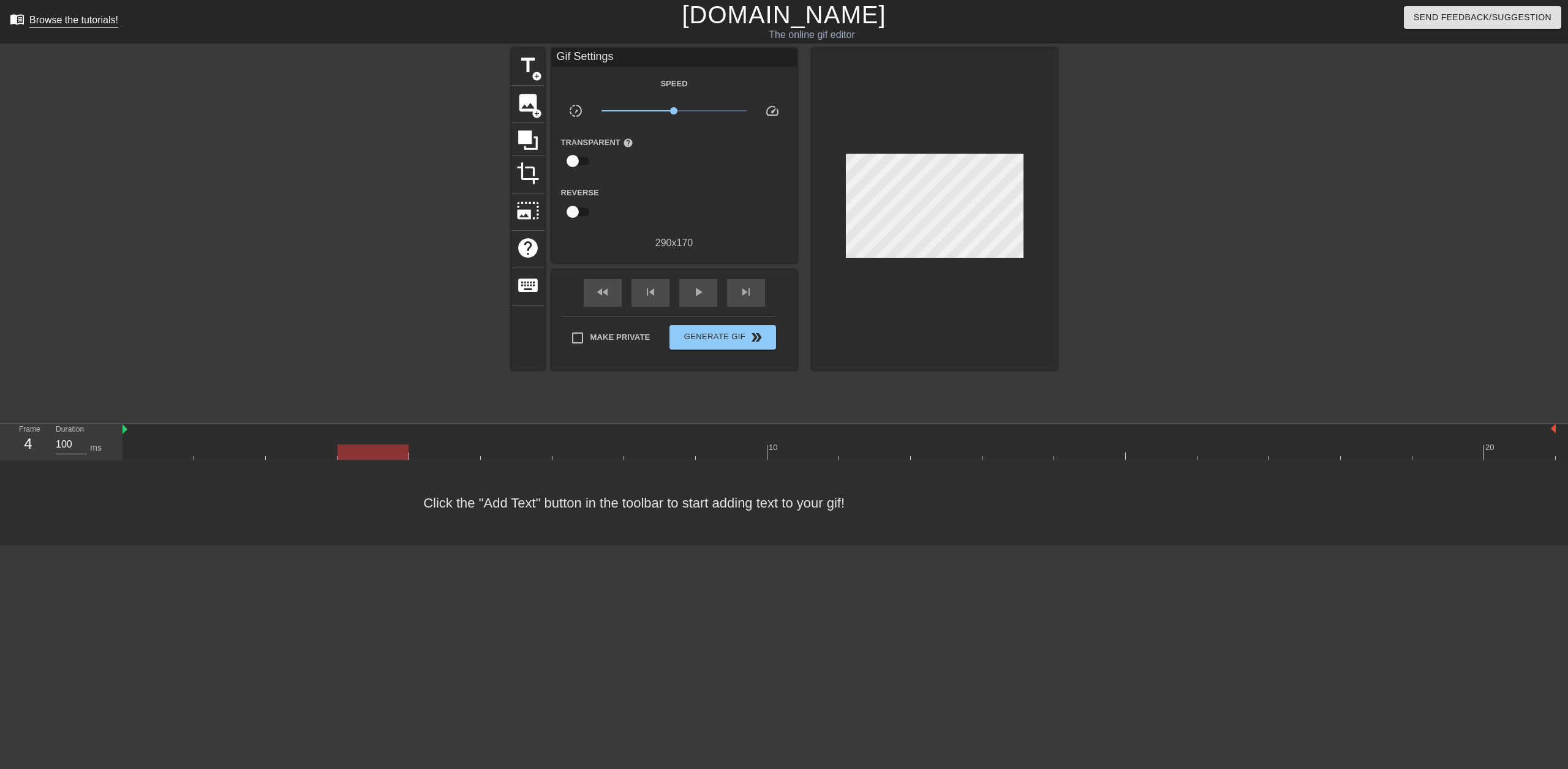
click at [108, 15] on div "Browse the tutorials!" at bounding box center [74, 20] width 89 height 10
